Goal: Information Seeking & Learning: Check status

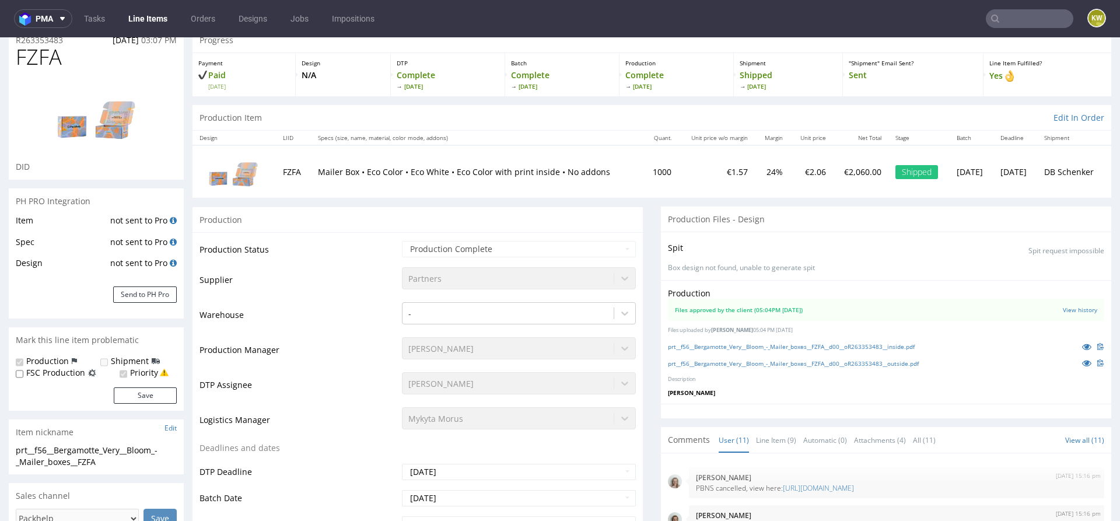
scroll to position [393, 0]
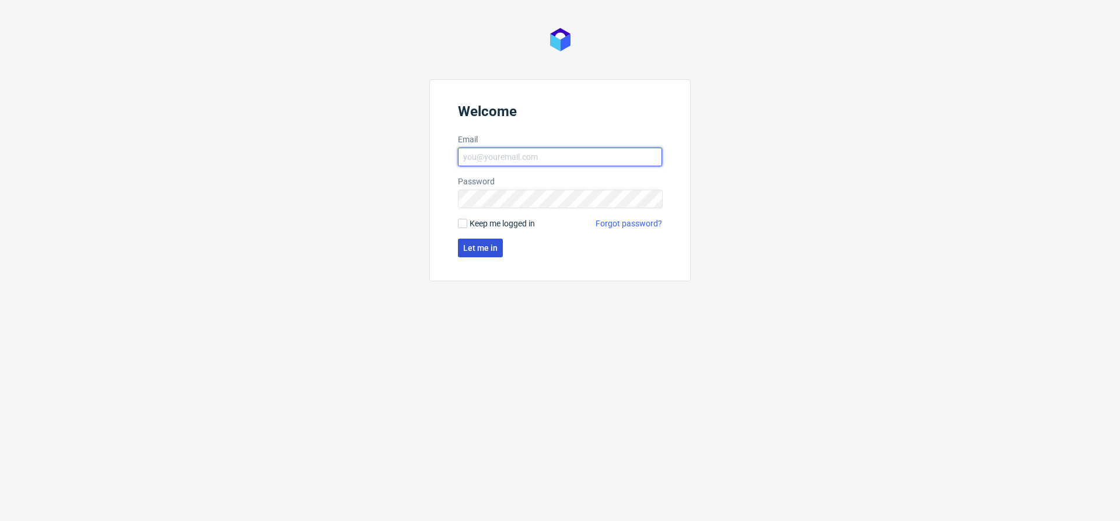
type input "klaudia.wisniewska@packhelp.com"
click at [467, 250] on span "Let me in" at bounding box center [480, 248] width 34 height 8
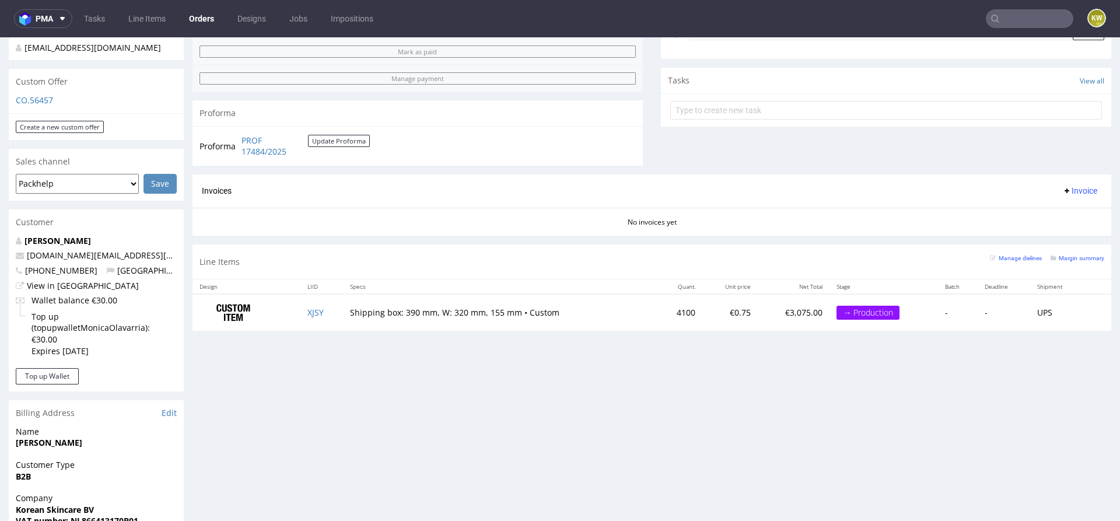
scroll to position [432, 0]
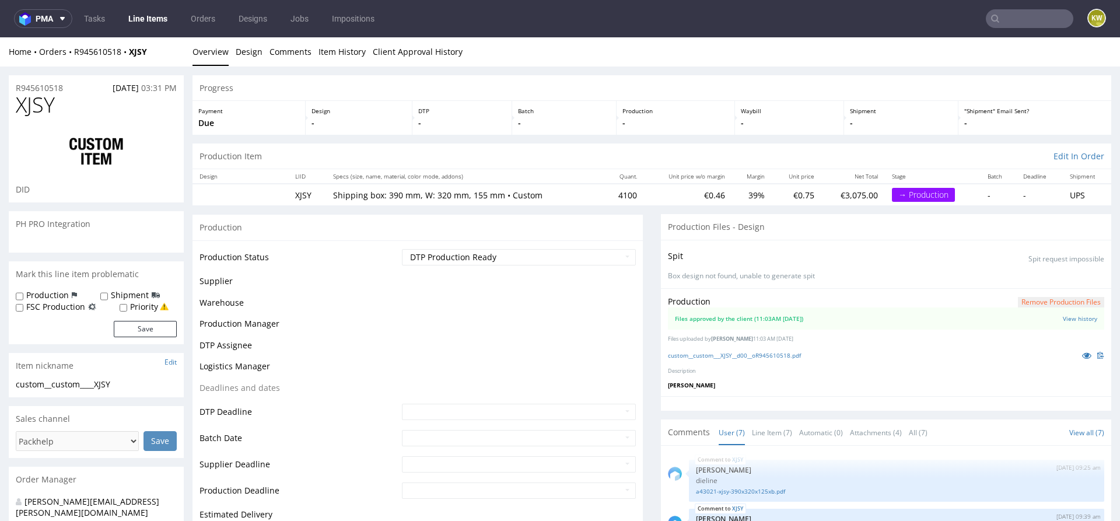
scroll to position [120, 0]
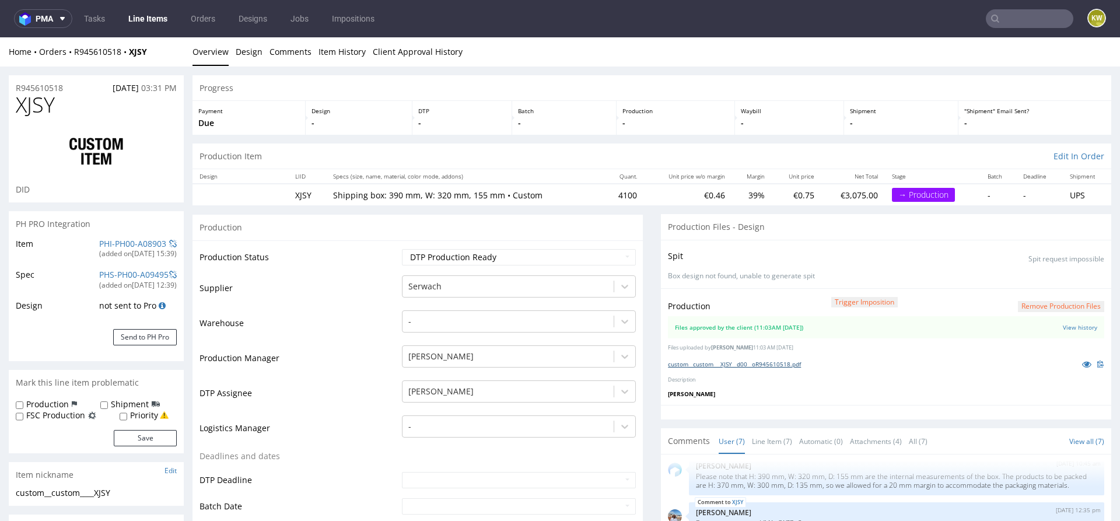
click at [742, 360] on link "custom__custom___XJSY__d00__oR945610518.pdf" at bounding box center [734, 364] width 133 height 8
click at [34, 111] on span "XJSY" at bounding box center [35, 104] width 39 height 23
click at [109, 247] on link "PHI-PH00-A08903" at bounding box center [132, 243] width 67 height 11
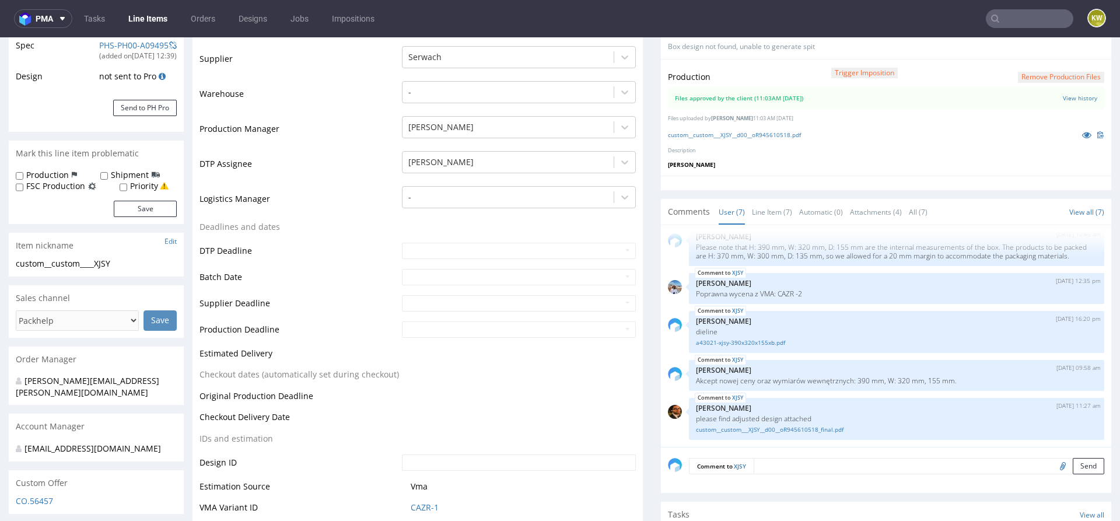
scroll to position [294, 0]
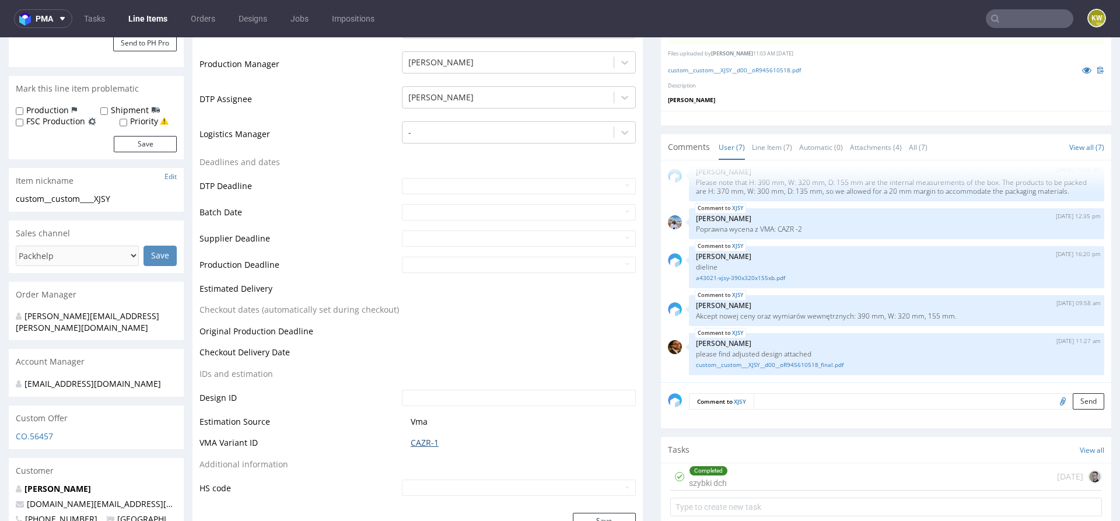
click at [422, 441] on link "CAZR-1" at bounding box center [425, 443] width 28 height 12
click at [417, 437] on link "CAZR-1" at bounding box center [425, 443] width 28 height 12
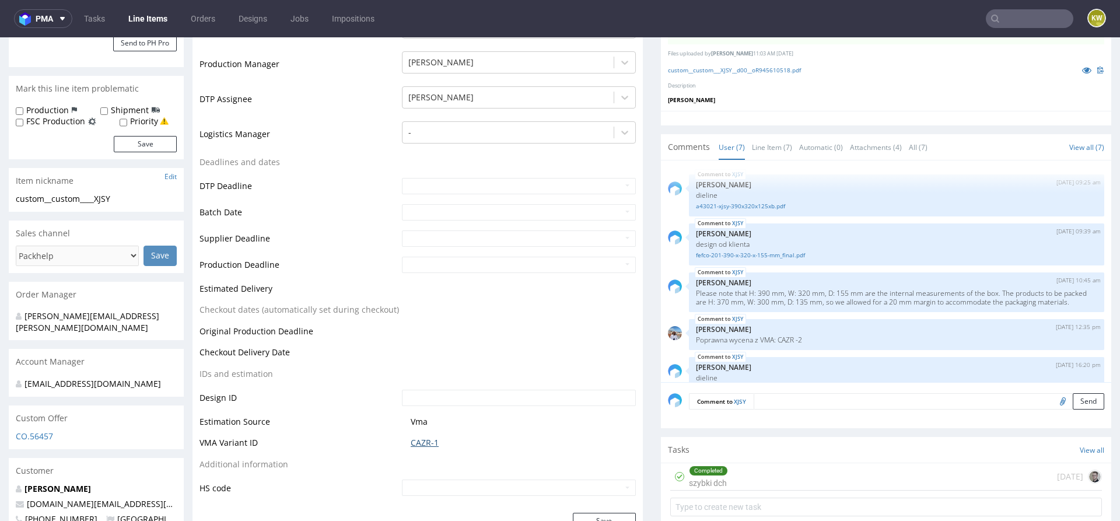
scroll to position [0, 0]
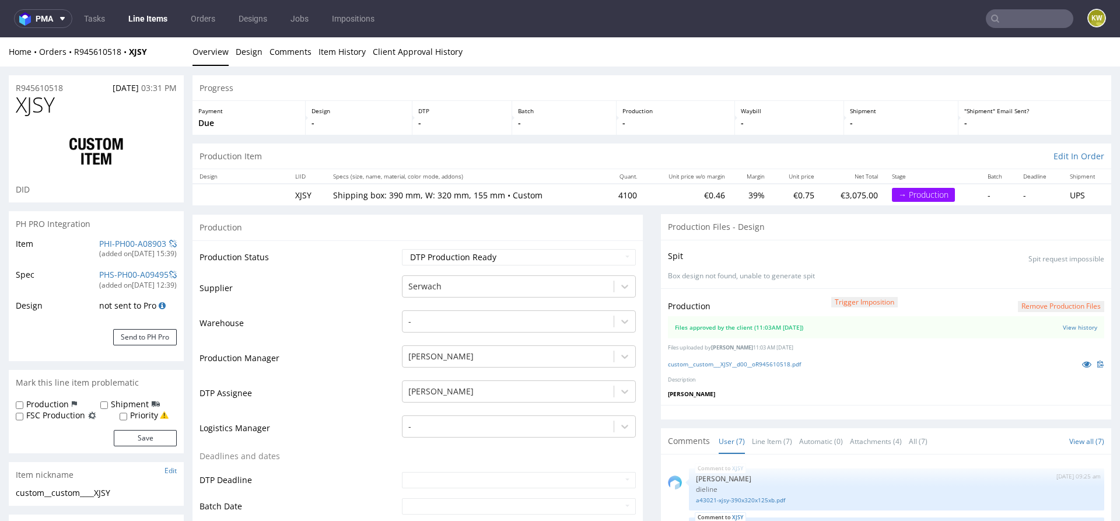
click at [473, 244] on div "Production Status Waiting for Artwork Waiting for Diecut Waiting for Mockup Wai…" at bounding box center [418, 523] width 450 height 567
click at [456, 259] on select "Waiting for Artwork Waiting for Diecut Waiting for Mockup Waiting for DTP Waiti…" at bounding box center [519, 257] width 234 height 16
select select "production_in_process"
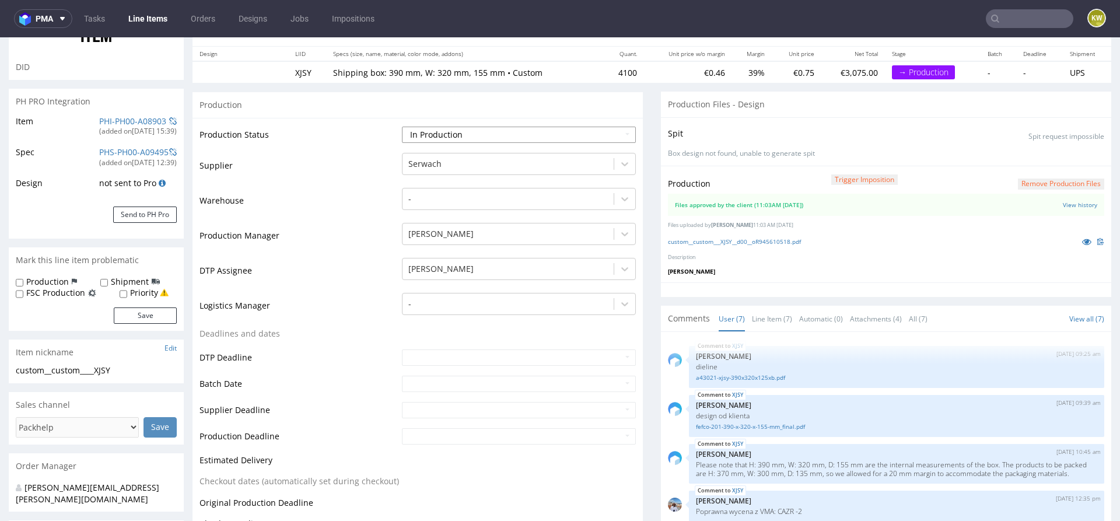
scroll to position [124, 0]
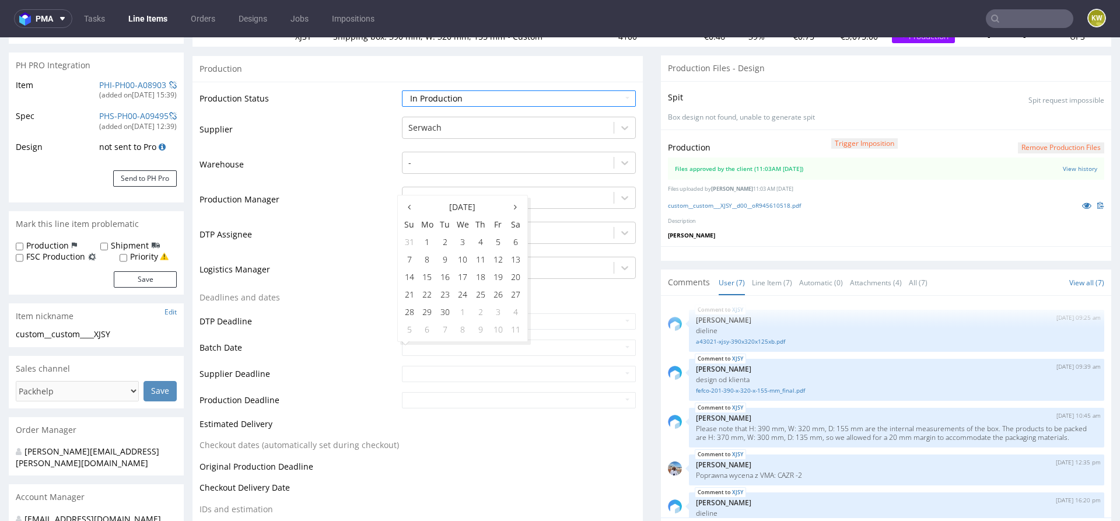
scroll to position [161, 0]
click at [444, 245] on td "2" at bounding box center [445, 240] width 18 height 18
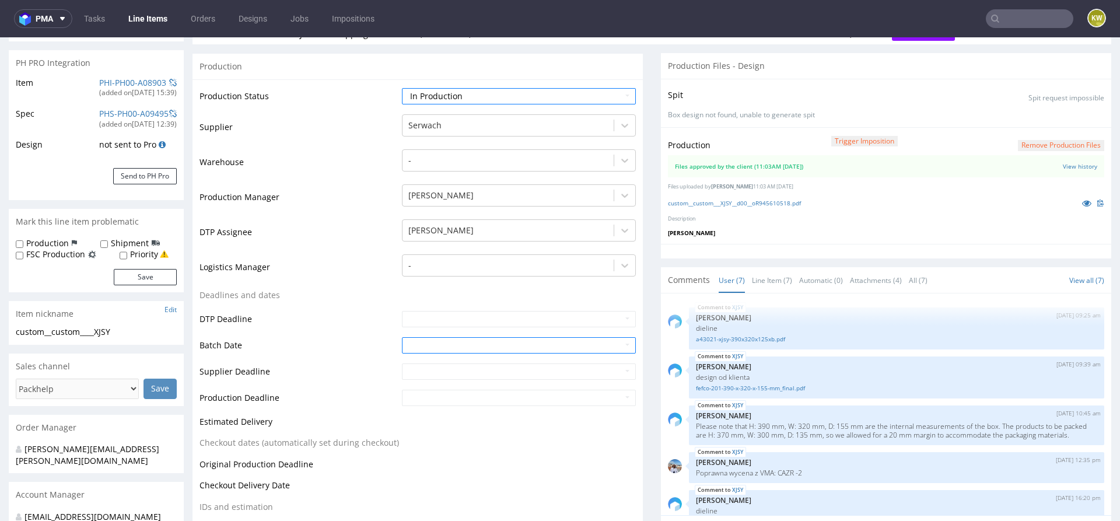
type input "[DATE]"
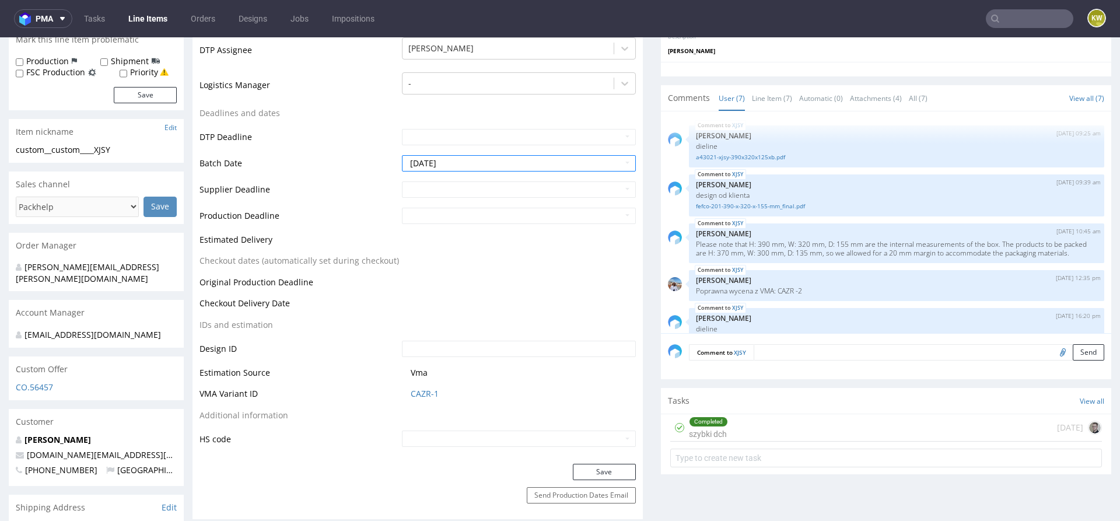
scroll to position [454, 0]
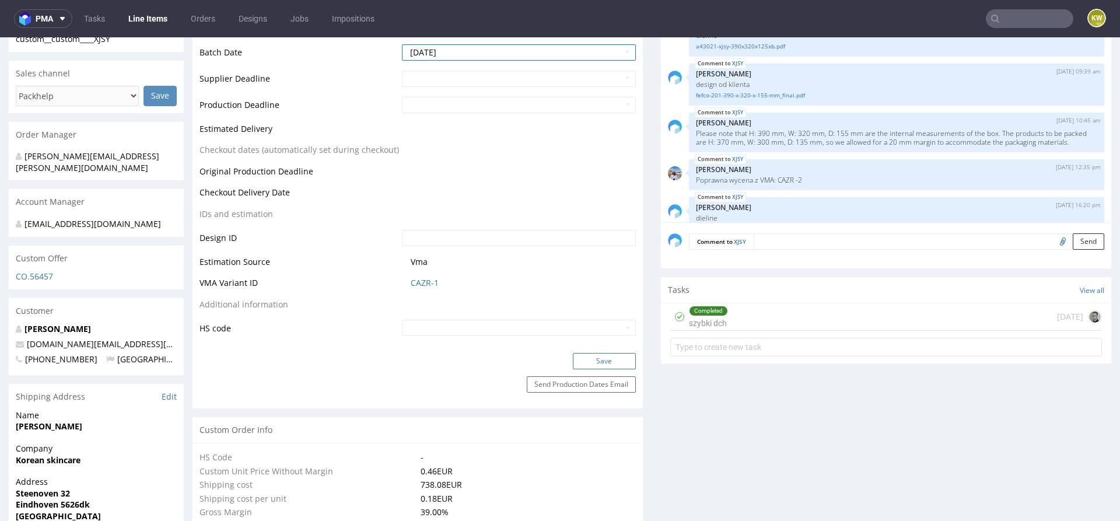
click at [584, 359] on button "Save" at bounding box center [604, 361] width 63 height 16
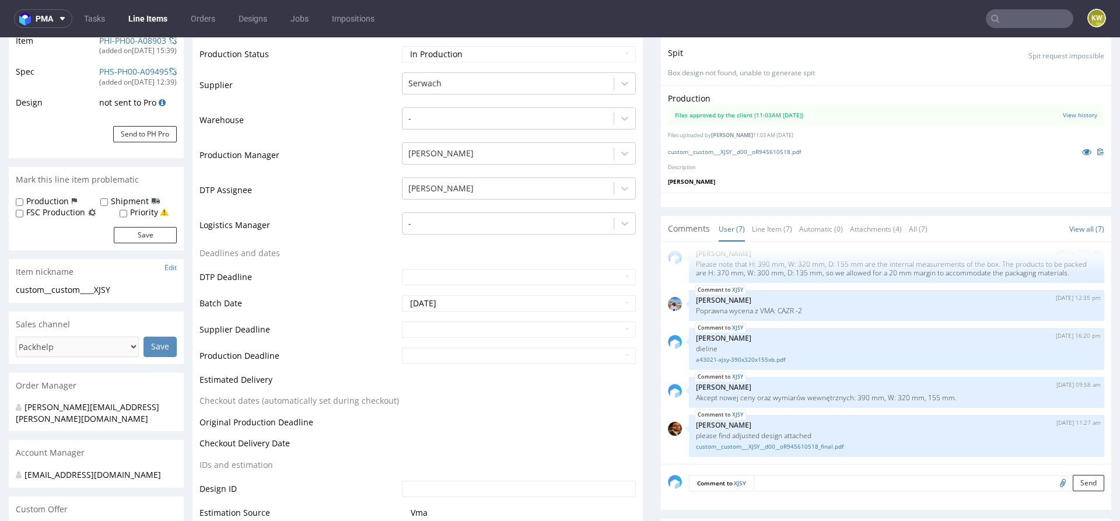
scroll to position [0, 0]
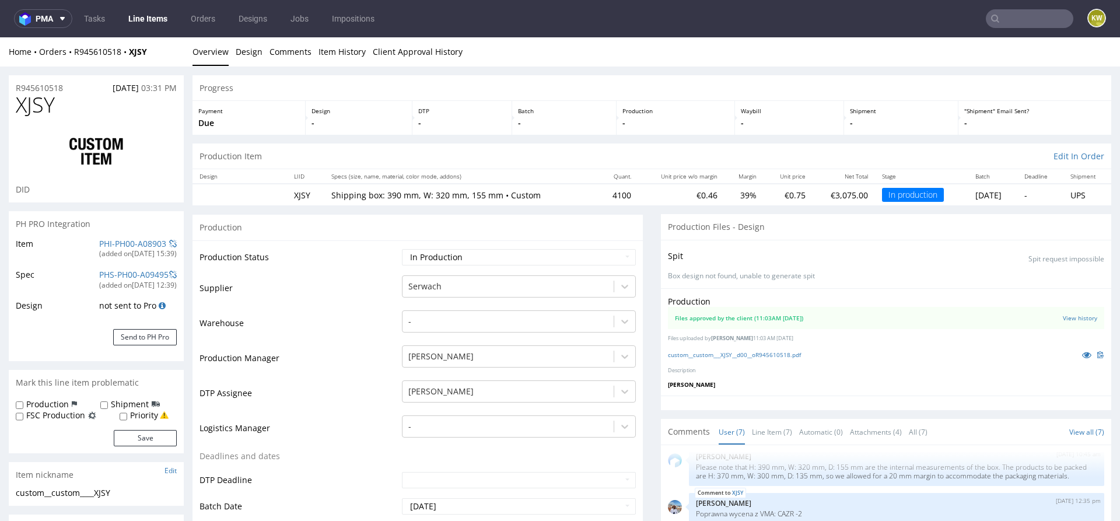
click at [338, 275] on td "Supplier" at bounding box center [300, 291] width 200 height 35
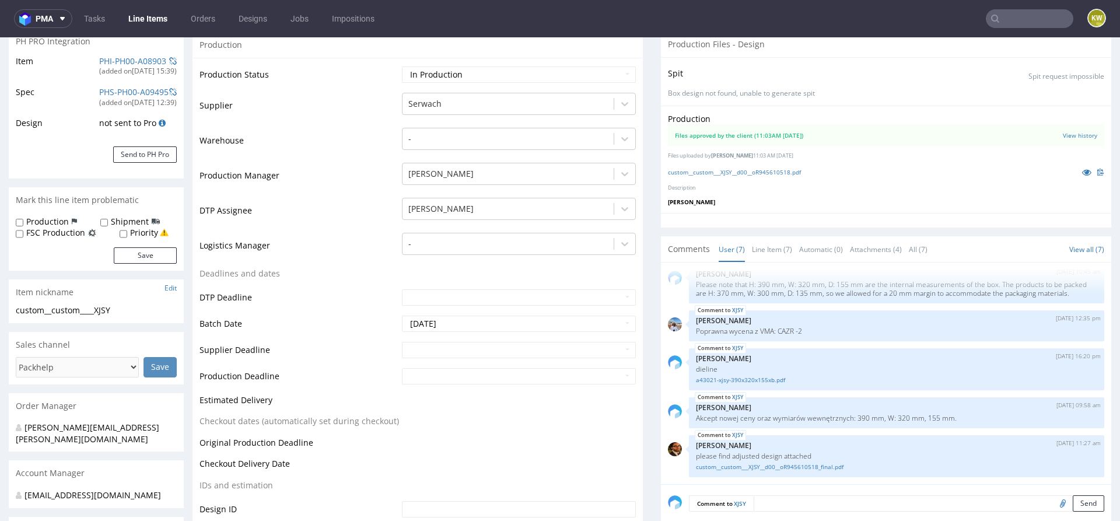
scroll to position [184, 0]
click at [769, 247] on link "Line Item (7)" at bounding box center [772, 247] width 40 height 25
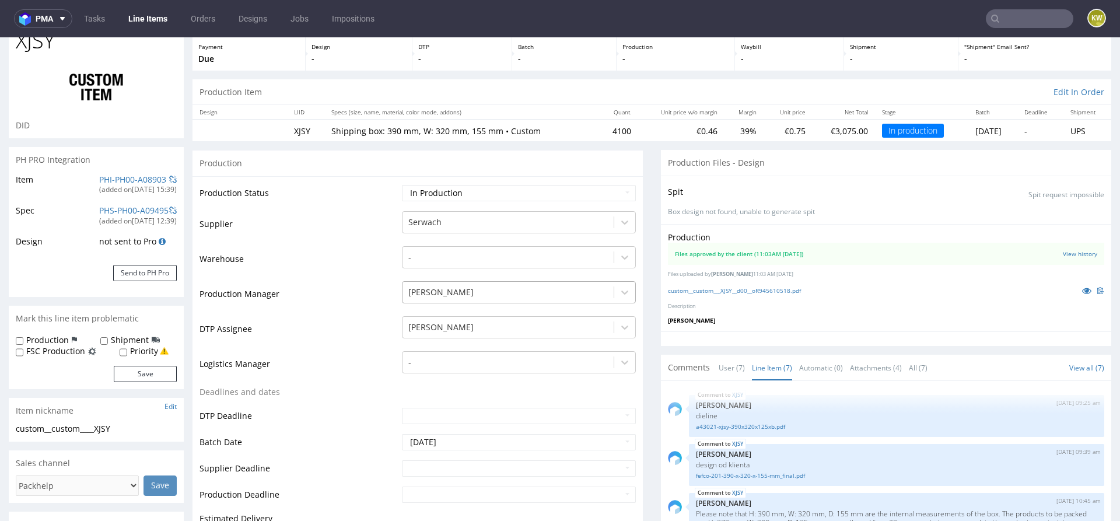
scroll to position [0, 0]
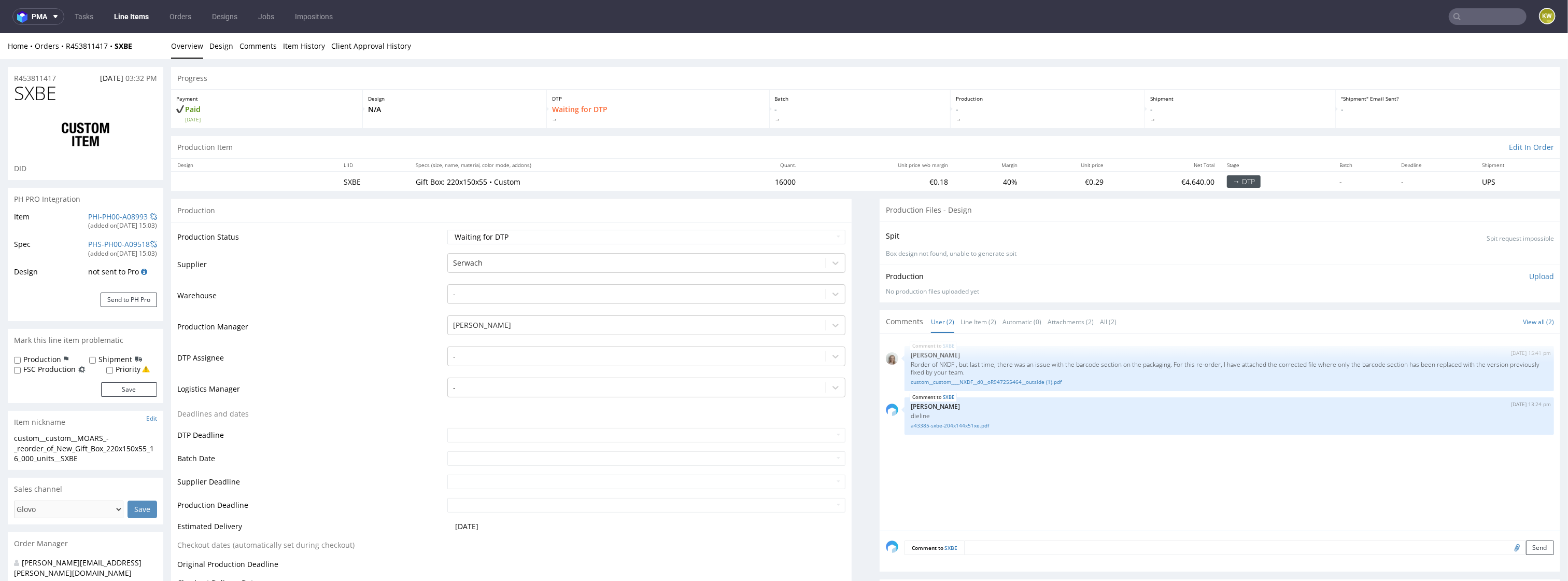
scroll to position [817, 0]
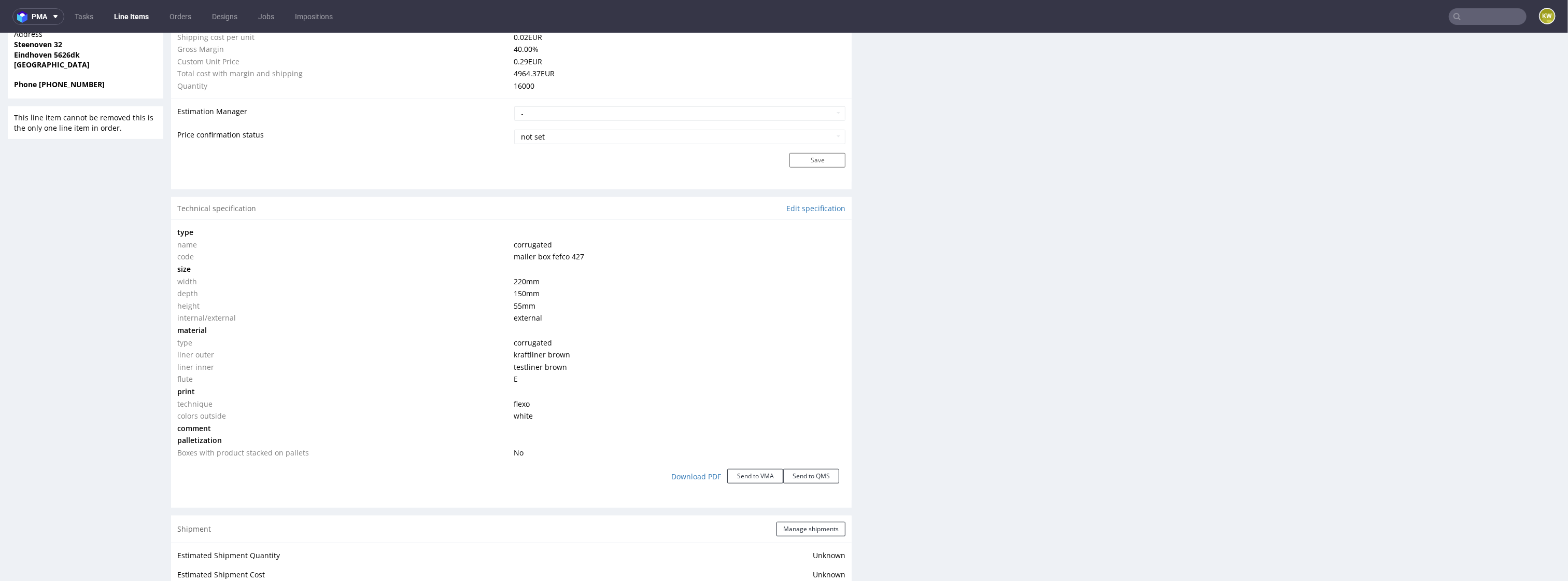
click at [1468, 23] on input "text" at bounding box center [1488, 16] width 78 height 17
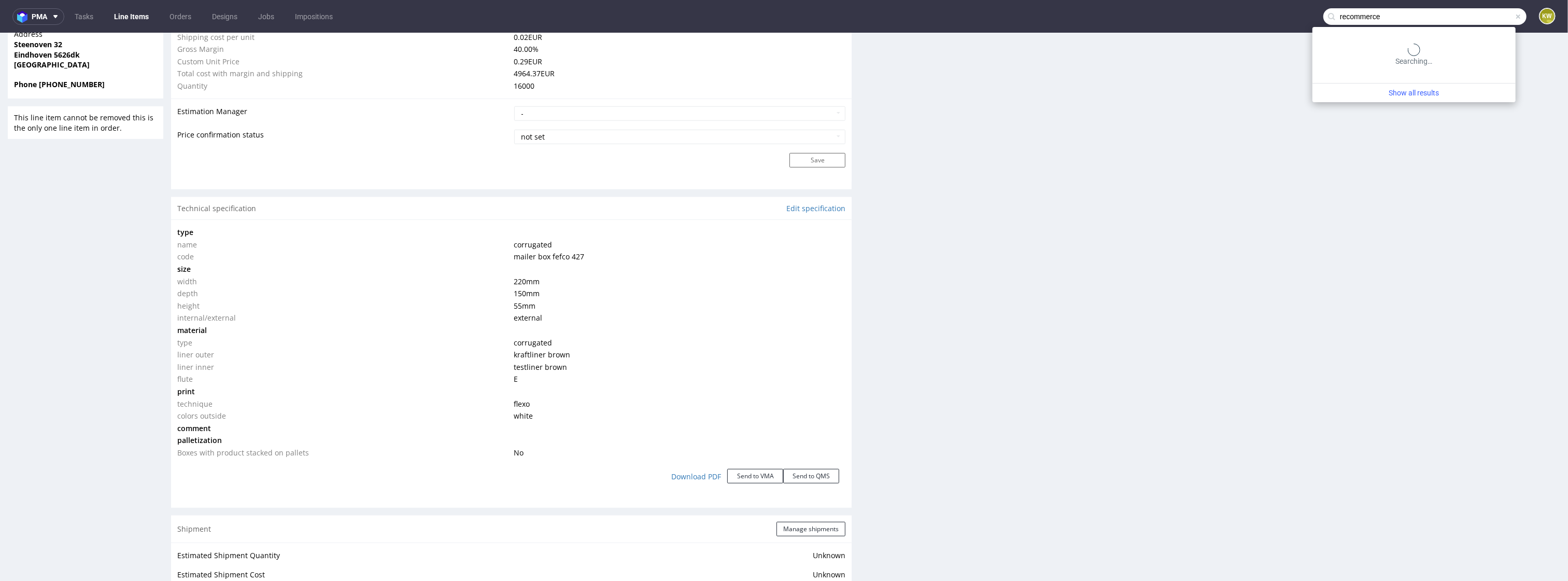
type input "recommerce"
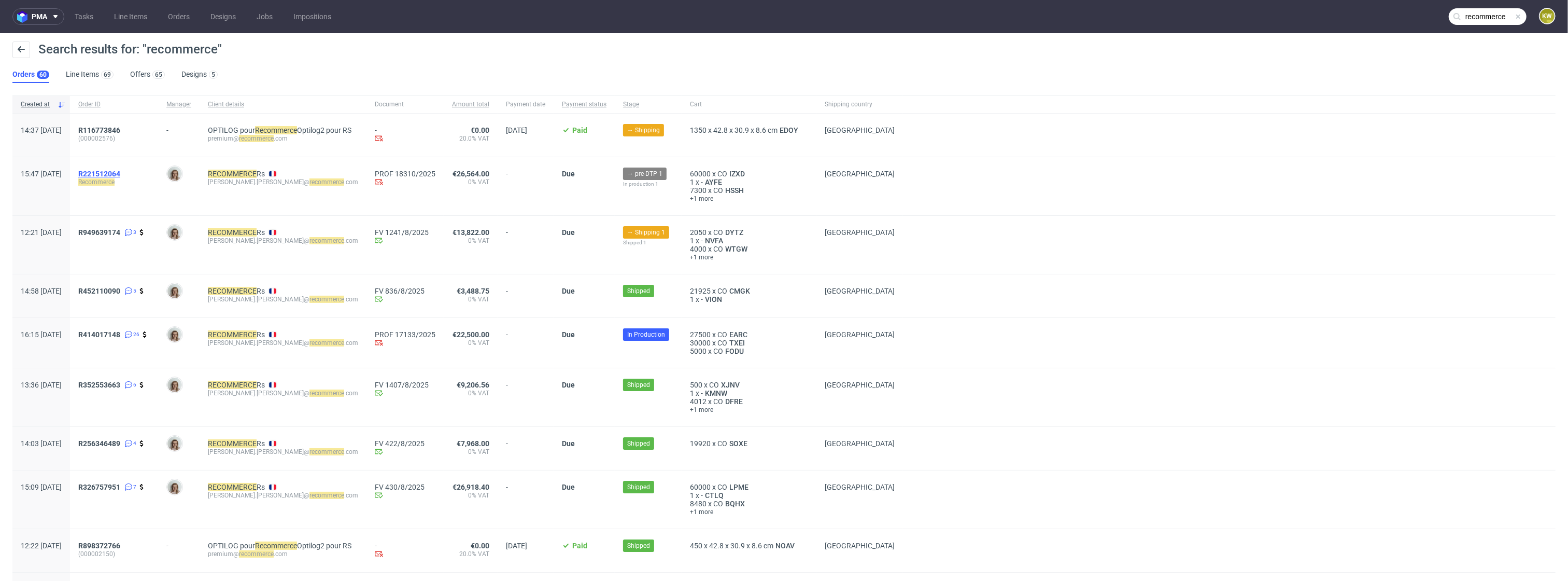
click at [120, 173] on span "R221512064" at bounding box center [99, 173] width 42 height 8
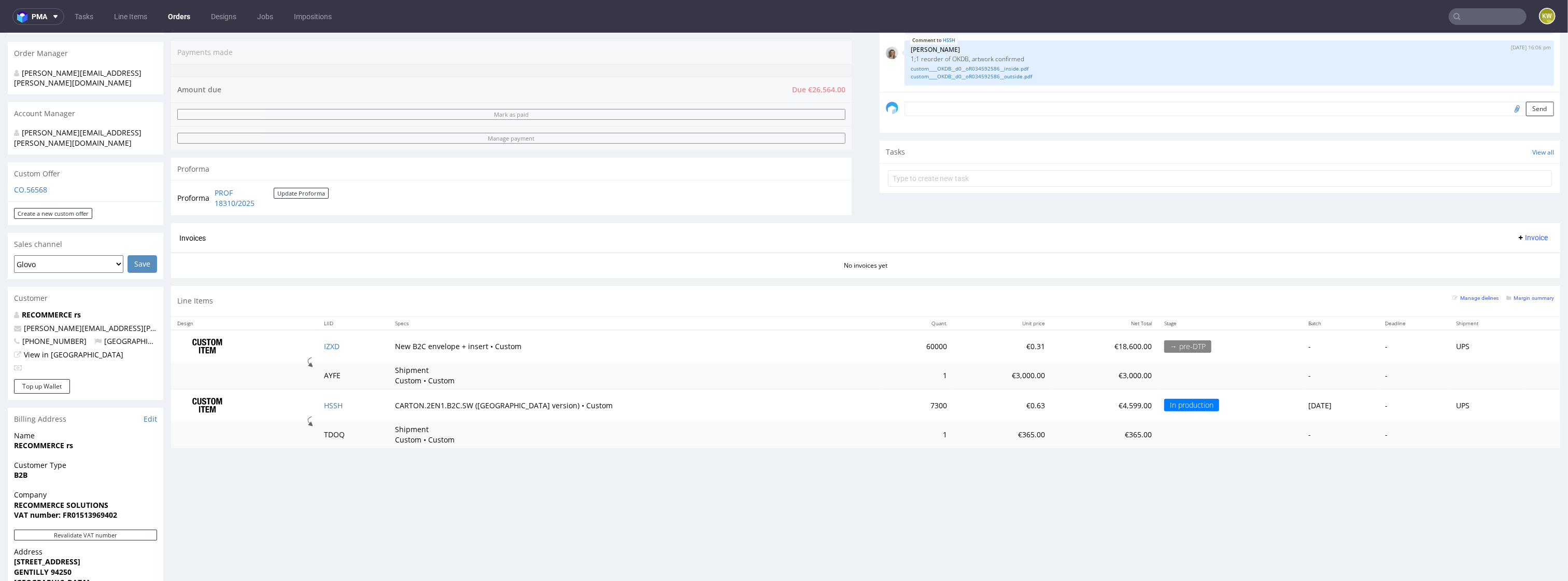
scroll to position [283, 0]
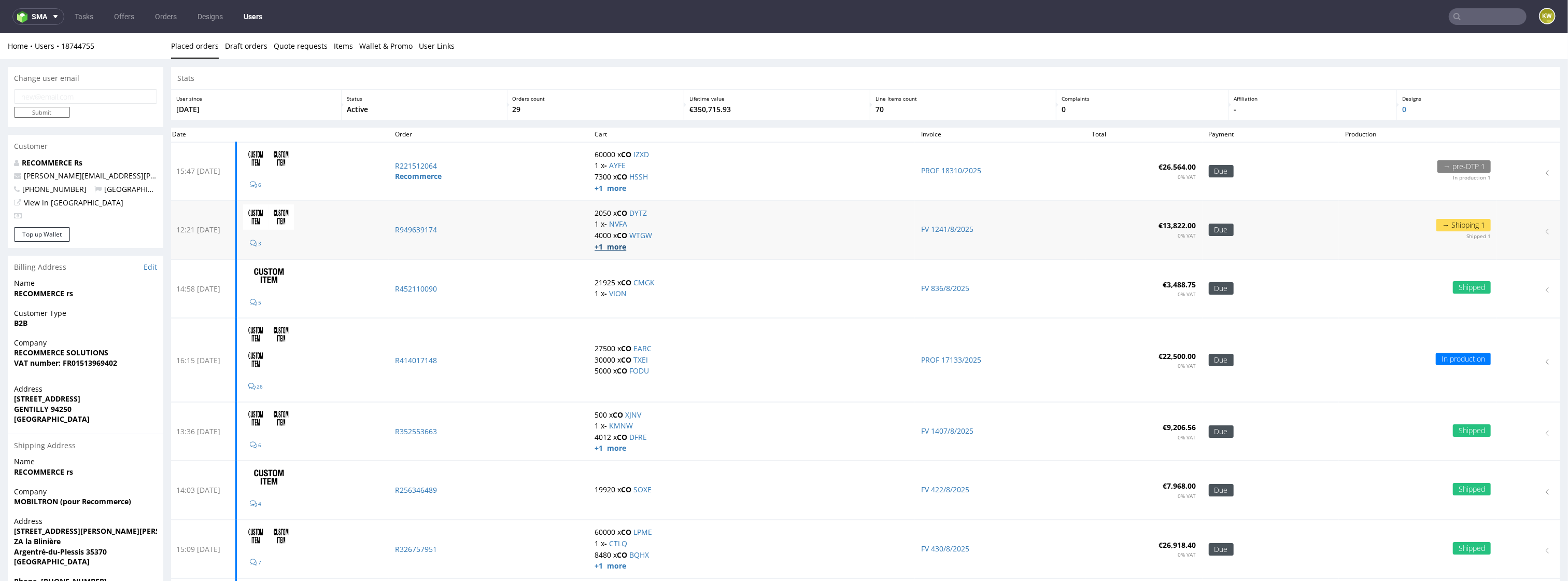
click at [625, 246] on strong "+1 more" at bounding box center [610, 246] width 32 height 10
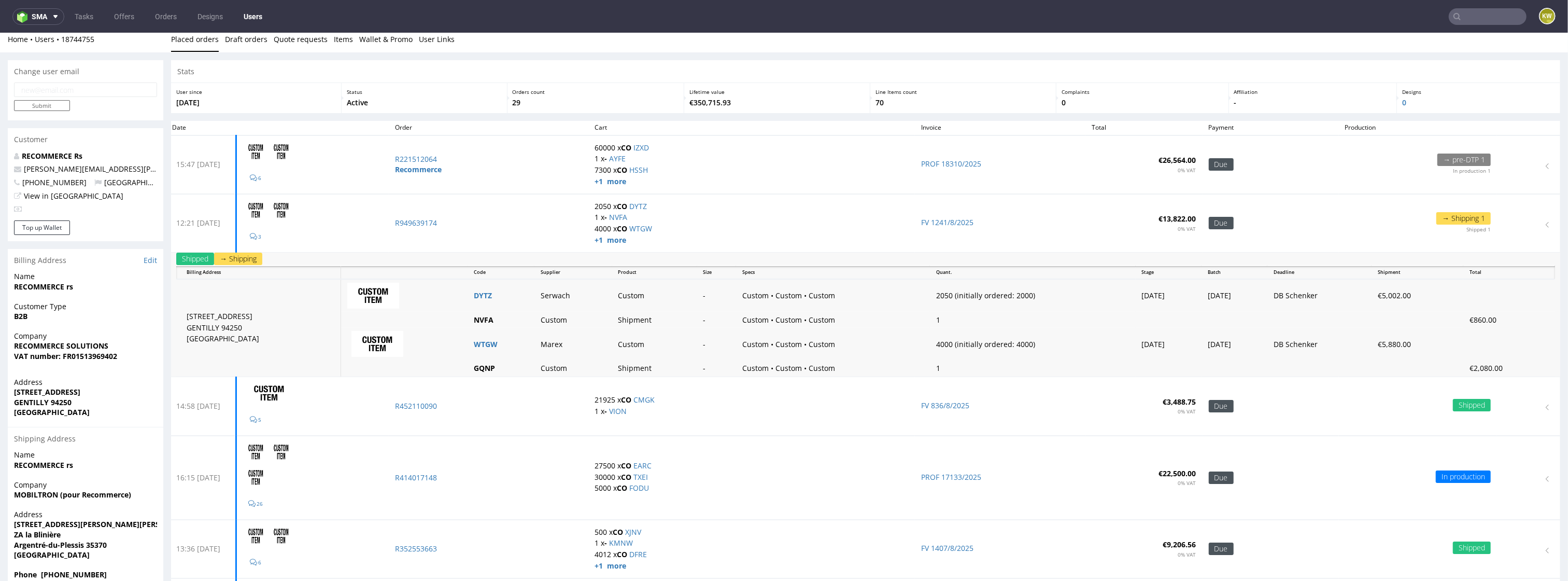
scroll to position [6, 0]
click at [613, 181] on strong "+1 more" at bounding box center [610, 181] width 32 height 10
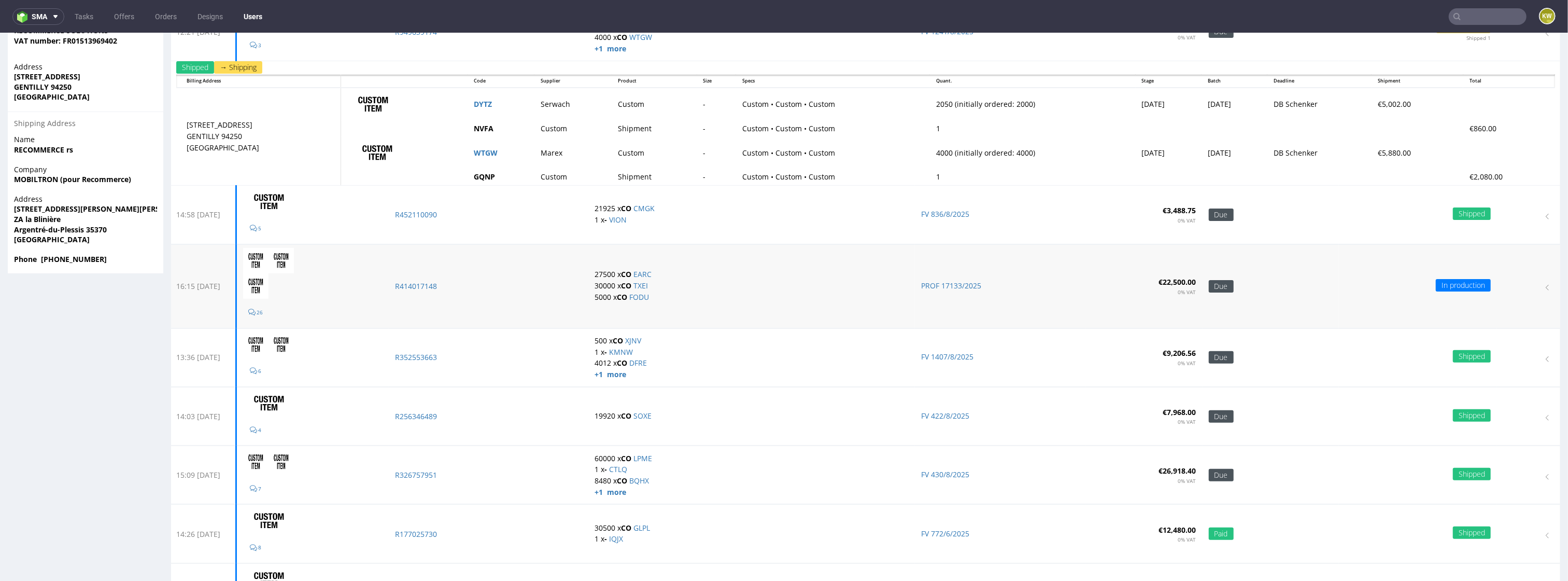
scroll to position [322, 0]
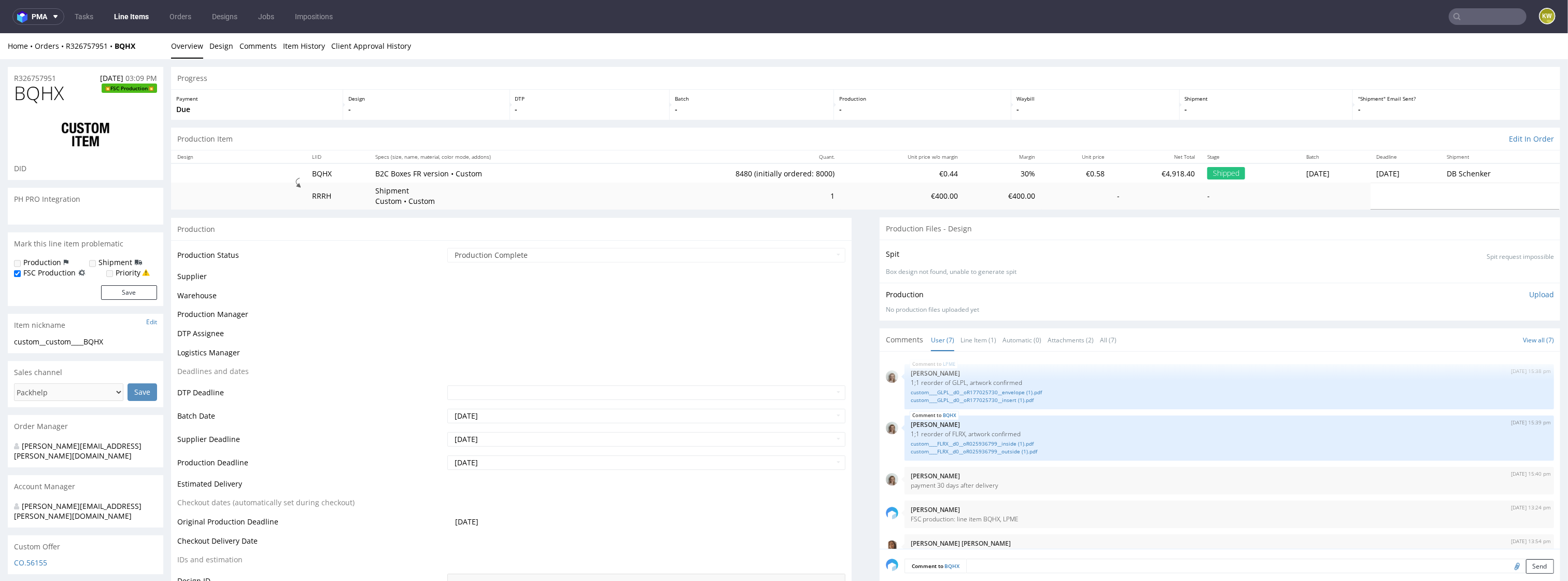
scroll to position [86, 0]
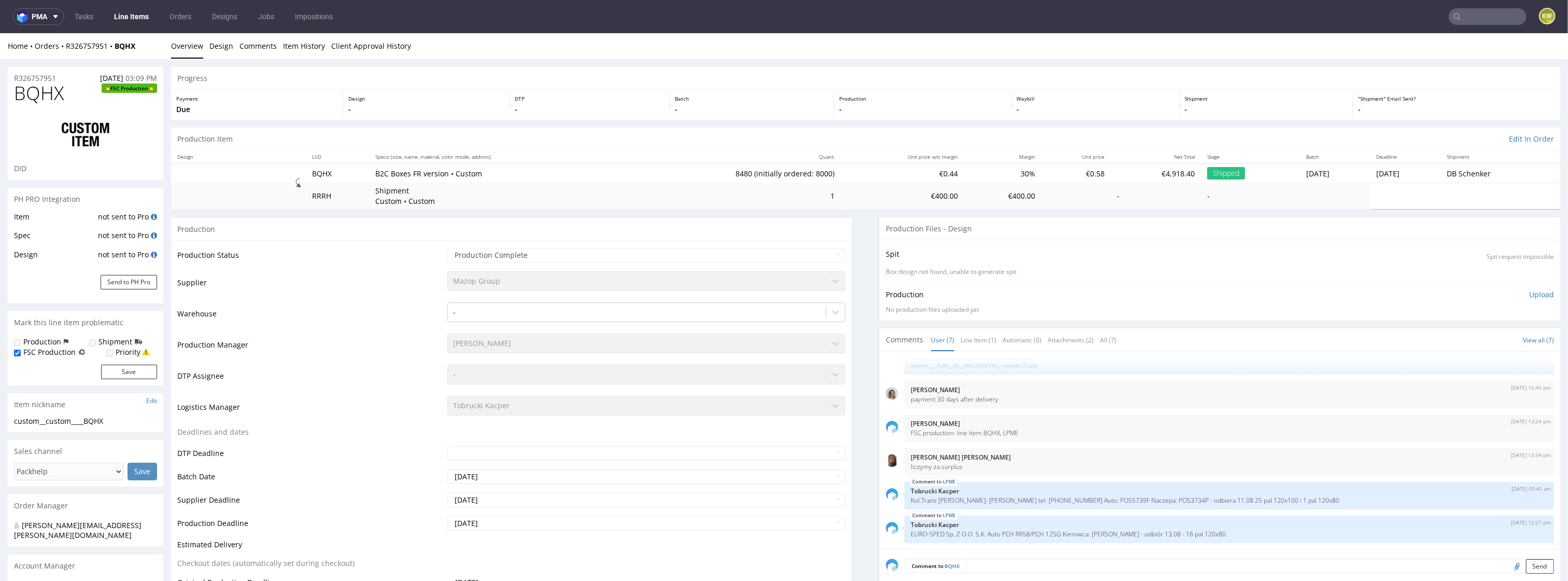
click at [36, 98] on span "BQHX" at bounding box center [39, 92] width 50 height 20
click at [36, 98] on span "BQHX" at bounding box center [39, 92] width 50 height 20
copy span "BQHX"
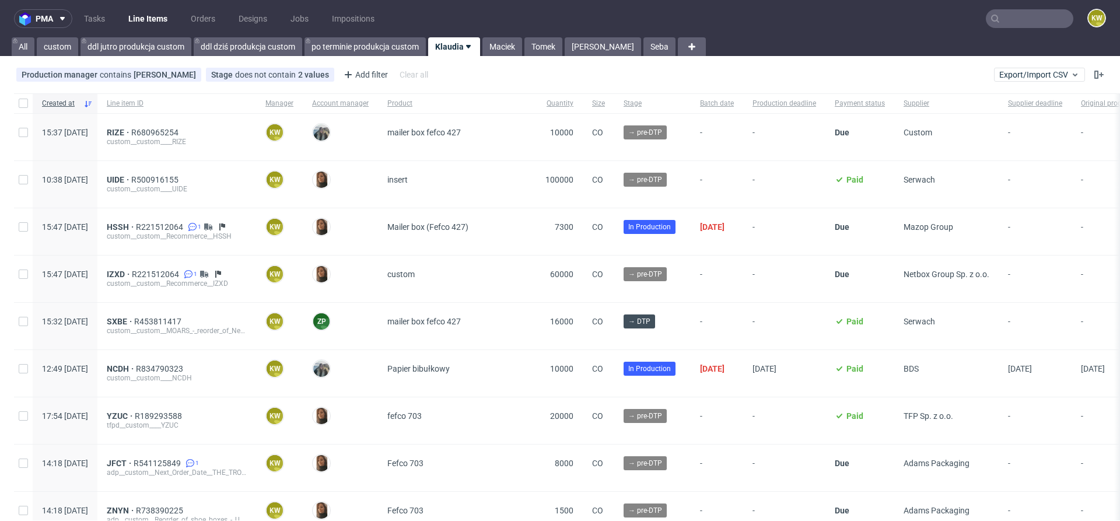
click at [997, 17] on input "text" at bounding box center [1030, 18] width 88 height 19
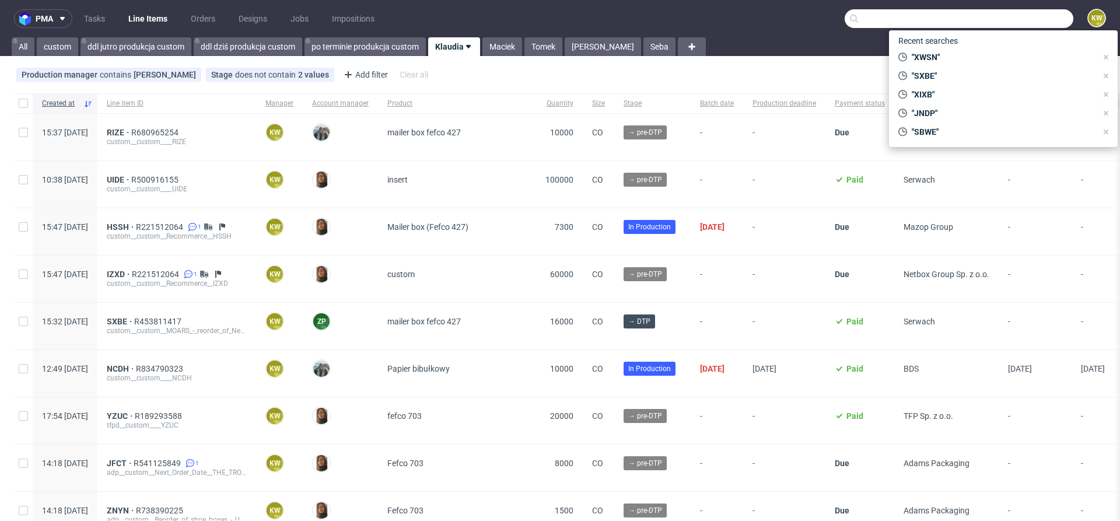
paste input "MDKV"
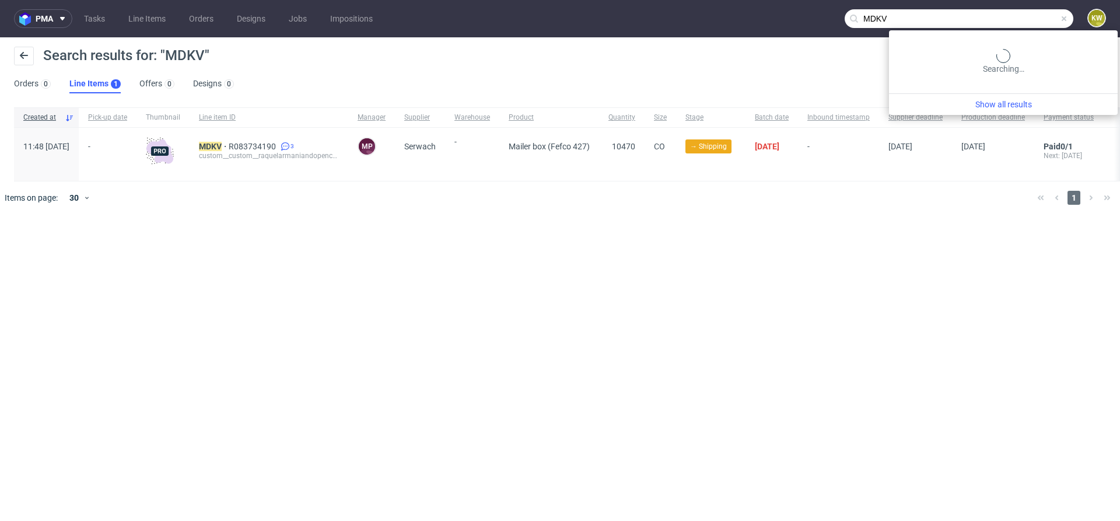
drag, startPoint x: 1030, startPoint y: 22, endPoint x: 790, endPoint y: 4, distance: 240.5
click at [790, 4] on nav "pma Tasks Line Items Orders Designs Jobs Impositions MDKV KW" at bounding box center [560, 18] width 1120 height 37
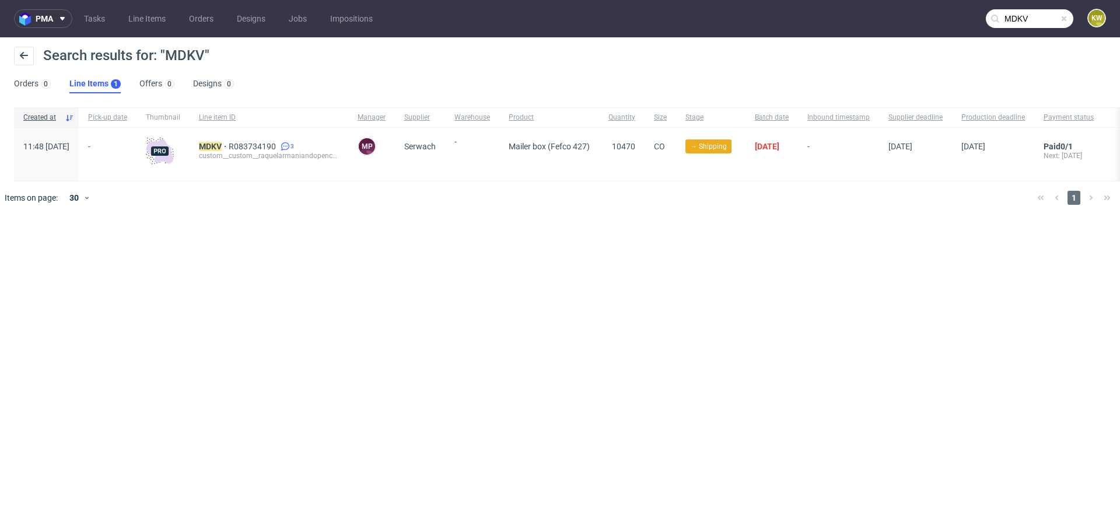
paste input "VXD"
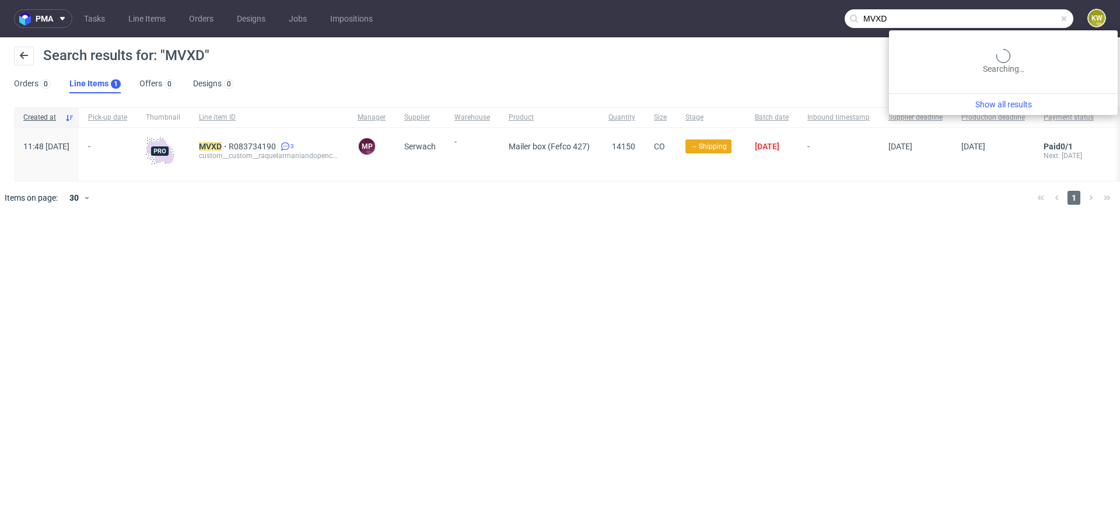
drag, startPoint x: 1026, startPoint y: 18, endPoint x: 828, endPoint y: 4, distance: 198.3
click at [828, 4] on nav "pma Tasks Line Items Orders Designs Jobs Impositions MVXD KW" at bounding box center [560, 18] width 1120 height 37
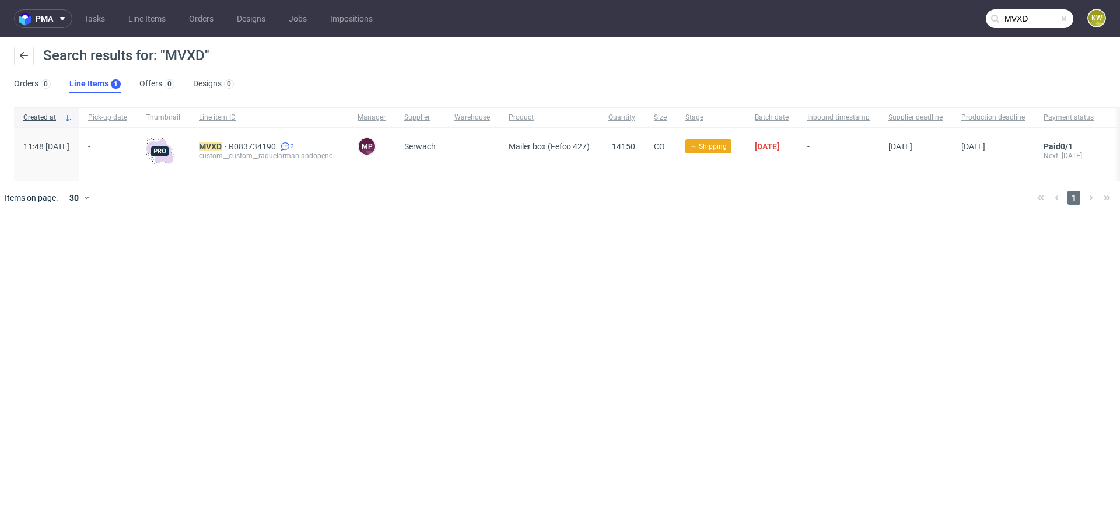
paste input "EARC"
type input "EARC"
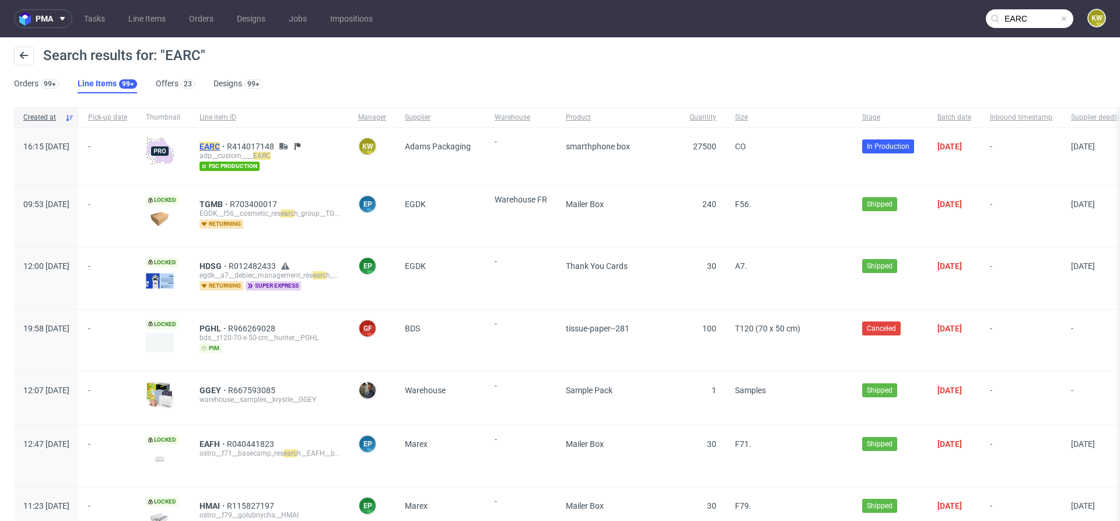
click at [220, 145] on mark "EARC" at bounding box center [210, 146] width 20 height 9
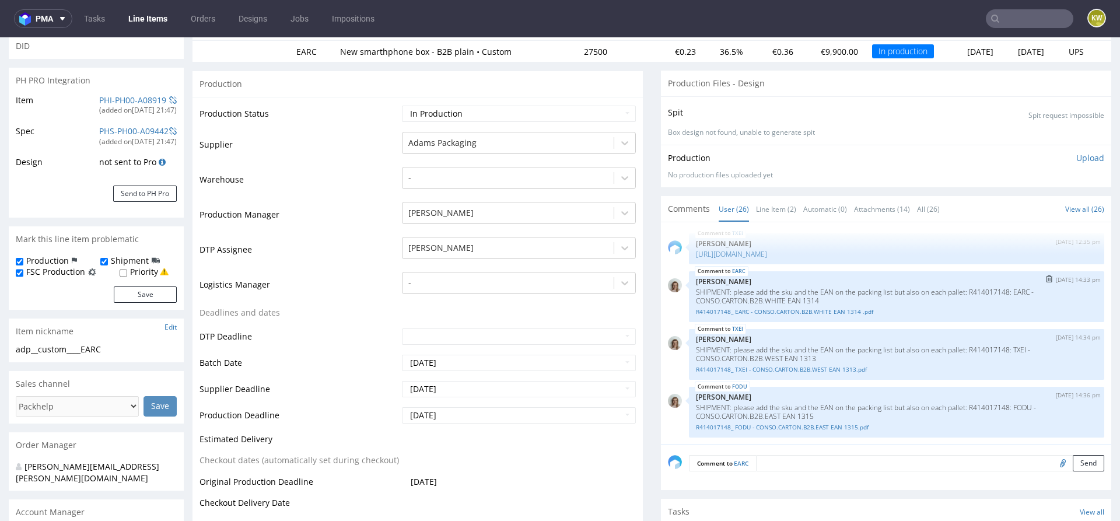
scroll to position [166, 0]
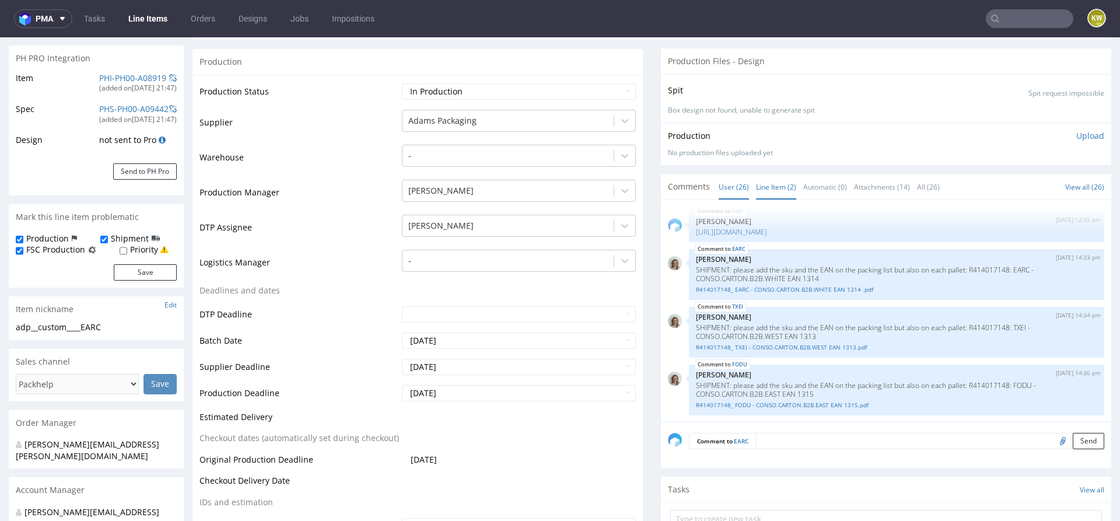
click at [770, 180] on link "Line Item (2)" at bounding box center [776, 186] width 40 height 25
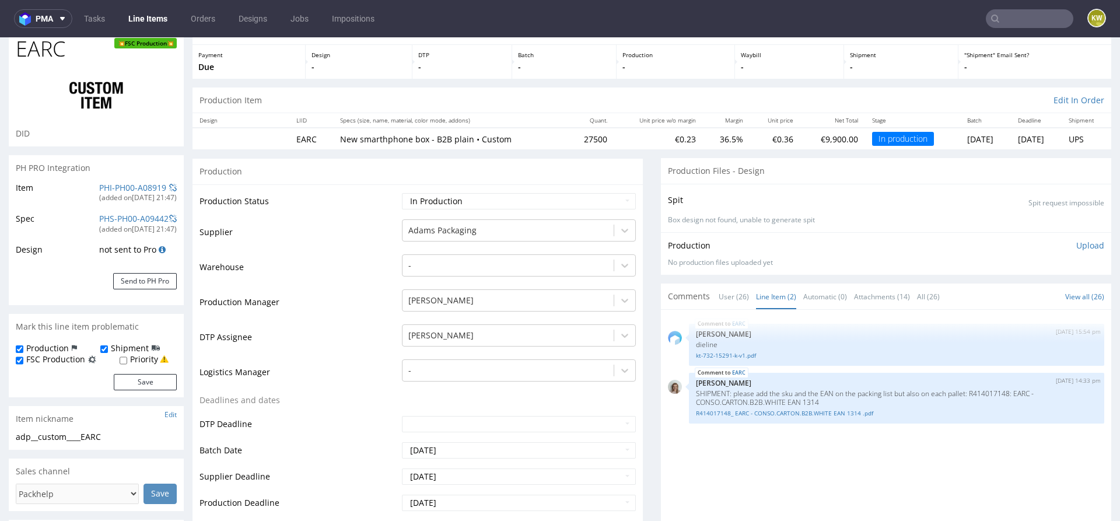
scroll to position [0, 0]
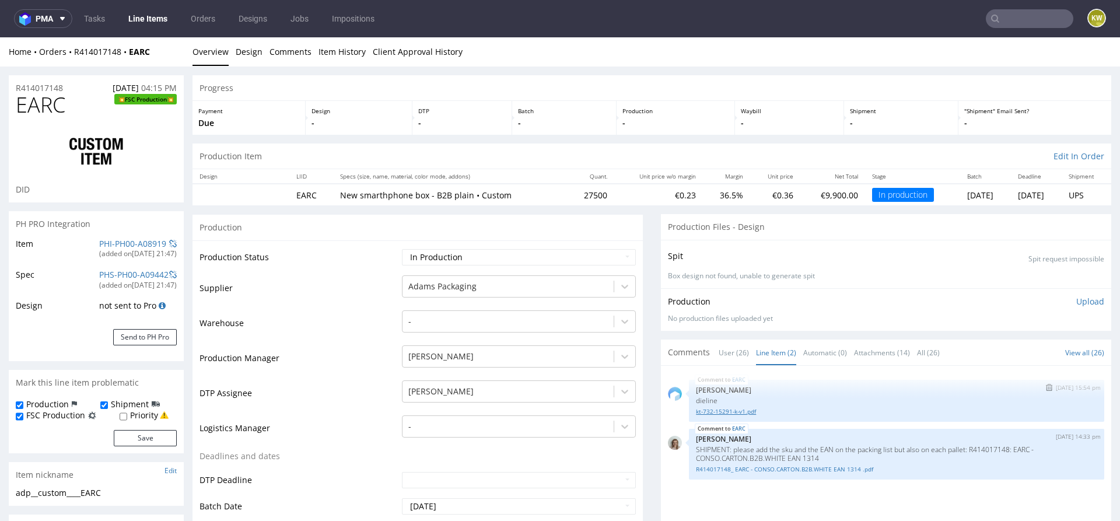
click at [724, 411] on link "kt-732-15291-k-v1.pdf" at bounding box center [896, 411] width 401 height 9
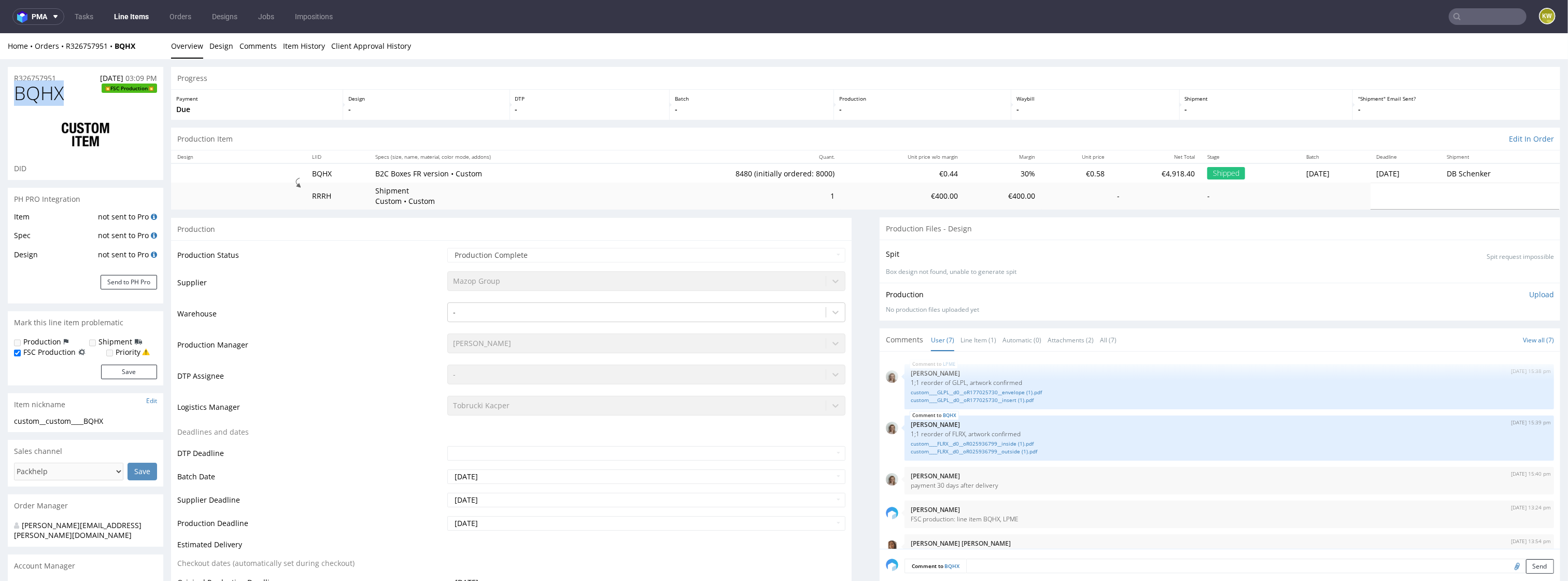
scroll to position [86, 0]
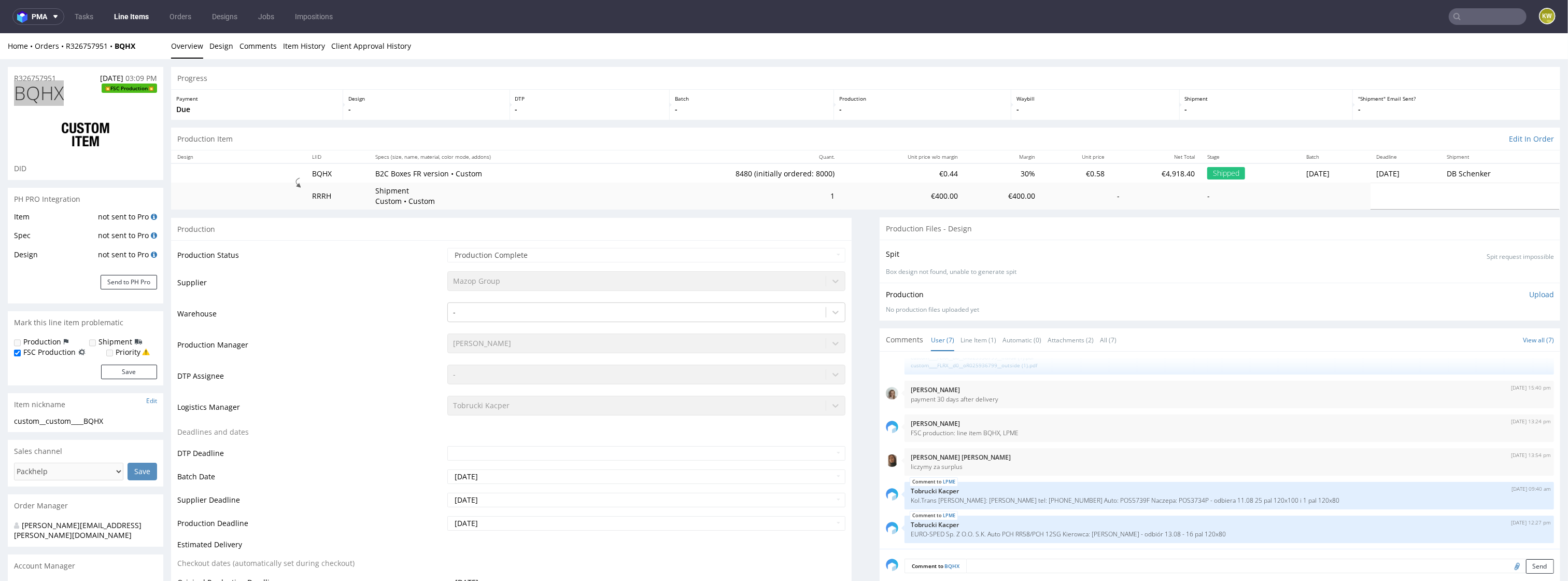
click at [128, 18] on link "Line Items" at bounding box center [131, 16] width 47 height 17
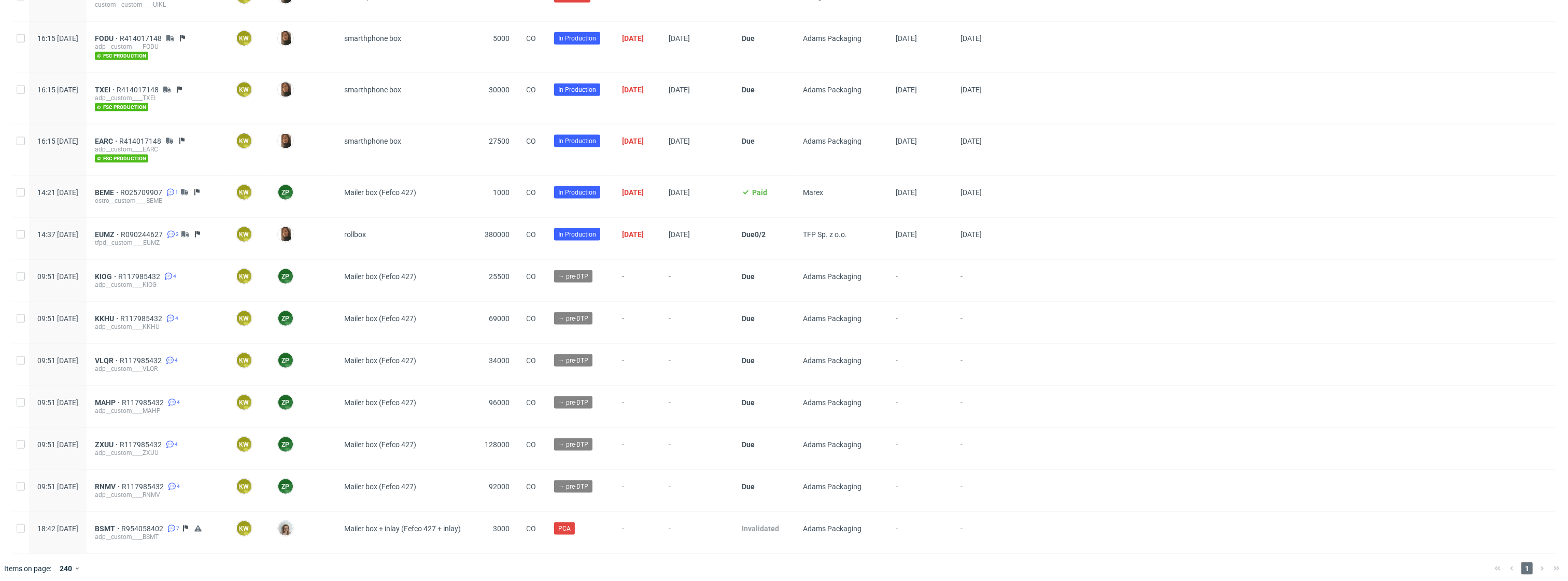
scroll to position [1675, 0]
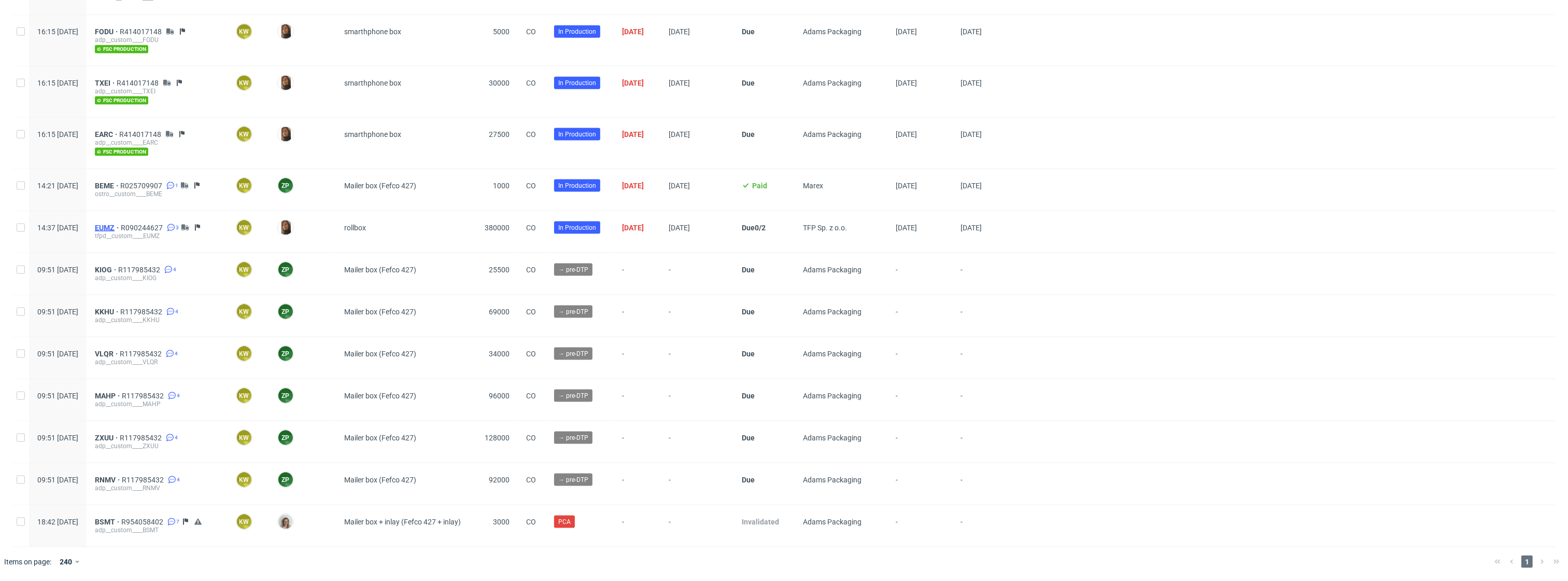
click at [121, 224] on span "EUMZ" at bounding box center [107, 227] width 26 height 8
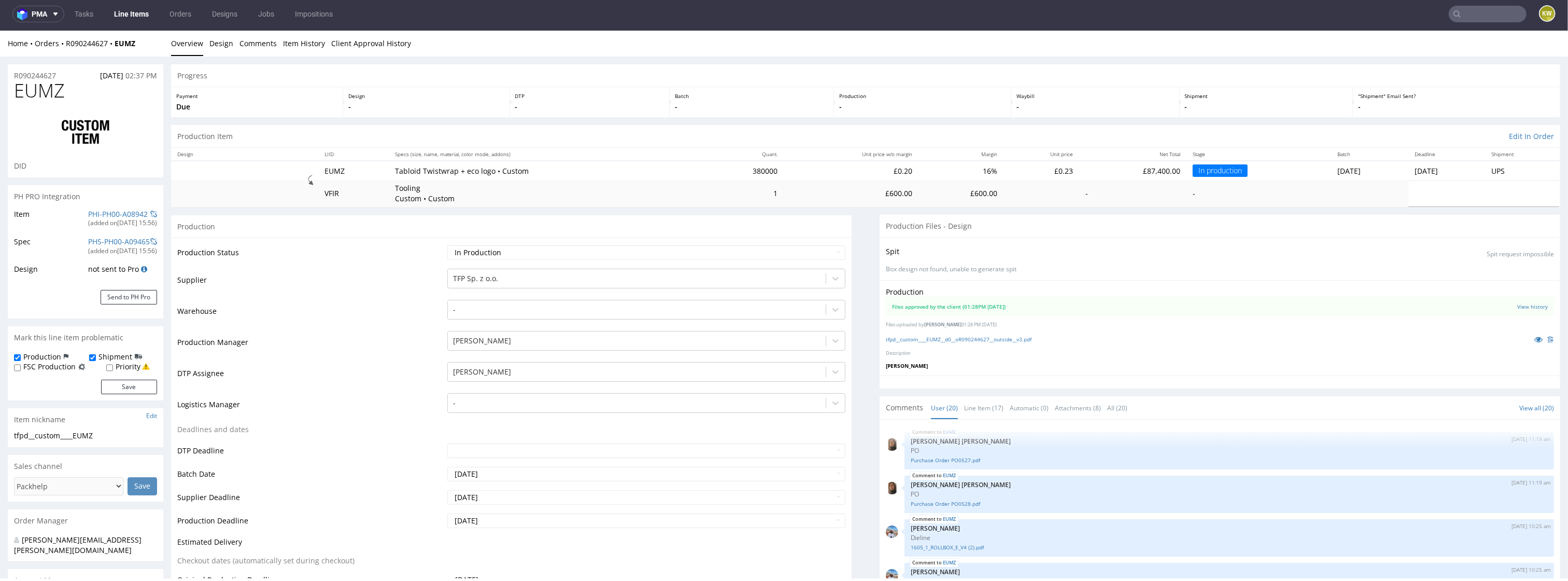
scroll to position [610, 0]
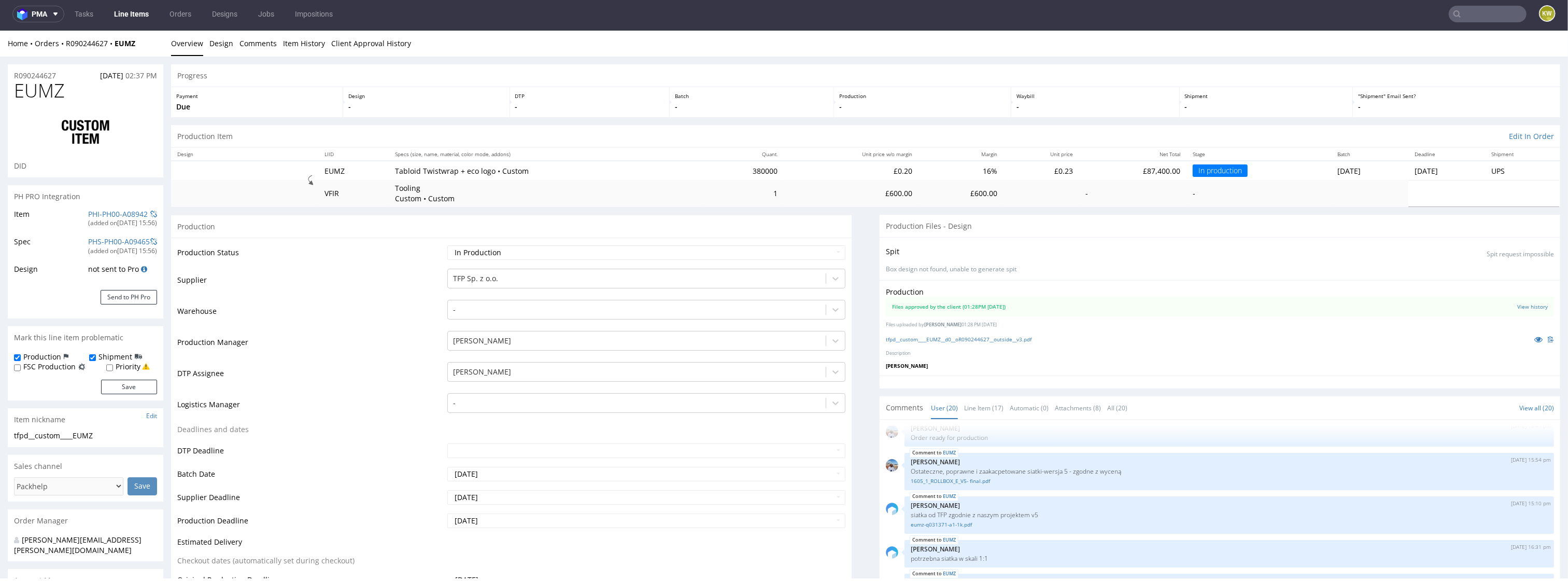
click at [398, 308] on td "Warehouse" at bounding box center [311, 314] width 267 height 31
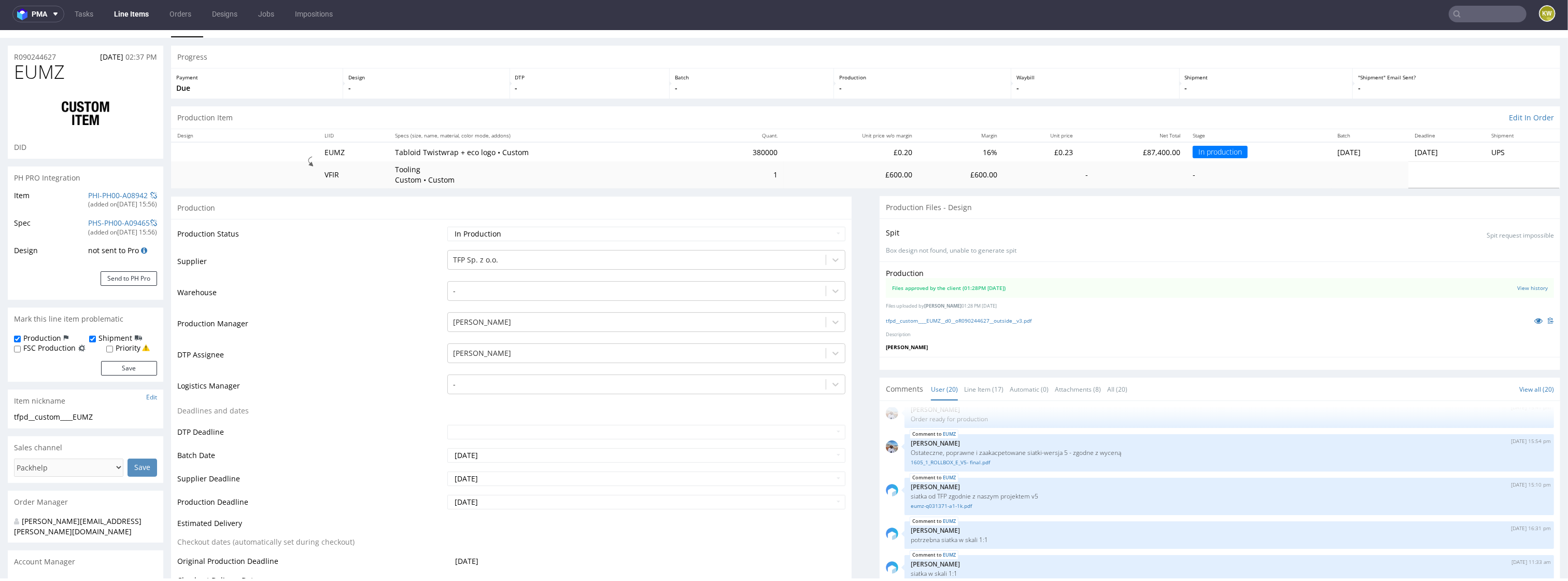
scroll to position [0, 0]
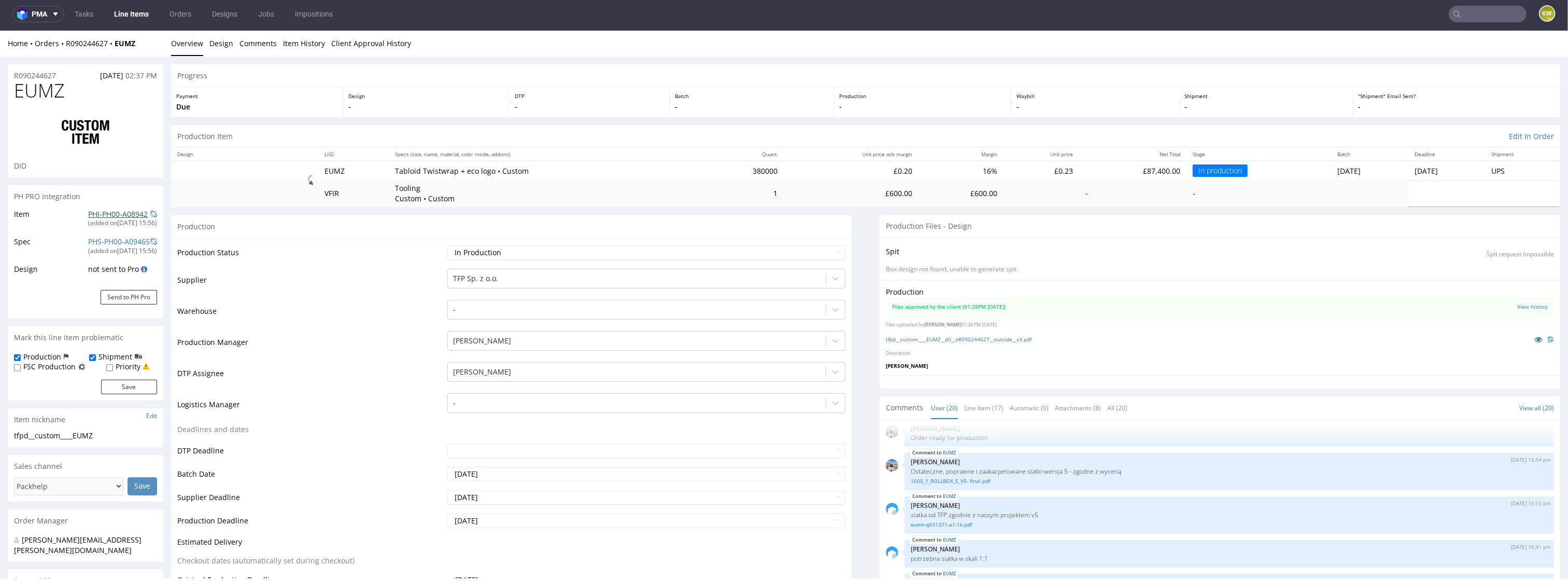
click at [88, 213] on link "PHI-PH00-A08942" at bounding box center [117, 213] width 60 height 10
click at [1466, 12] on input "text" at bounding box center [1488, 13] width 78 height 17
type input "V"
type input "VNHN"
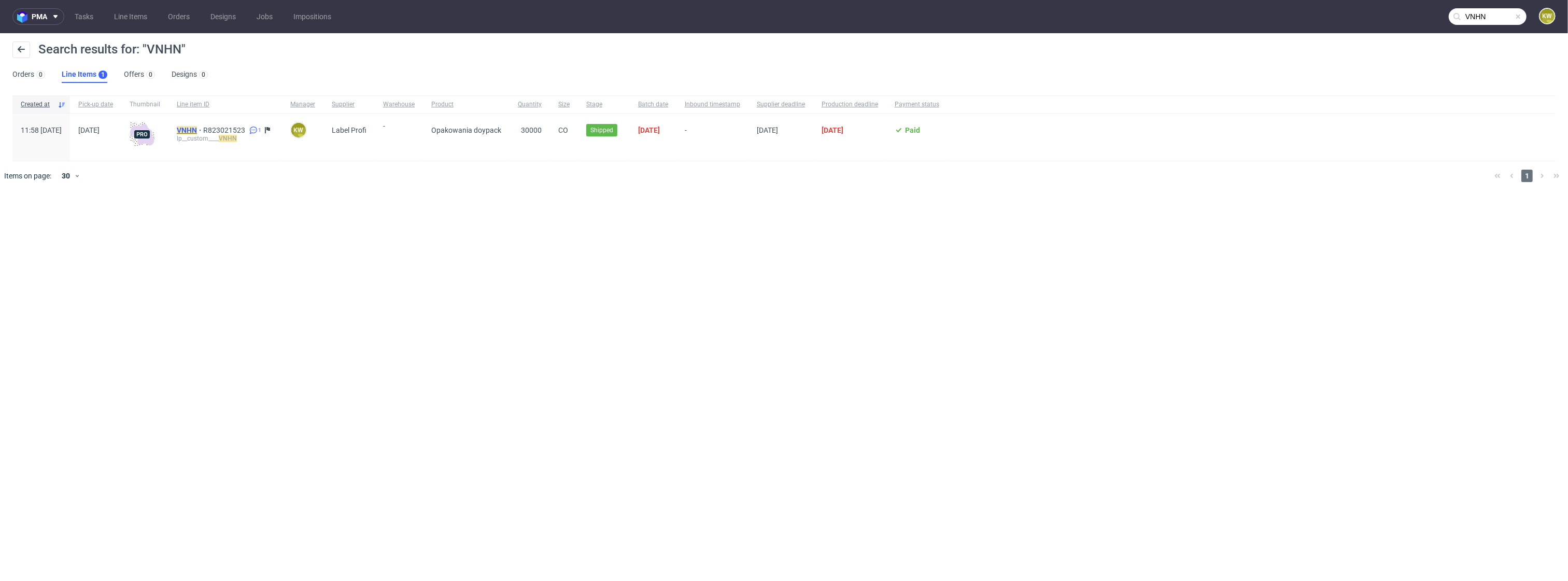
click at [197, 128] on mark "VNHN" at bounding box center [187, 130] width 20 height 8
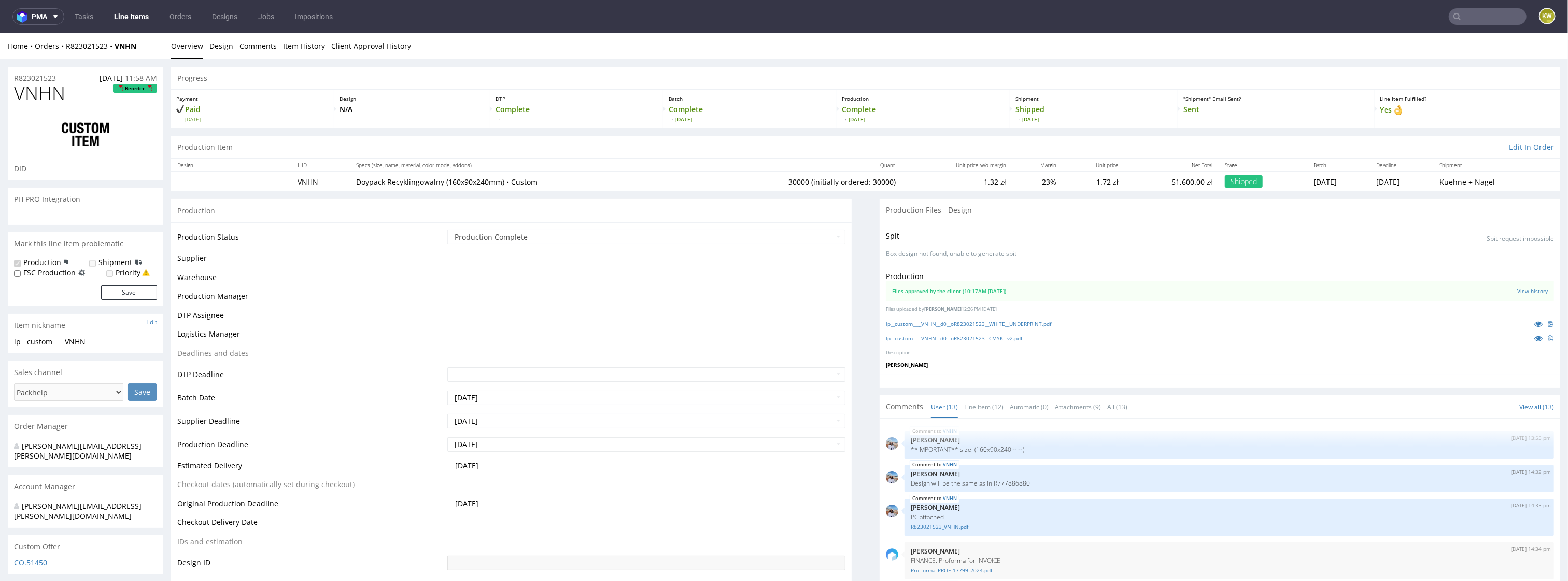
scroll to position [663, 0]
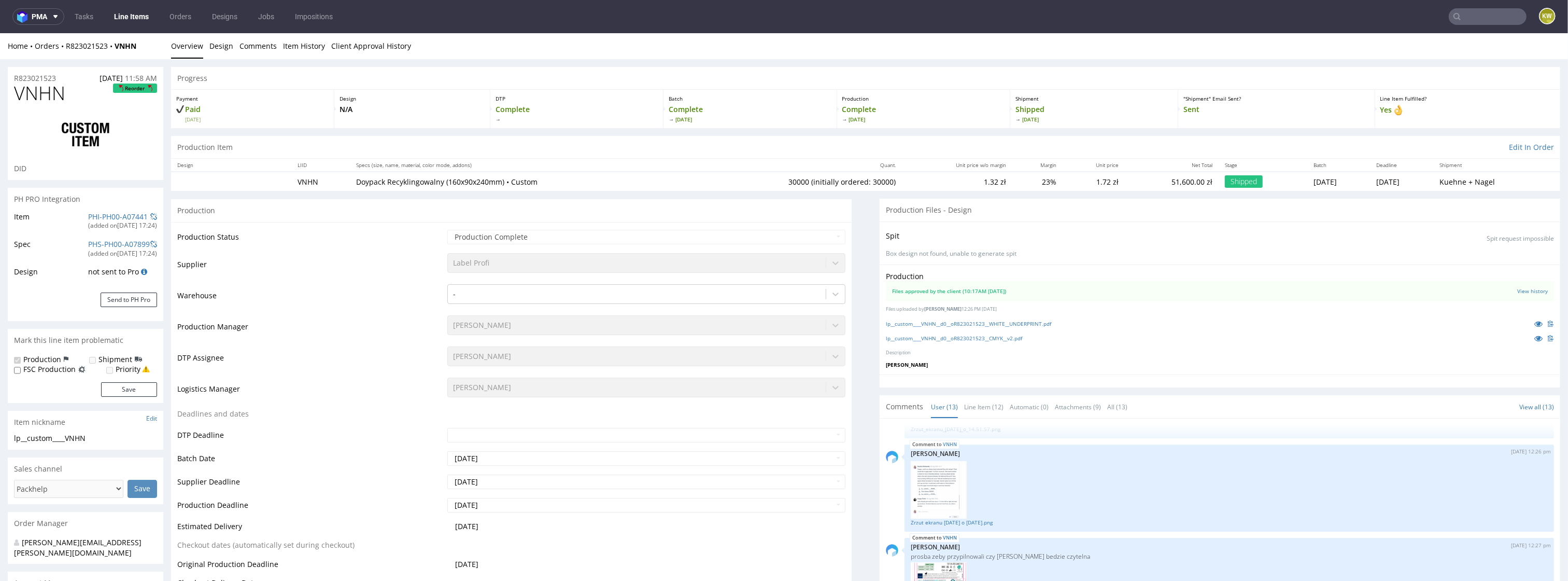
select select "in_progress"
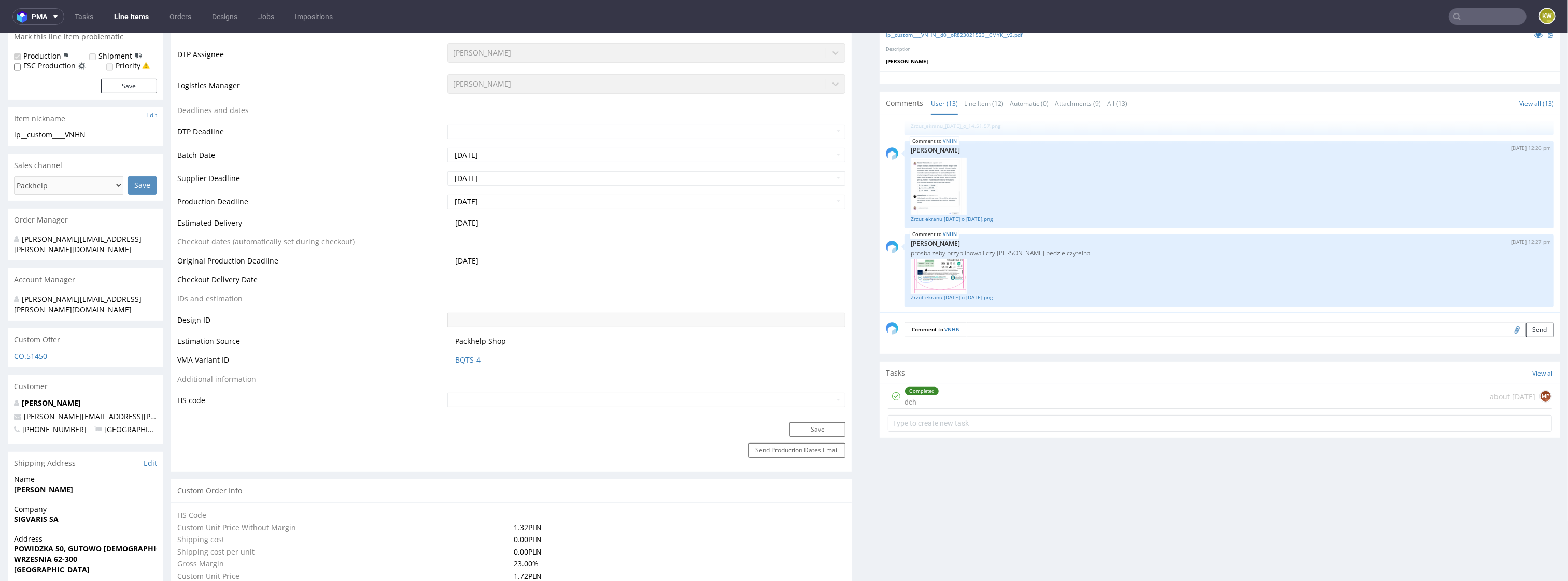
scroll to position [365, 0]
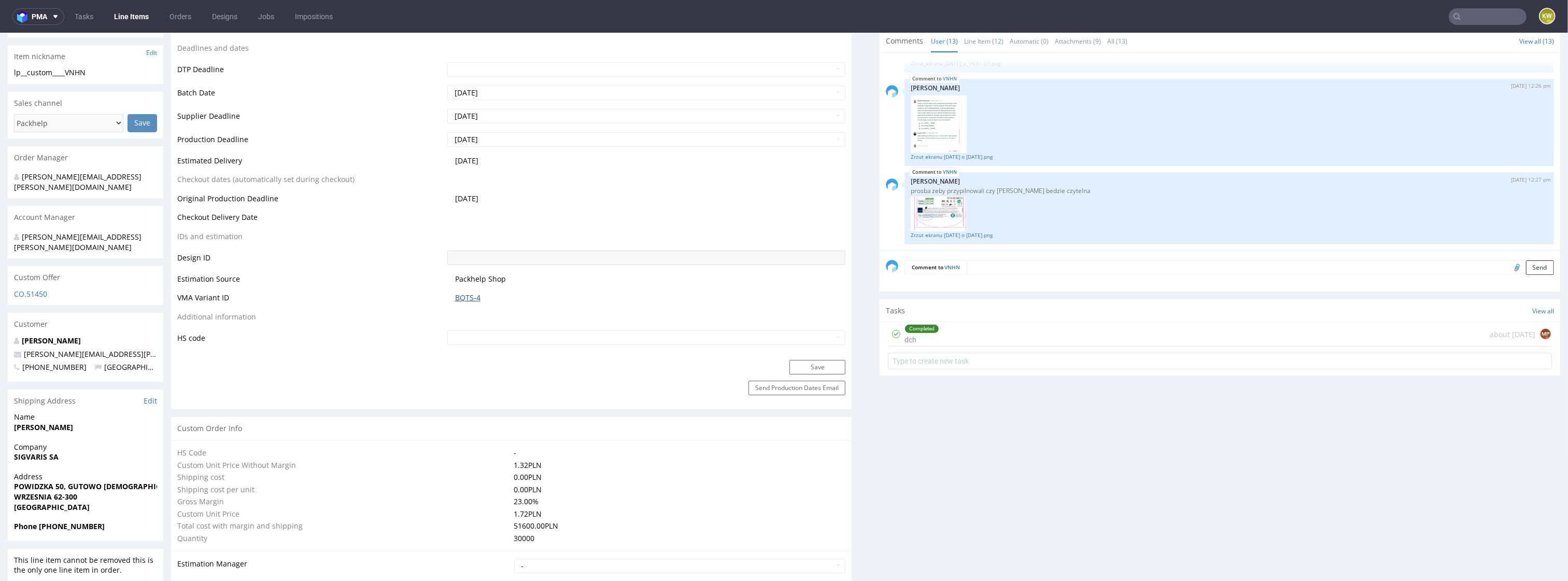
click at [471, 298] on link "BQTS-4" at bounding box center [467, 298] width 26 height 11
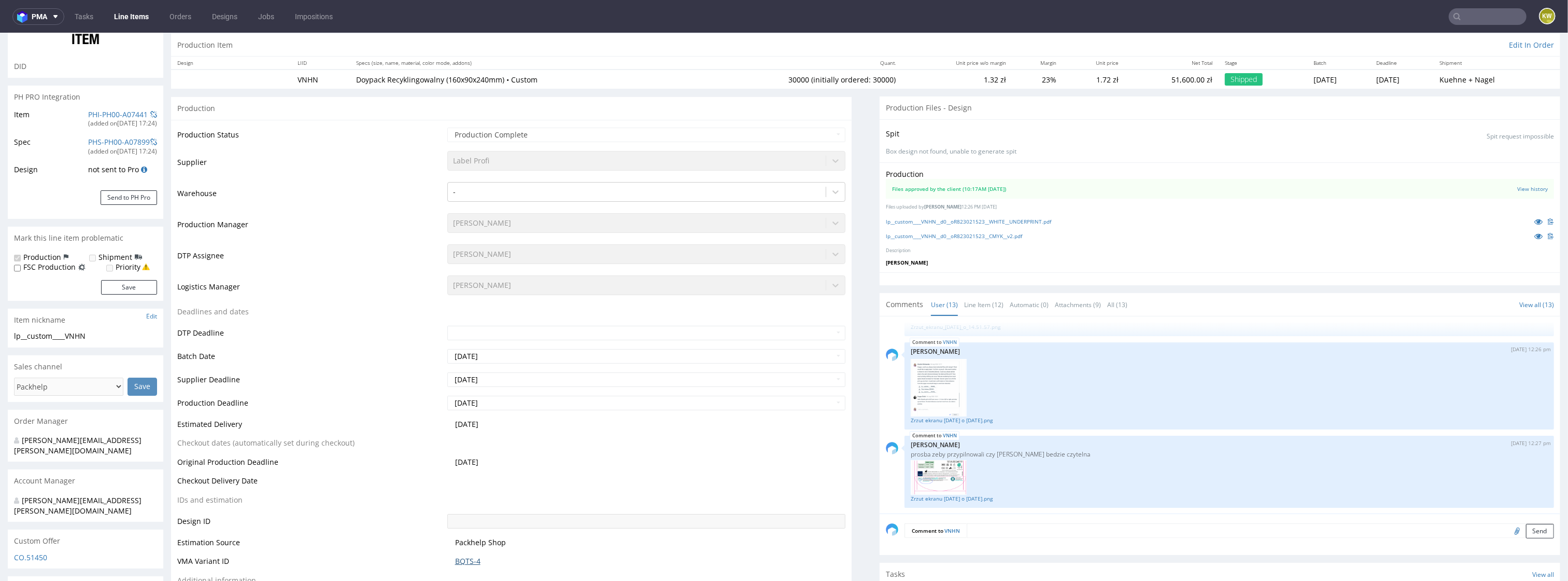
scroll to position [0, 0]
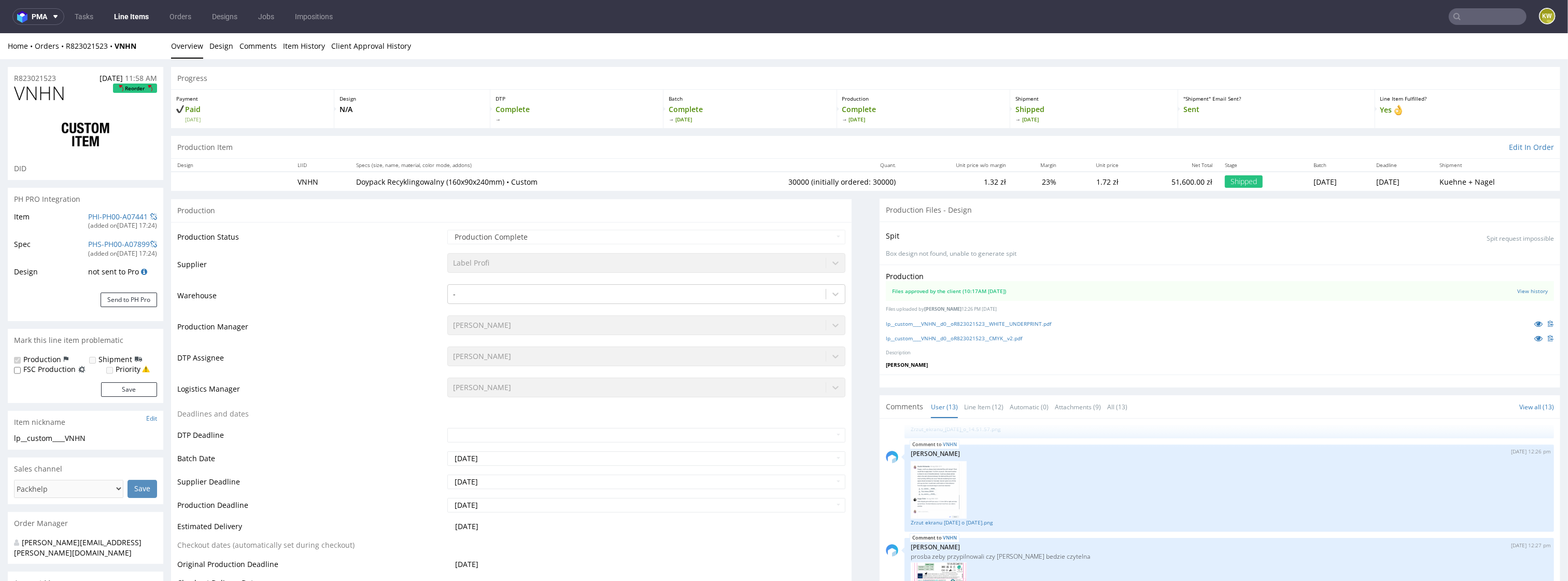
click at [354, 294] on td "Warehouse" at bounding box center [311, 298] width 267 height 31
click at [1464, 16] on input "text" at bounding box center [1488, 16] width 78 height 17
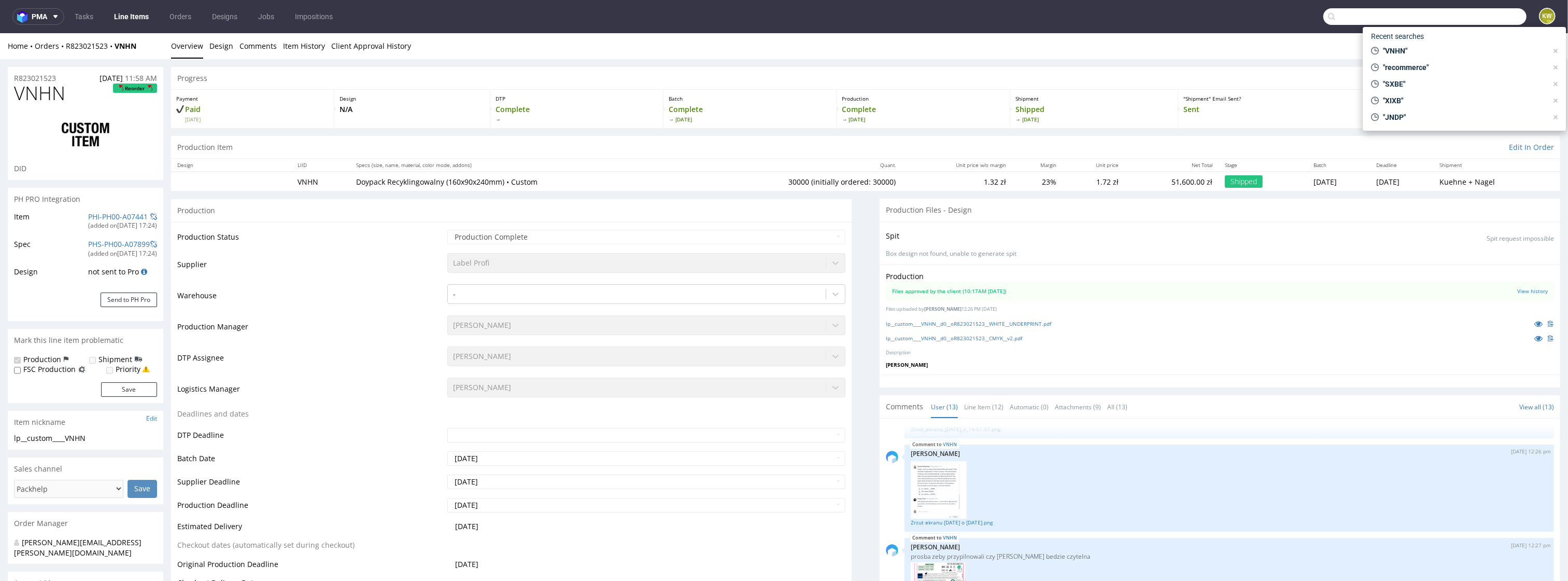
paste input "PWXR"
type input "PWXR"
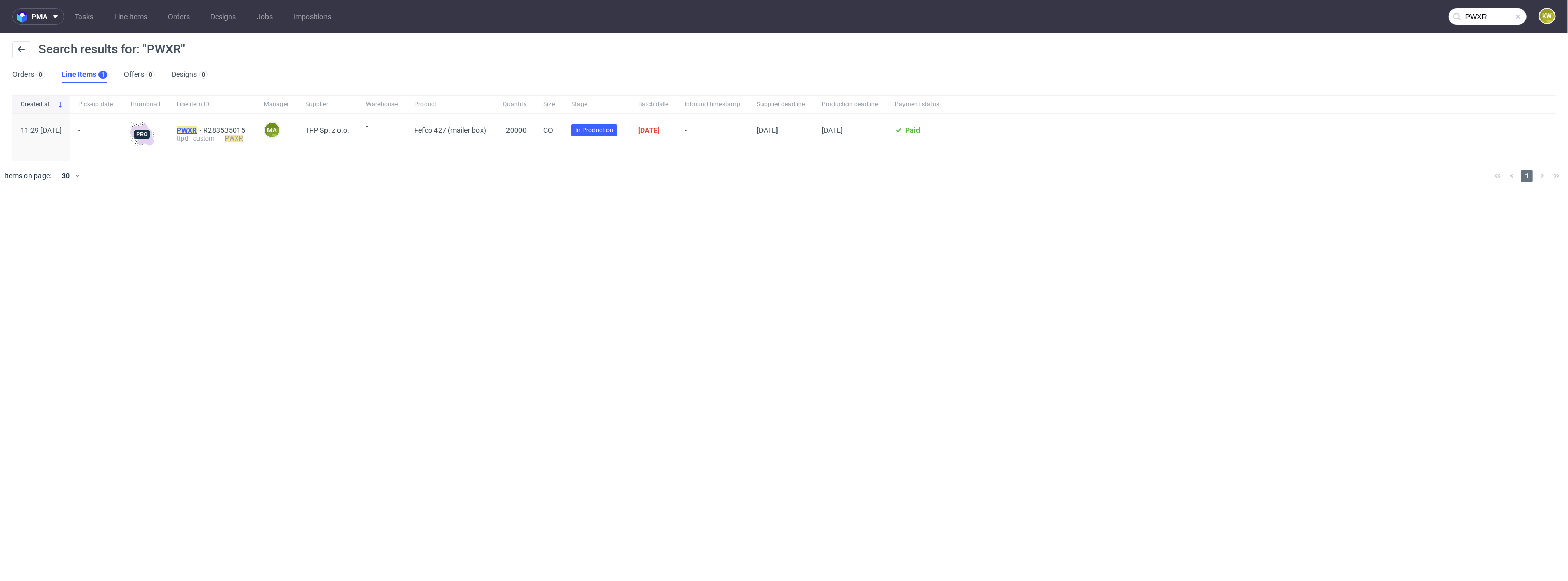
click at [197, 128] on mark "PWXR" at bounding box center [187, 130] width 20 height 8
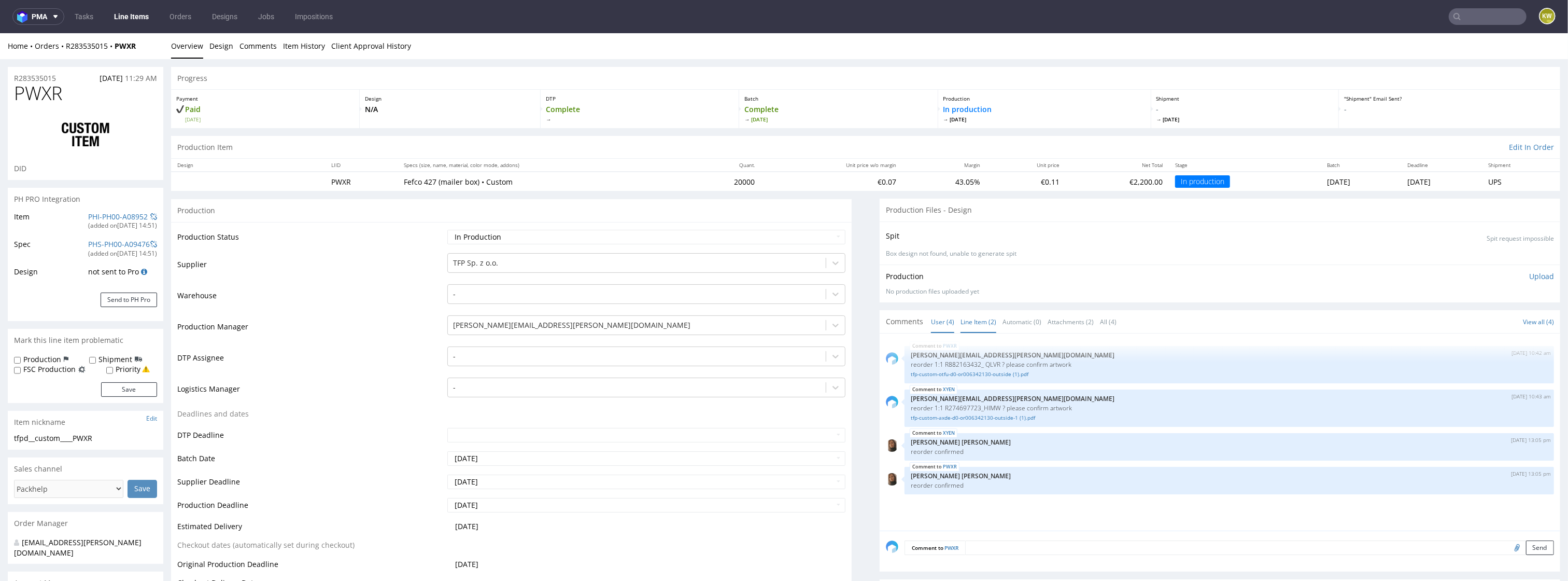
click at [978, 321] on link "Line Item (2)" at bounding box center [978, 322] width 36 height 22
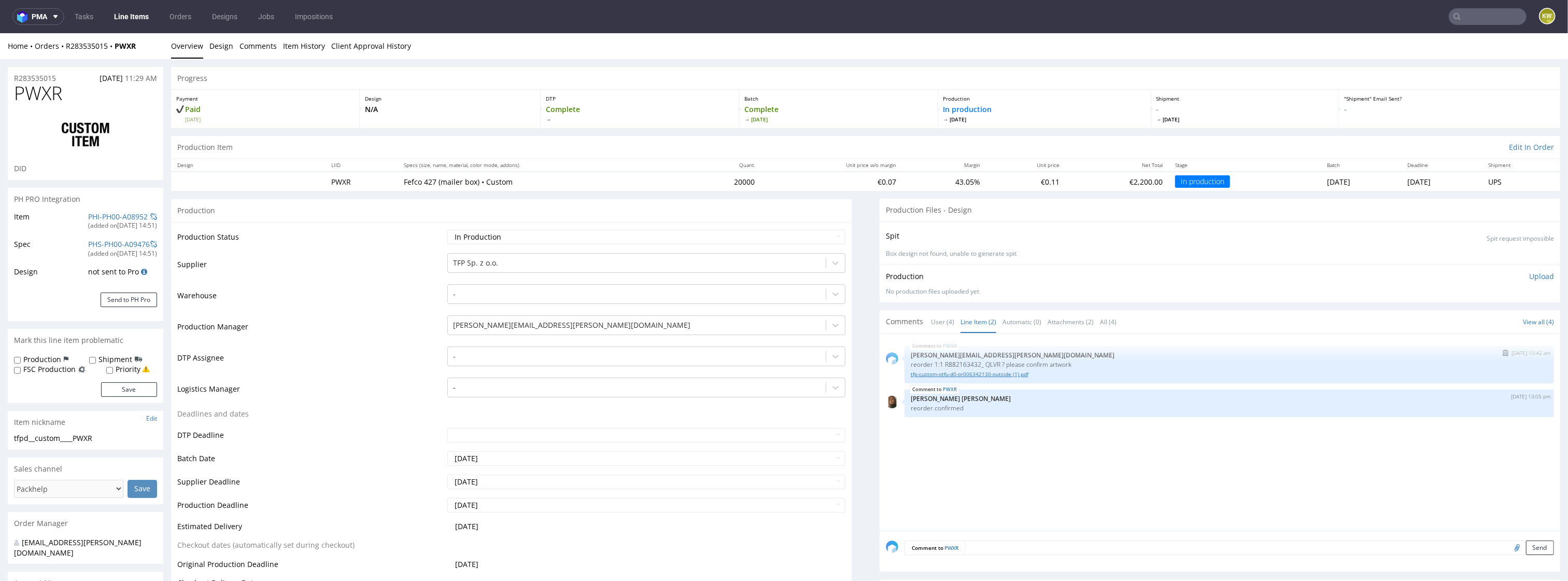
click at [982, 375] on link "tfp-custom-otfu-d0-or006342130-outside (1).pdf" at bounding box center [1229, 374] width 637 height 8
click at [102, 216] on link "PHI-PH00-A08952" at bounding box center [117, 216] width 60 height 10
click at [1462, 21] on input "text" at bounding box center [1488, 16] width 78 height 17
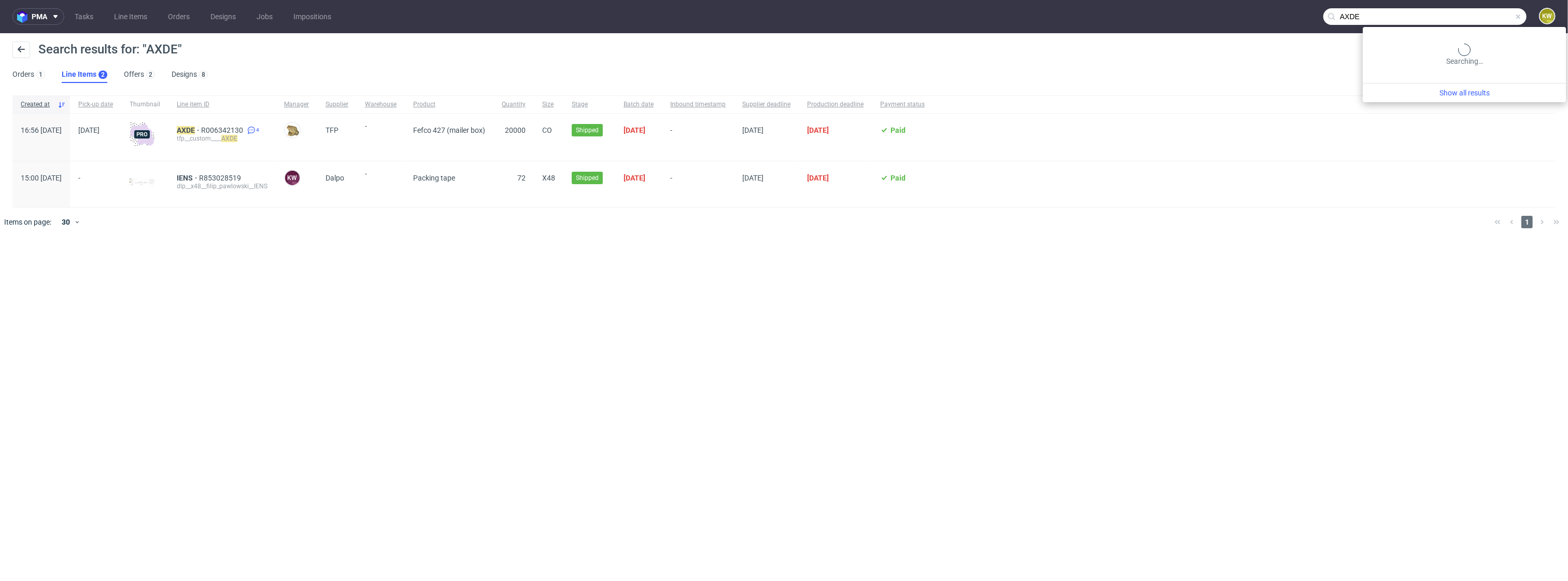
drag, startPoint x: 1492, startPoint y: 16, endPoint x: 1274, endPoint y: 1, distance: 218.5
click at [1288, 4] on nav "pma Tasks Line Items Orders Designs Jobs Impositions AXDE KW" at bounding box center [784, 16] width 1568 height 33
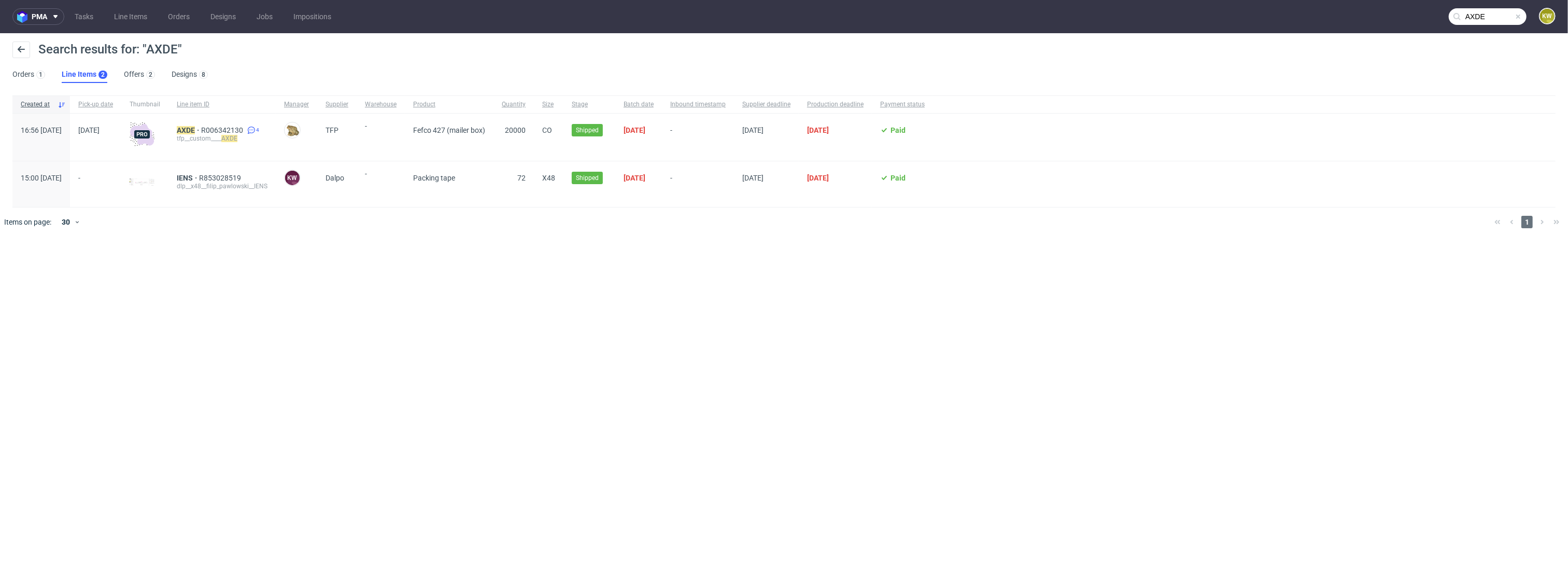
paste input "GXYA"
type input "GXYA"
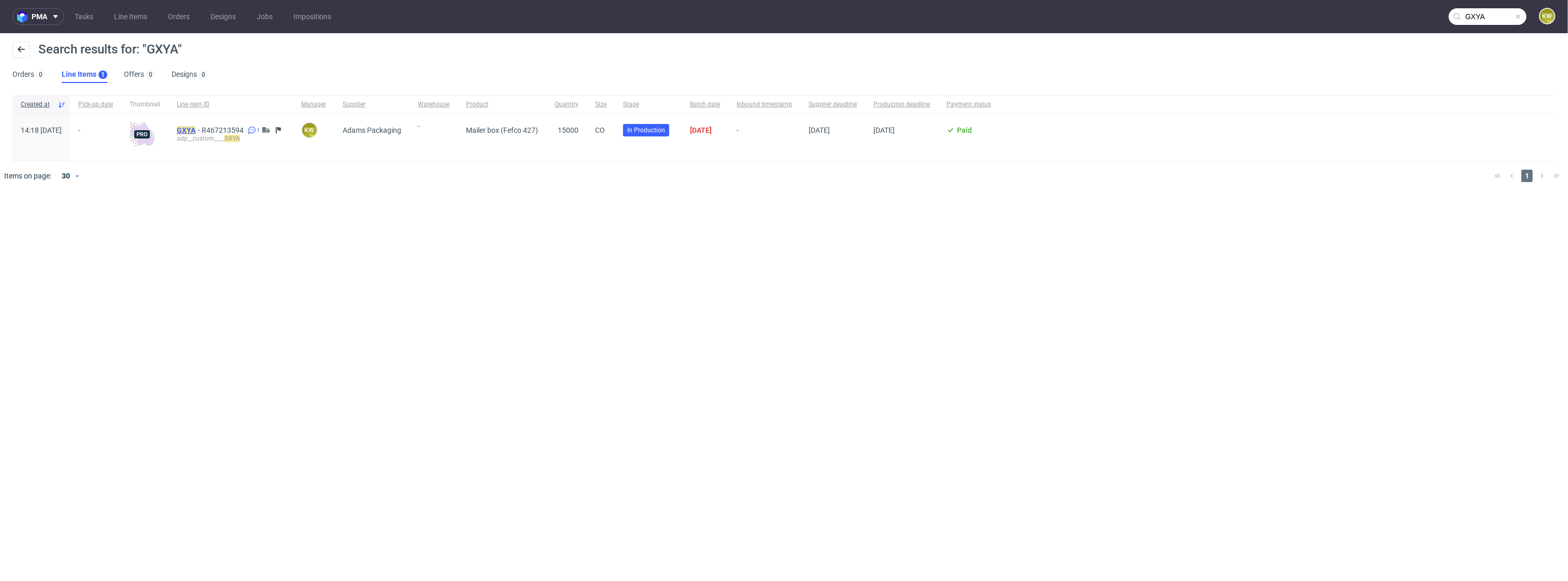
click at [195, 132] on mark "GXYA" at bounding box center [186, 130] width 19 height 8
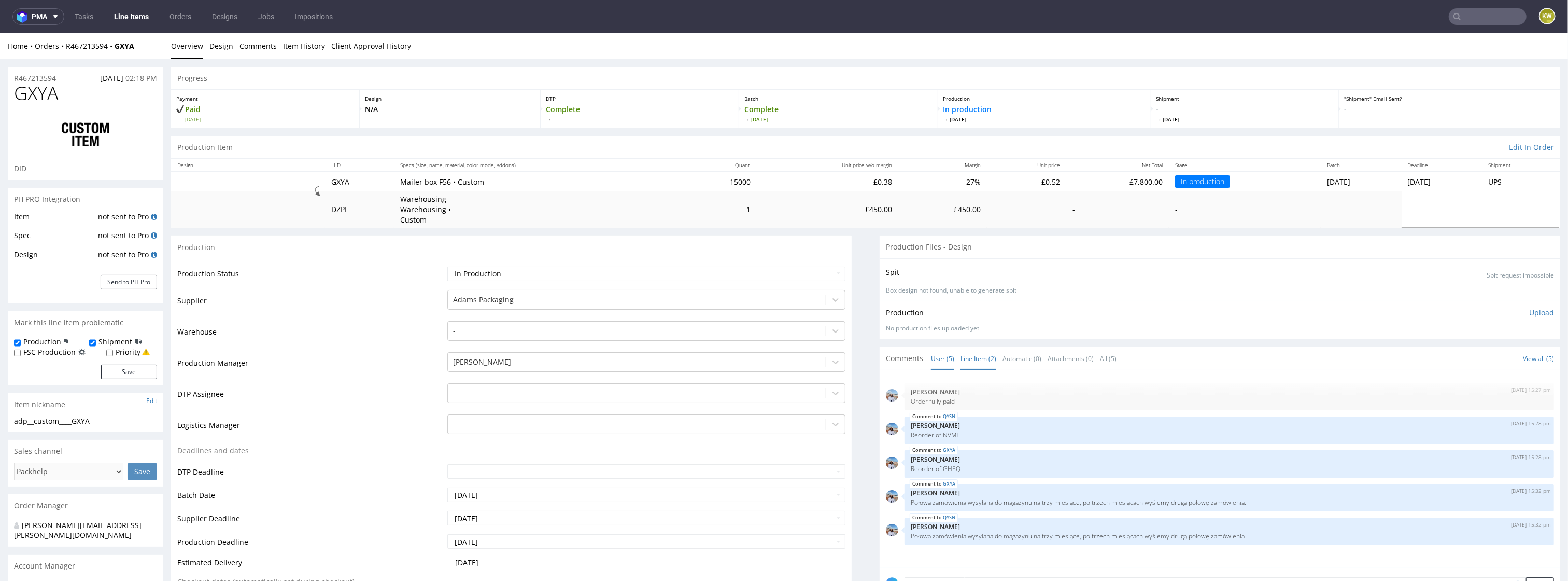
click at [973, 347] on link "Line Item (2)" at bounding box center [978, 358] width 36 height 22
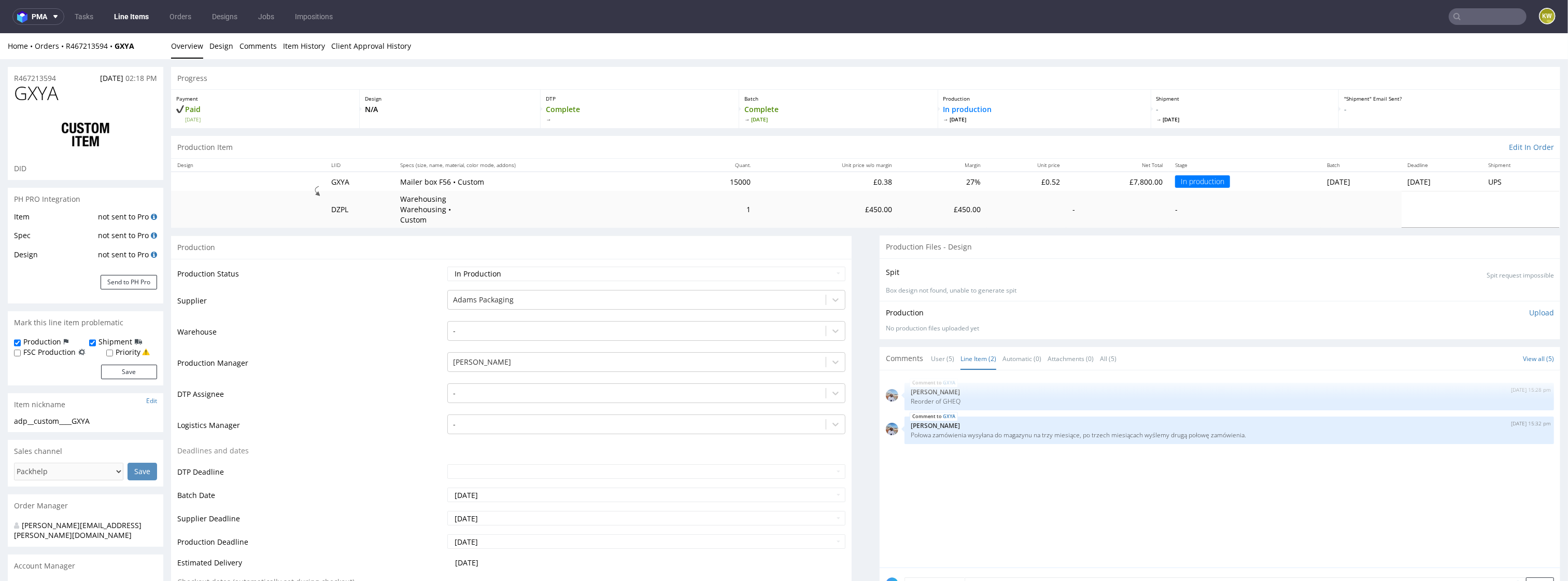
click at [44, 89] on span "GXYA" at bounding box center [36, 92] width 44 height 20
copy span "GXYA"
click at [949, 395] on div "GXYA 22nd Aug 25 | 15:28 pm Marta Kozłowska Reorder of GHEQ" at bounding box center [1229, 396] width 649 height 28
click at [949, 387] on p "[PERSON_NAME]" at bounding box center [1229, 391] width 637 height 8
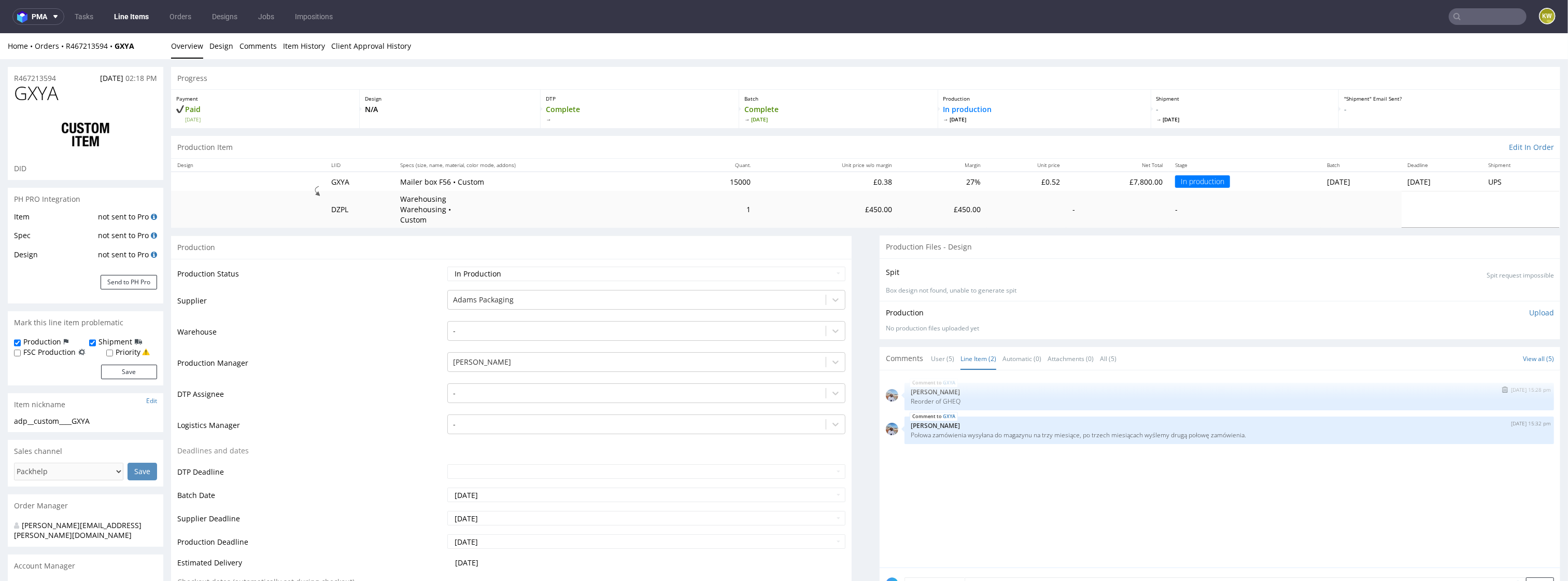
click at [949, 397] on p "Reorder of GHEQ" at bounding box center [1229, 401] width 637 height 8
copy p "GHEQ"
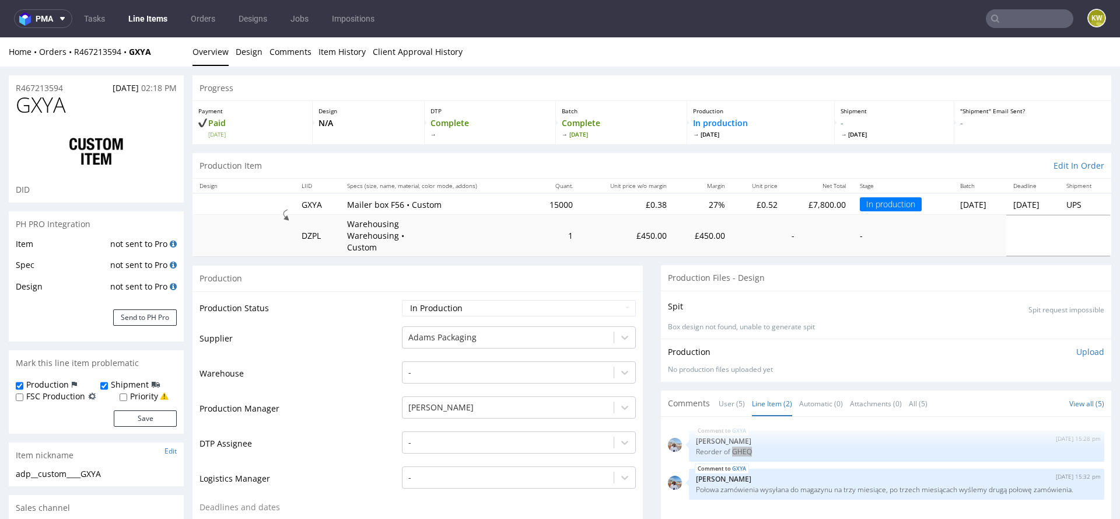
click at [1029, 13] on input "text" at bounding box center [1030, 18] width 88 height 19
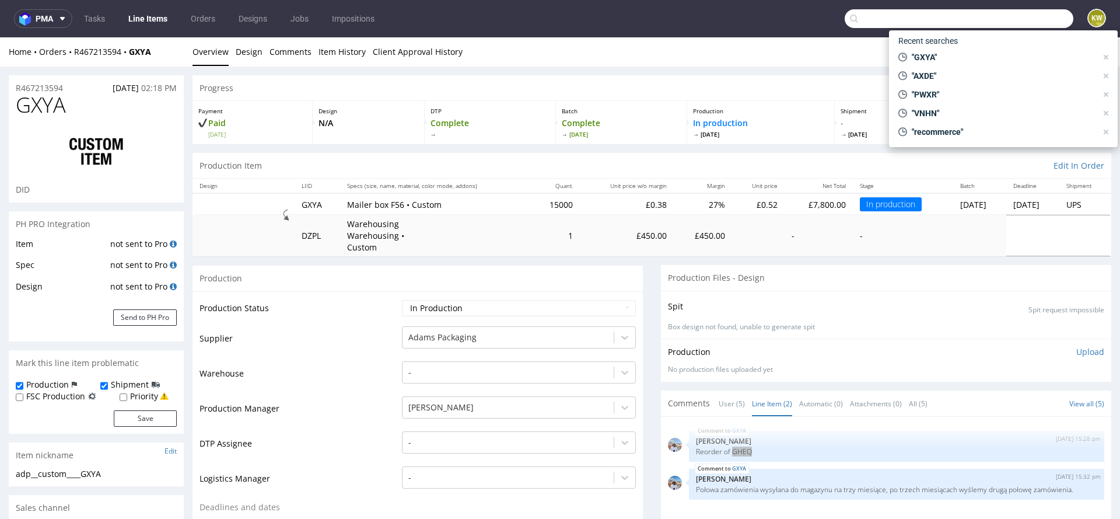
paste input "DBIL"
type input "DBIL"
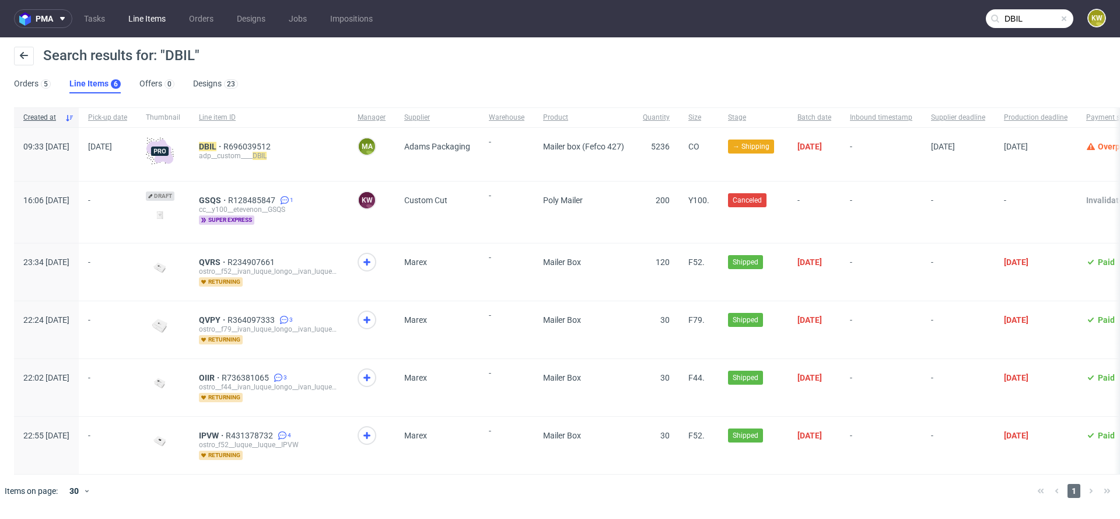
click at [147, 27] on link "Line Items" at bounding box center [146, 18] width 51 height 19
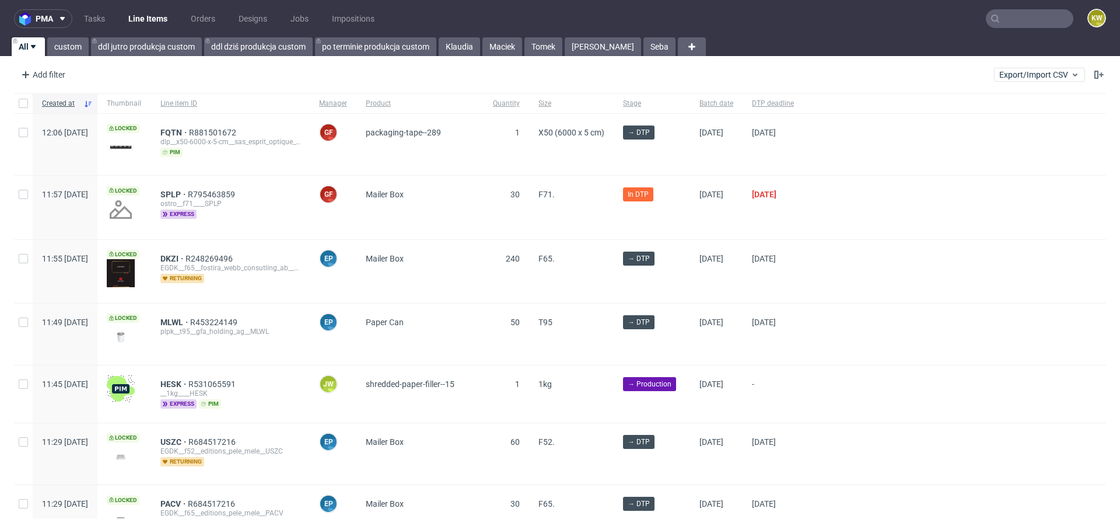
click at [1002, 21] on input "text" at bounding box center [1030, 18] width 88 height 19
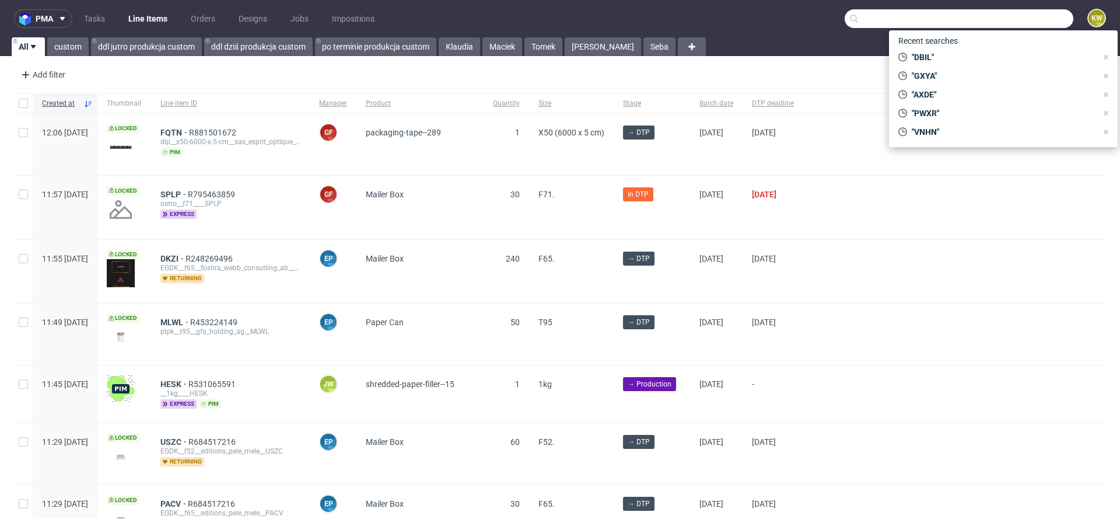
paste input "NZRG"
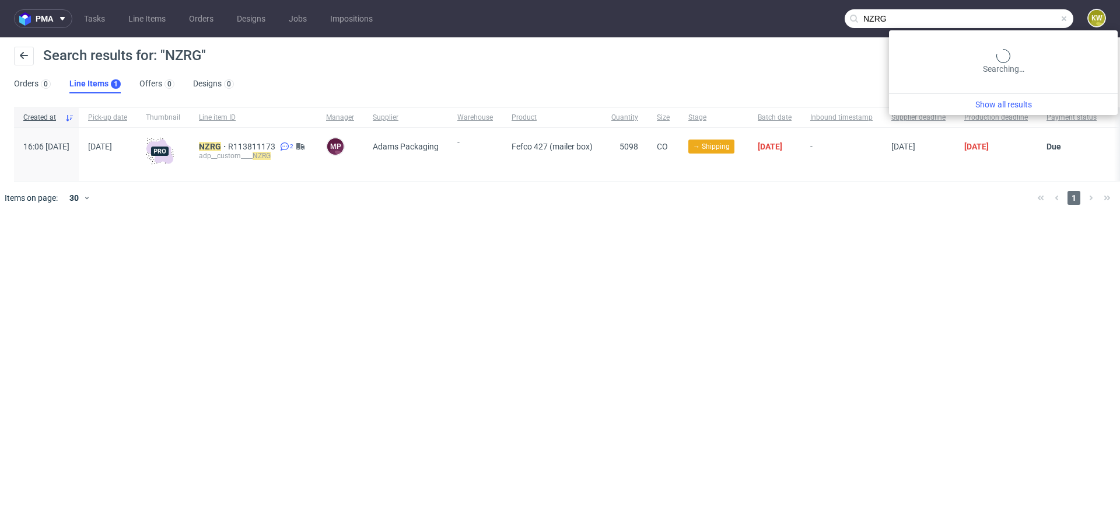
drag, startPoint x: 1031, startPoint y: 22, endPoint x: 854, endPoint y: 14, distance: 176.4
click at [878, 16] on input "NZRG" at bounding box center [959, 18] width 229 height 19
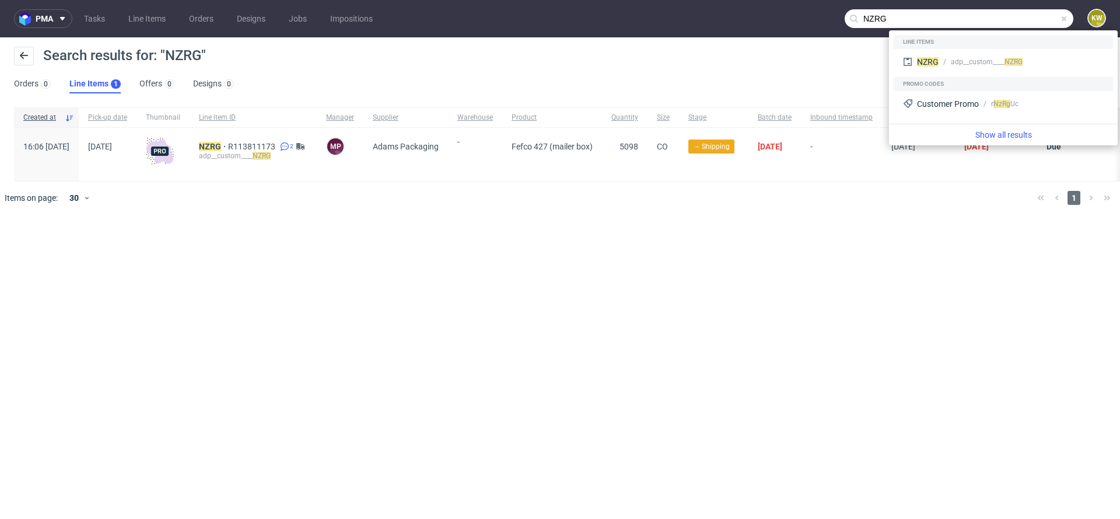
paste input "EARC"
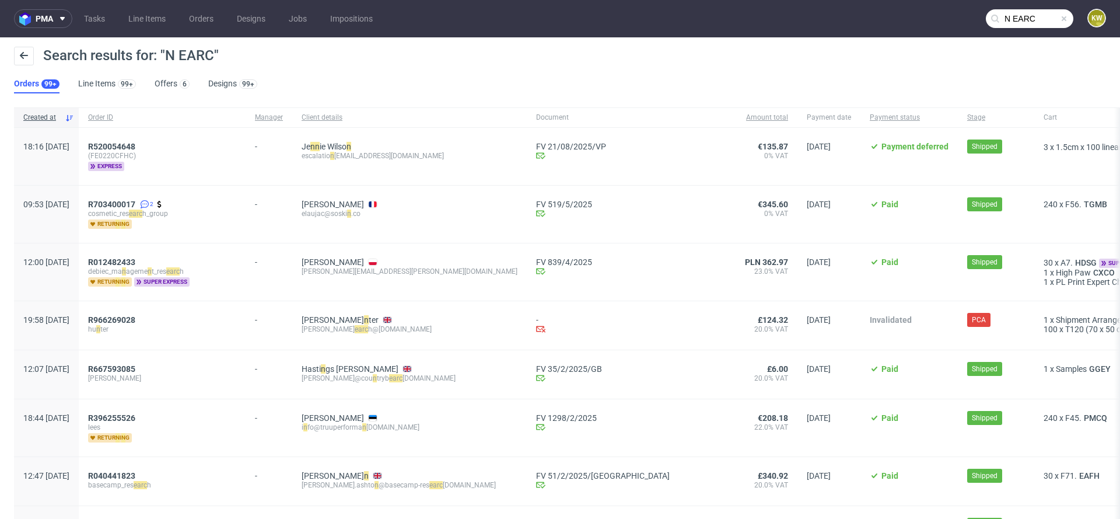
click at [1001, 22] on input "N EARC" at bounding box center [1030, 18] width 88 height 19
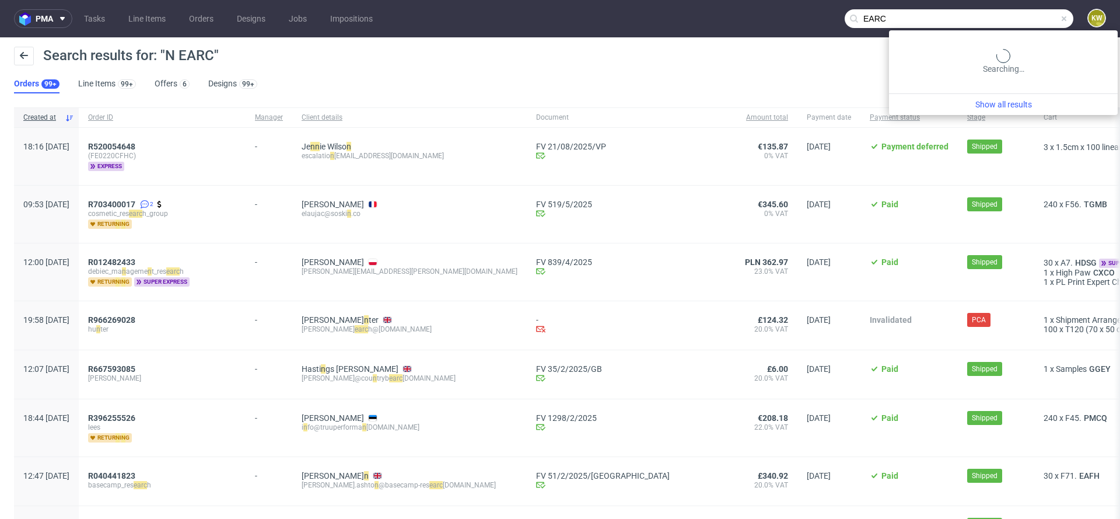
type input "EARC"
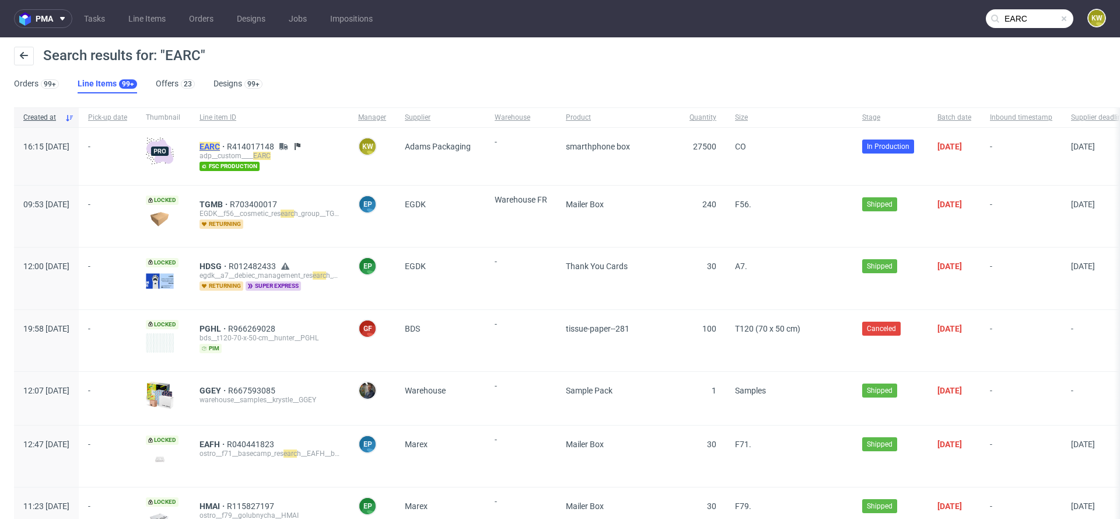
click at [220, 145] on mark "EARC" at bounding box center [210, 146] width 20 height 9
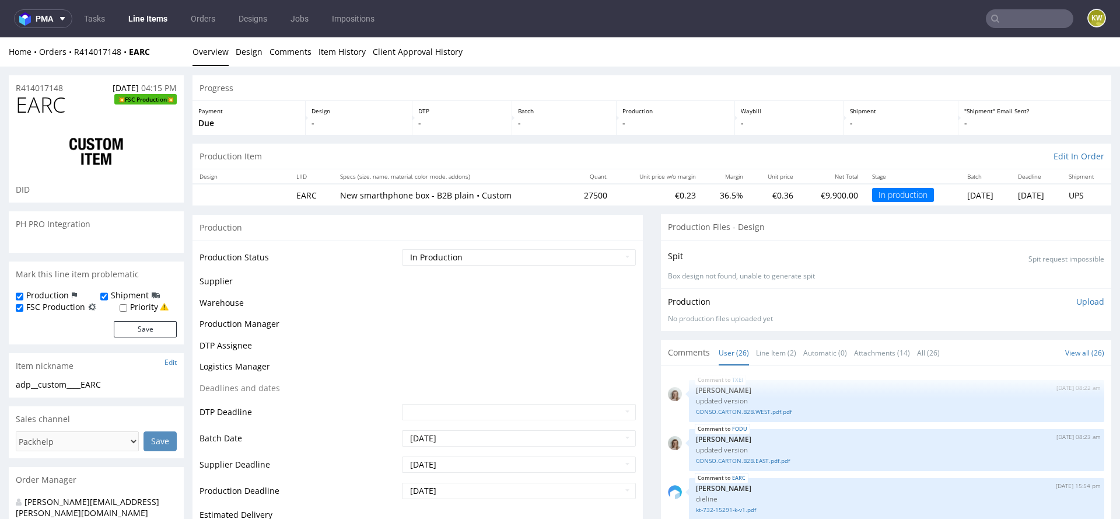
scroll to position [1161, 0]
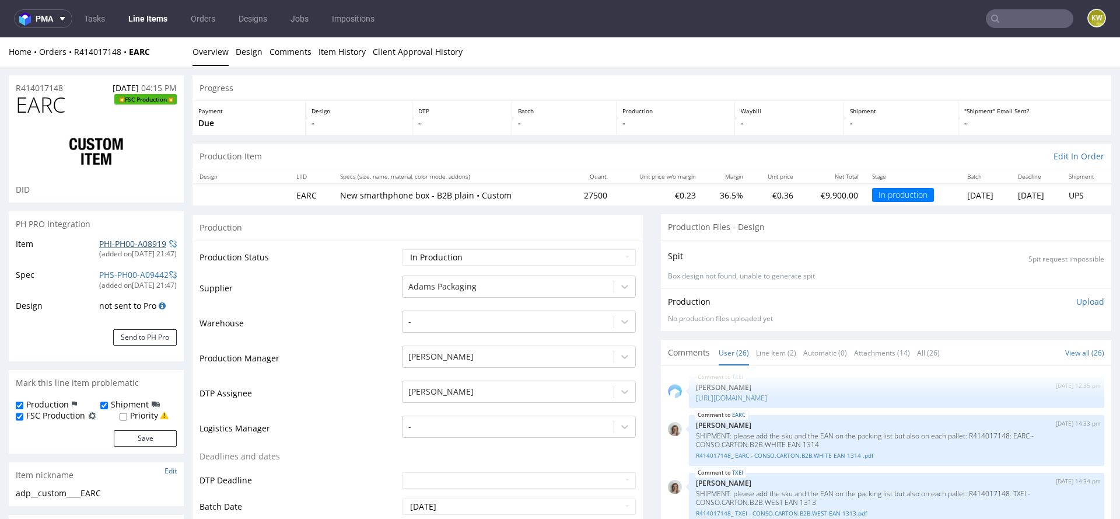
click at [111, 242] on link "PHI-PH00-A08919" at bounding box center [132, 243] width 67 height 11
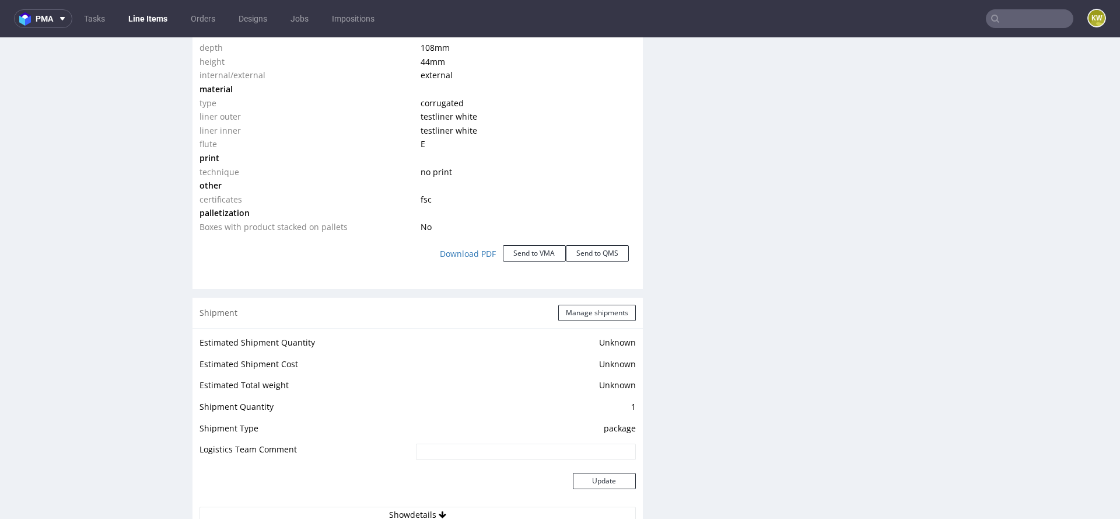
scroll to position [1194, 0]
click at [603, 321] on div "Shipment Manage shipments" at bounding box center [418, 312] width 450 height 30
click at [604, 317] on button "Manage shipments" at bounding box center [597, 312] width 78 height 16
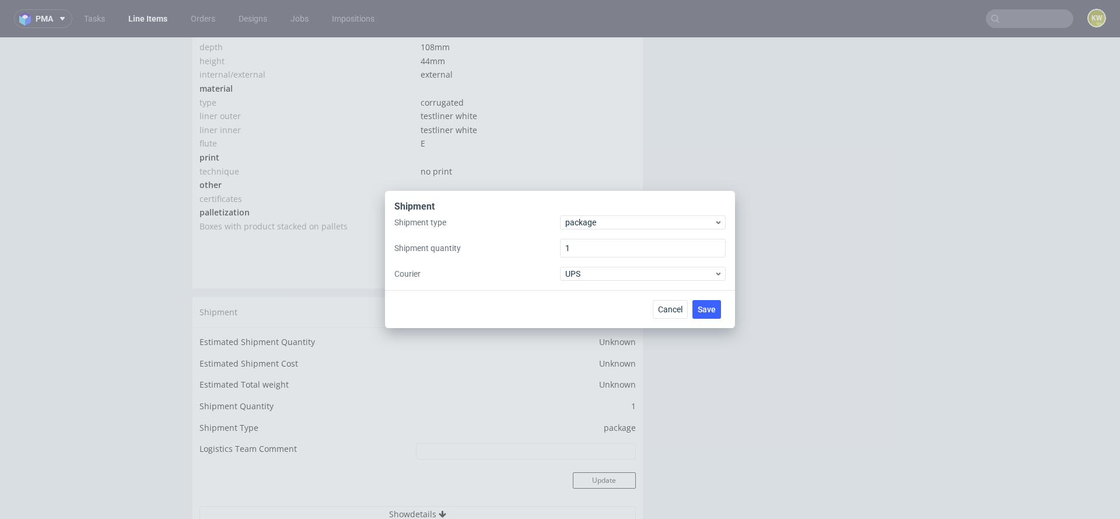
click at [582, 211] on div "Shipment" at bounding box center [559, 207] width 331 height 15
click at [582, 219] on span "package" at bounding box center [639, 222] width 149 height 12
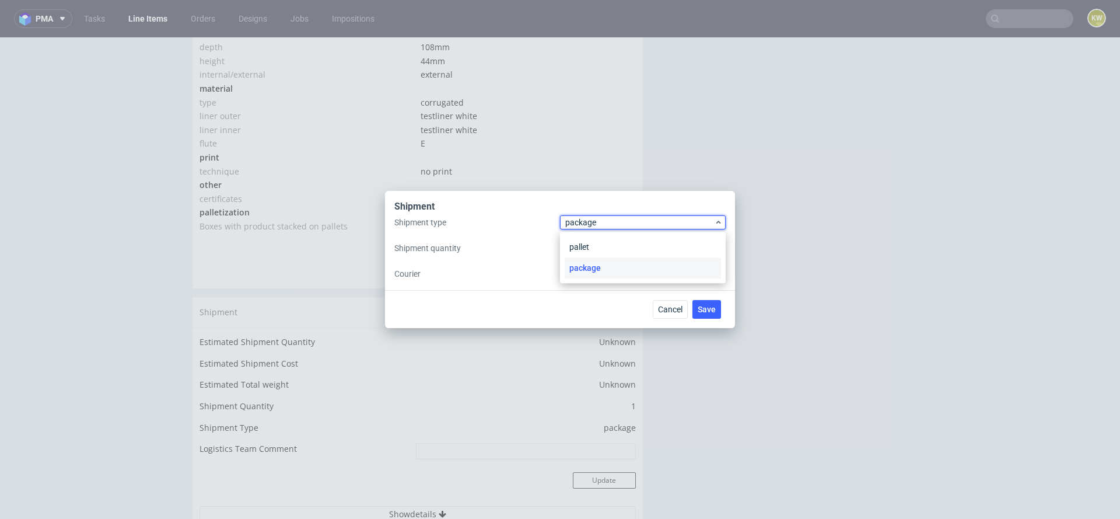
click at [581, 235] on div "pallet package" at bounding box center [643, 257] width 166 height 51
click at [581, 240] on div "pallet" at bounding box center [643, 246] width 156 height 21
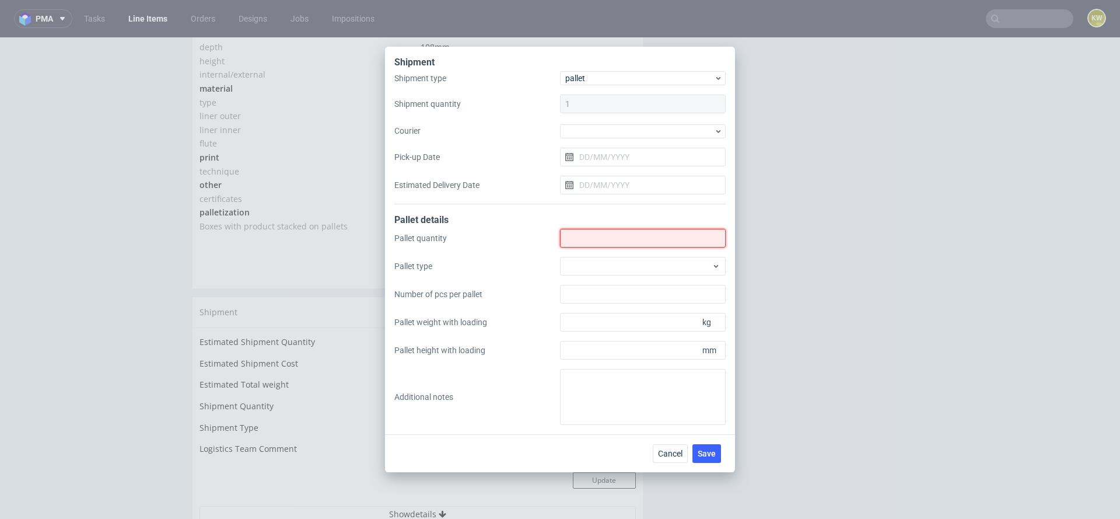
click at [586, 238] on input "Shipment type" at bounding box center [643, 238] width 166 height 19
type input "10"
click at [583, 269] on div at bounding box center [643, 266] width 166 height 19
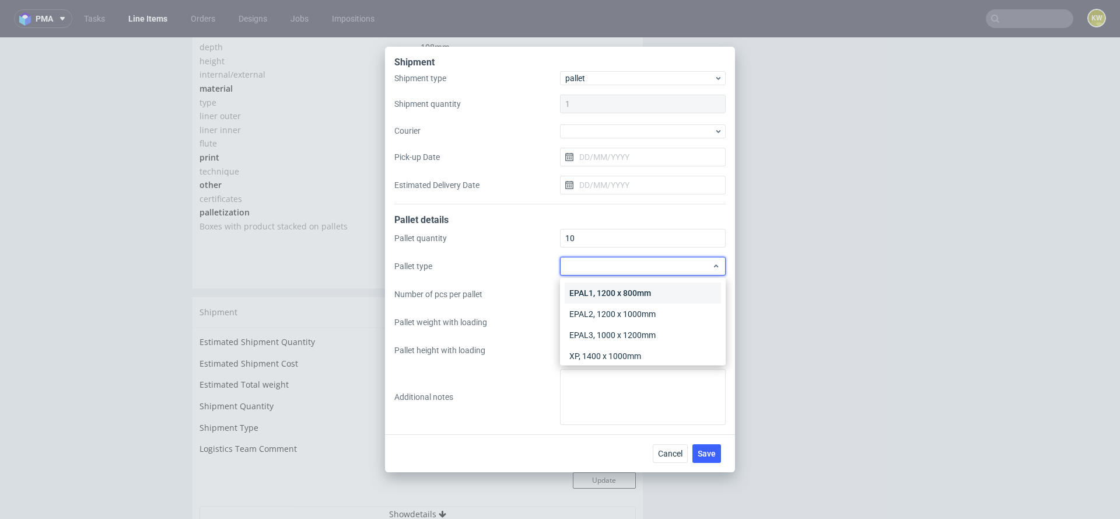
click at [586, 291] on div "EPAL1, 1200 x 800mm" at bounding box center [643, 292] width 156 height 21
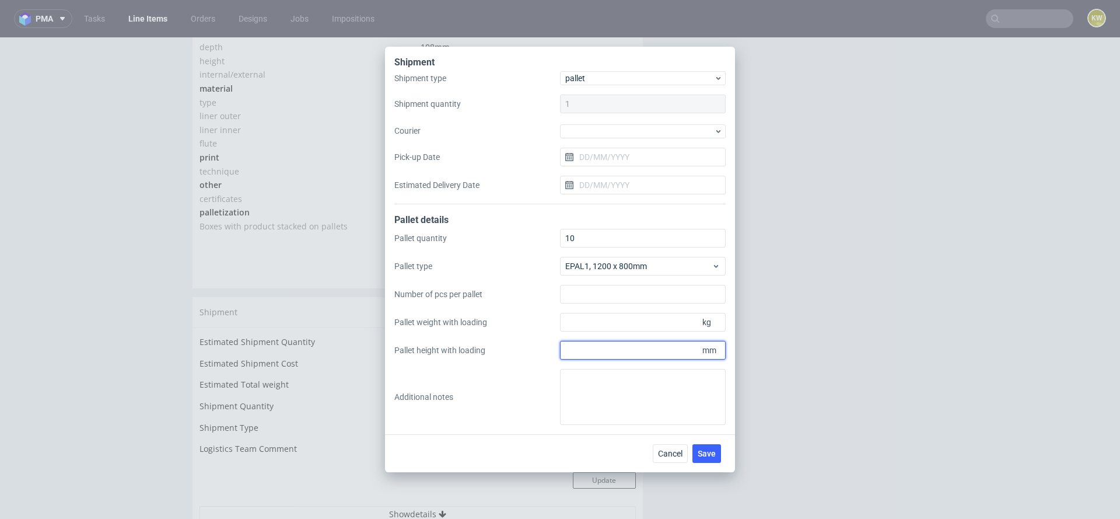
click at [585, 352] on input "Pallet height with loading" at bounding box center [643, 350] width 166 height 19
type input "1625"
click at [575, 326] on input "Pallet weight with loading" at bounding box center [643, 322] width 166 height 19
type input "184"
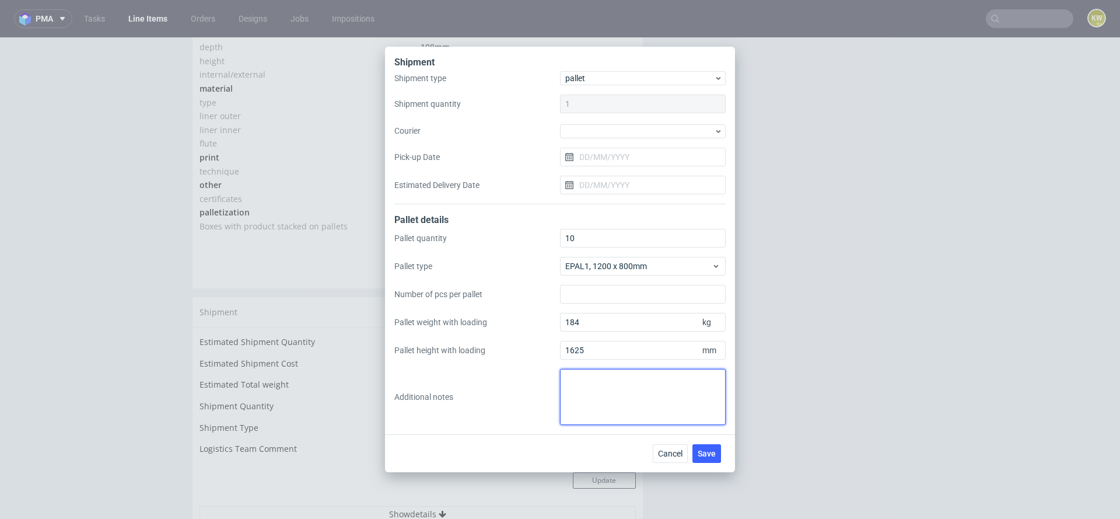
click at [574, 380] on textarea at bounding box center [643, 397] width 166 height 56
type textarea "9 pal 1200x800x1625mm, 184kg 1 pal 1200x800x900mm, 40 kg"
drag, startPoint x: 700, startPoint y: 393, endPoint x: 428, endPoint y: 372, distance: 272.7
click at [427, 375] on div "Pallet quantity 10 Pallet type EPAL1, 1200 x 800mm Number of pcs per pallet Pal…" at bounding box center [559, 327] width 331 height 196
click at [428, 372] on div "Pallet quantity 10 Pallet type EPAL1, 1200 x 800mm Number of pcs per pallet Pal…" at bounding box center [559, 327] width 331 height 196
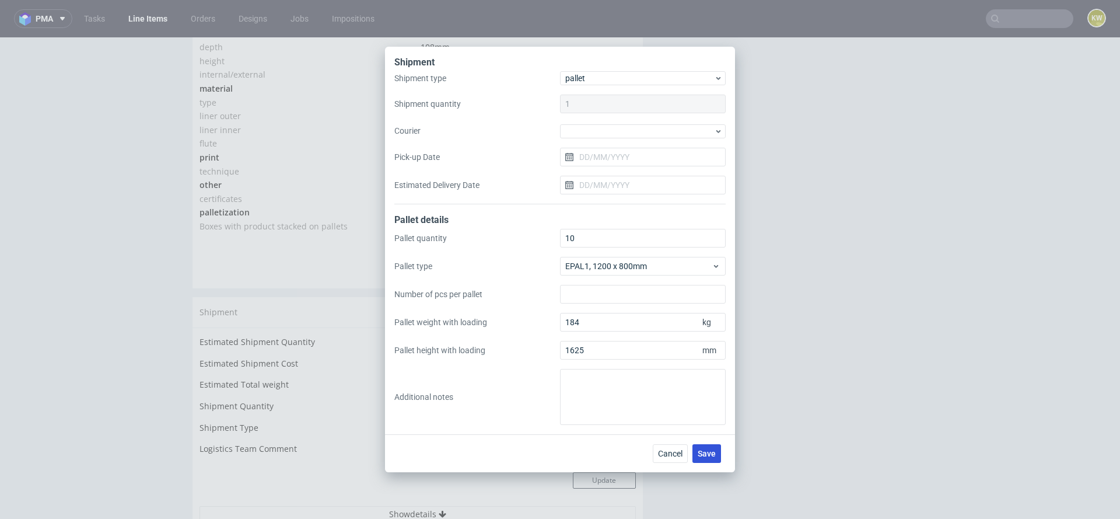
click at [704, 452] on span "Save" at bounding box center [707, 453] width 18 height 8
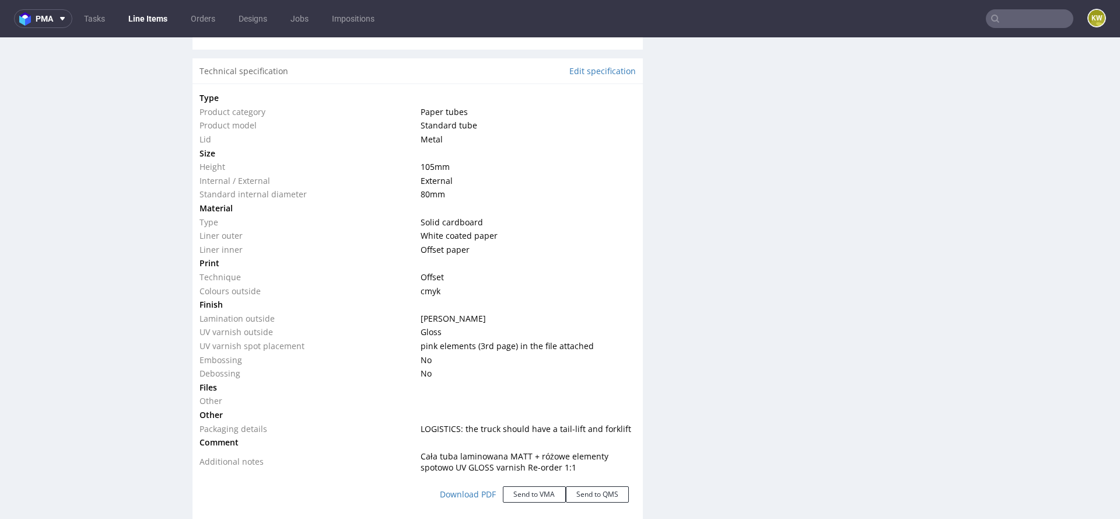
scroll to position [1073, 0]
click at [585, 67] on link "Edit specification" at bounding box center [603, 73] width 67 height 12
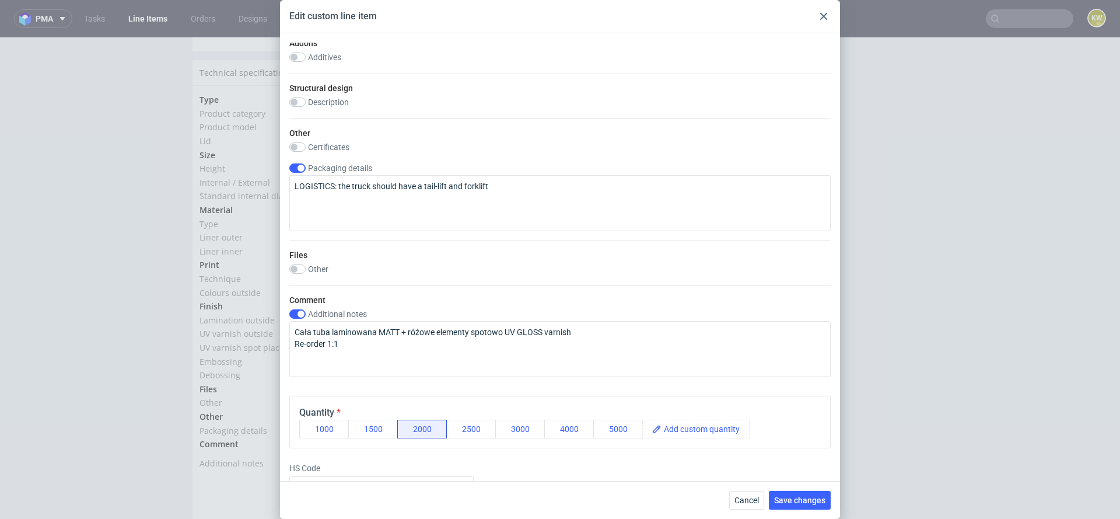
scroll to position [1008, 0]
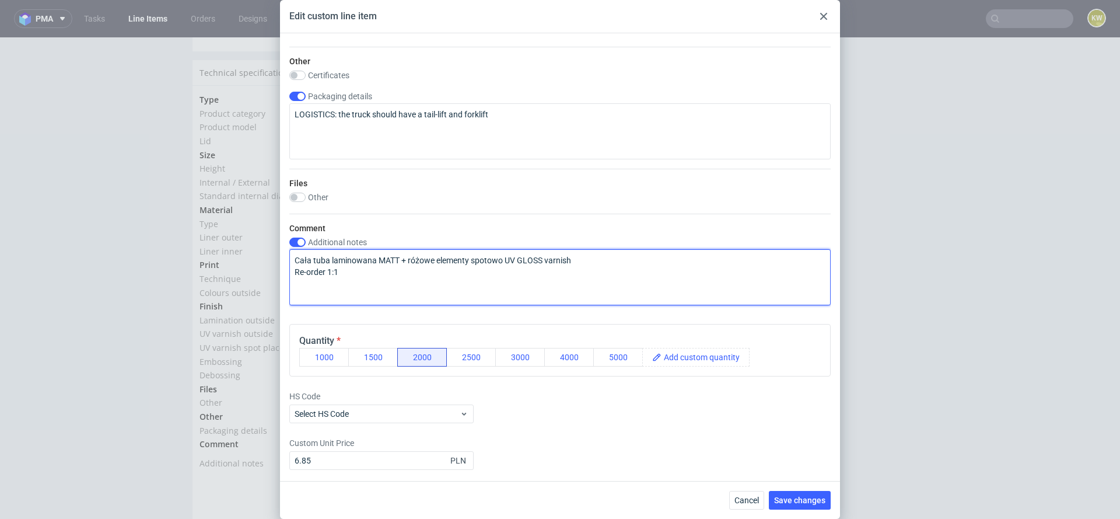
drag, startPoint x: 340, startPoint y: 267, endPoint x: 272, endPoint y: 267, distance: 68.3
click at [271, 267] on div "Edit custom line item Technical specification Instant price RFQ Type Product ca…" at bounding box center [560, 259] width 1120 height 519
type textarea "Cała tuba laminowana MATT + różowe elementy spotowo UV GLOSS varnish"
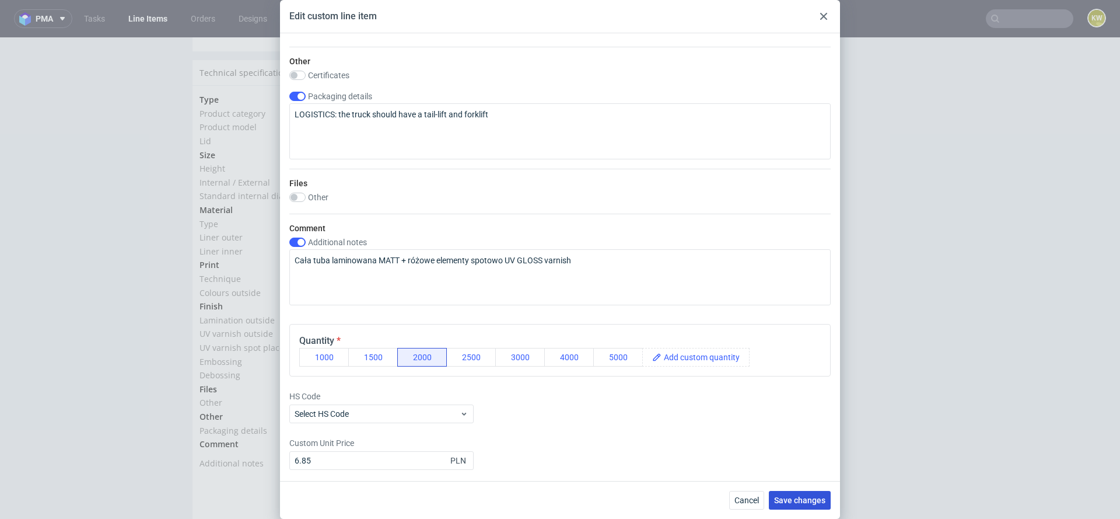
click at [786, 498] on span "Save changes" at bounding box center [799, 500] width 51 height 8
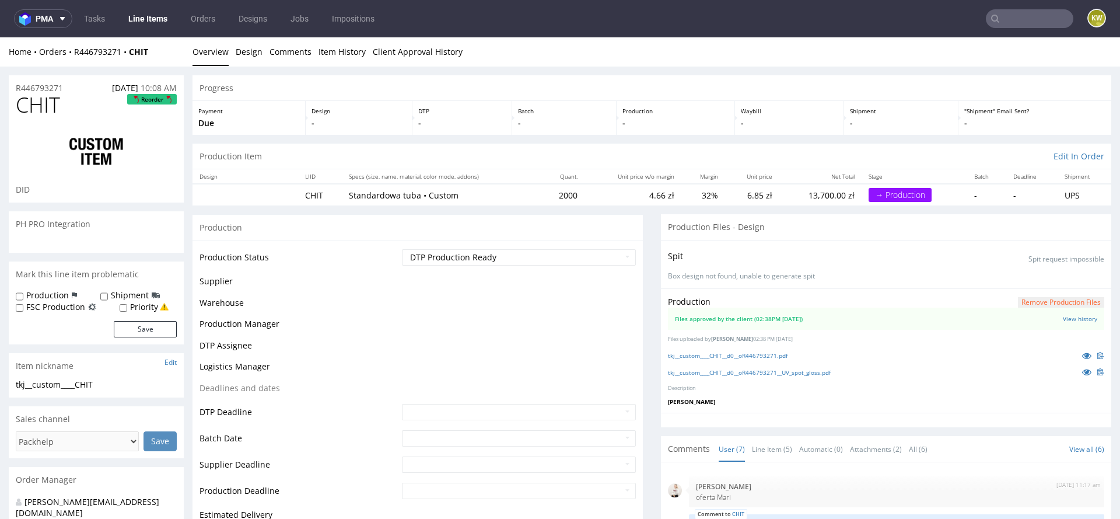
scroll to position [97, 0]
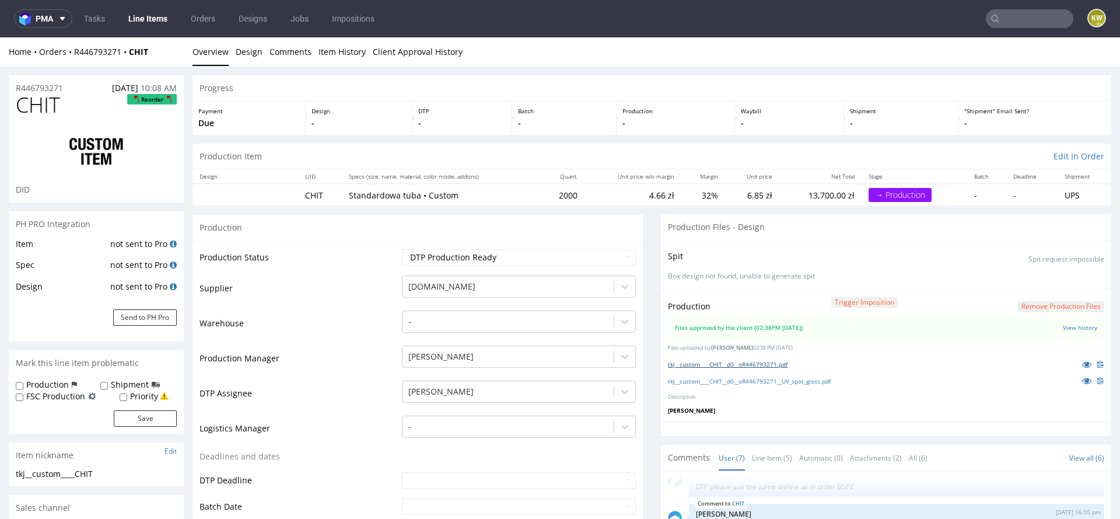
click at [753, 364] on link "tkj__custom____CHIT__d0__oR446793271.pdf" at bounding box center [728, 364] width 120 height 8
click at [749, 375] on div "tkj__custom____CHIT__d0__oR446793271__UV_spot_gloss.pdf" at bounding box center [886, 380] width 436 height 13
click at [732, 378] on link "tkj__custom____CHIT__d0__oR446793271__UV_spot_gloss.pdf" at bounding box center [749, 381] width 163 height 8
click at [163, 316] on button "Send to PH Pro" at bounding box center [145, 317] width 64 height 16
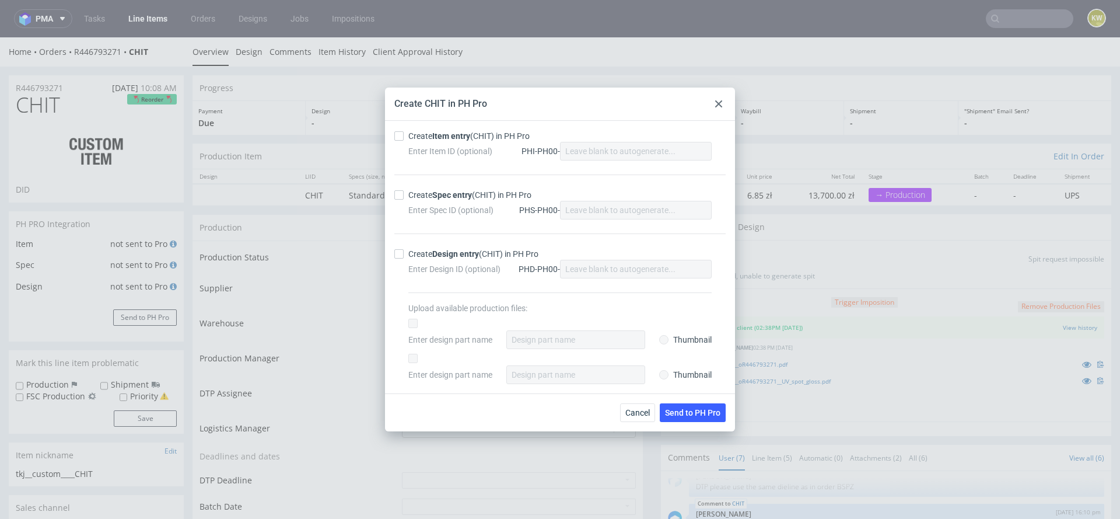
click at [404, 135] on div at bounding box center [401, 135] width 14 height 9
click at [404, 135] on input "Create Item entry (CHIT) in PH Pro" at bounding box center [398, 135] width 9 height 9
checkbox input "true"
click at [407, 193] on div at bounding box center [401, 194] width 14 height 9
click at [404, 193] on input "Create Spec entry (CHIT) in PH Pro" at bounding box center [398, 194] width 9 height 9
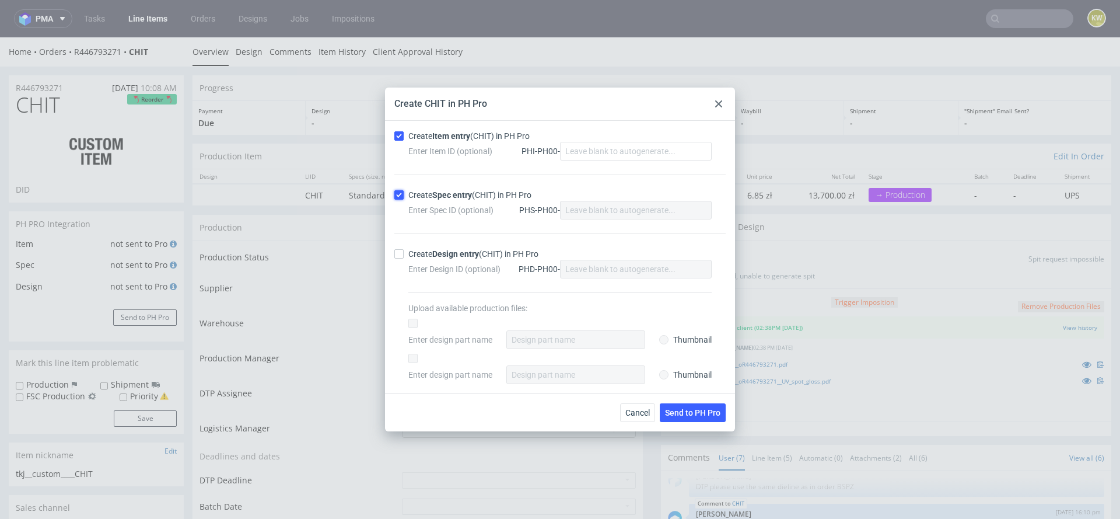
checkbox input "true"
click at [670, 404] on button "Send to PH Pro" at bounding box center [693, 412] width 66 height 19
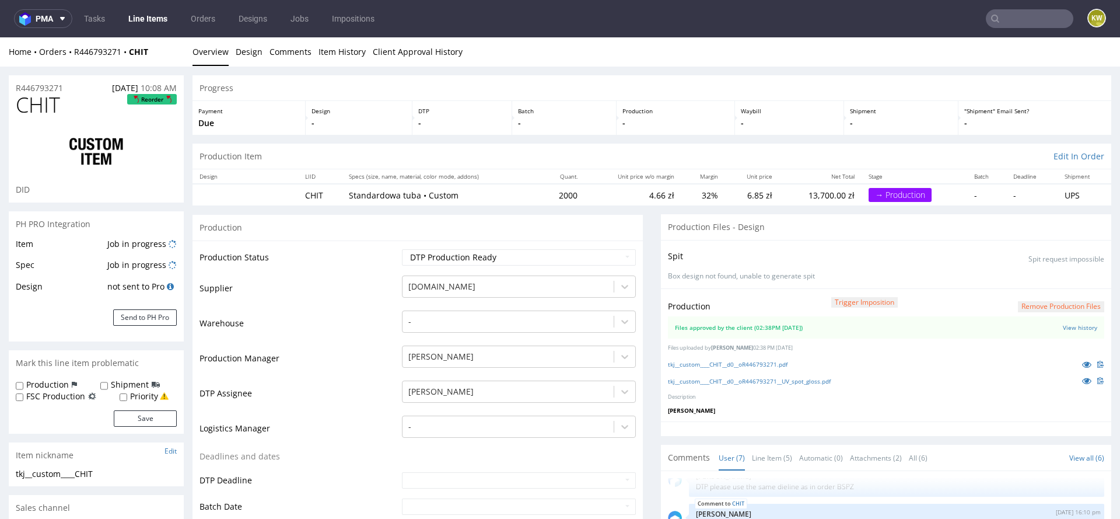
click at [39, 110] on span "CHIT" at bounding box center [38, 104] width 44 height 23
copy span "CHIT"
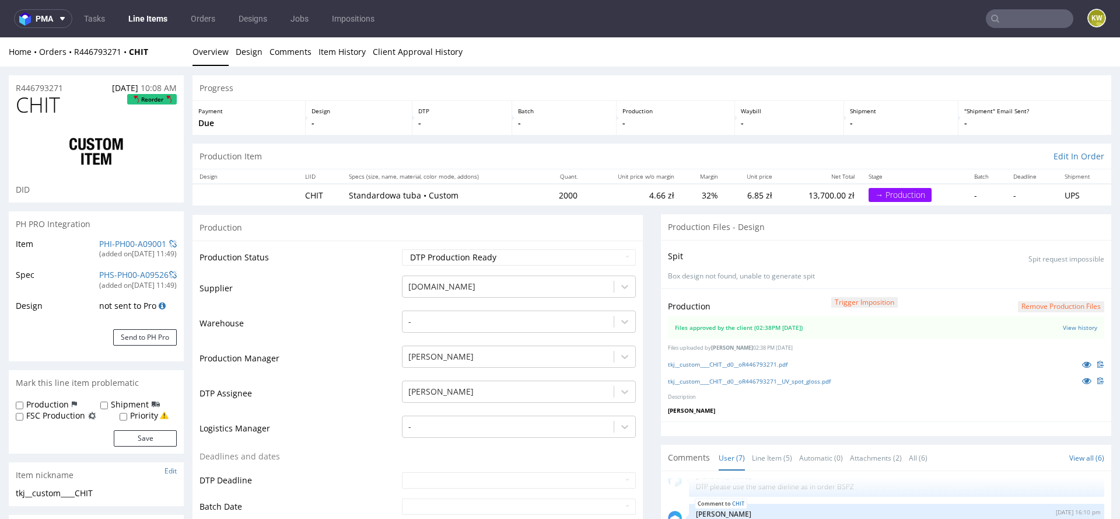
click at [30, 101] on span "CHIT" at bounding box center [38, 104] width 44 height 23
click at [30, 102] on span "CHIT" at bounding box center [38, 104] width 44 height 23
copy span "CHIT"
click at [104, 240] on link "PHI-PH00-A09001" at bounding box center [132, 243] width 67 height 11
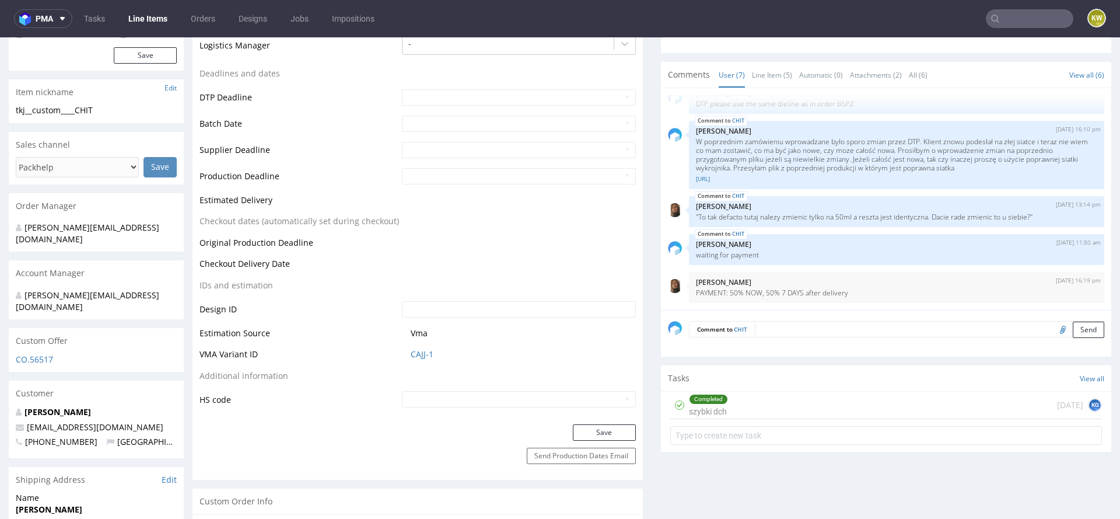
scroll to position [411, 0]
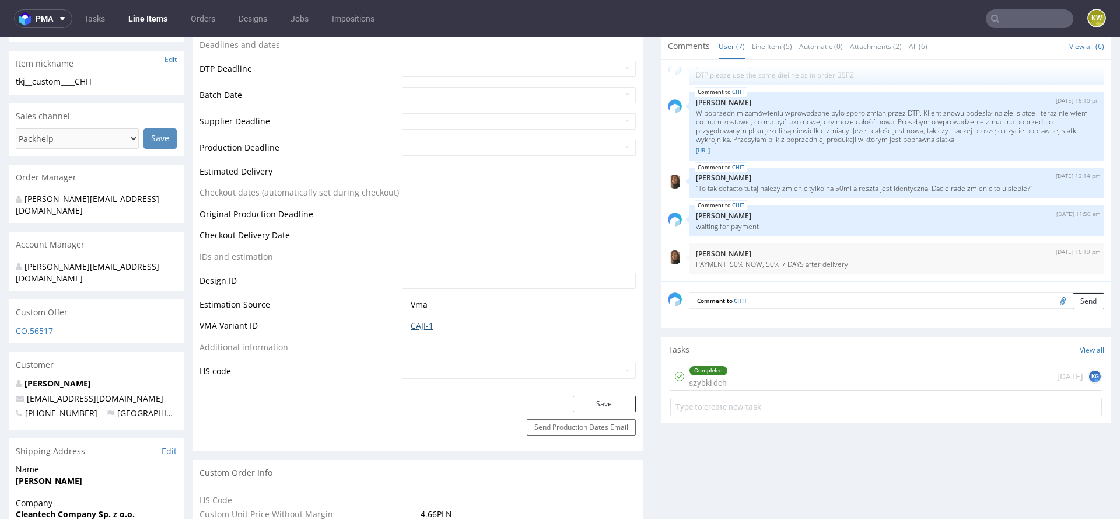
click at [418, 326] on link "CAJJ-1" at bounding box center [422, 326] width 23 height 12
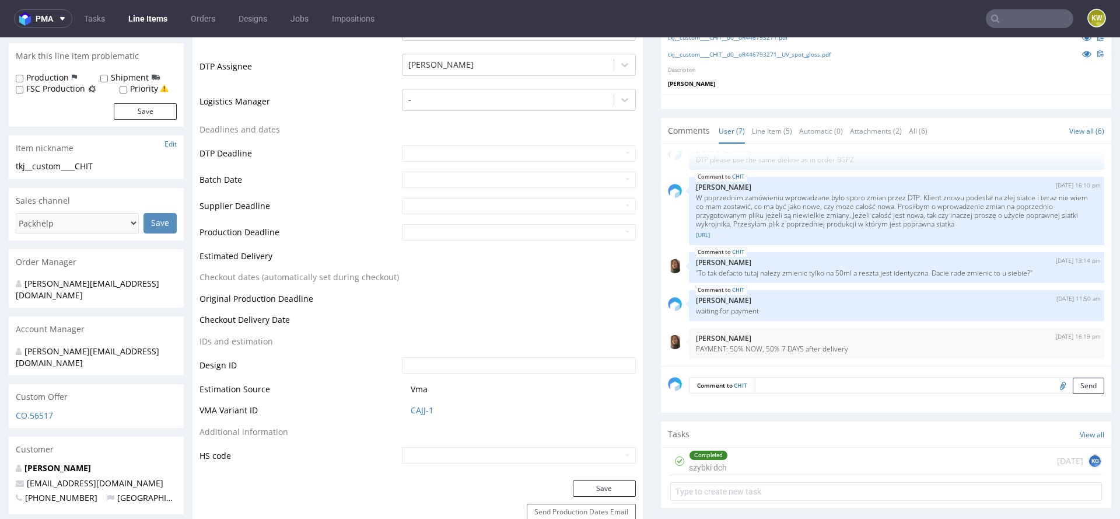
scroll to position [498, 0]
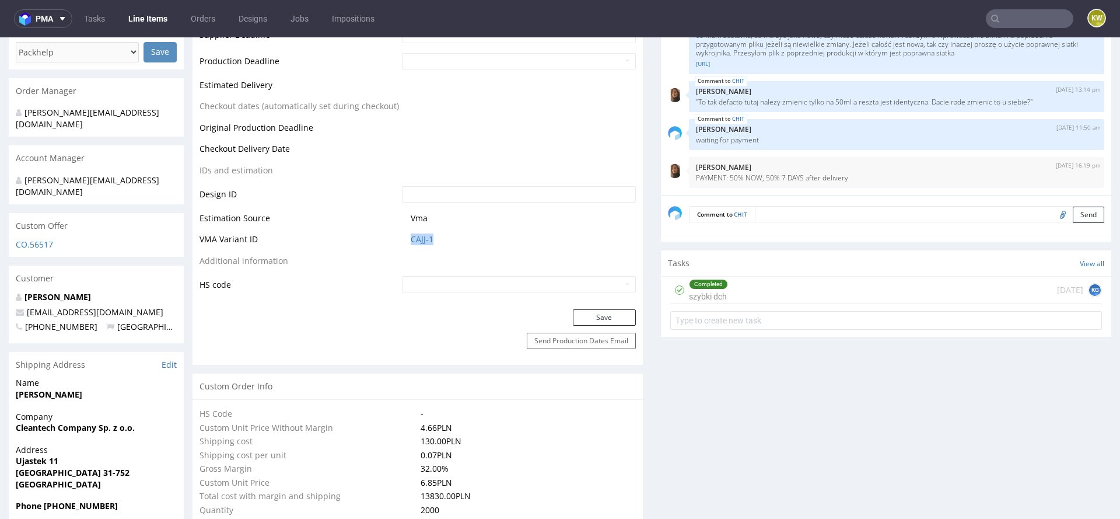
drag, startPoint x: 447, startPoint y: 242, endPoint x: 372, endPoint y: 241, distance: 74.7
click at [372, 242] on tr "VMA Variant ID CAJJ-1" at bounding box center [418, 243] width 436 height 22
copy tr "CAJJ-1"
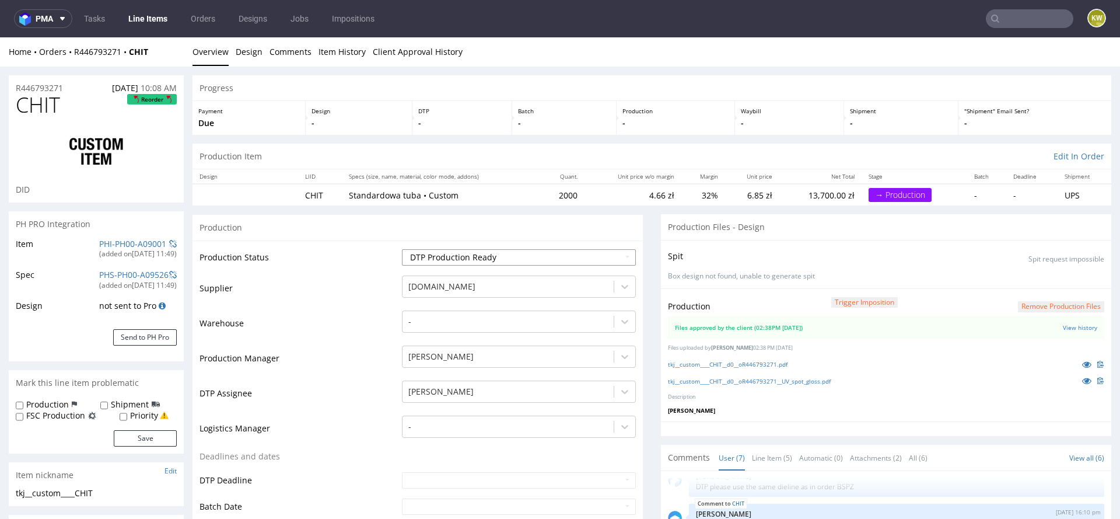
click at [446, 257] on select "Waiting for Artwork Waiting for Diecut Waiting for Mockup Waiting for DTP Waiti…" at bounding box center [519, 257] width 234 height 16
select select "production_in_process"
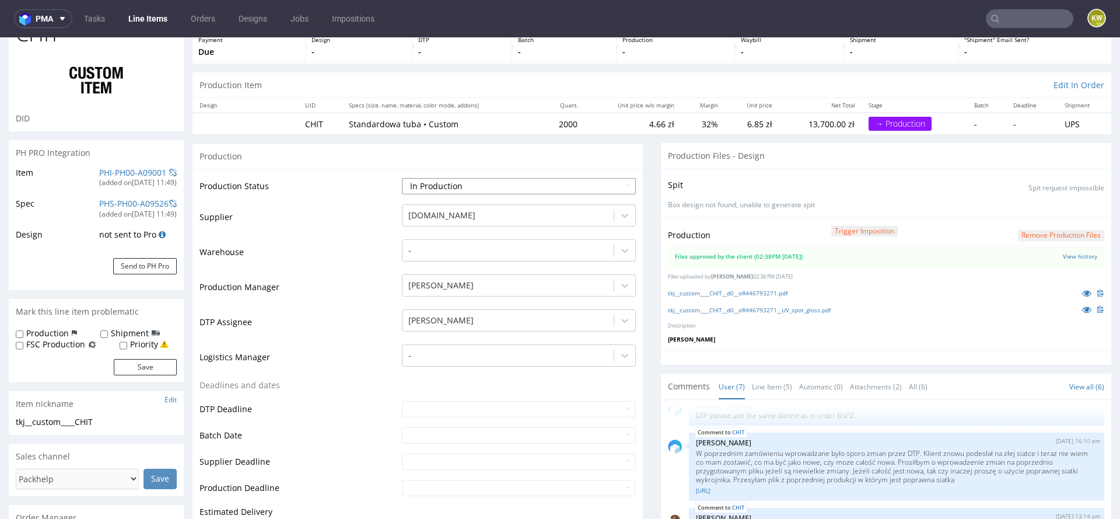
scroll to position [75, 0]
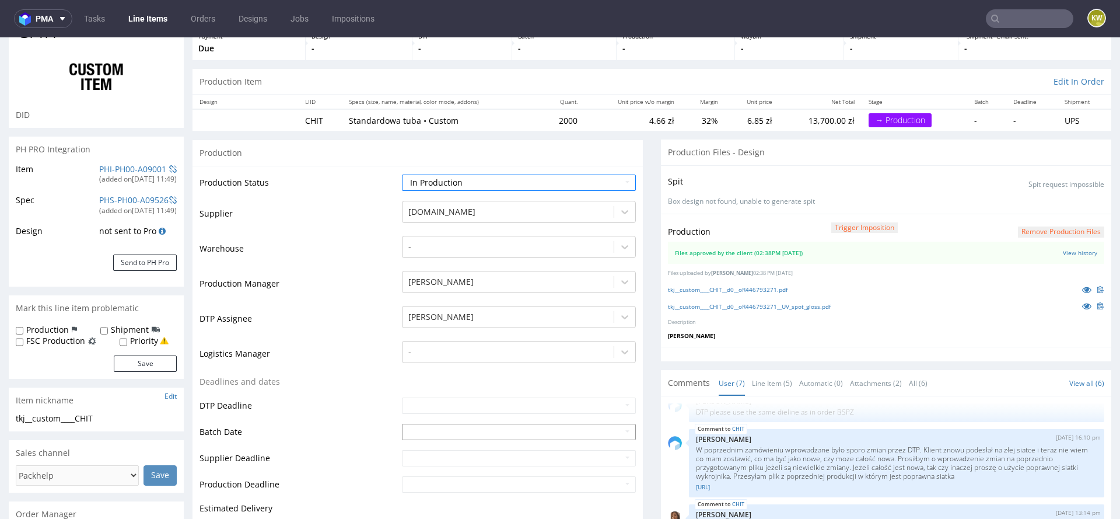
click at [404, 430] on input "text" at bounding box center [519, 432] width 234 height 16
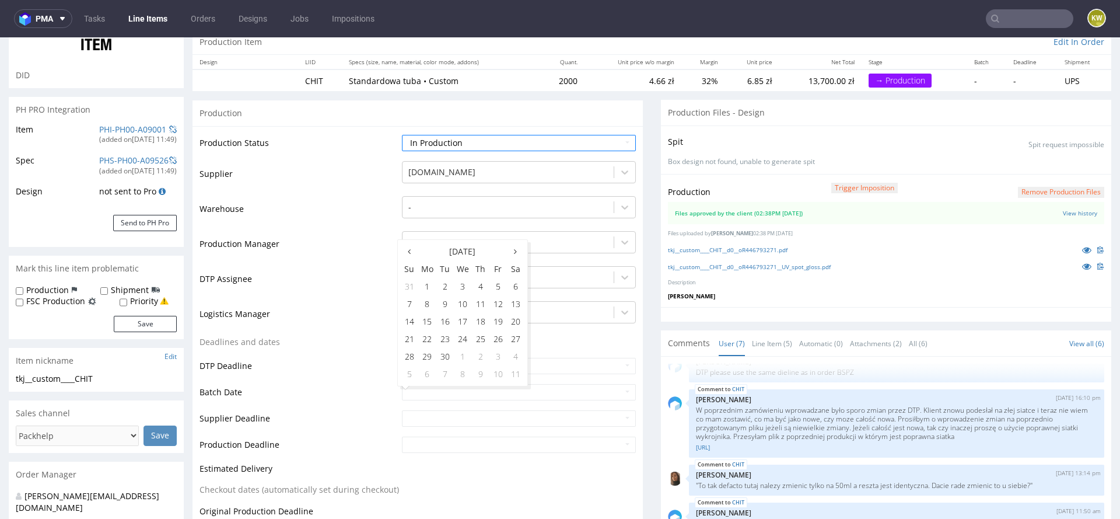
scroll to position [116, 0]
click at [439, 289] on td "2" at bounding box center [445, 286] width 18 height 18
type input "[DATE]"
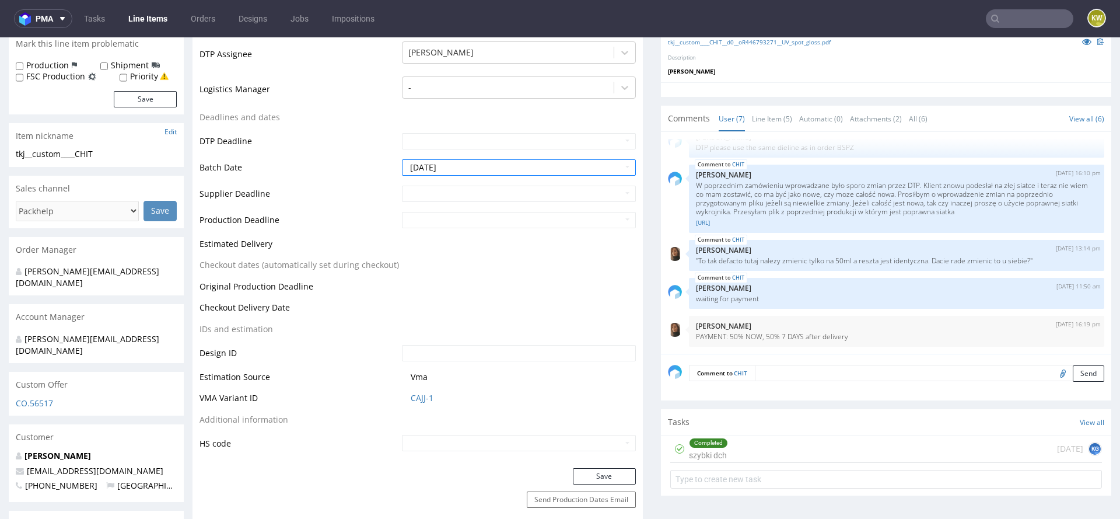
scroll to position [411, 0]
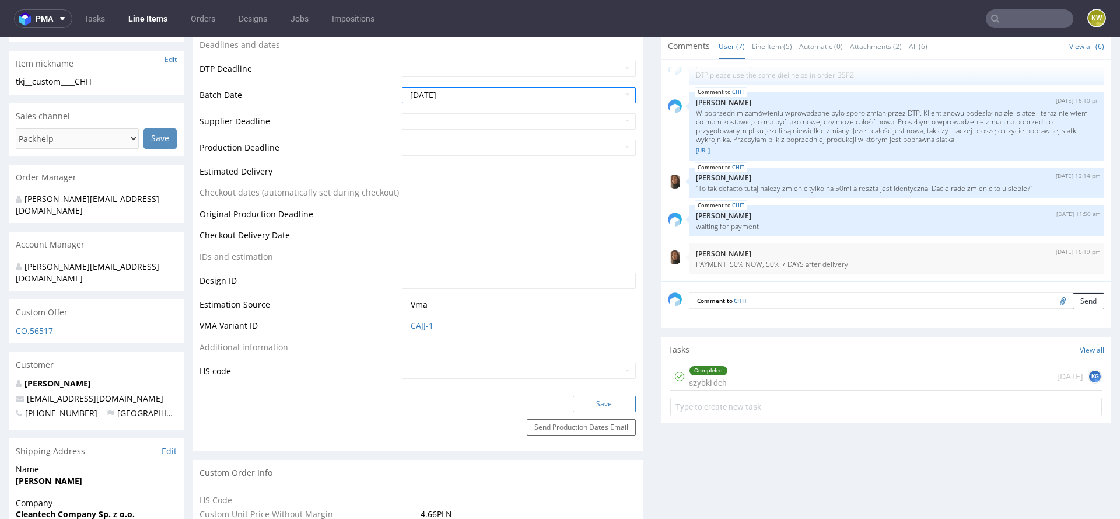
click at [593, 396] on button "Save" at bounding box center [604, 404] width 63 height 16
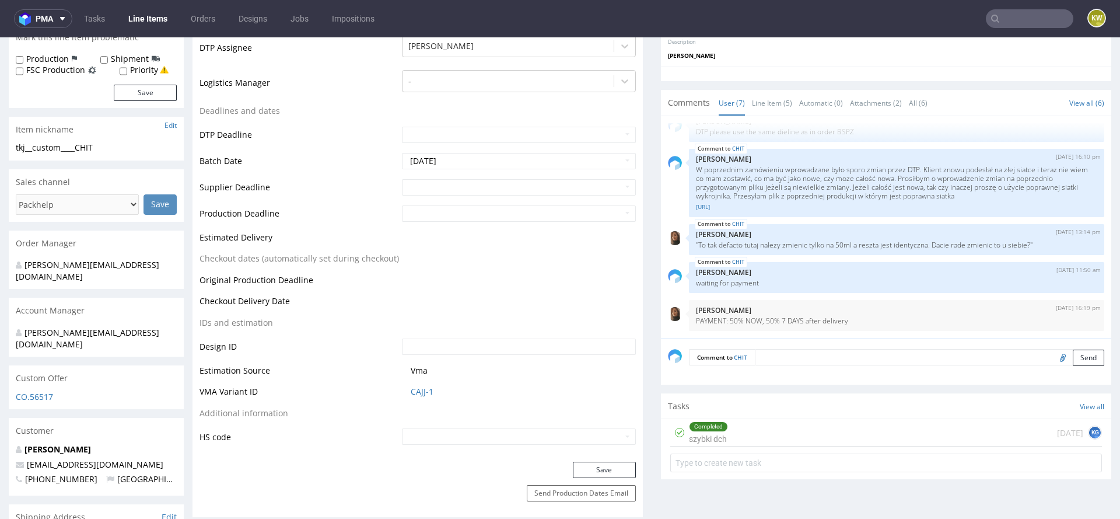
scroll to position [15, 0]
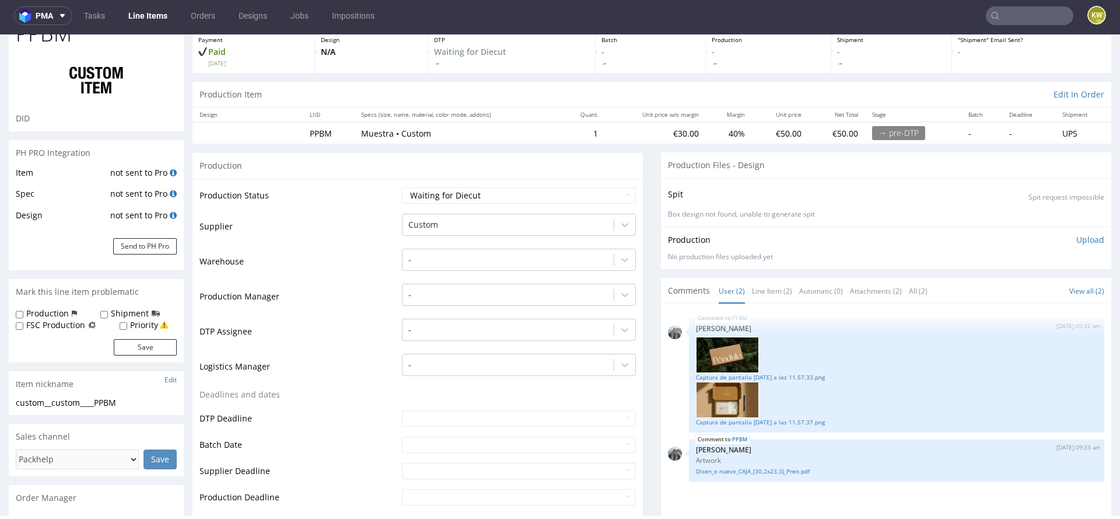
scroll to position [69, 0]
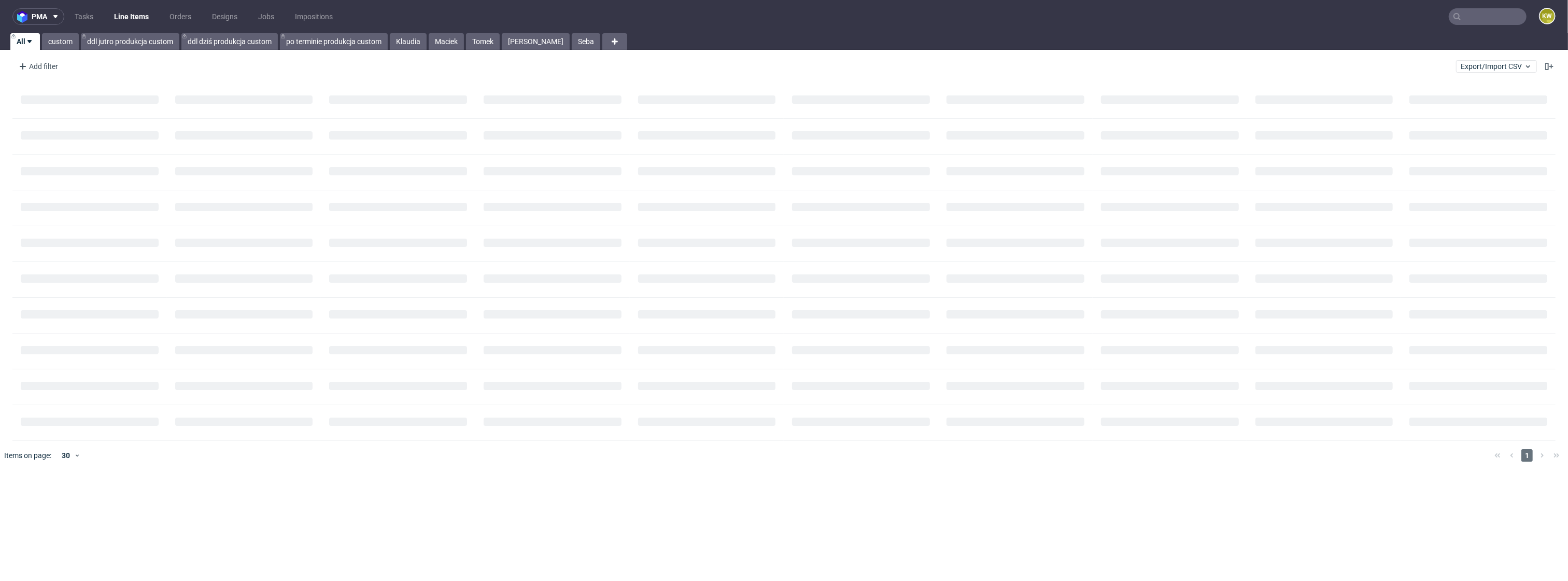
click at [1485, 26] on nav "pma Tasks Line Items Orders Designs Jobs Impositions KW" at bounding box center [784, 16] width 1568 height 33
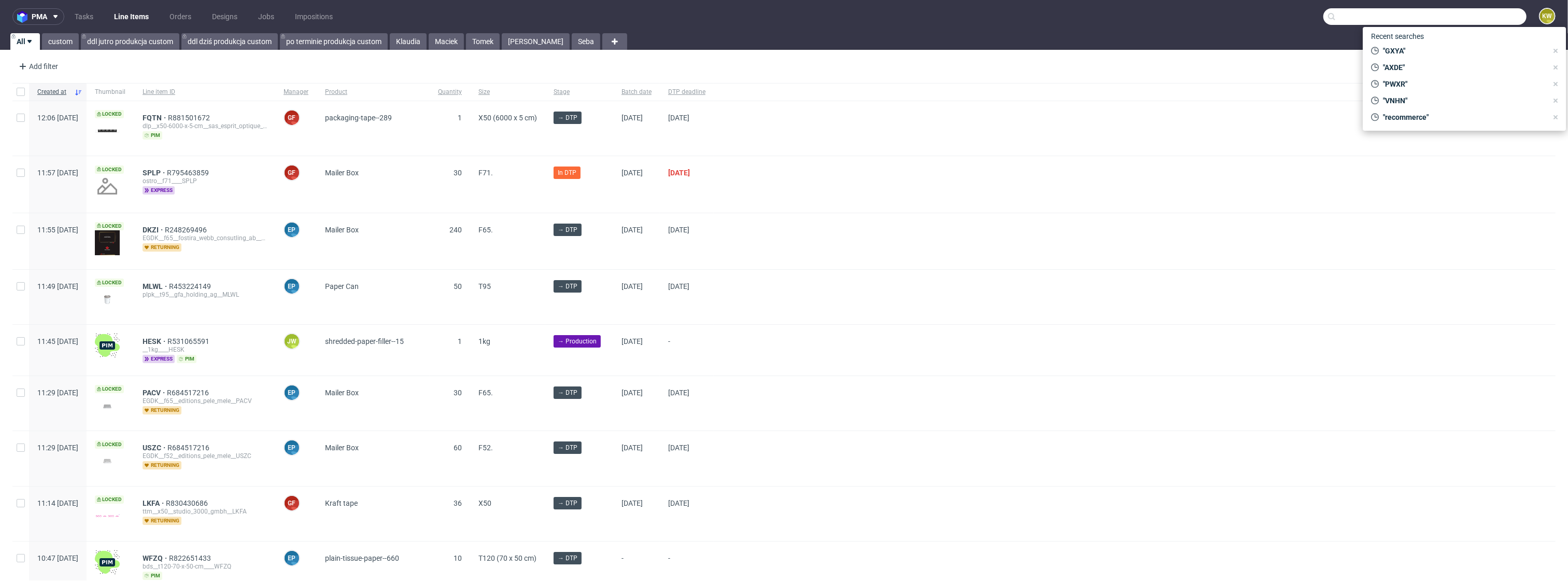
click at [1485, 23] on input "text" at bounding box center [1425, 16] width 203 height 17
paste input "GHEQ"
type input "GHEQ"
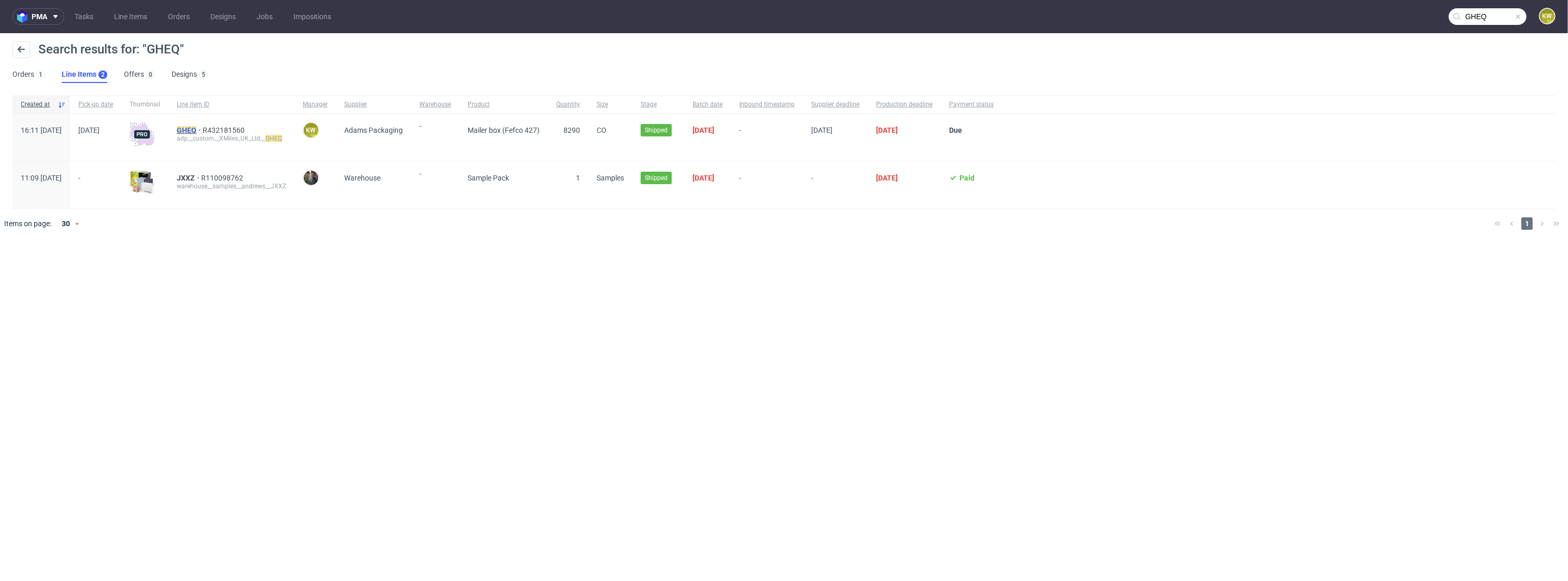
click at [196, 133] on mark "GHEQ" at bounding box center [187, 130] width 20 height 8
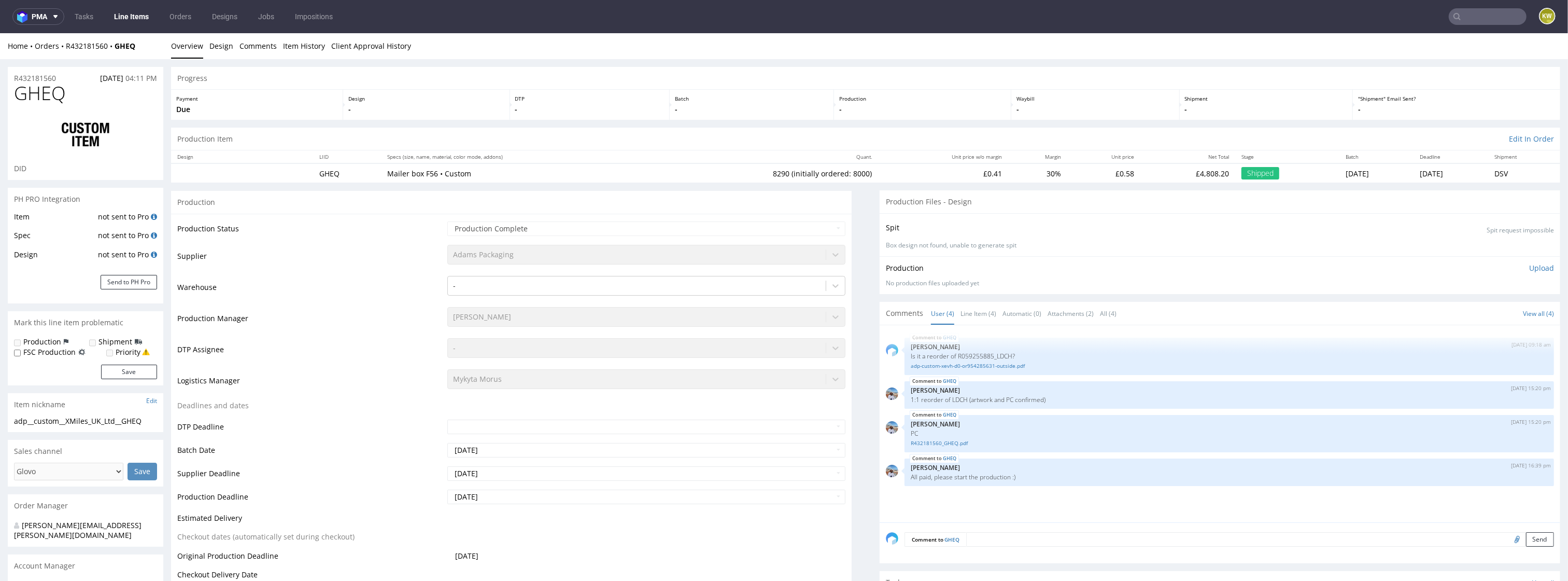
select select "in_progress"
click at [962, 313] on link "Line Item (4)" at bounding box center [978, 313] width 36 height 22
click at [983, 365] on link "adp-custom-xevh-d0-or954285631-outside.pdf" at bounding box center [1229, 365] width 637 height 8
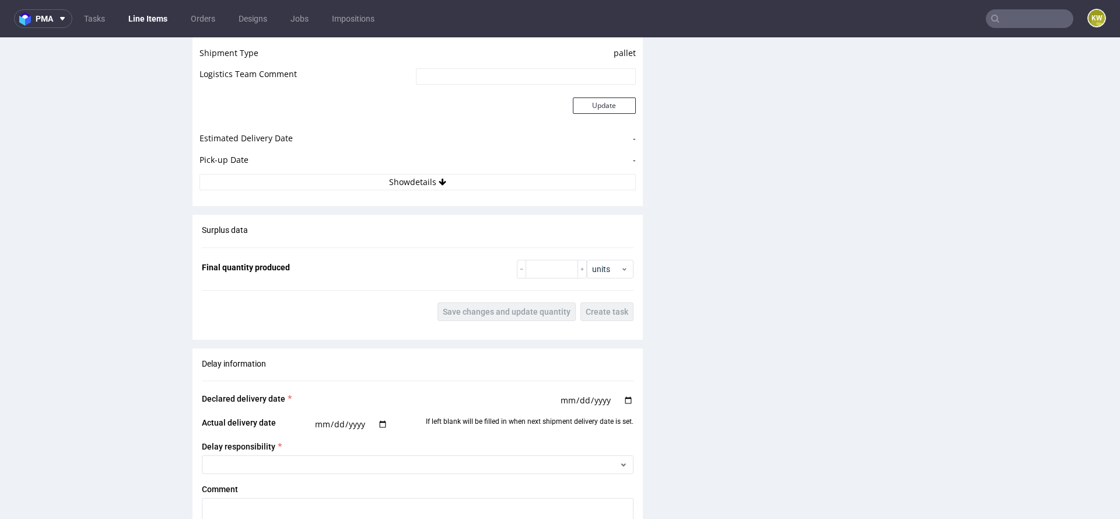
scroll to position [1587, 0]
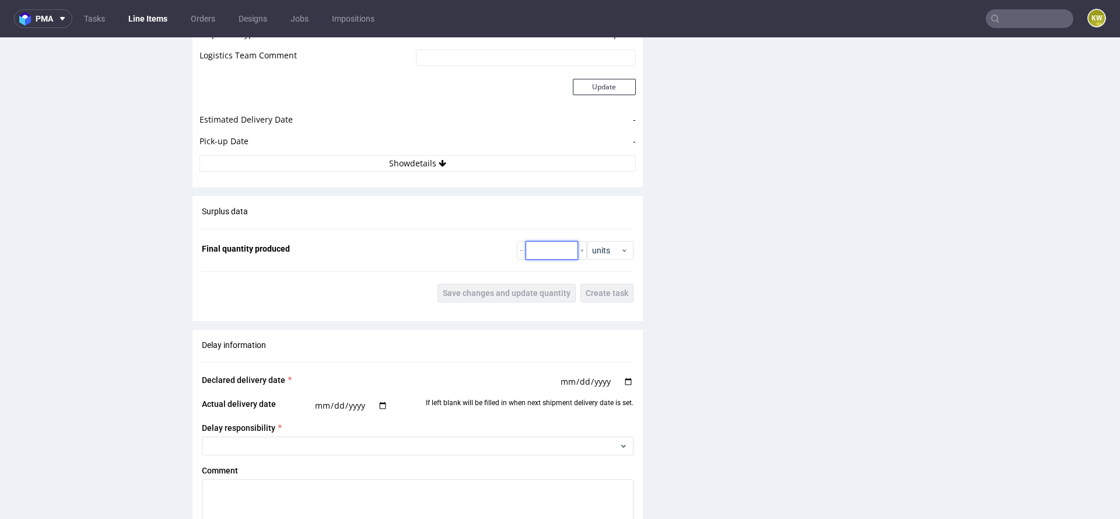
click at [542, 250] on input "number" at bounding box center [552, 250] width 53 height 19
type input "26177"
click at [498, 289] on span "Save changes and update quantity" at bounding box center [507, 293] width 128 height 8
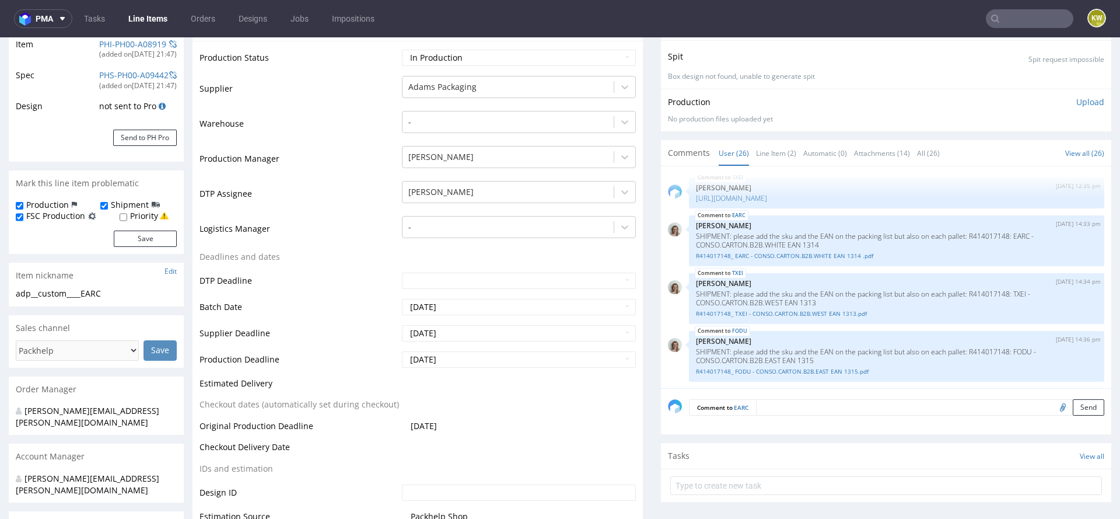
scroll to position [0, 0]
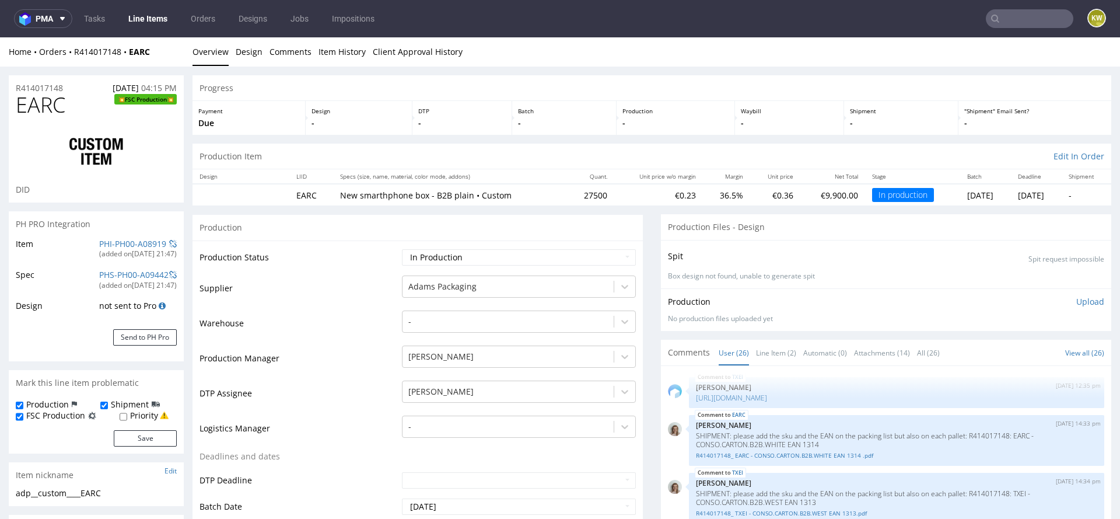
click at [1008, 23] on input "text" at bounding box center [1030, 18] width 88 height 19
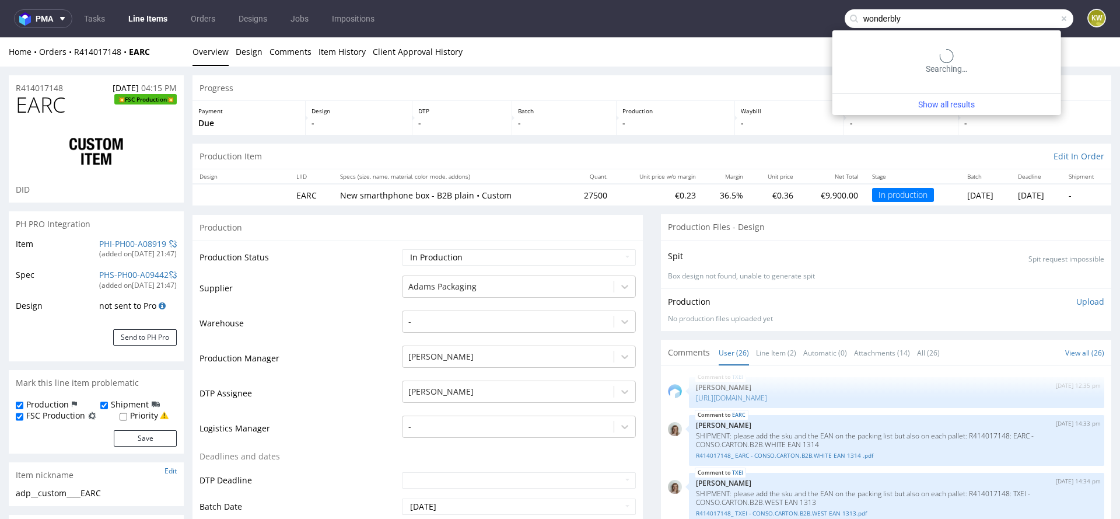
type input "wonderbly"
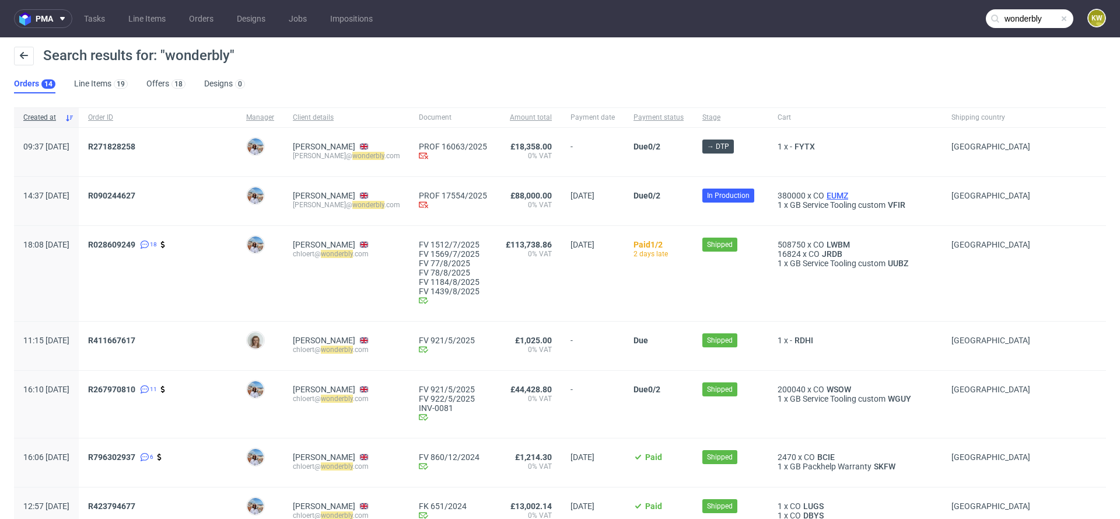
click at [851, 194] on span "EUMZ" at bounding box center [838, 195] width 26 height 9
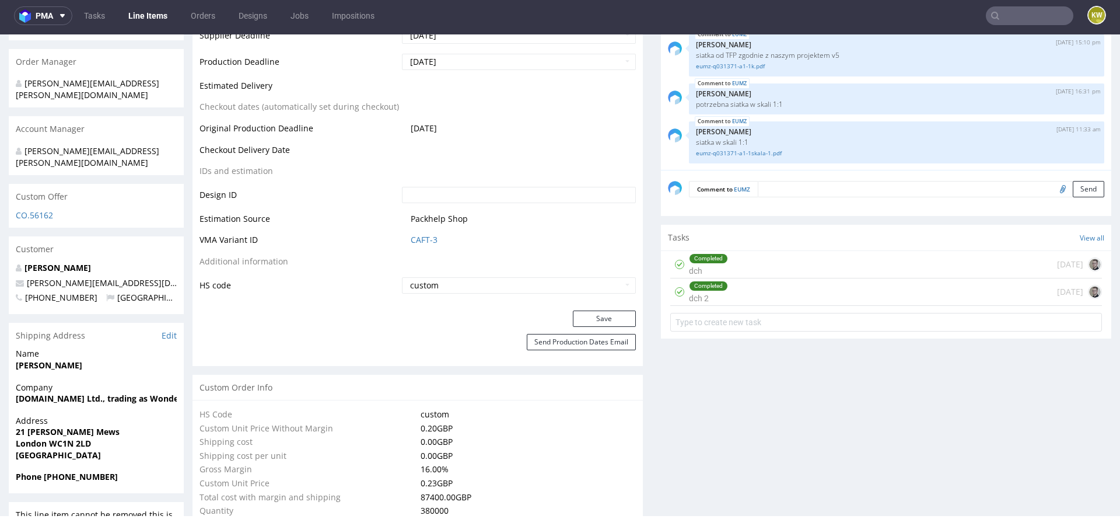
scroll to position [526, 0]
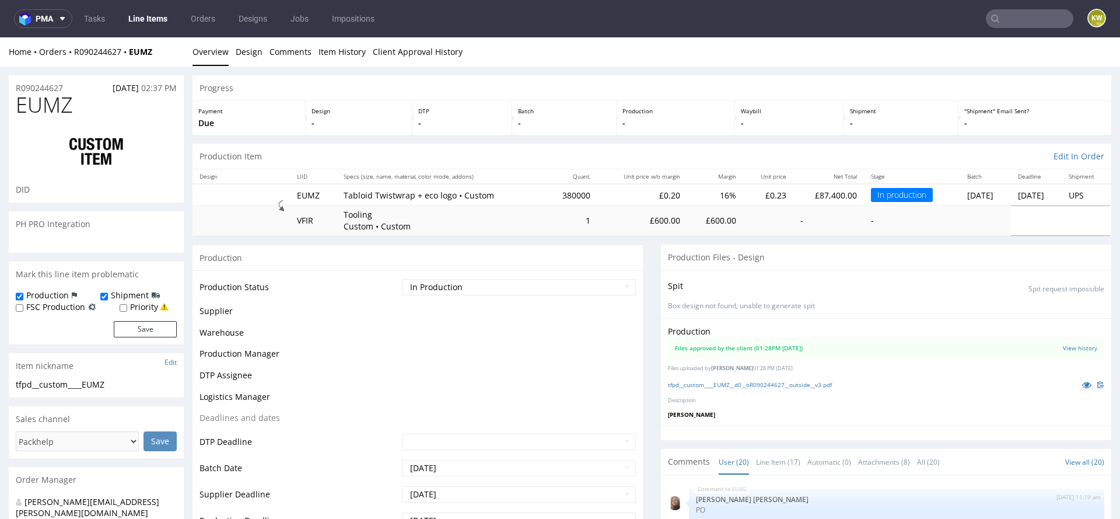
scroll to position [740, 0]
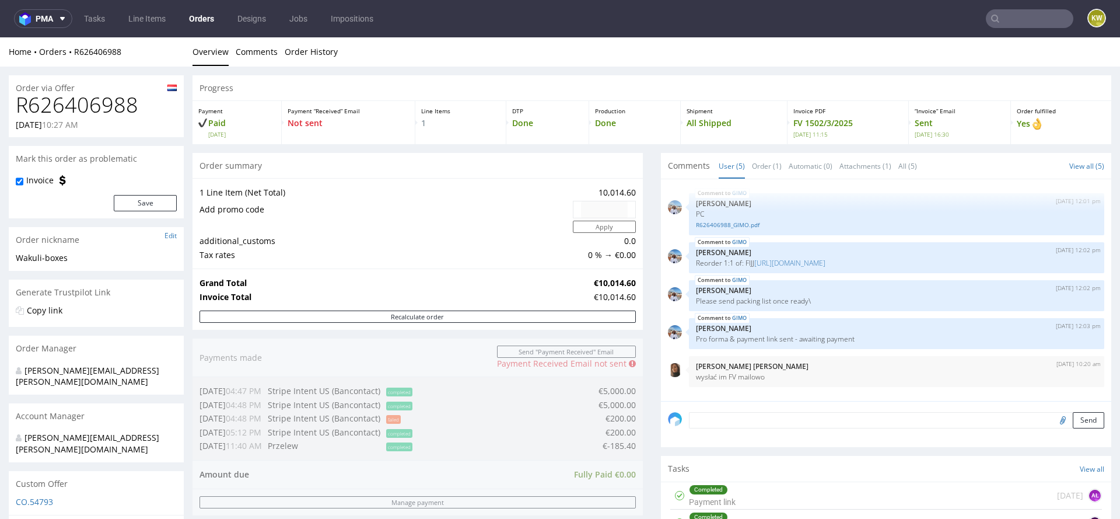
click at [1001, 34] on nav "pma Tasks Line Items Orders Designs Jobs Impositions KW" at bounding box center [560, 18] width 1120 height 37
click at [1001, 27] on input "text" at bounding box center [1030, 18] width 88 height 19
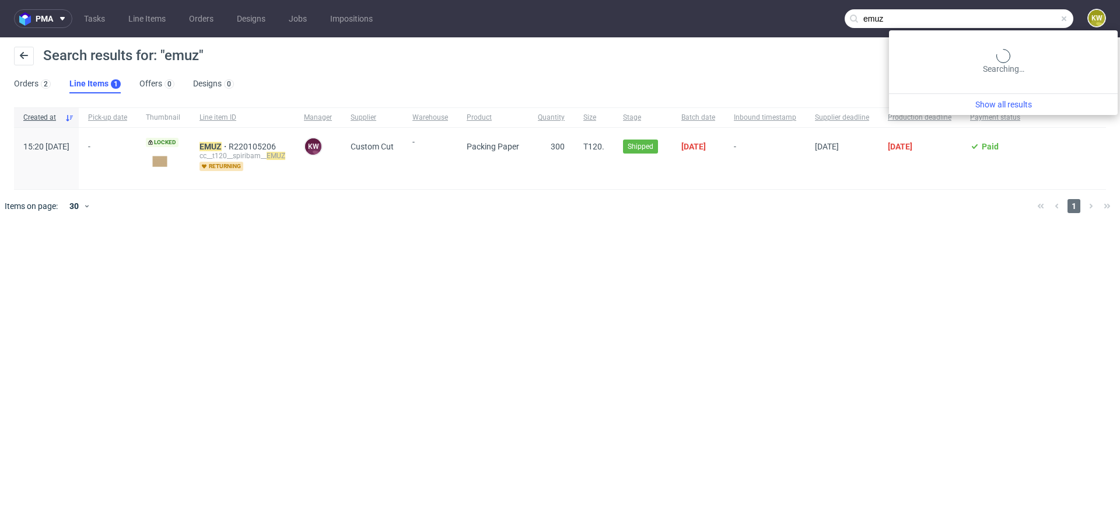
click at [1030, 20] on input "emuz" at bounding box center [959, 18] width 229 height 19
type input "eumz"
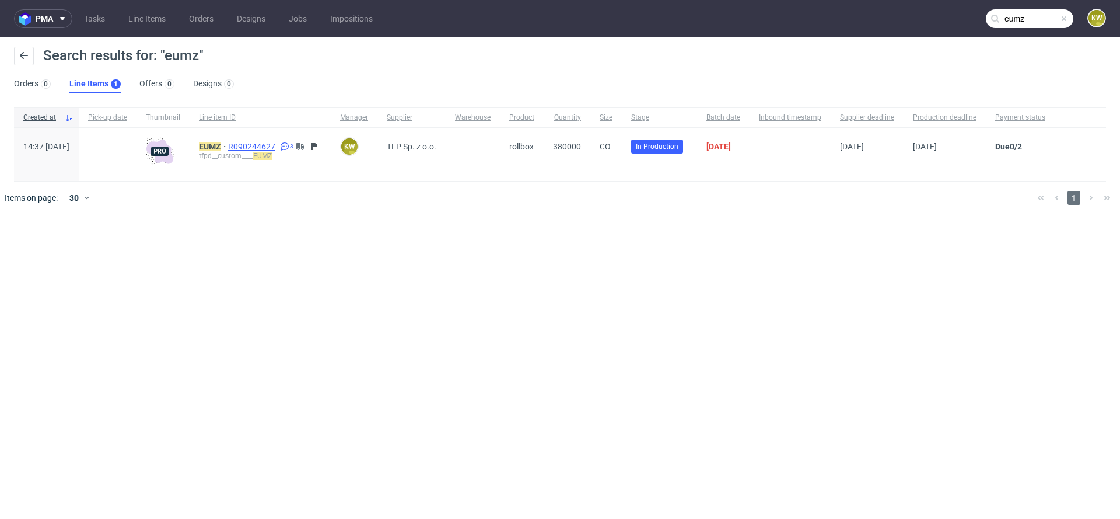
click at [278, 150] on span "R090244627" at bounding box center [253, 146] width 50 height 9
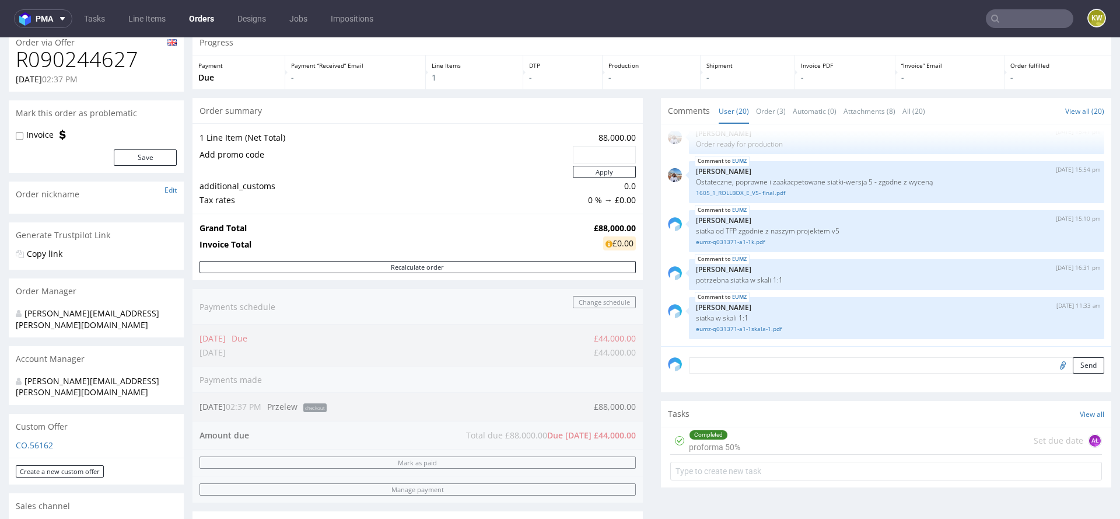
scroll to position [47, 0]
click at [1006, 20] on input "text" at bounding box center [1030, 18] width 88 height 19
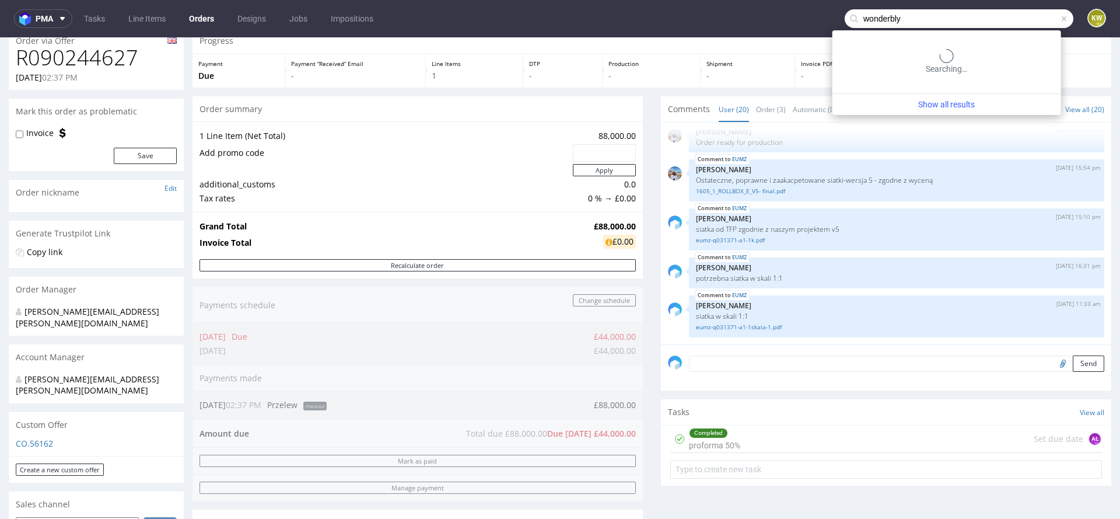
type input "wonderbly"
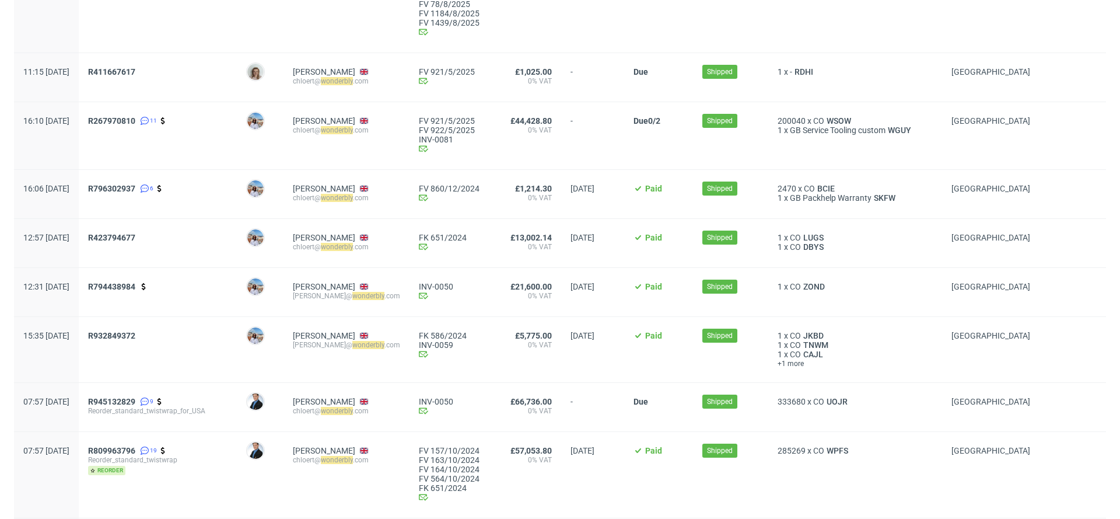
scroll to position [323, 0]
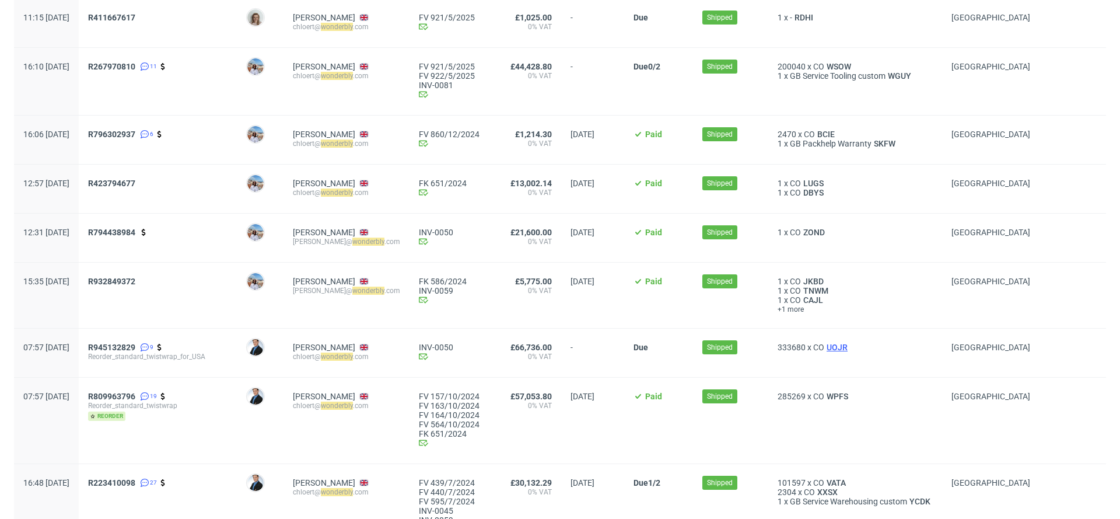
click at [850, 347] on span "UOJR" at bounding box center [838, 347] width 26 height 9
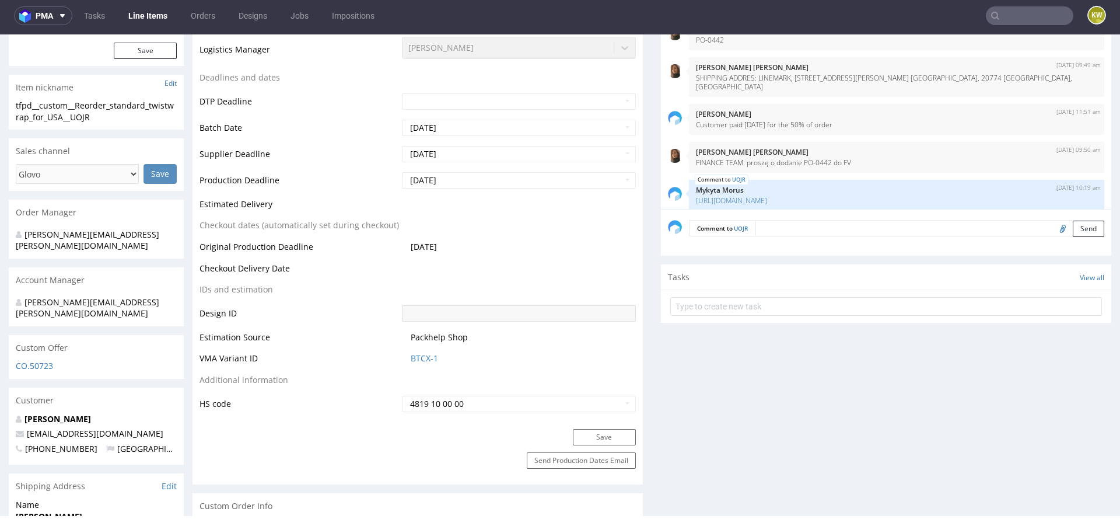
scroll to position [385, 0]
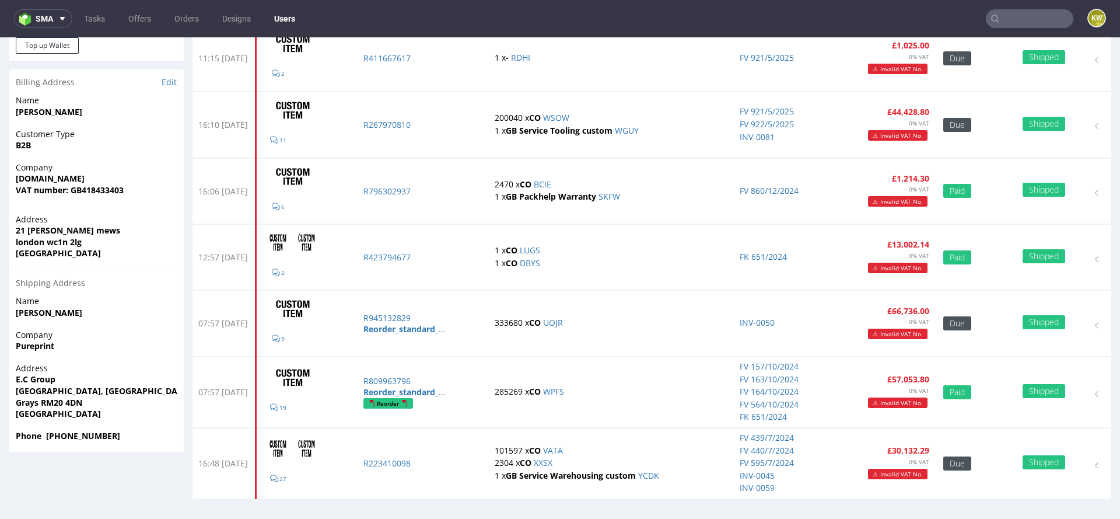
scroll to position [3, 0]
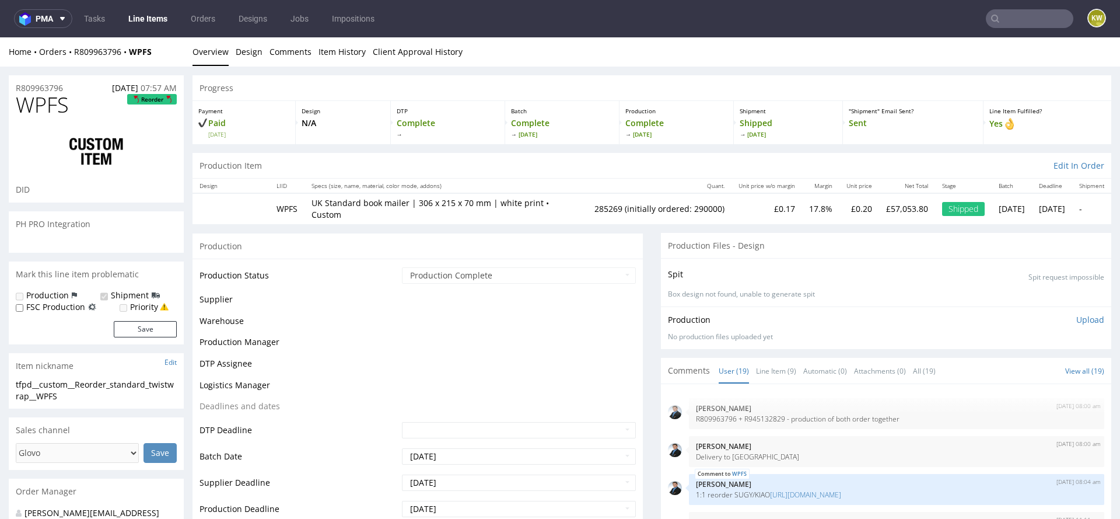
scroll to position [565, 0]
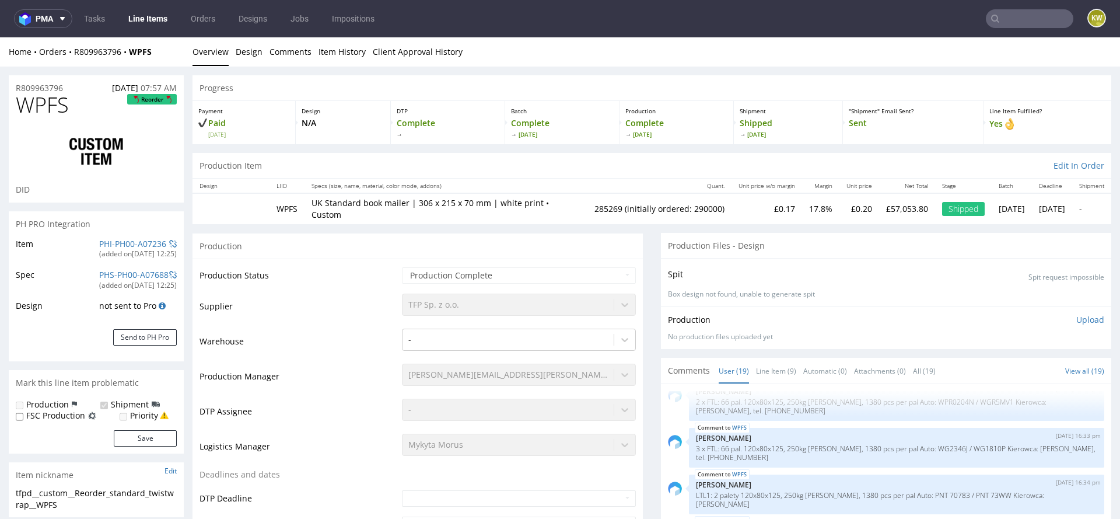
select select "in_progress"
click at [760, 369] on link "Line Item (9)" at bounding box center [776, 370] width 40 height 25
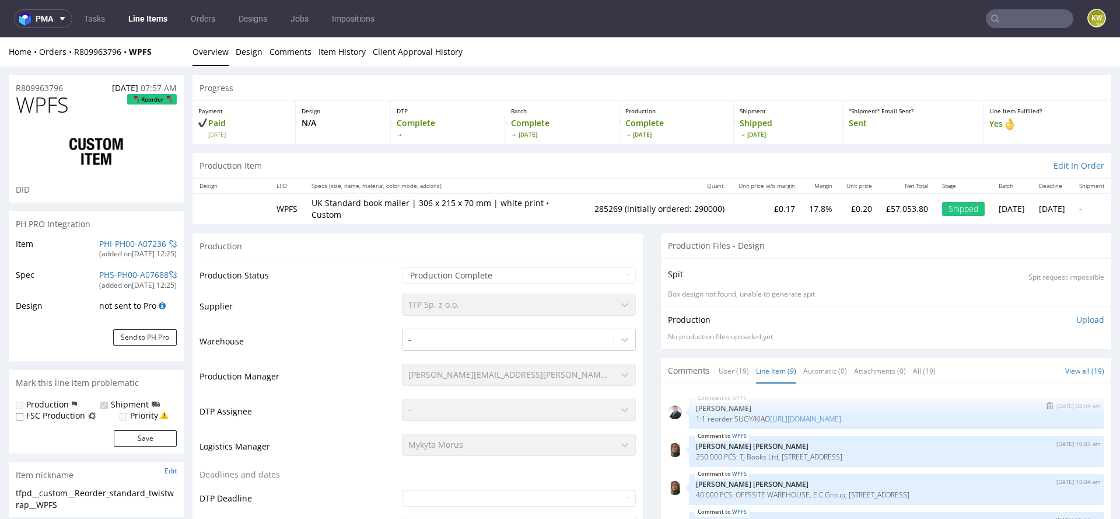
click at [757, 415] on p "1:1 reorder SUGY/KIAO [URL][DOMAIN_NAME]" at bounding box center [896, 418] width 401 height 9
click at [794, 418] on link "[URL][DOMAIN_NAME]" at bounding box center [805, 419] width 71 height 10
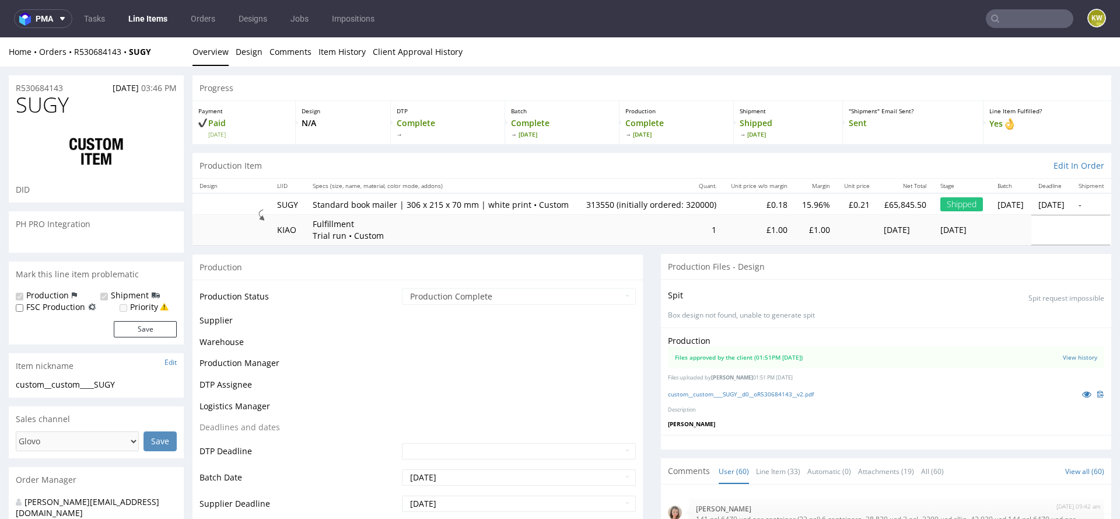
scroll to position [2415, 0]
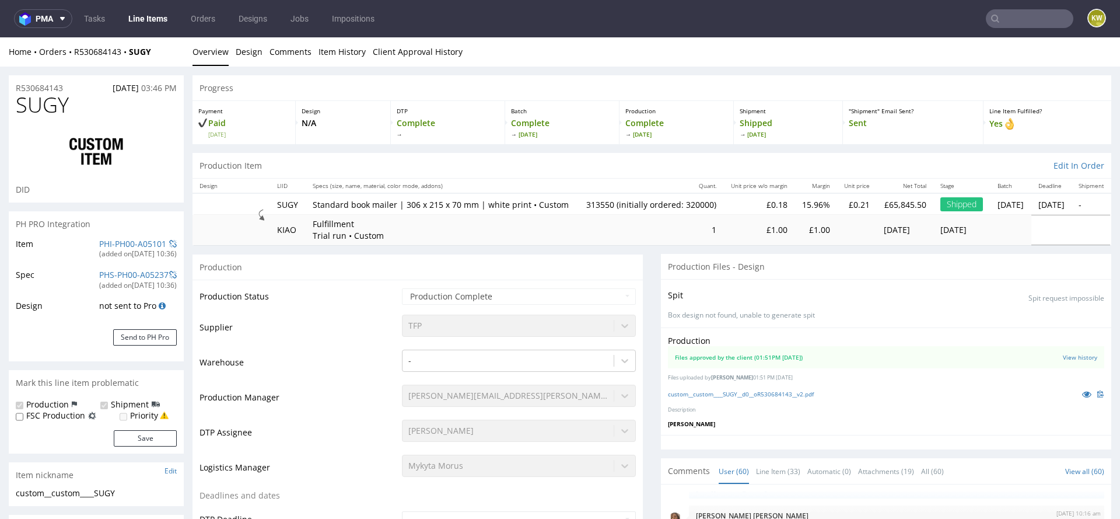
select select "in_progress"
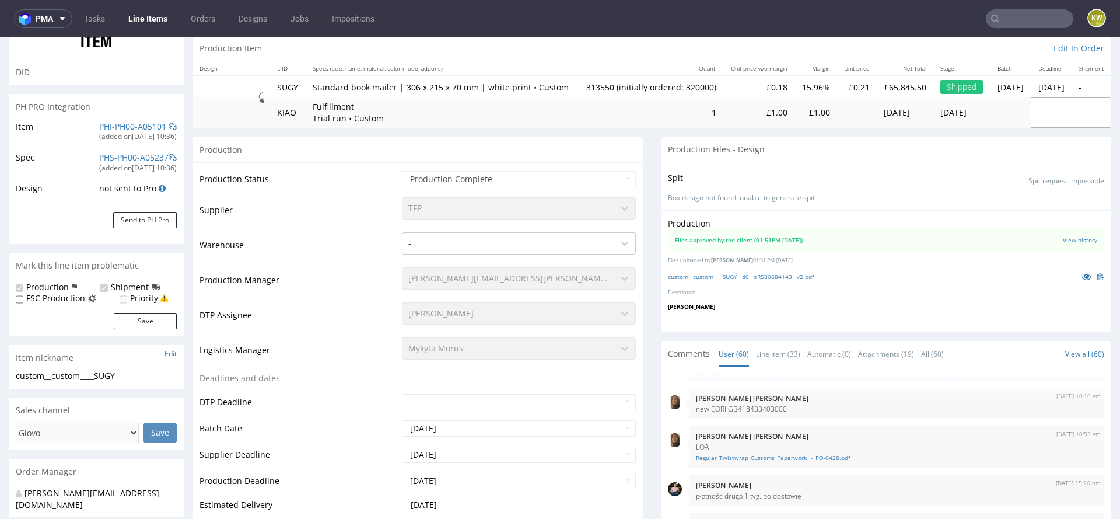
scroll to position [186, 0]
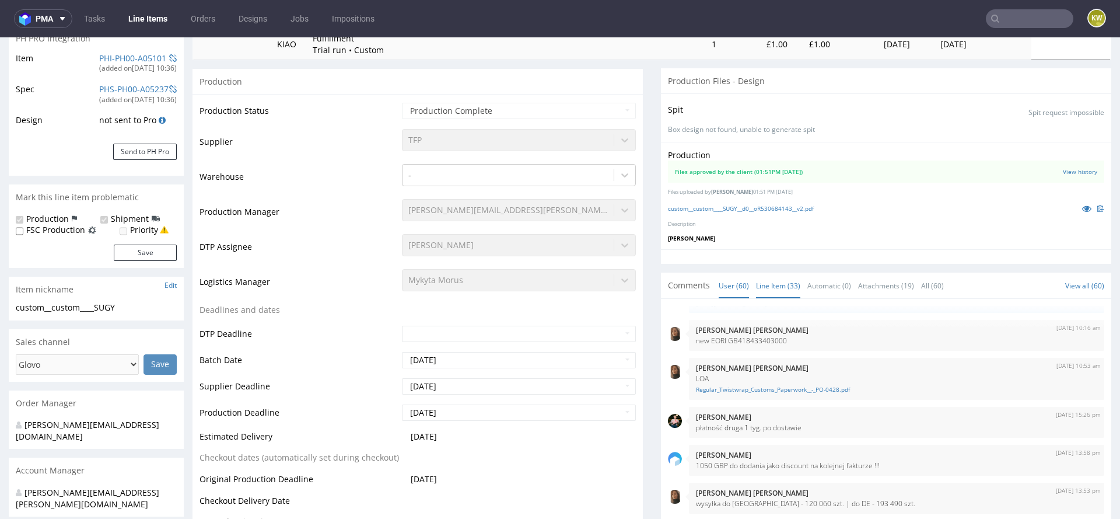
click at [768, 298] on link "Line Item (33)" at bounding box center [778, 285] width 44 height 25
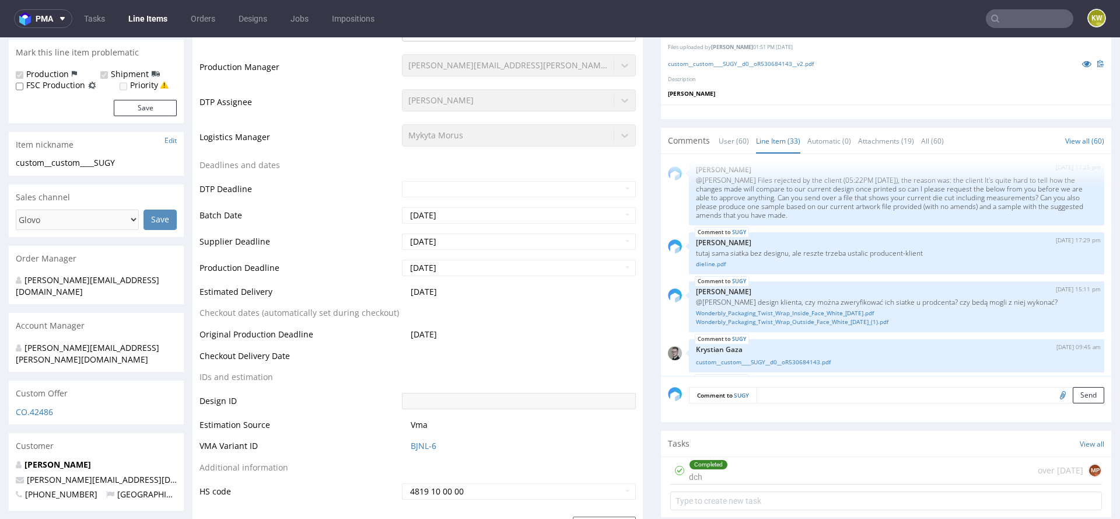
scroll to position [337, 0]
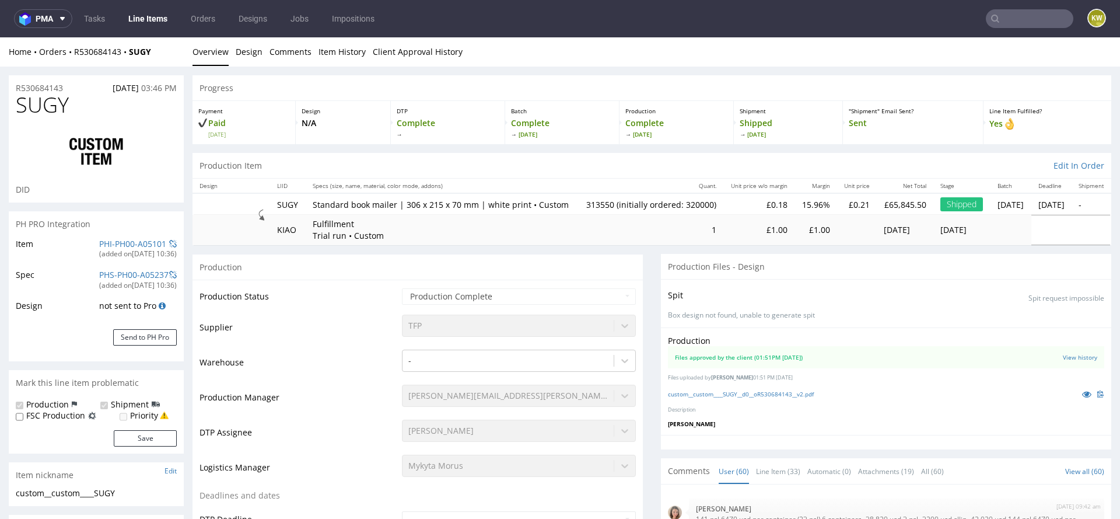
scroll to position [2416, 0]
select select "in_progress"
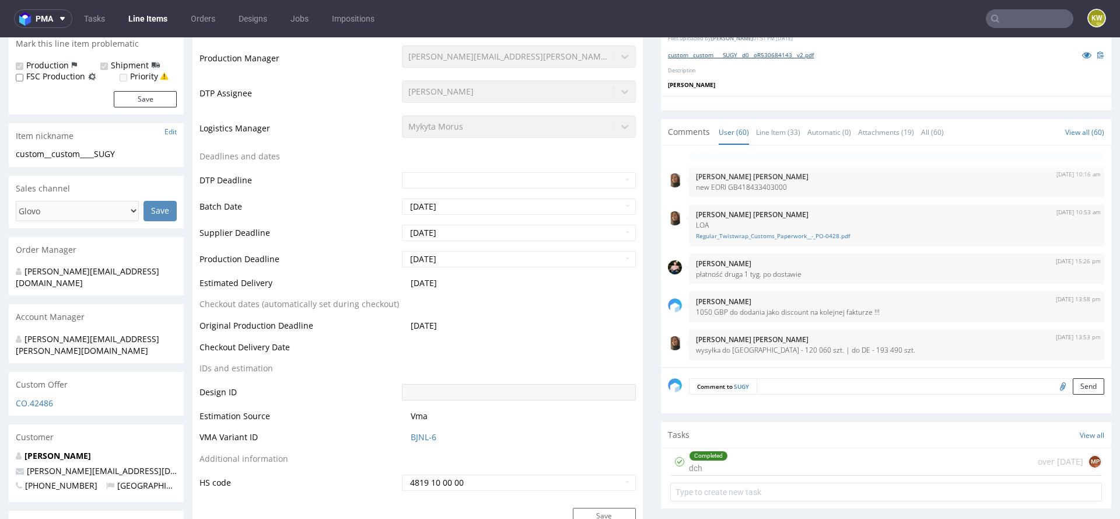
scroll to position [344, 0]
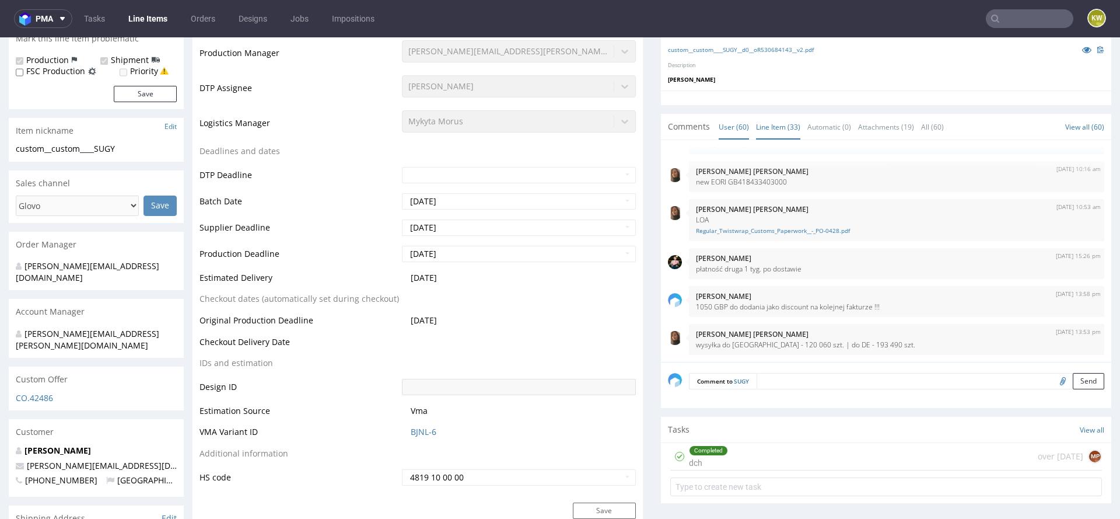
click at [770, 130] on link "Line Item (33)" at bounding box center [778, 126] width 44 height 25
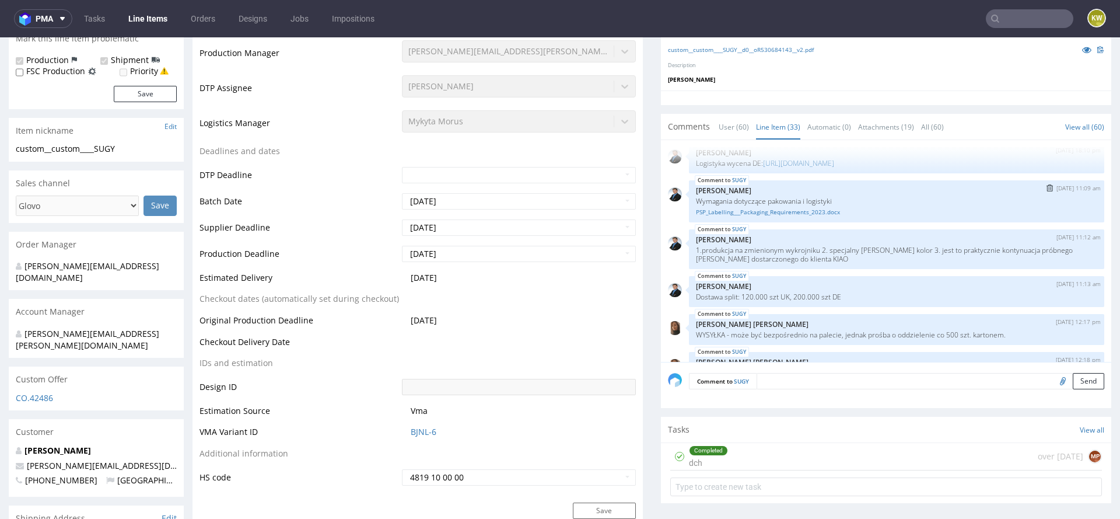
scroll to position [0, 0]
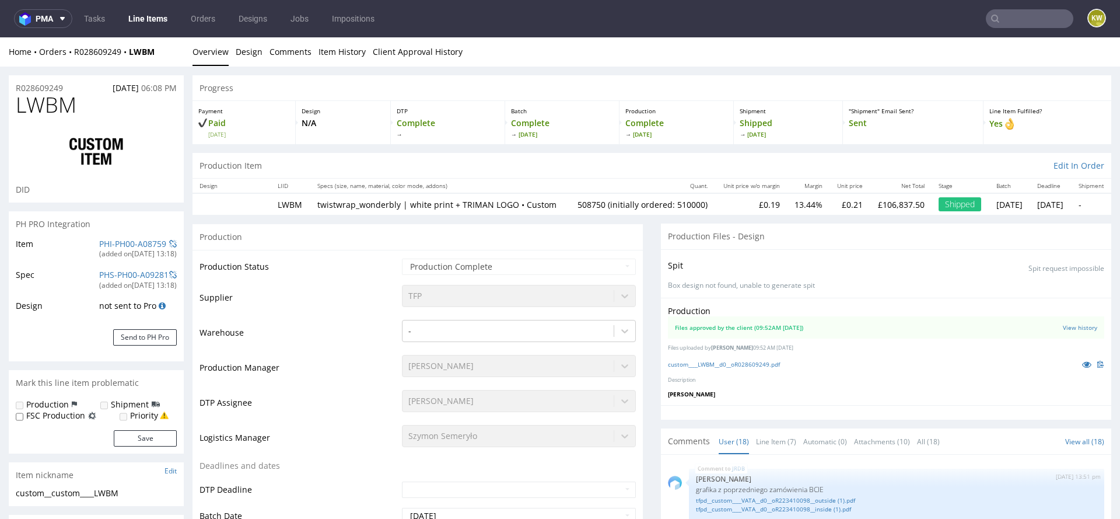
scroll to position [844, 0]
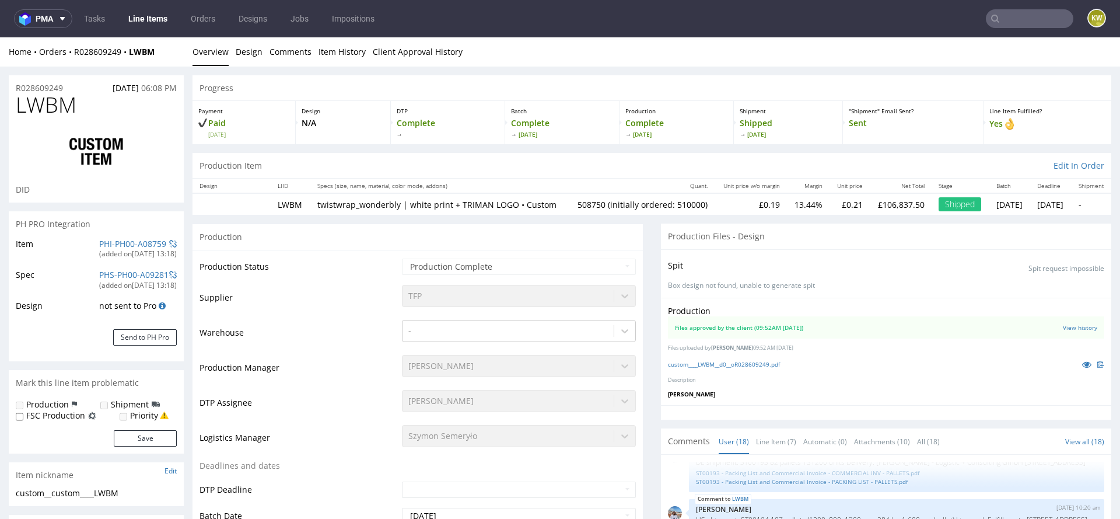
click at [316, 383] on td "Production Manager" at bounding box center [300, 371] width 200 height 35
click at [1082, 368] on icon at bounding box center [1086, 364] width 9 height 8
click at [754, 368] on link "custom____LWBM__d0__oR028609249.pdf" at bounding box center [724, 364] width 112 height 8
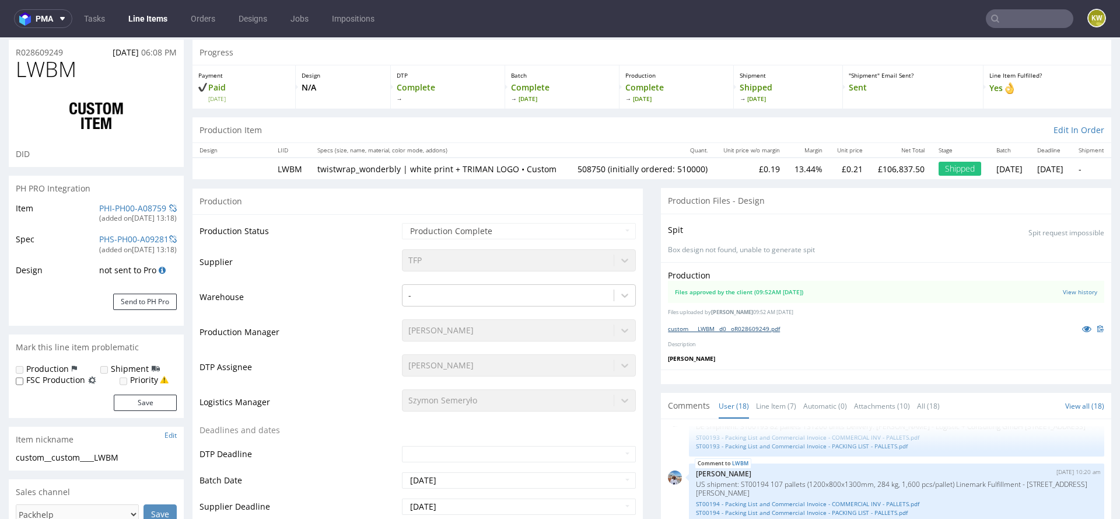
scroll to position [35, 0]
click at [328, 339] on td "Production Manager" at bounding box center [300, 336] width 200 height 35
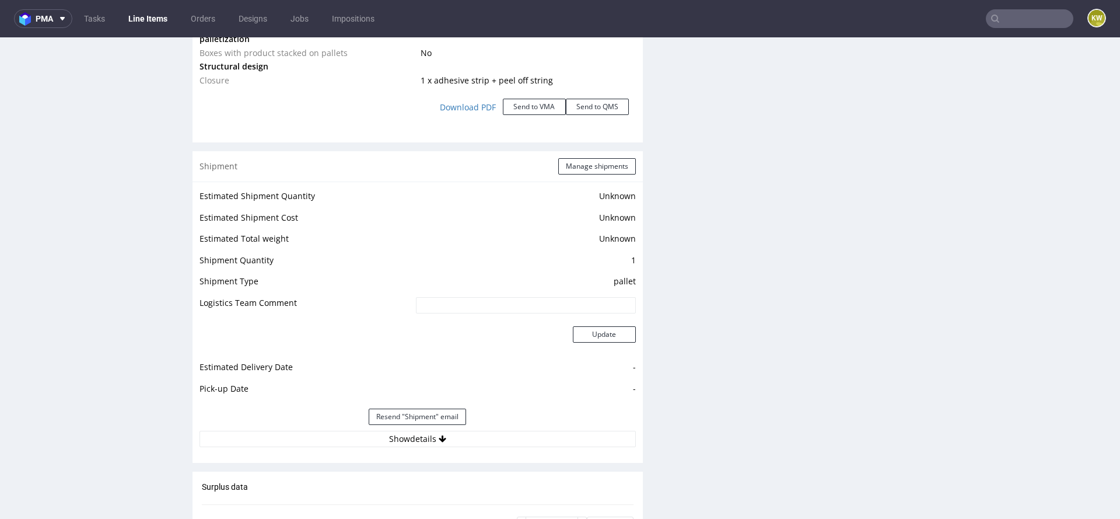
scroll to position [1441, 0]
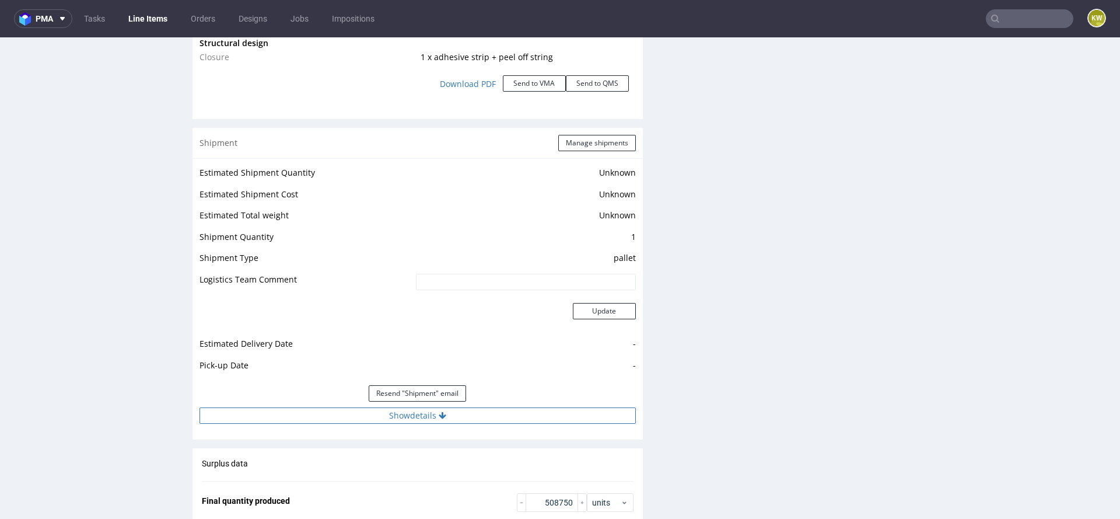
click at [475, 424] on button "Show details" at bounding box center [418, 415] width 436 height 16
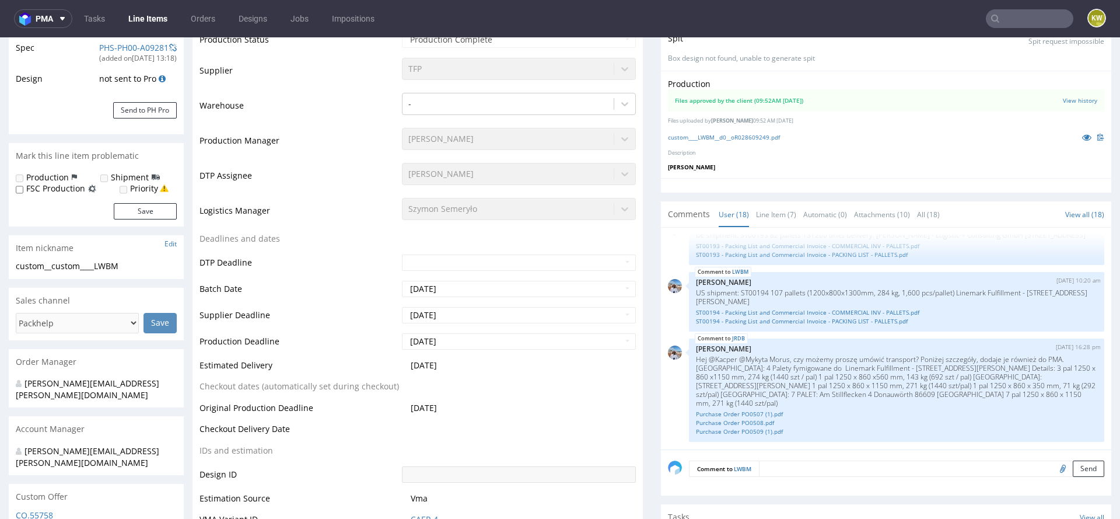
scroll to position [0, 0]
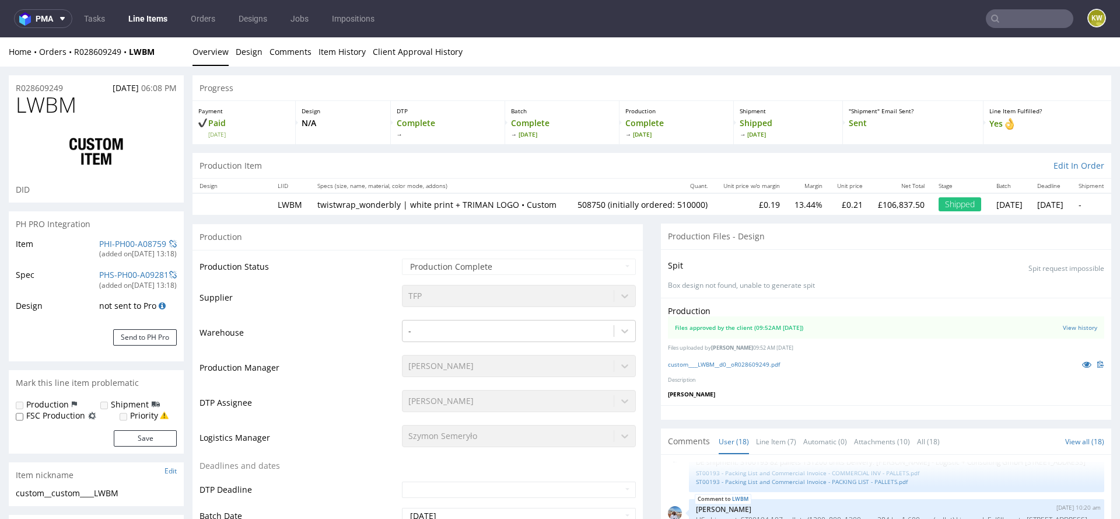
click at [34, 103] on span "LWBM" at bounding box center [46, 104] width 61 height 23
copy span "LWBM"
click at [131, 245] on link "PHI-PH00-A08759" at bounding box center [132, 243] width 67 height 11
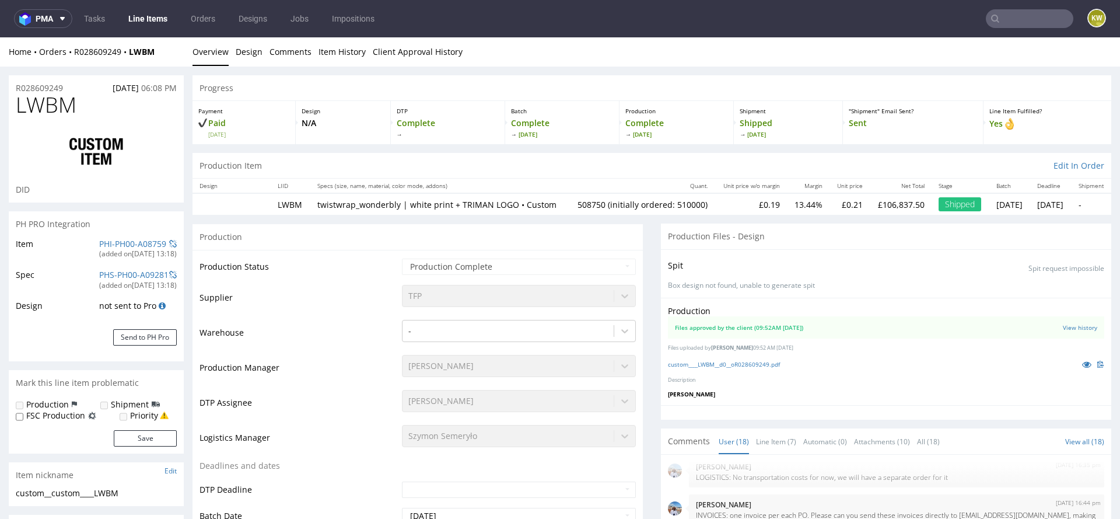
click at [36, 103] on span "LWBM" at bounding box center [46, 104] width 61 height 23
click at [36, 104] on span "LWBM" at bounding box center [46, 104] width 61 height 23
copy span "LWBM"
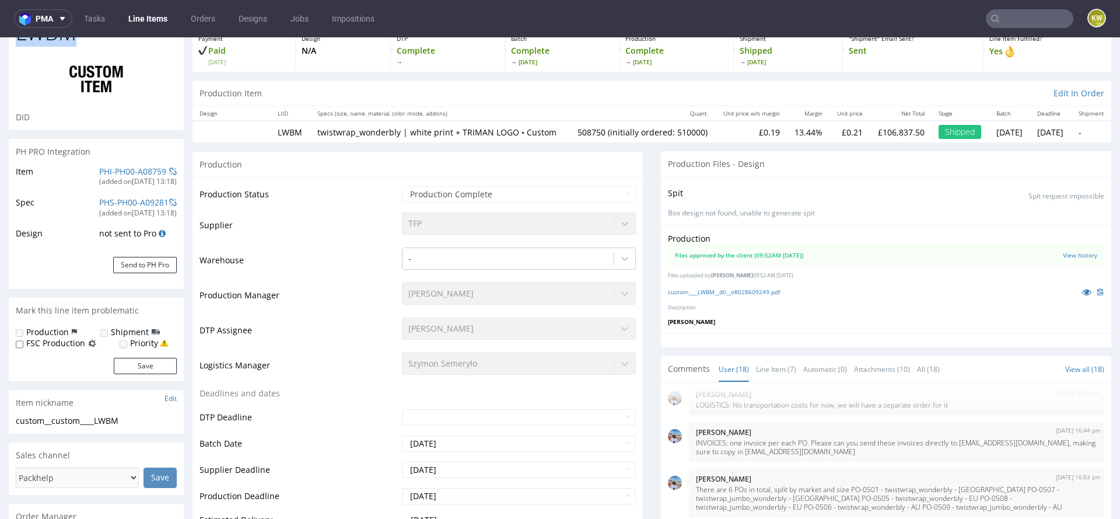
scroll to position [79, 0]
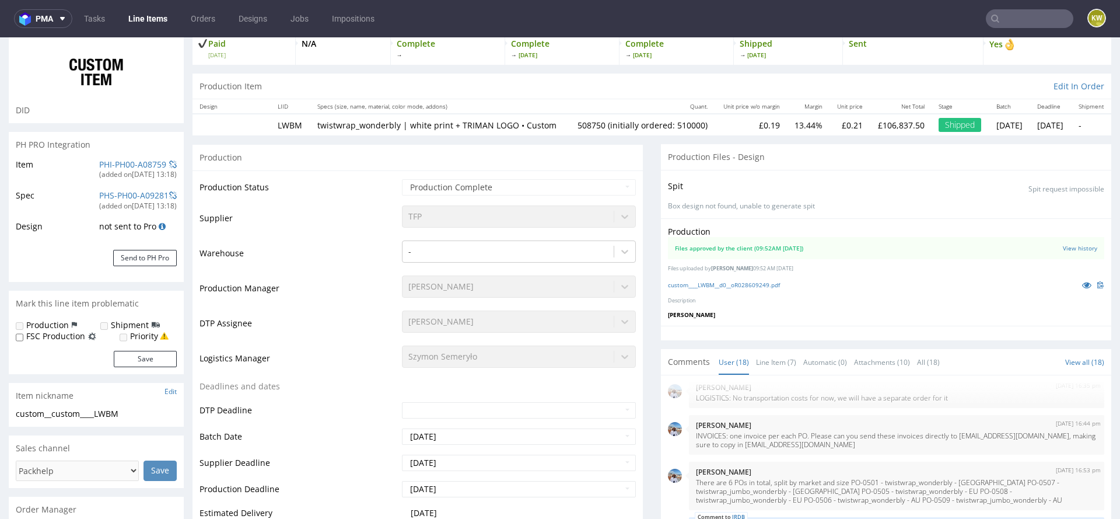
click at [347, 327] on td "DTP Assignee" at bounding box center [300, 326] width 200 height 35
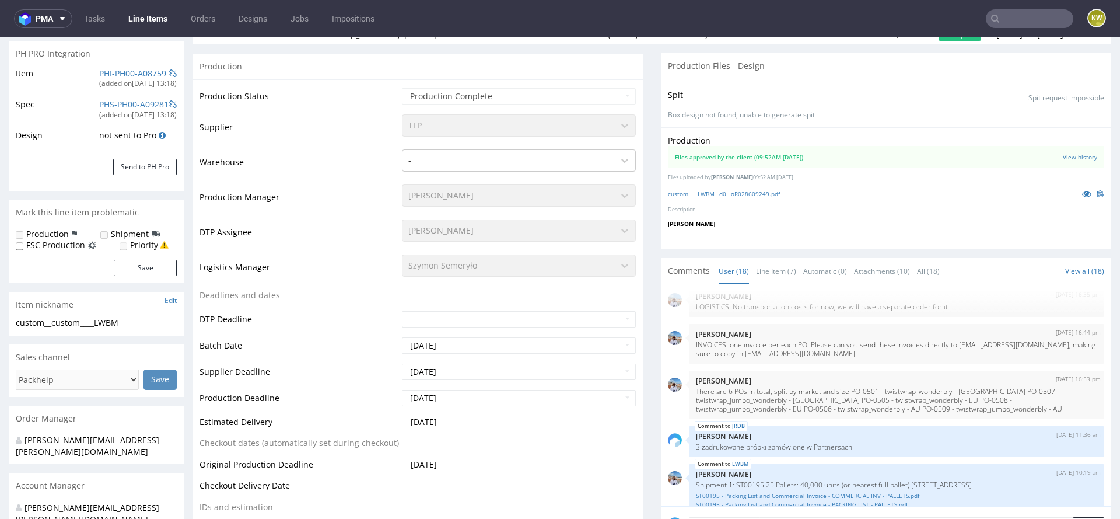
scroll to position [0, 0]
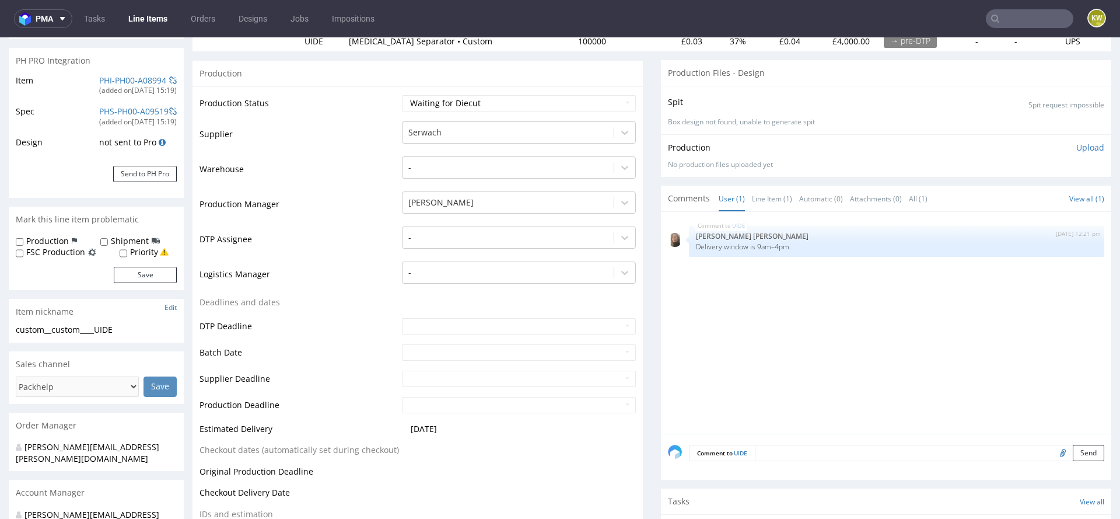
scroll to position [127, 0]
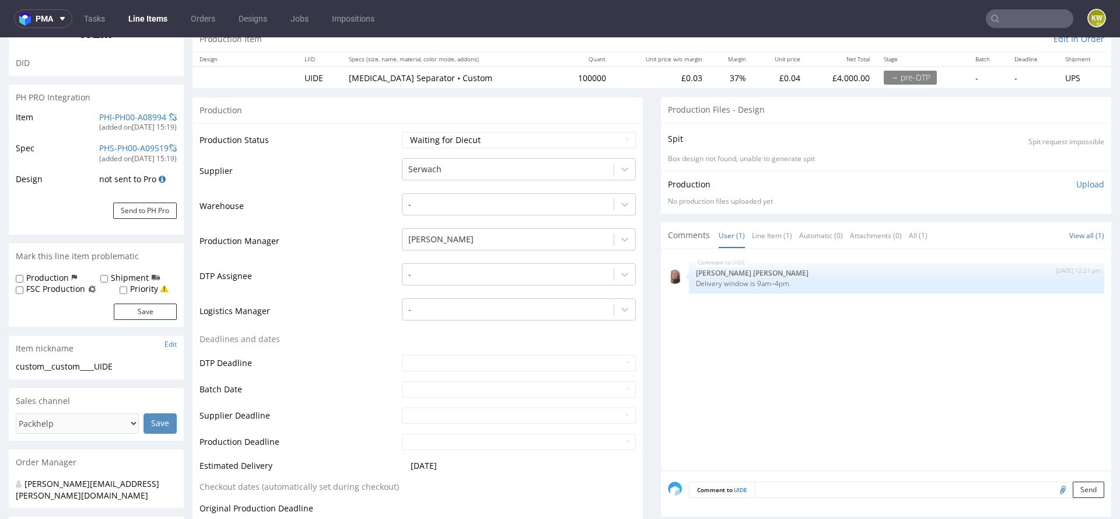
click at [119, 121] on div "PHI-PH00-A08994" at bounding box center [132, 117] width 67 height 12
click at [119, 117] on link "PHI-PH00-A08994" at bounding box center [132, 116] width 67 height 11
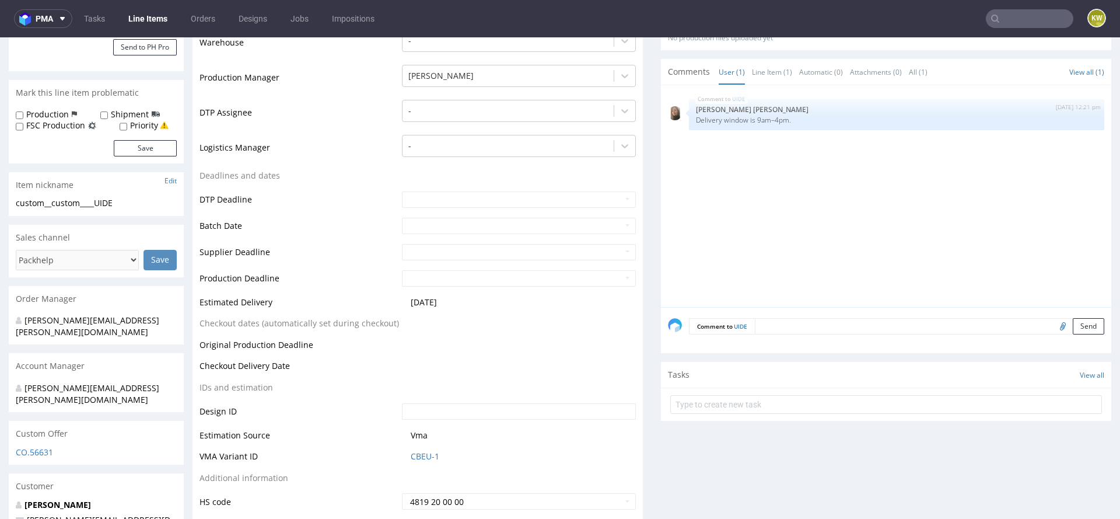
scroll to position [287, 0]
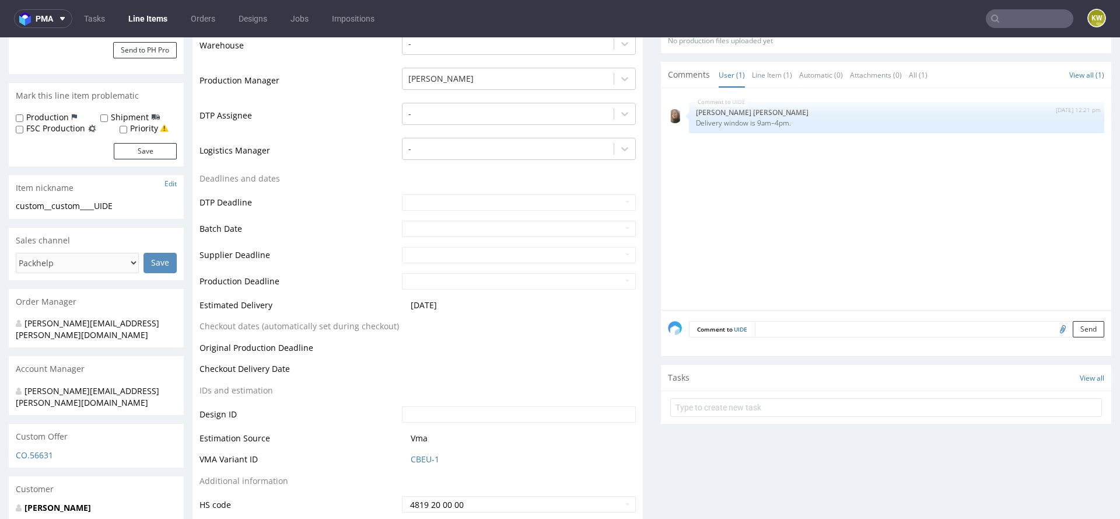
click at [1053, 332] on input "file" at bounding box center [1061, 328] width 16 height 15
click at [1053, 326] on input "file" at bounding box center [1061, 328] width 16 height 15
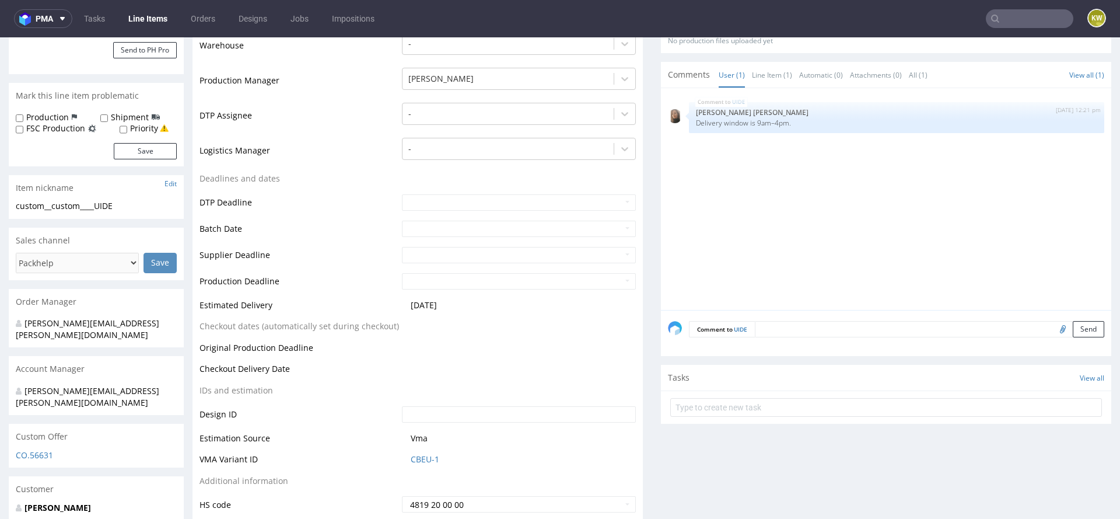
click at [1053, 326] on input "file" at bounding box center [1061, 328] width 16 height 15
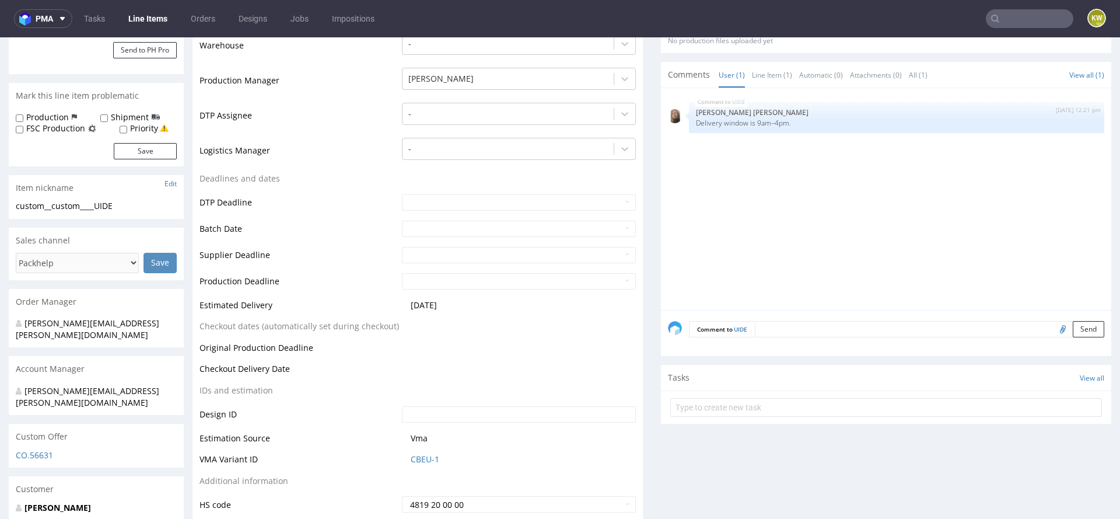
click at [1053, 326] on input "file" at bounding box center [1061, 328] width 16 height 15
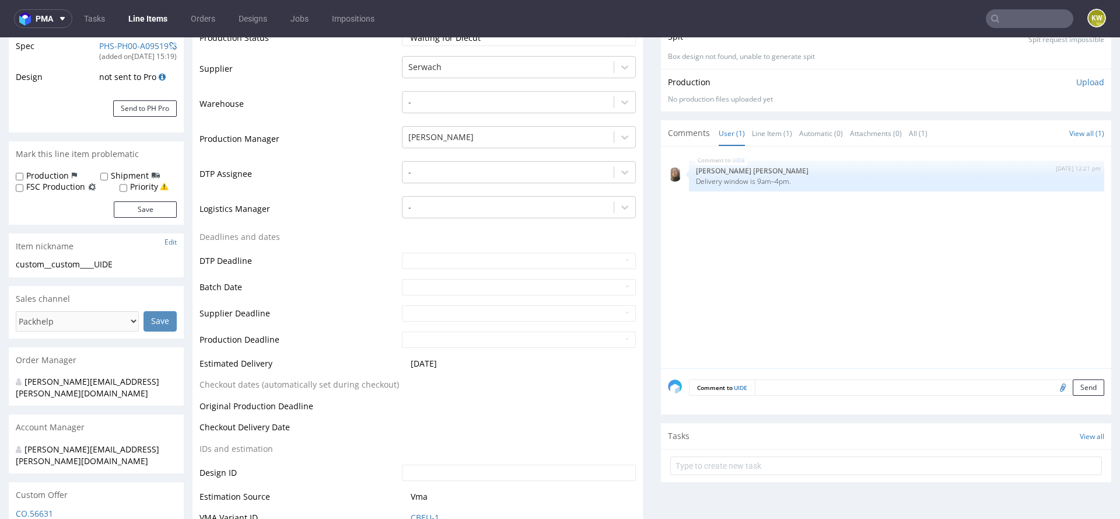
scroll to position [207, 0]
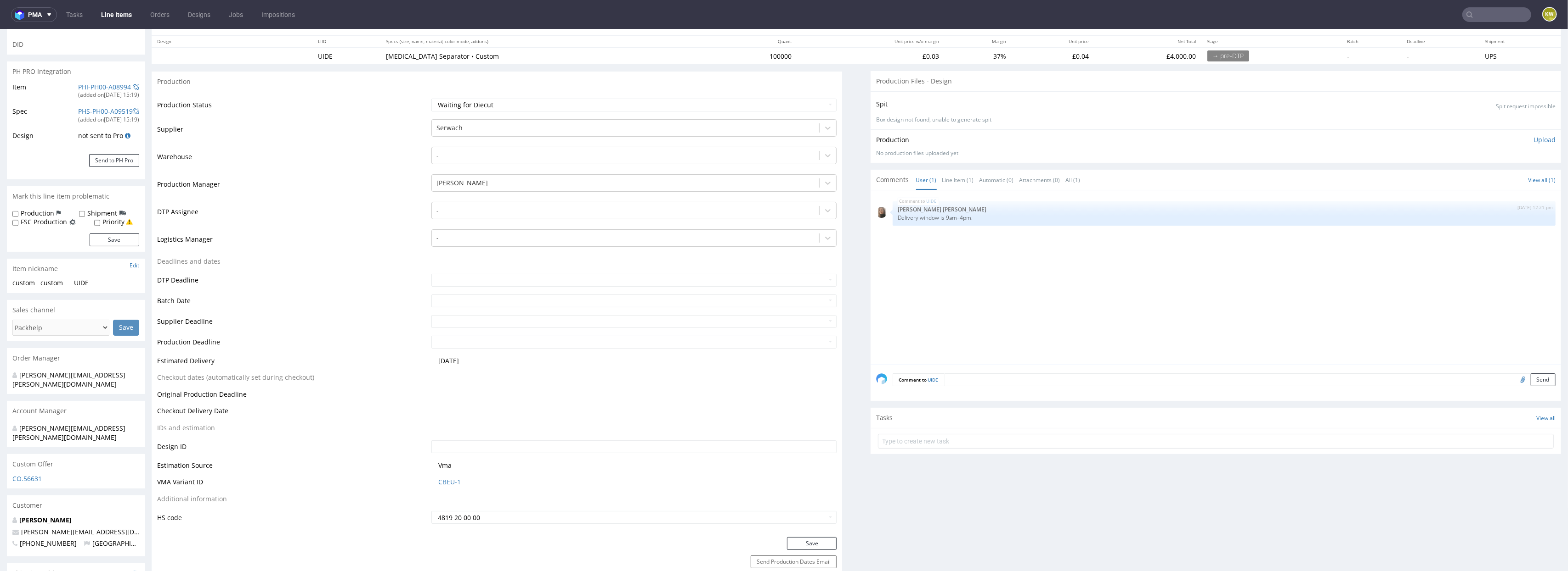
scroll to position [115, 0]
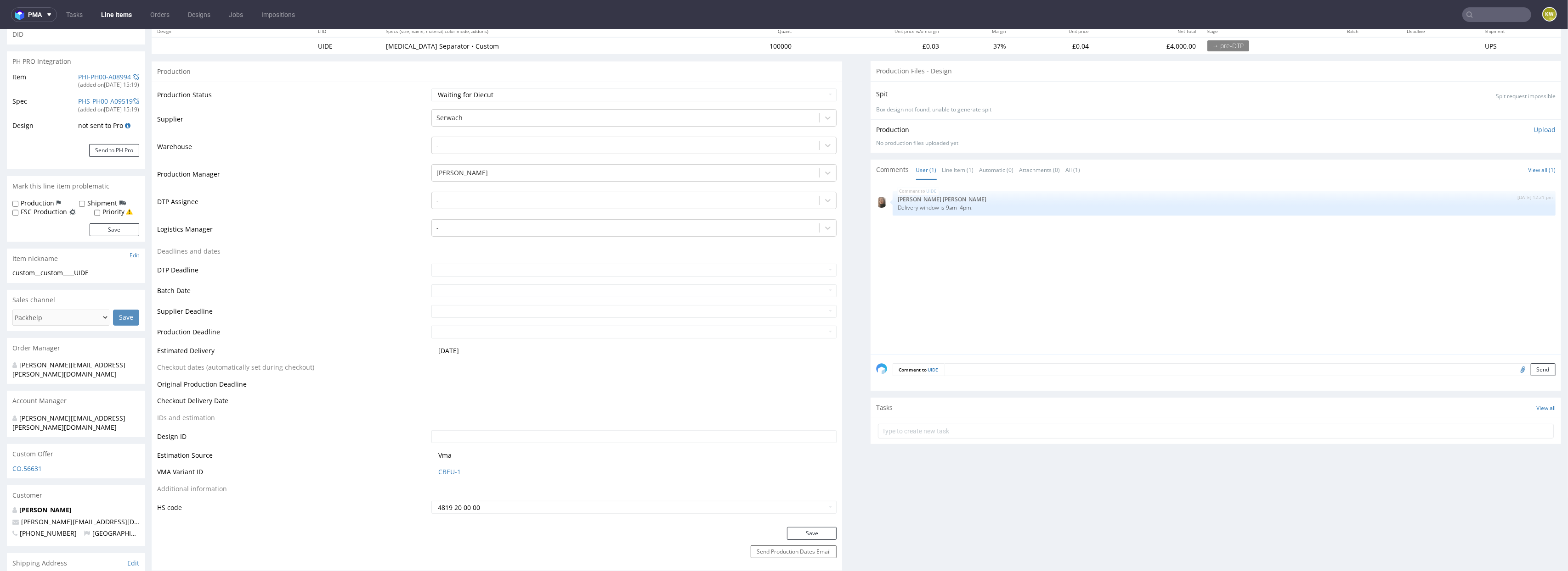
click at [1514, 372] on input "file" at bounding box center [1521, 369] width 13 height 12
type input "C:\fakepath\a43426-uide-205x155xeb.pdf"
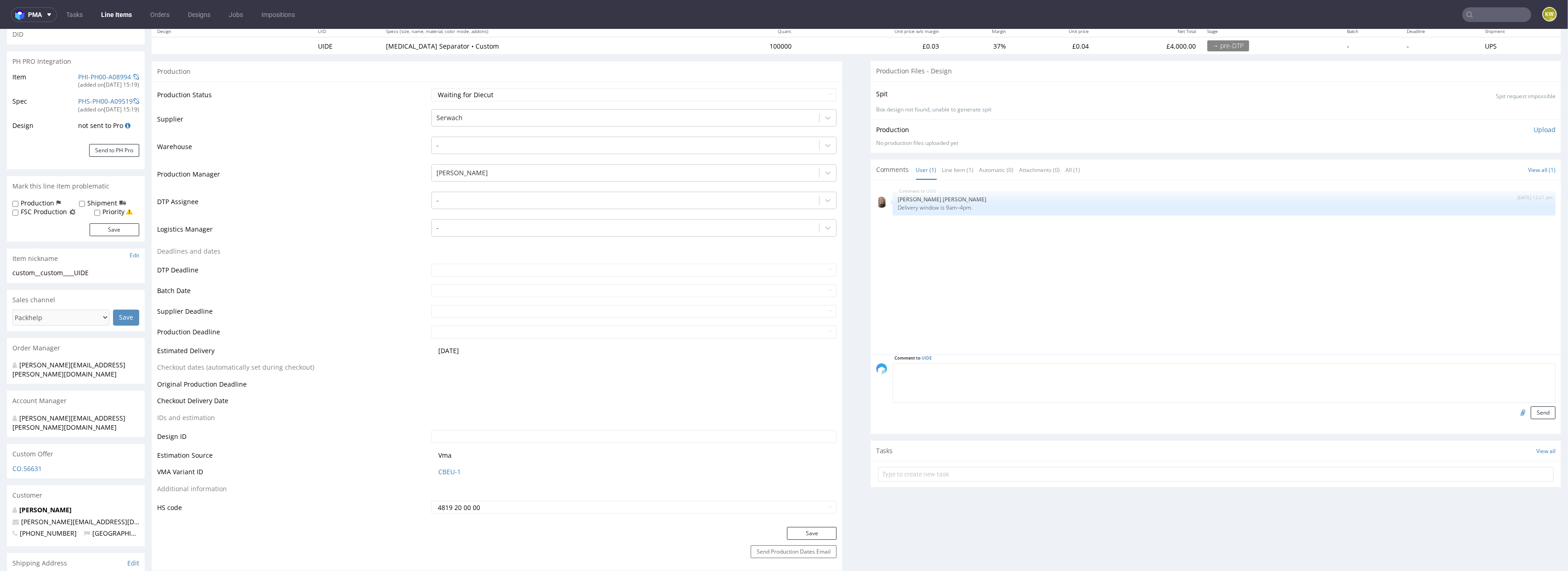
click at [961, 367] on textarea at bounding box center [1224, 383] width 663 height 39
type textarea "dieline"
click at [1530, 414] on button "Send" at bounding box center [1543, 413] width 25 height 13
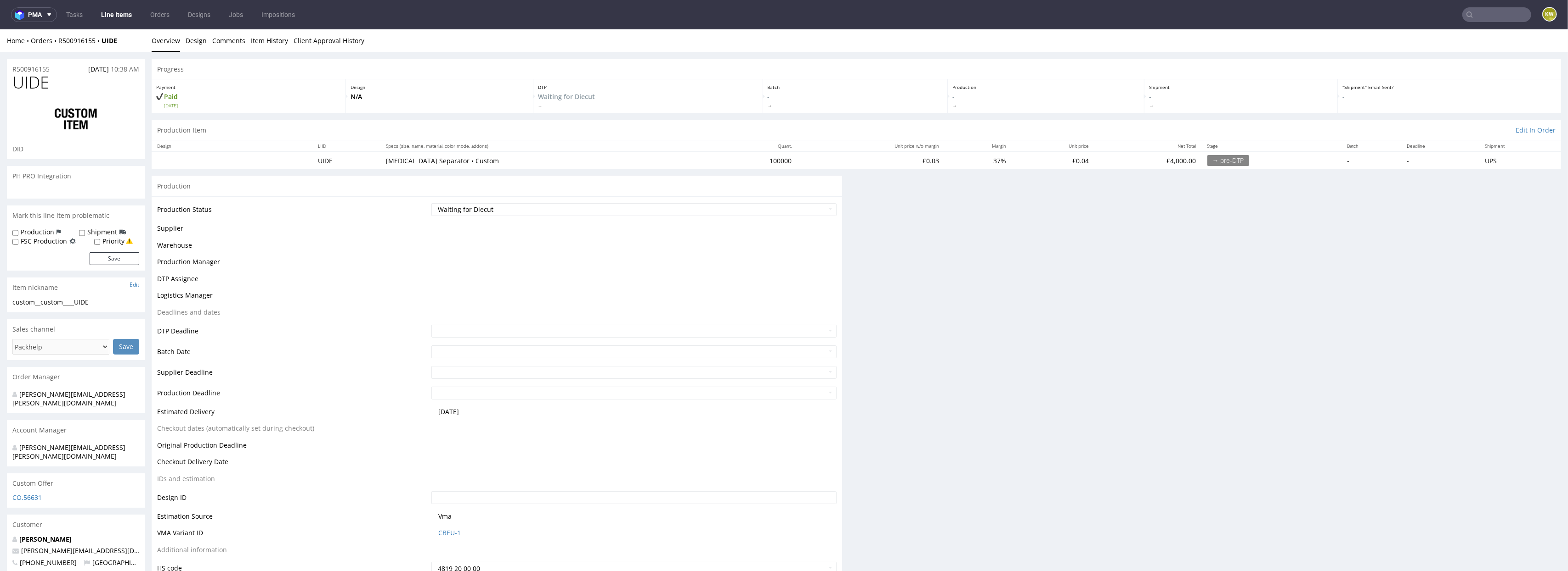
scroll to position [0, 0]
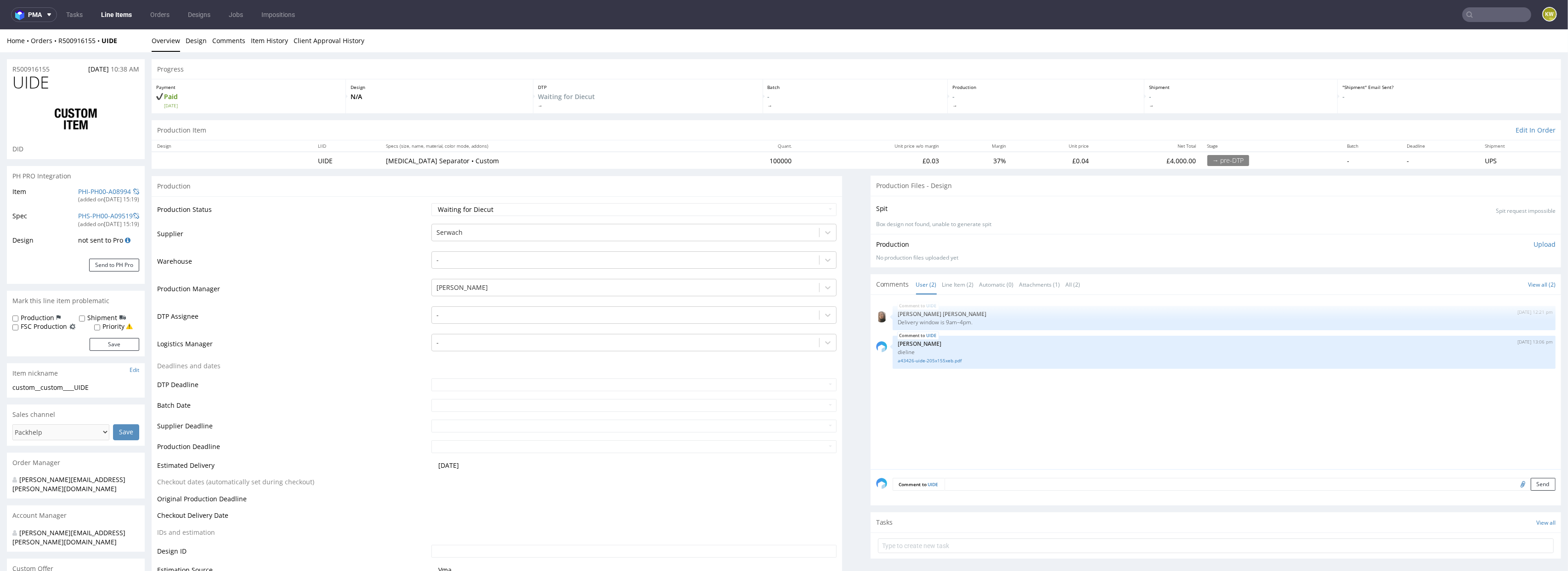
click at [894, 395] on div "UIDE [DATE] 12:21 pm [PERSON_NAME] [PERSON_NAME] Delivery window is 9am–4pm. UI…" at bounding box center [1219, 385] width 685 height 169
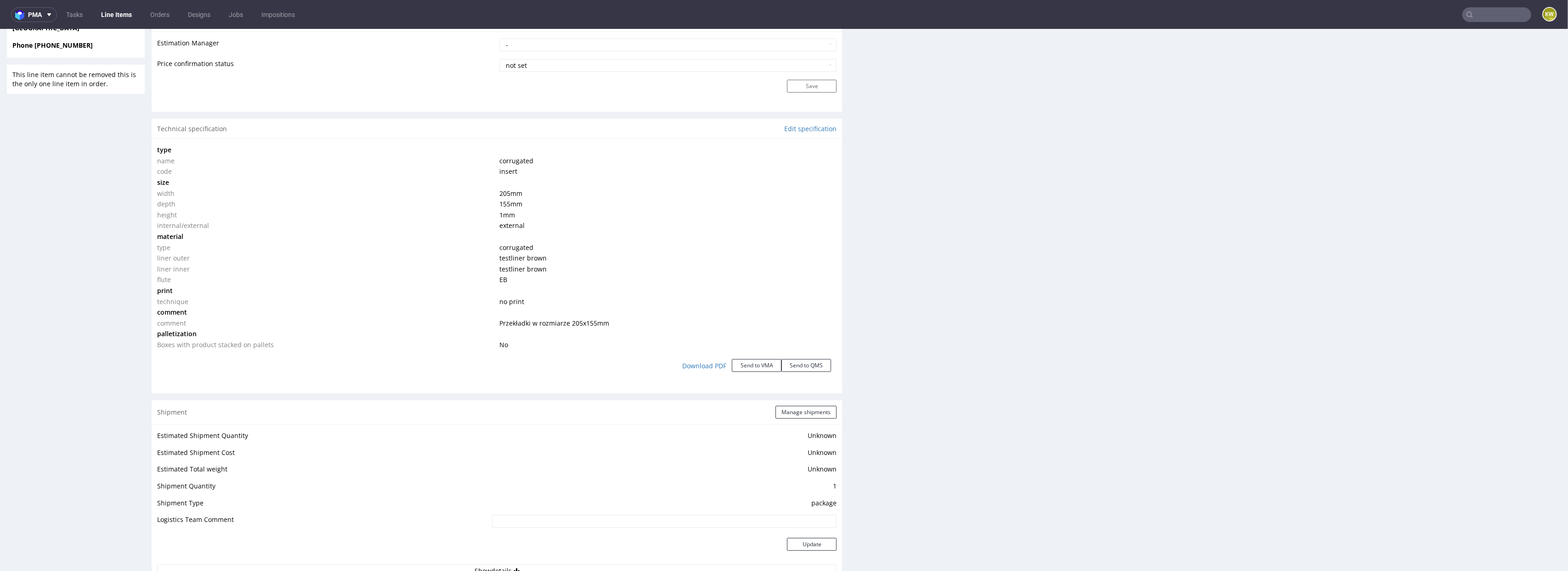
scroll to position [780, 0]
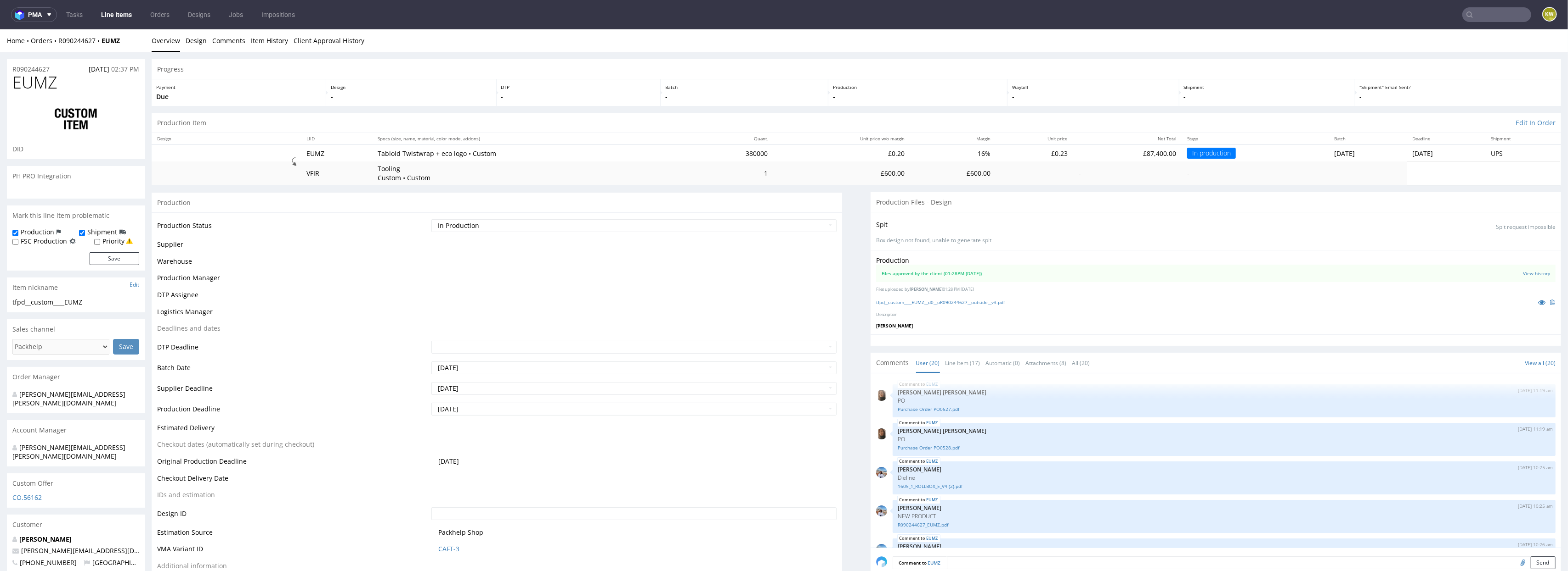
scroll to position [540, 0]
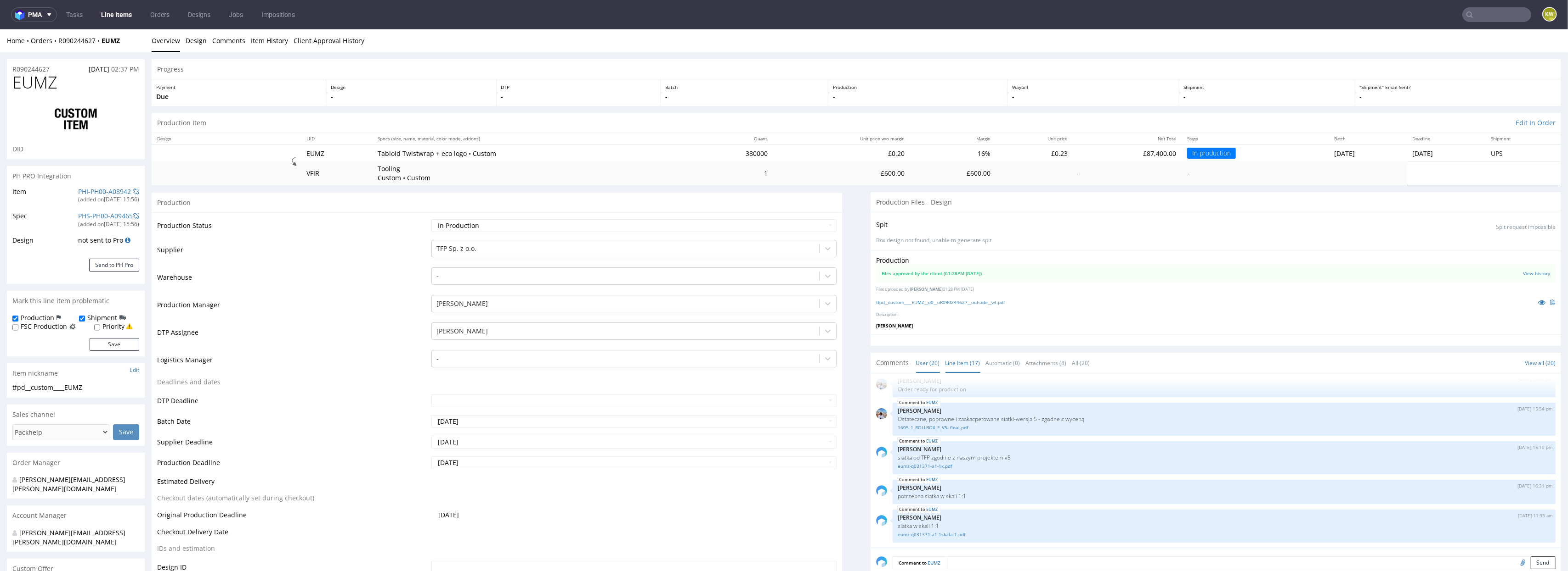
click at [970, 367] on link "Line Item (17)" at bounding box center [963, 363] width 35 height 20
click at [1464, 17] on input "text" at bounding box center [1496, 14] width 69 height 15
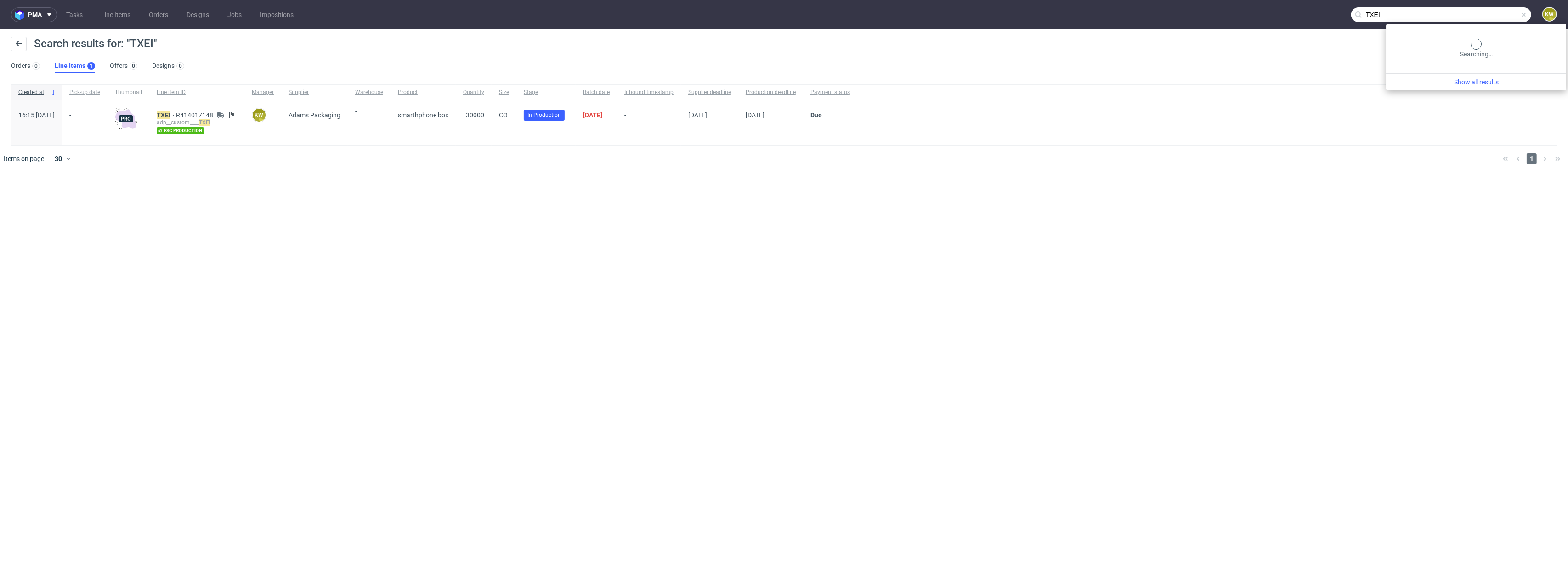
drag, startPoint x: 1498, startPoint y: 17, endPoint x: 1283, endPoint y: 16, distance: 215.0
click at [1285, 16] on nav "pma Tasks Line Items Orders Designs Jobs Impositions TXEI KW" at bounding box center [784, 14] width 1568 height 29
type input "frisco"
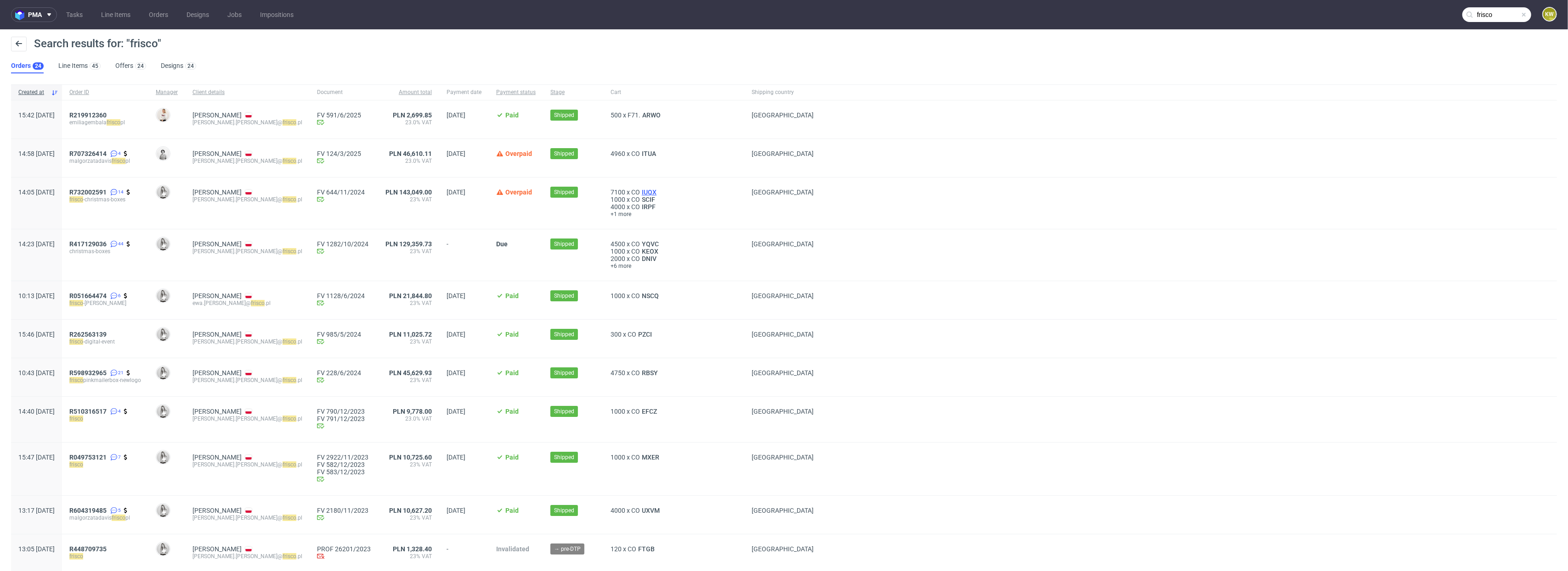
click at [640, 193] on span "IUQX" at bounding box center [649, 192] width 18 height 7
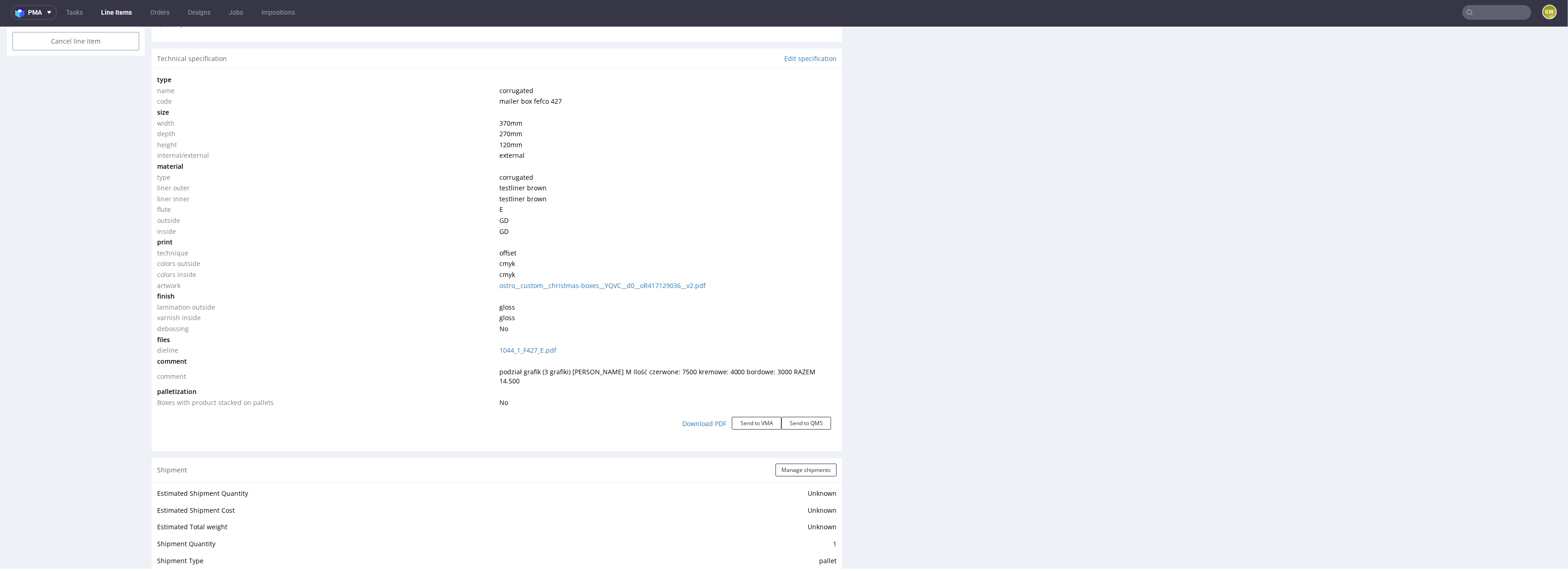
scroll to position [553, 0]
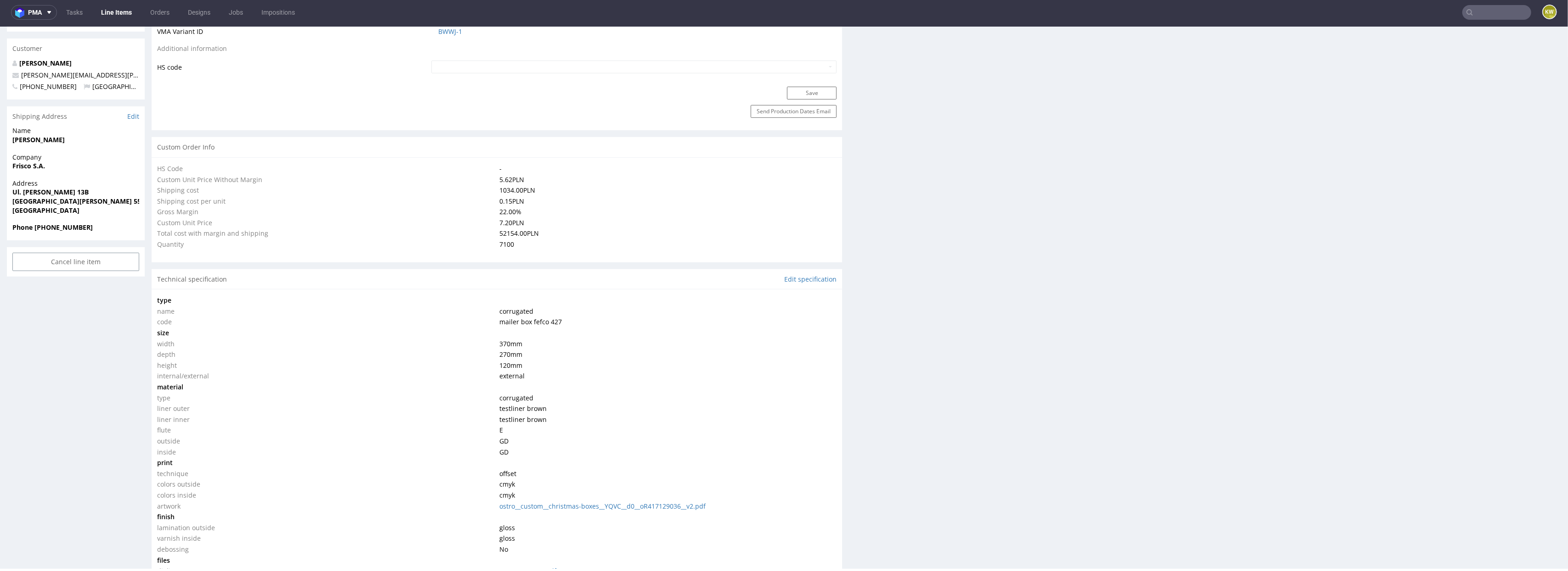
type input "frisco"
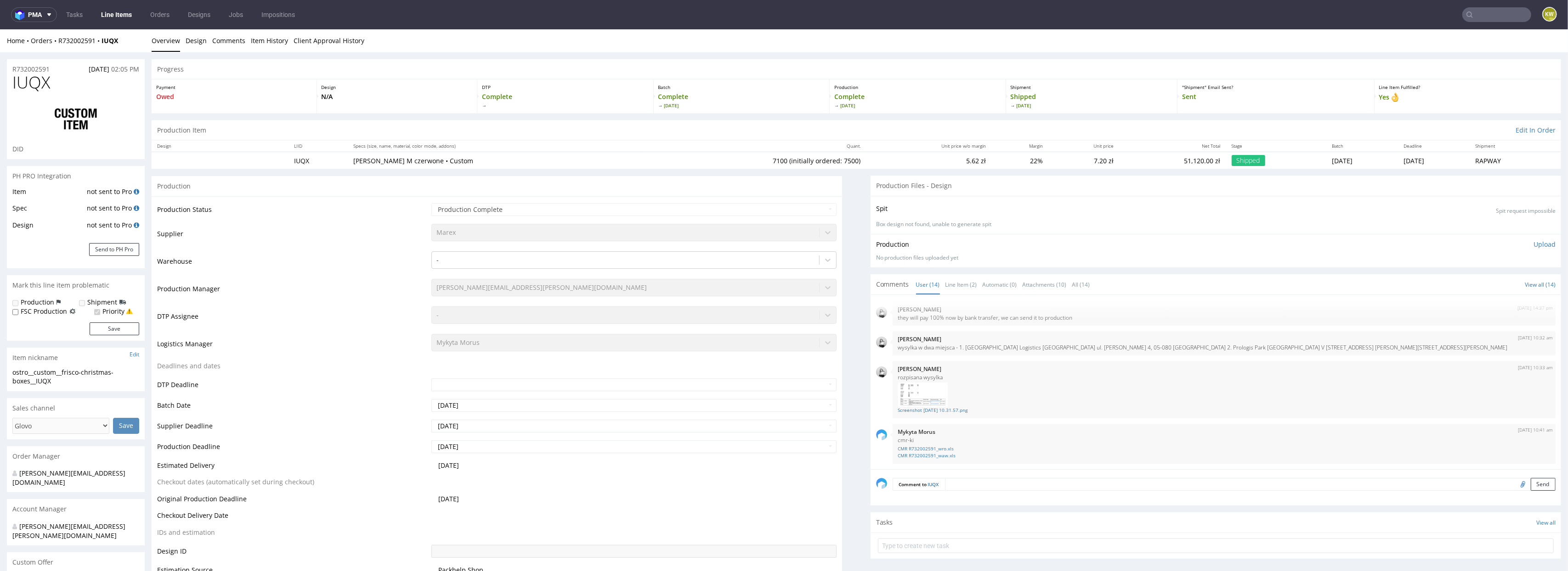
click at [1474, 10] on input "text" at bounding box center [1496, 14] width 69 height 15
paste input "DETO"
type input "DETO"
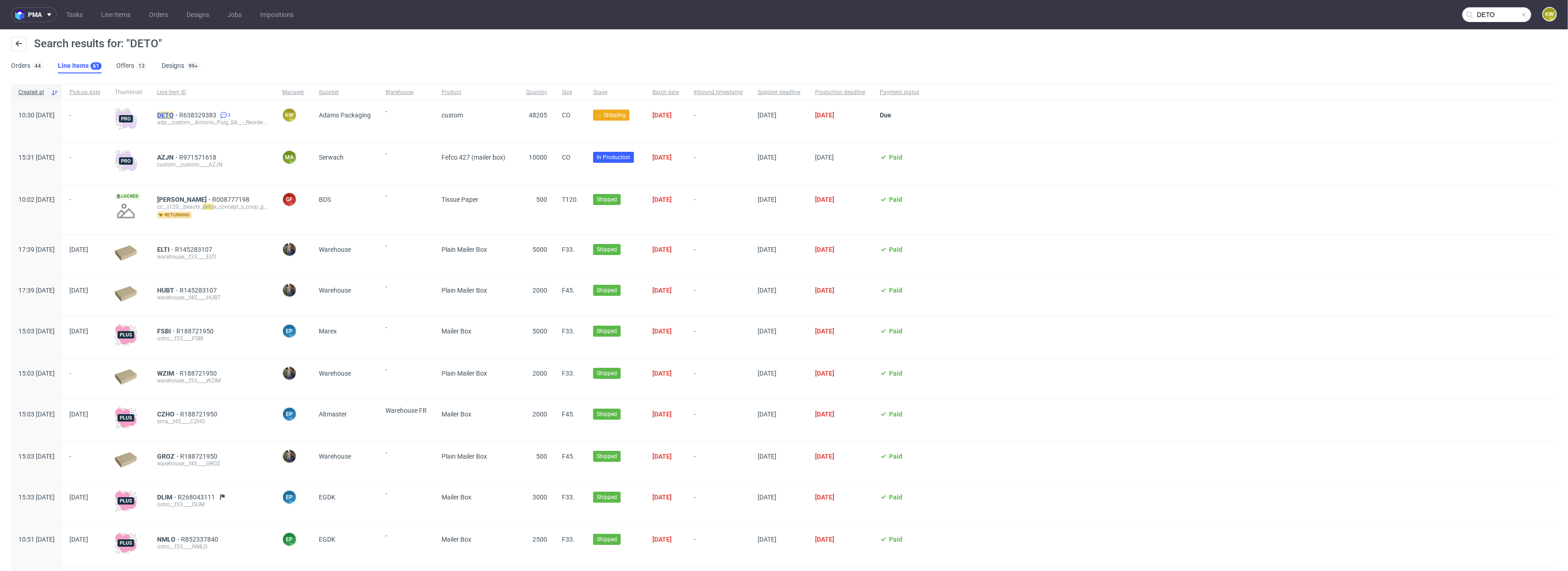
click at [174, 116] on mark "DETO" at bounding box center [165, 115] width 17 height 7
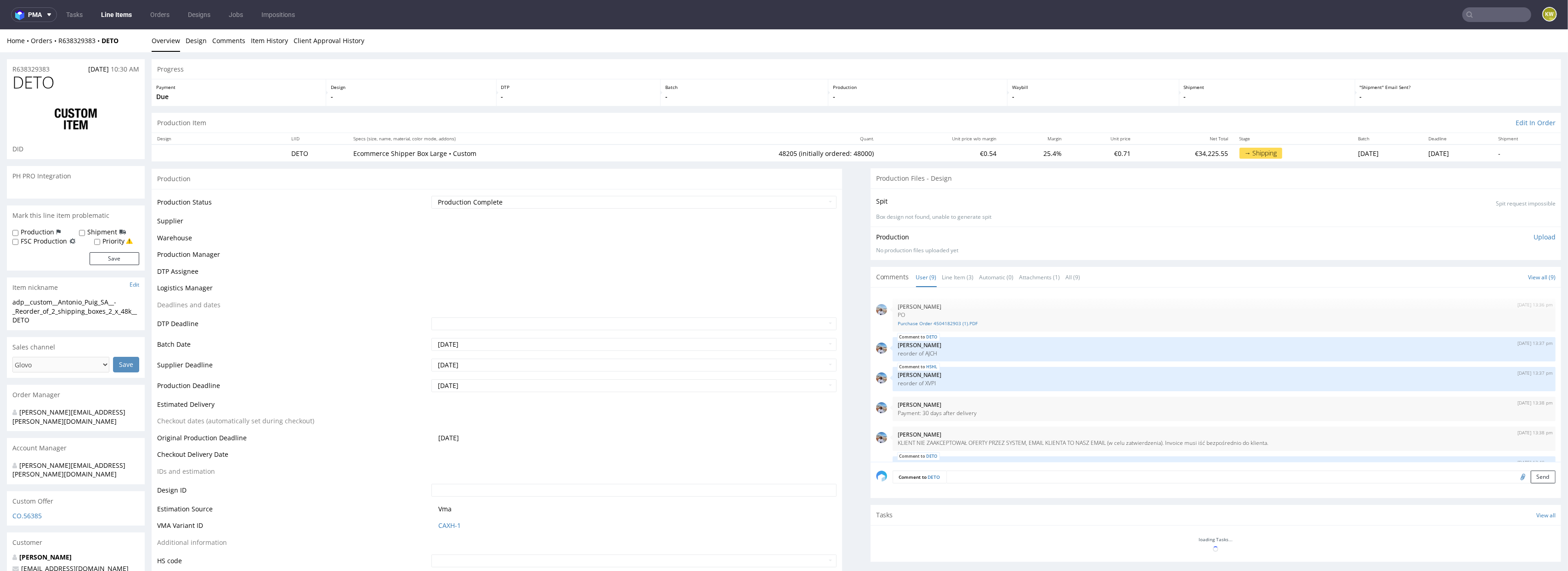
scroll to position [127, 0]
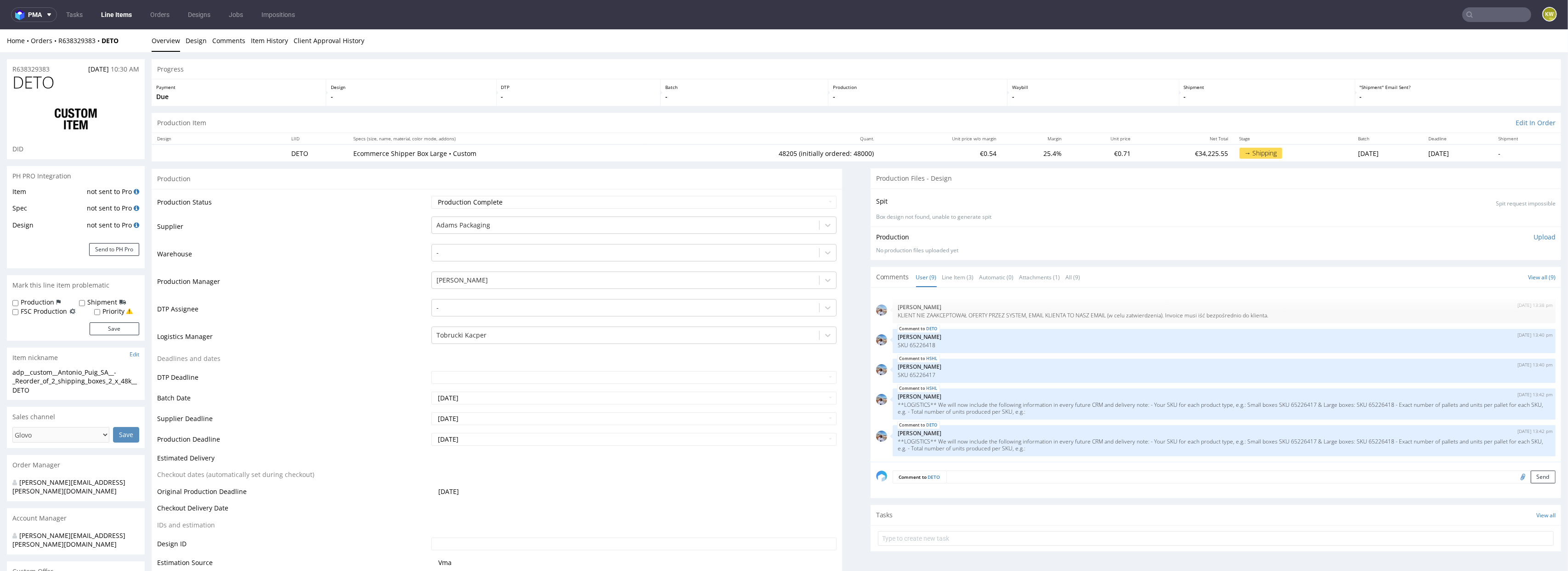
type input "48205"
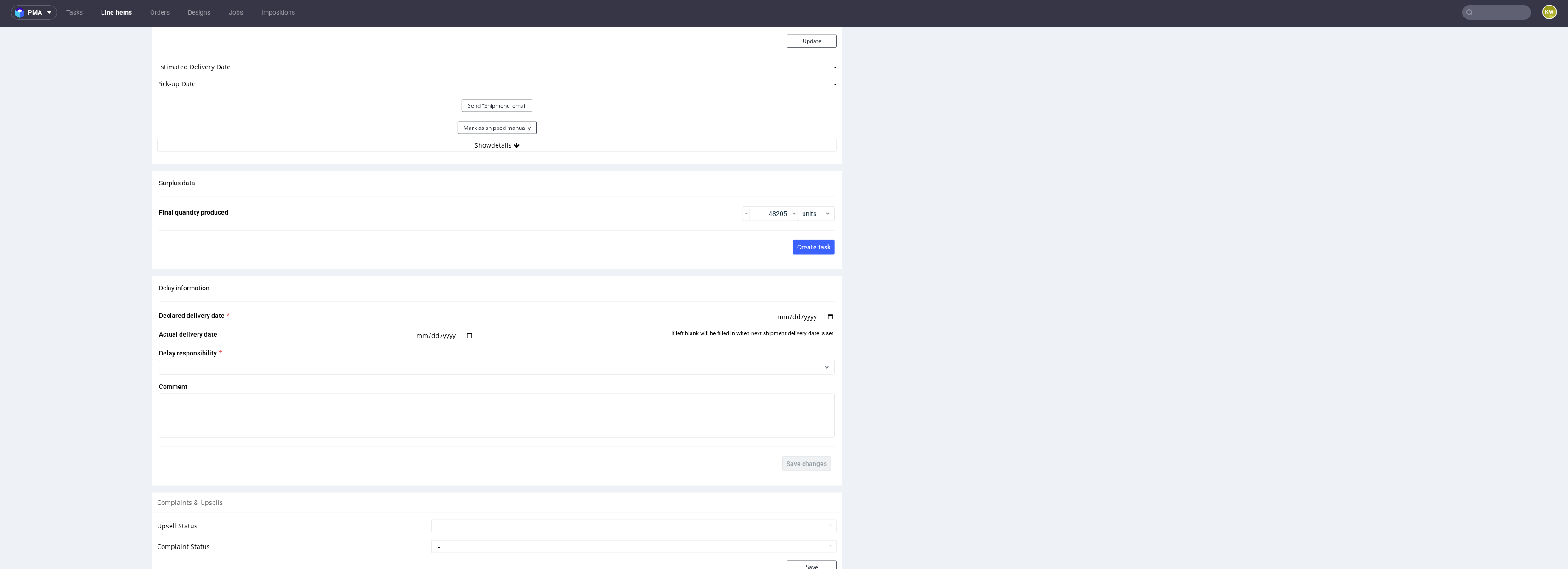
scroll to position [1274, 0]
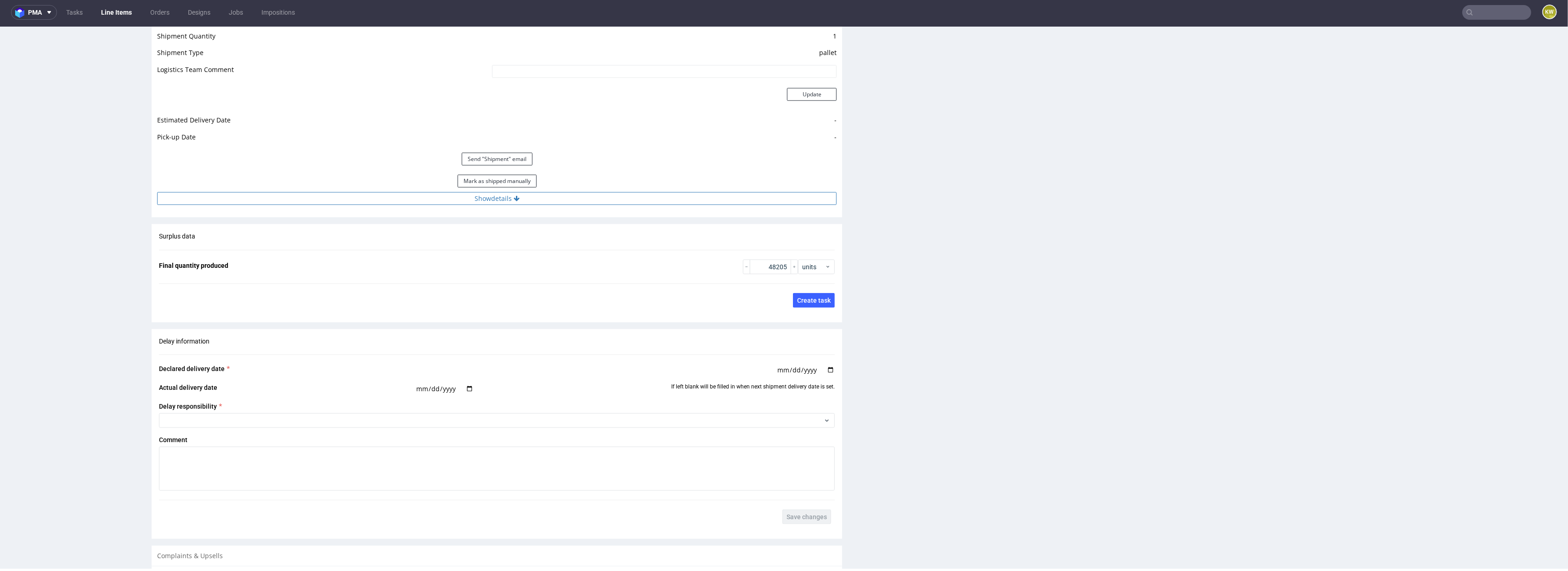
click at [554, 194] on button "Show details" at bounding box center [497, 198] width 679 height 13
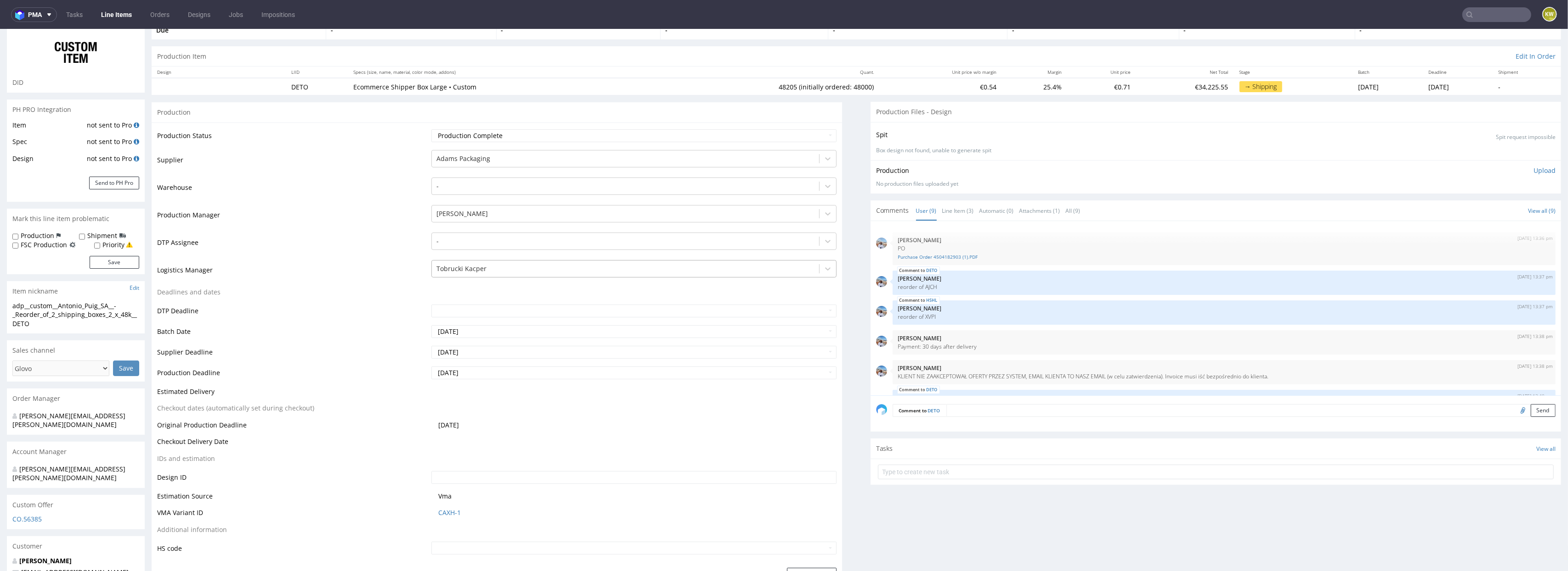
scroll to position [69, 0]
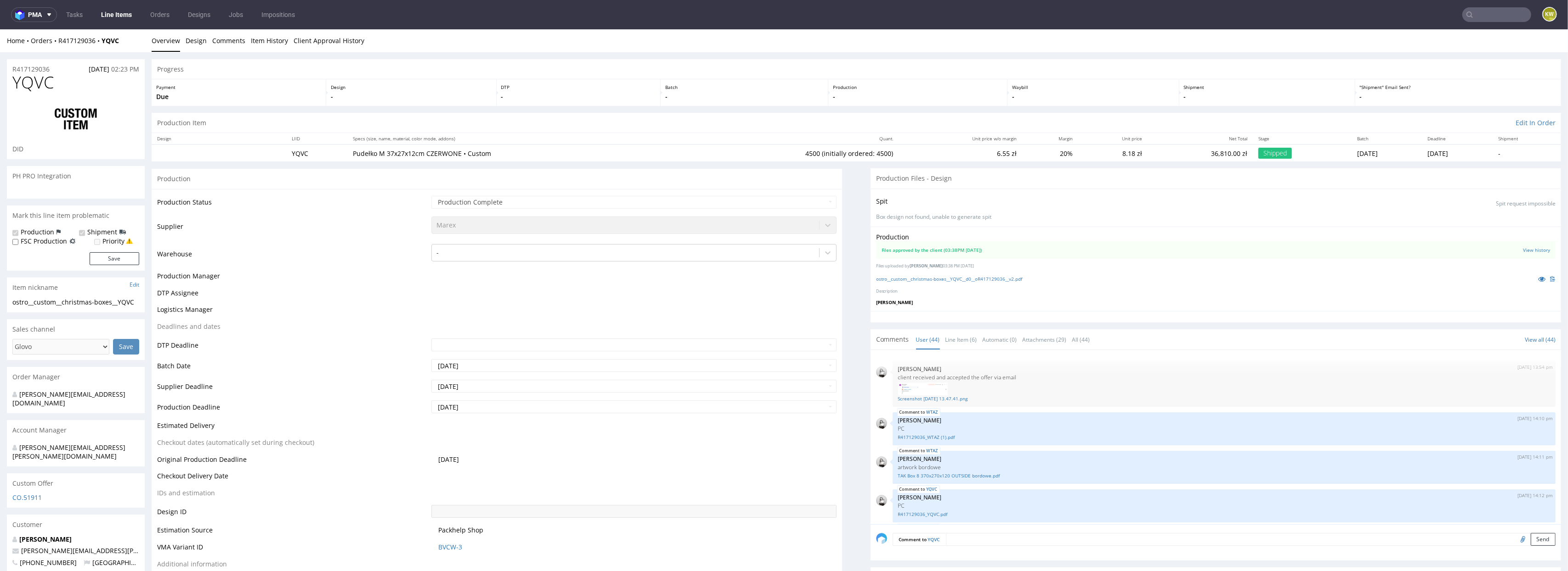
scroll to position [1555, 0]
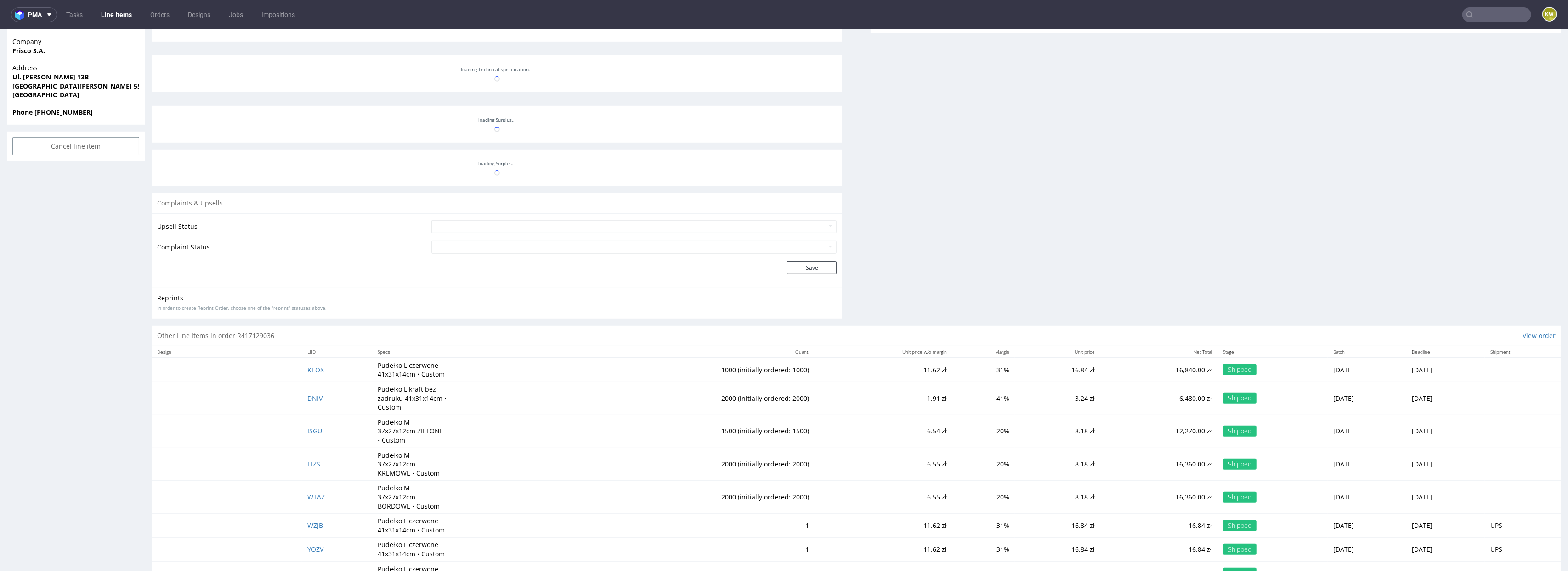
select select "in_progress"
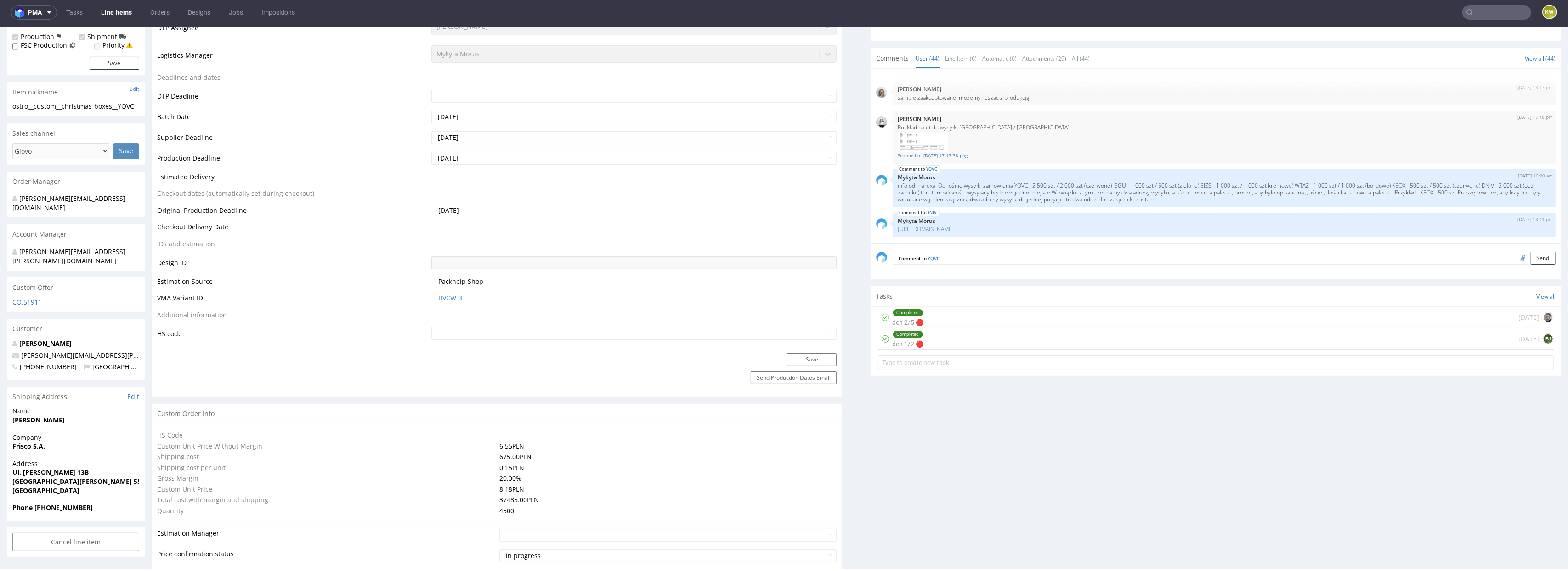
scroll to position [0, 0]
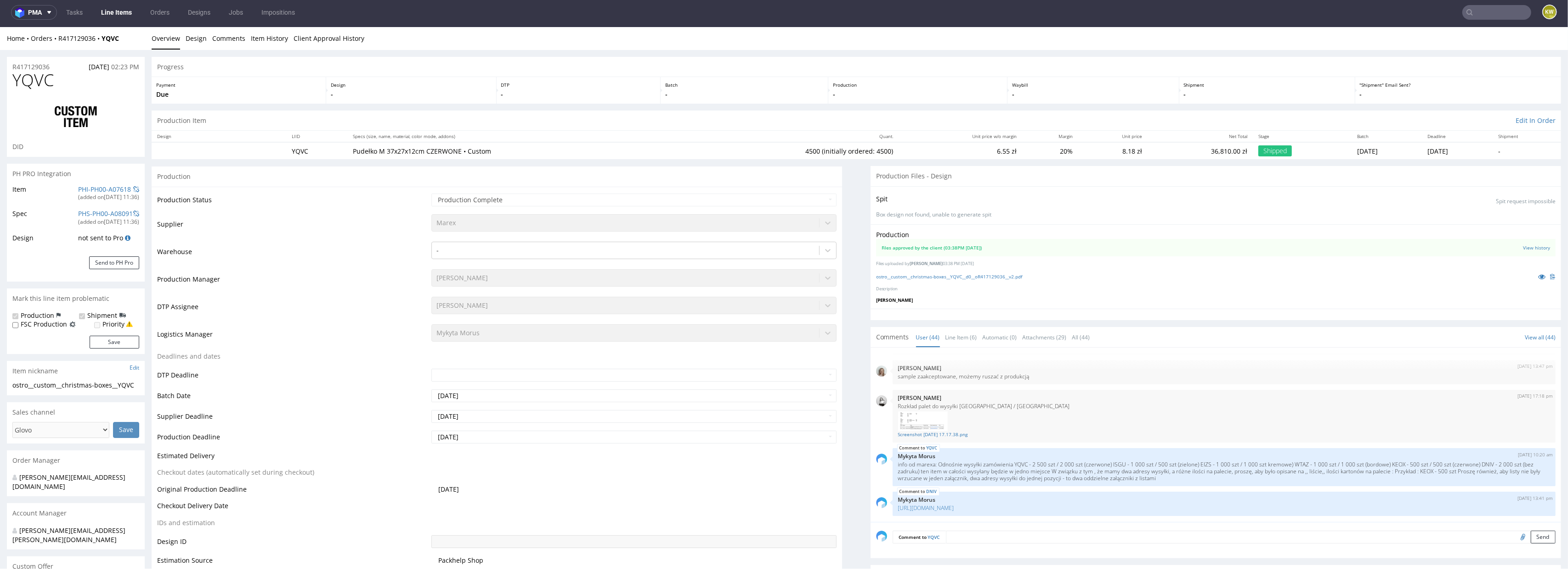
click at [357, 367] on td "Deadlines and dates" at bounding box center [293, 359] width 272 height 17
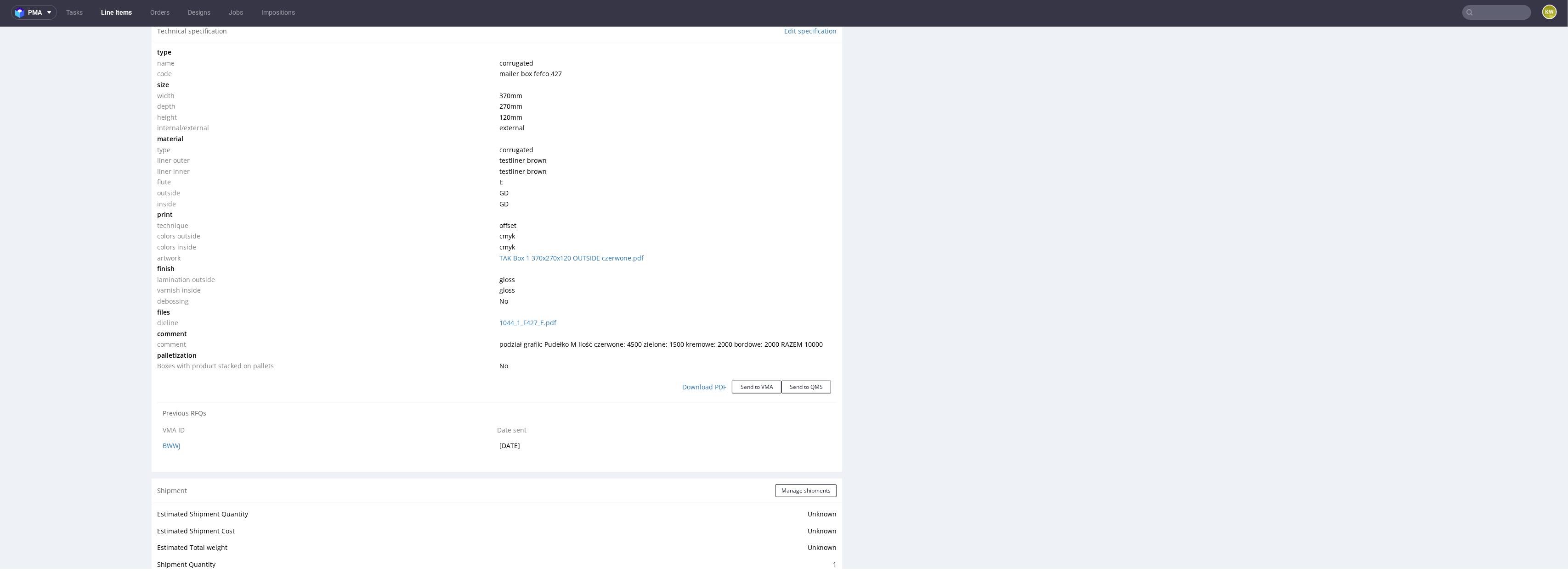
scroll to position [1764, 0]
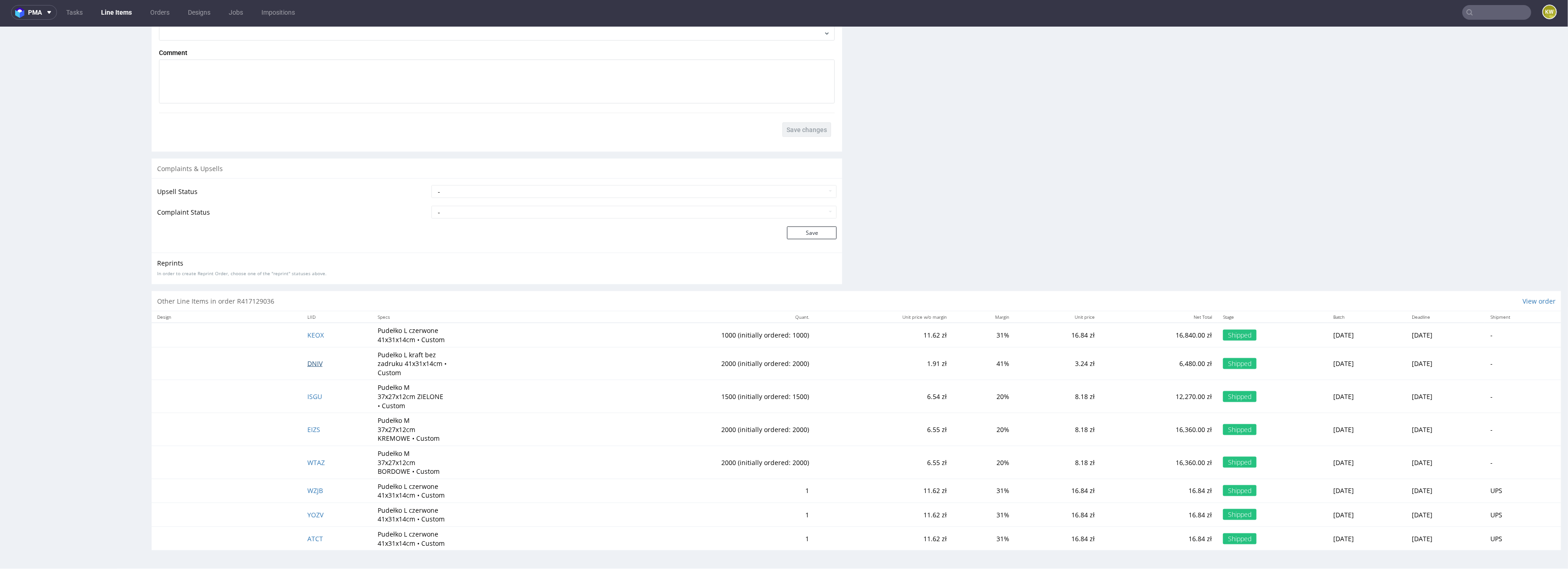
click at [307, 363] on span "DNIV" at bounding box center [314, 363] width 15 height 9
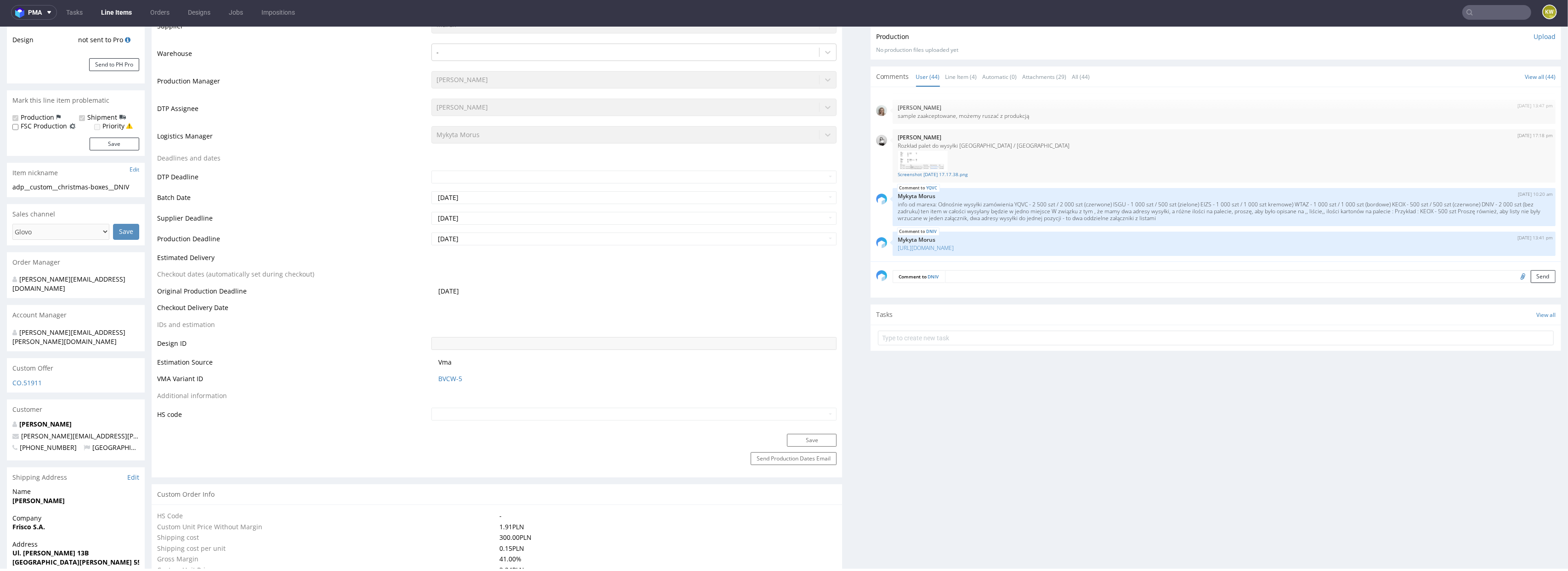
scroll to position [197, 0]
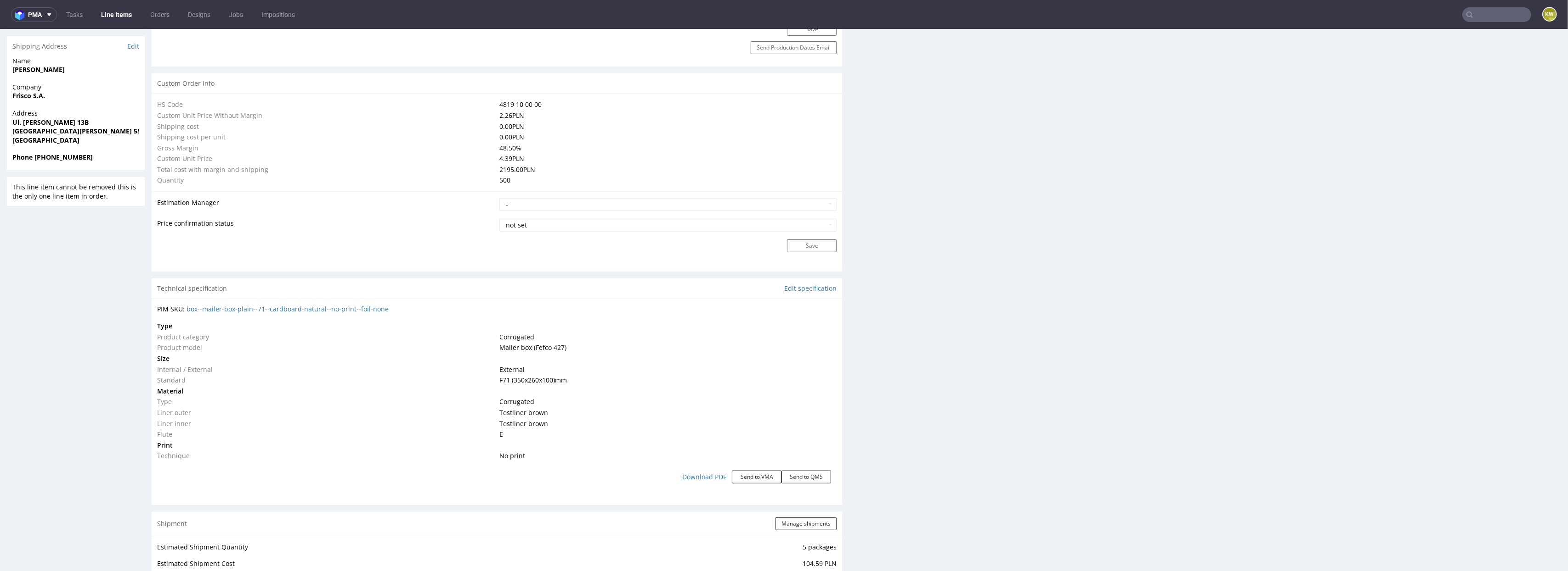
scroll to position [624, 0]
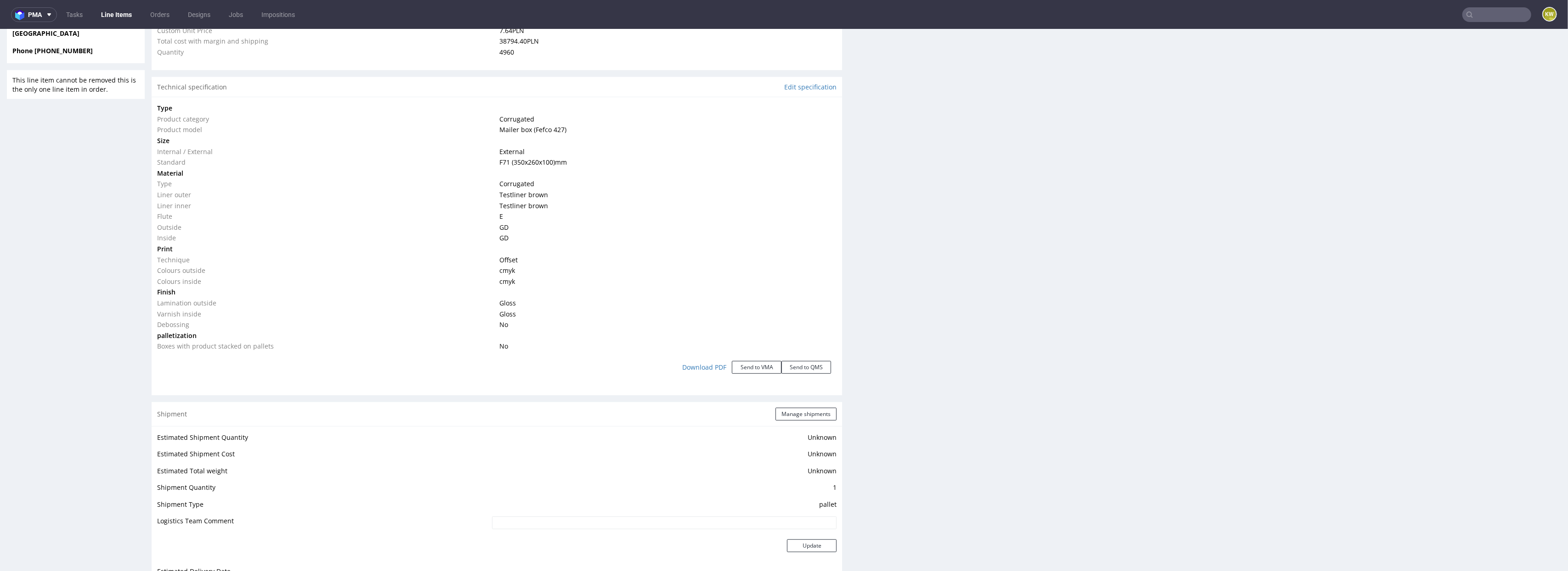
scroll to position [737, 0]
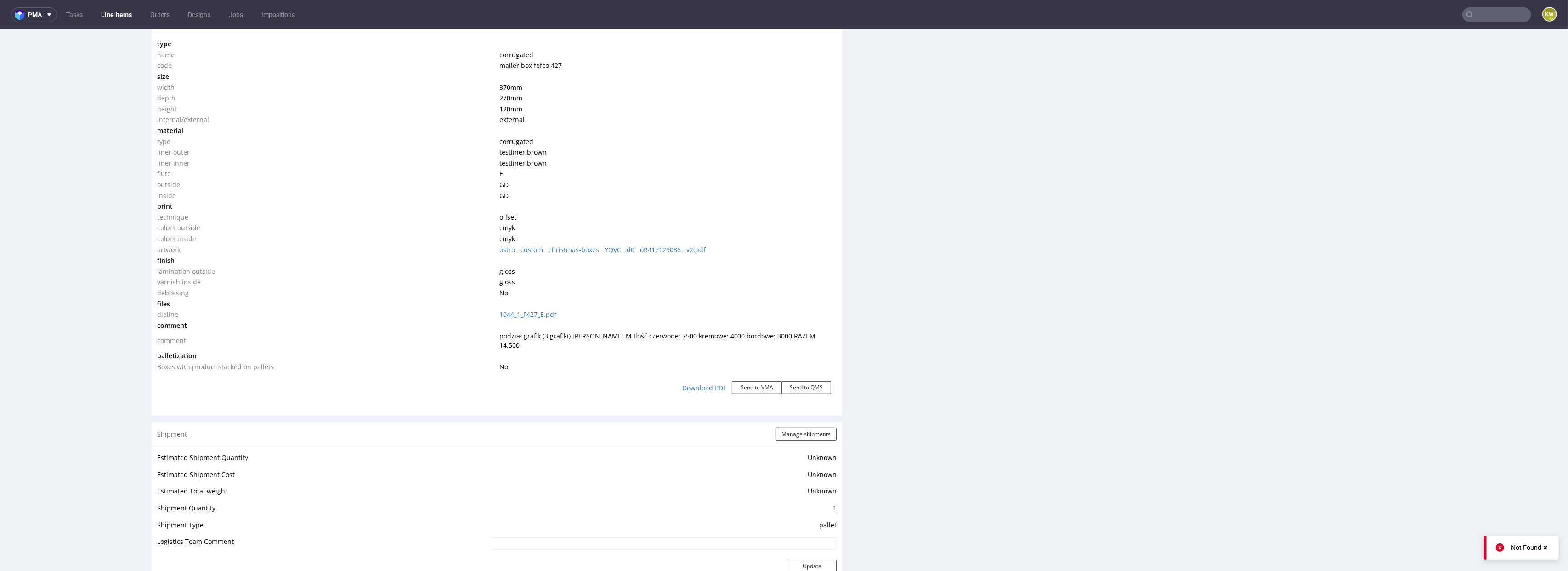
scroll to position [812, 0]
click at [601, 255] on td at bounding box center [667, 260] width 340 height 11
click at [590, 247] on link "ostro__custom__christmas-boxes__YQVC__d0__oR417129036__v2.pdf" at bounding box center [602, 249] width 206 height 9
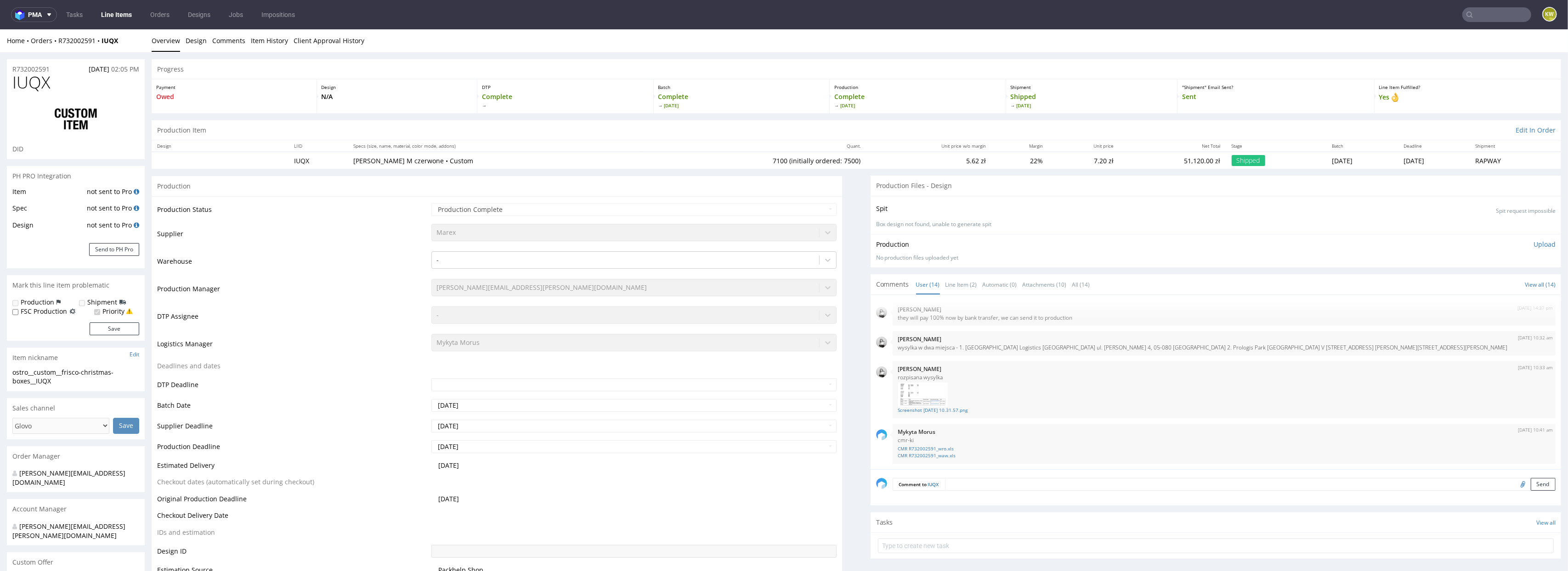
click at [123, 15] on link "Line Items" at bounding box center [116, 14] width 42 height 15
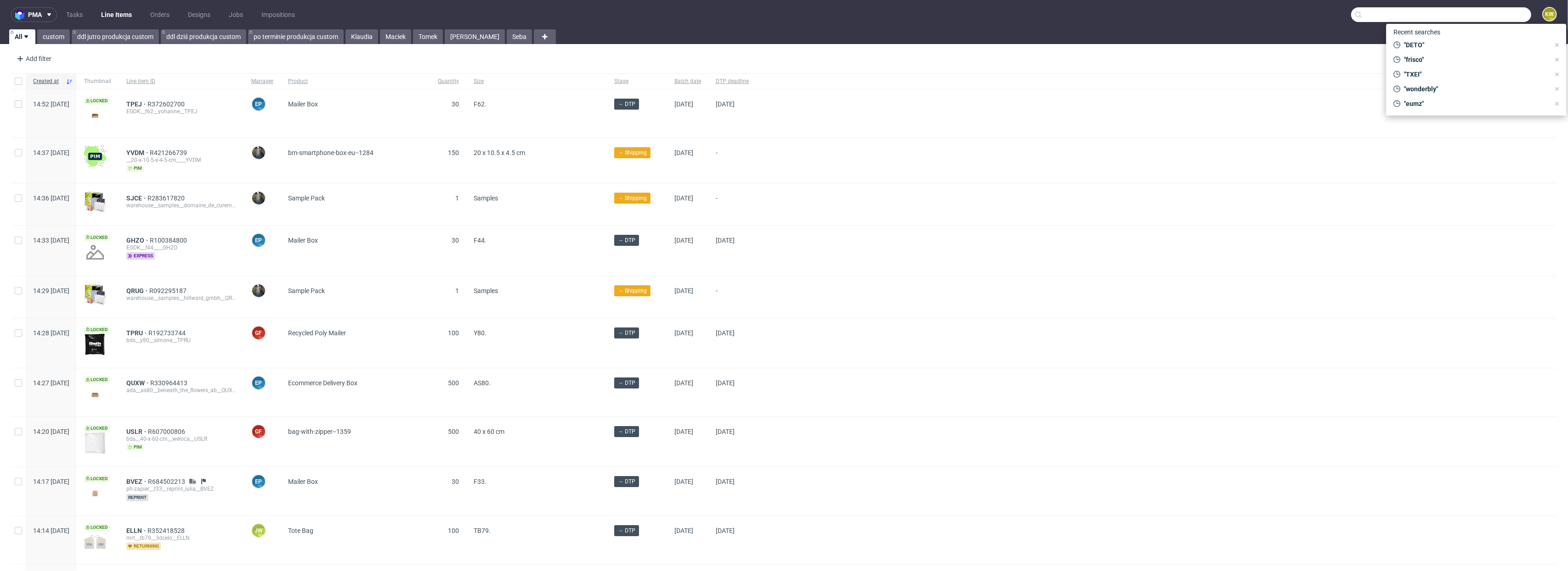
click at [1475, 11] on input "text" at bounding box center [1440, 14] width 180 height 15
paste input "TLWQ"
type input "TLWQ"
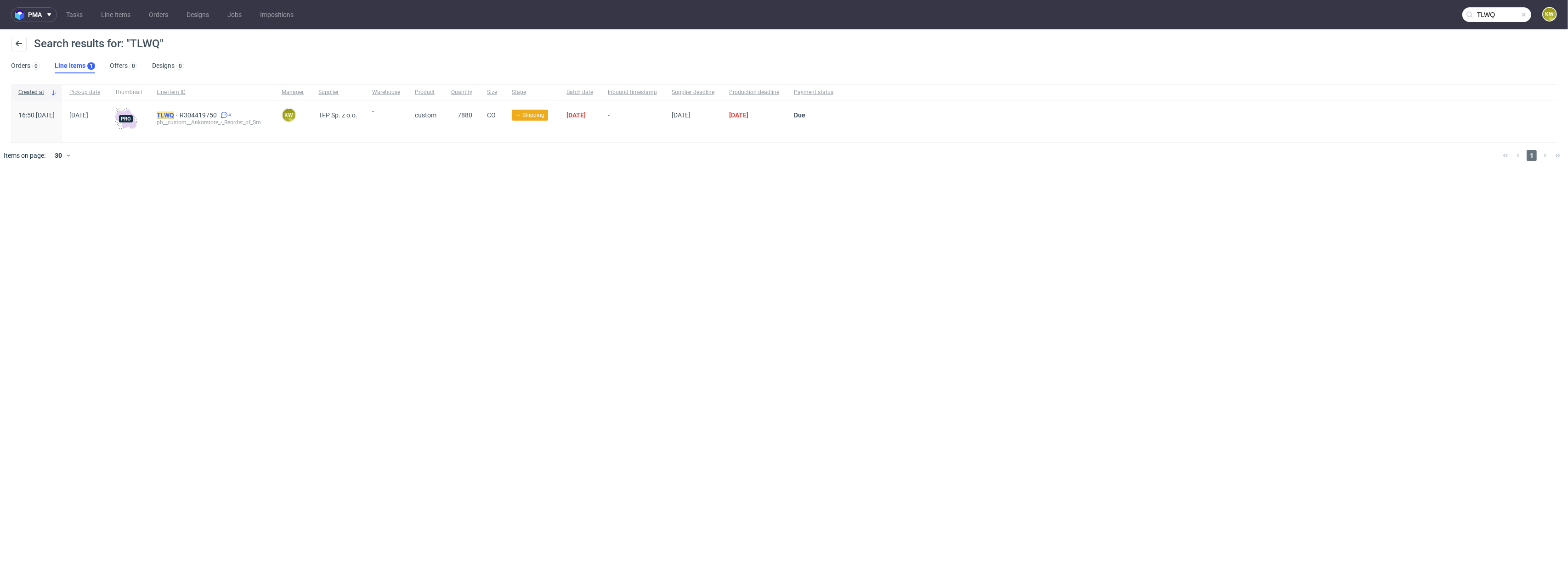
click at [174, 116] on mark "TLWQ" at bounding box center [165, 115] width 17 height 7
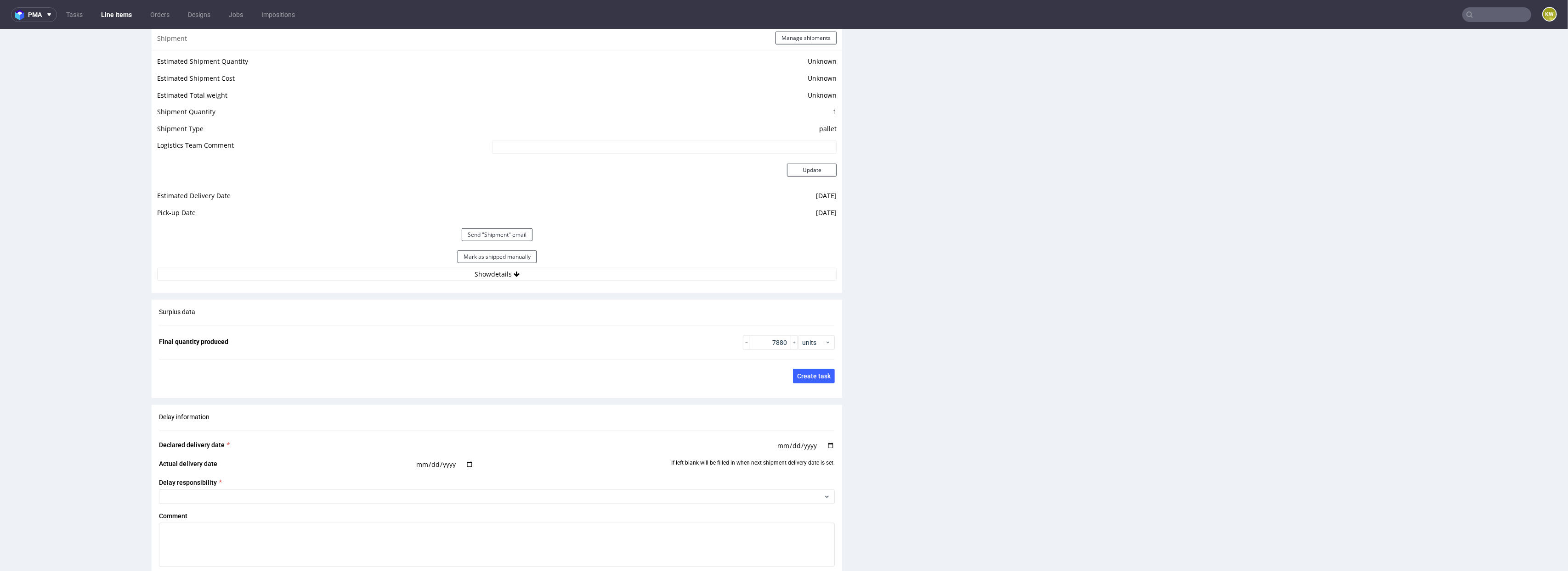
scroll to position [1165, 0]
click at [573, 275] on button "Show details" at bounding box center [497, 274] width 679 height 13
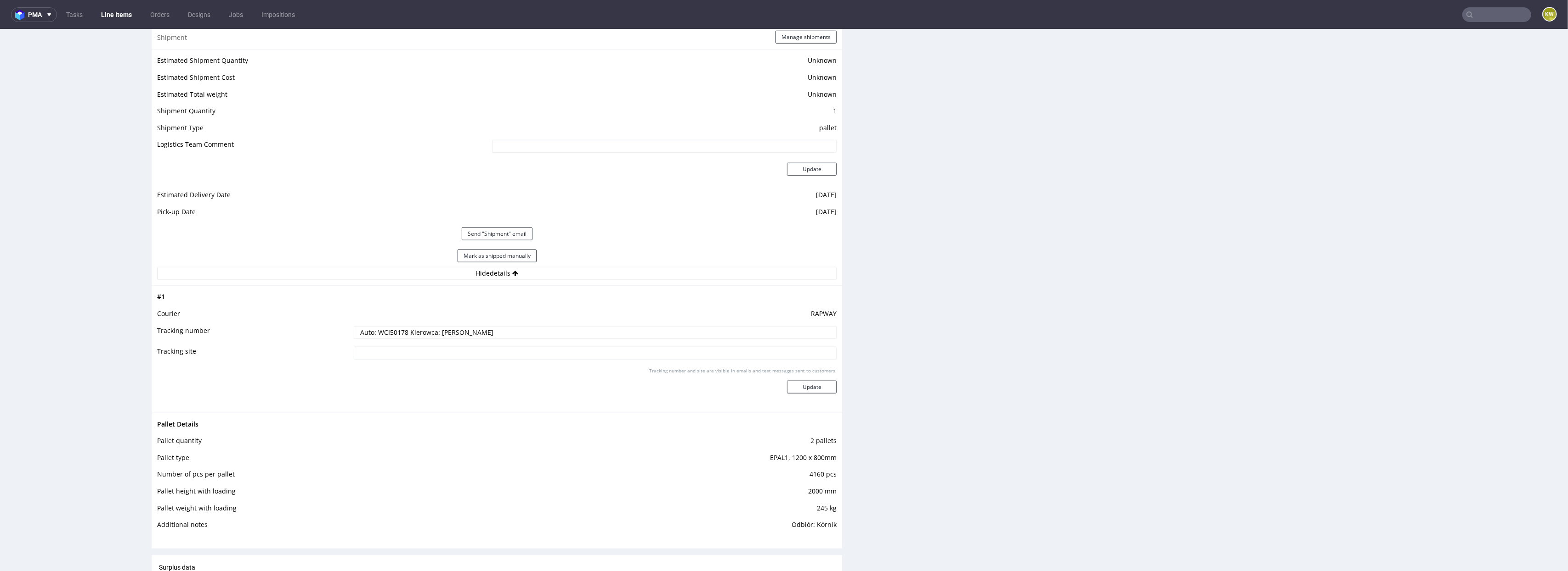
click at [900, 347] on div "Production Files - Design Spit Spit request impossible Box design not found, un…" at bounding box center [1215, 19] width 690 height 1983
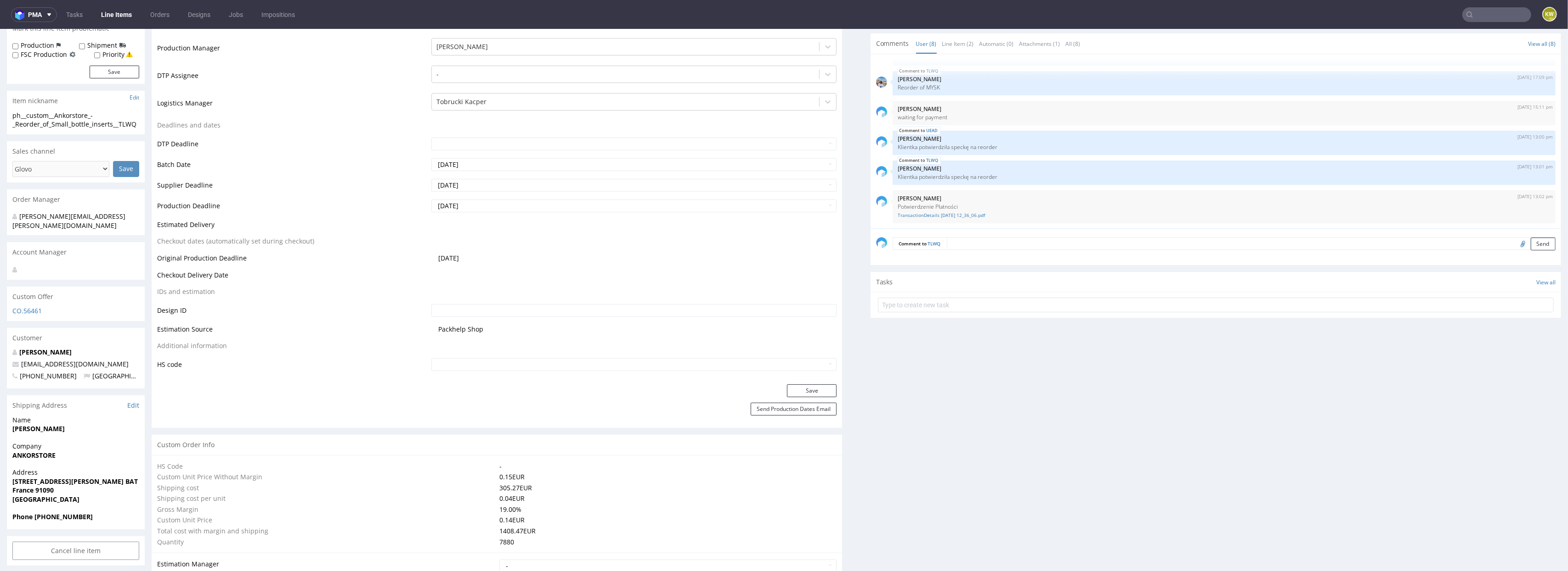
scroll to position [0, 0]
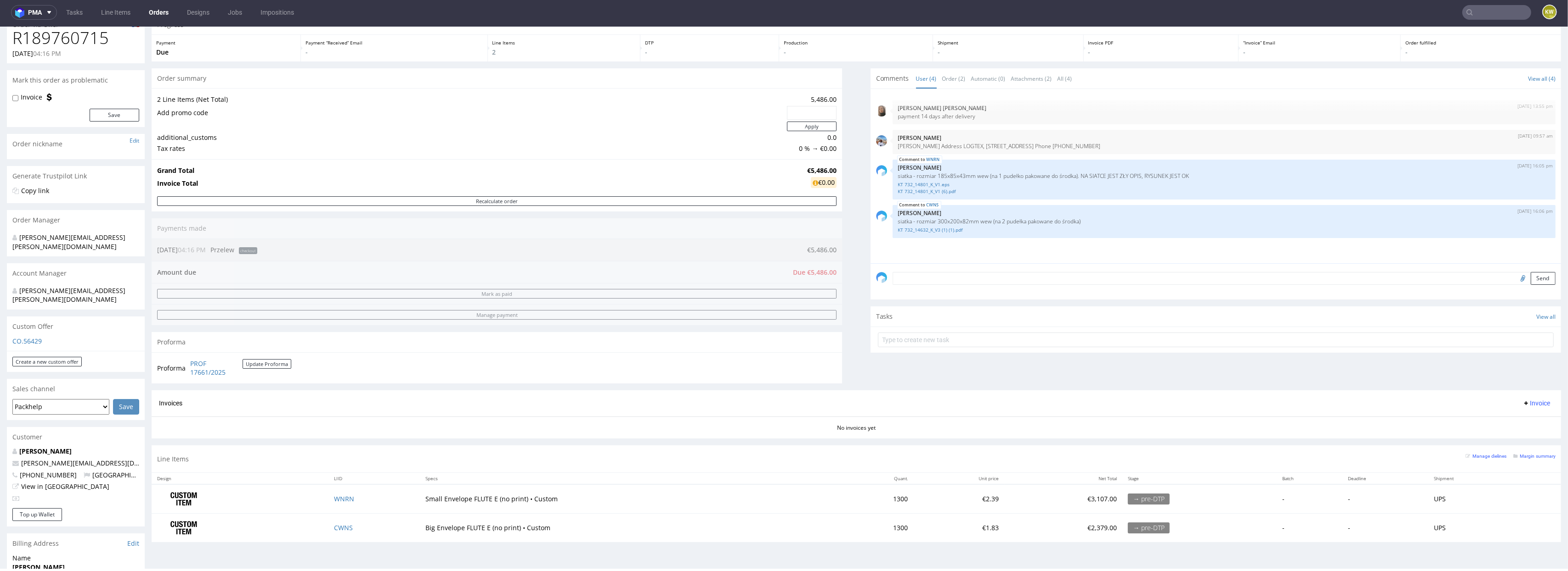
scroll to position [41, 0]
